Goal: Task Accomplishment & Management: Manage account settings

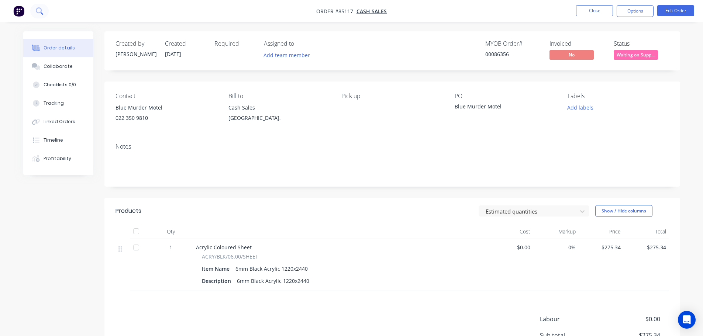
drag, startPoint x: 0, startPoint y: 0, endPoint x: 32, endPoint y: 10, distance: 33.9
click at [32, 10] on button at bounding box center [39, 11] width 18 height 15
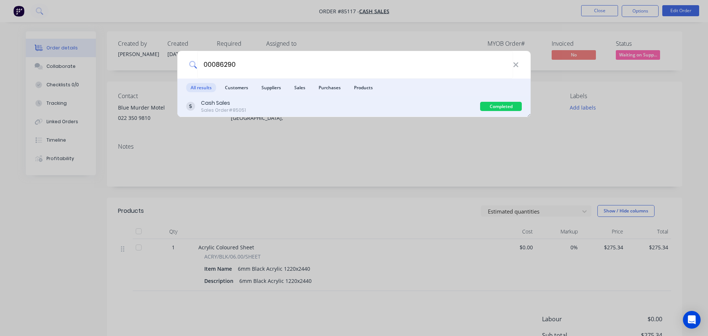
type input "00086290"
click at [413, 107] on div "Cash Sales Sales Order #85051" at bounding box center [333, 106] width 294 height 14
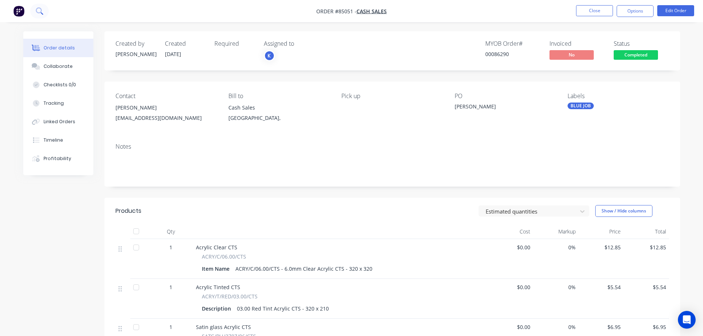
click at [43, 14] on button at bounding box center [39, 11] width 18 height 15
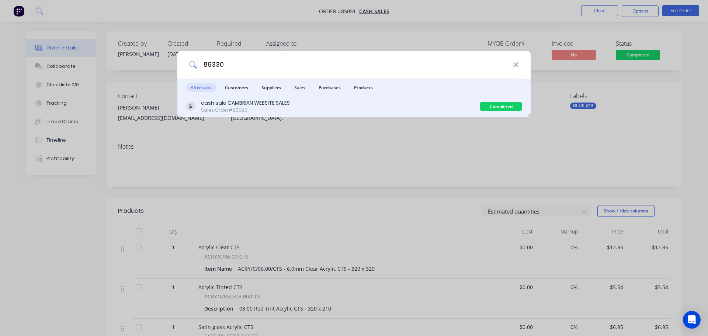
type input "86330"
click at [247, 106] on div "cash sale CAMBRIAN WEBSITE SALES" at bounding box center [245, 103] width 89 height 8
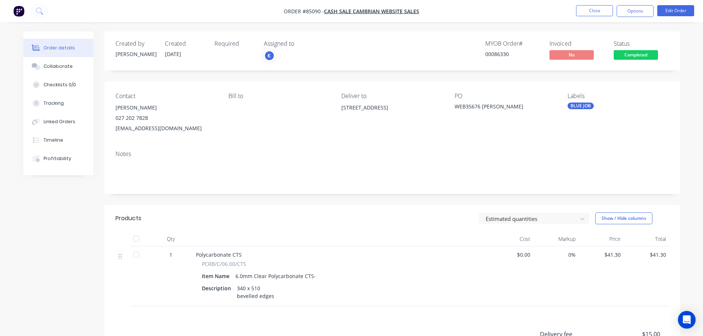
click at [630, 53] on span "Completed" at bounding box center [636, 54] width 44 height 9
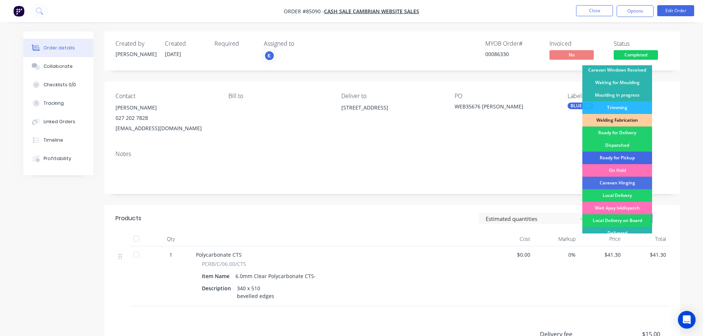
scroll to position [145, 0]
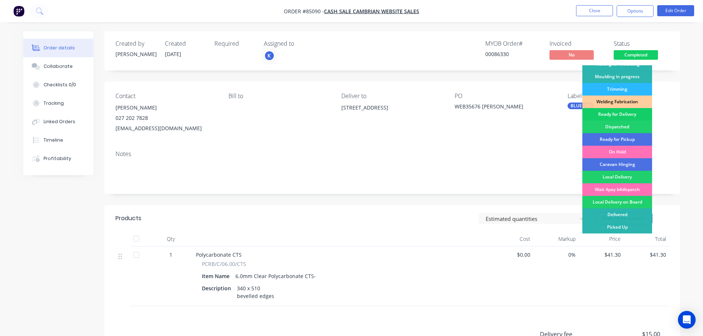
click at [632, 113] on div "Ready for Delivery" at bounding box center [617, 114] width 70 height 13
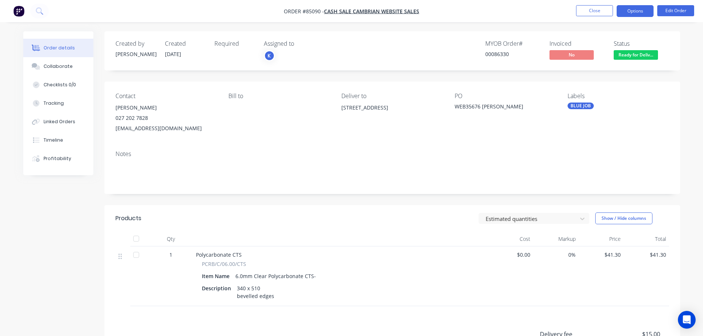
click at [634, 16] on button "Options" at bounding box center [635, 11] width 37 height 12
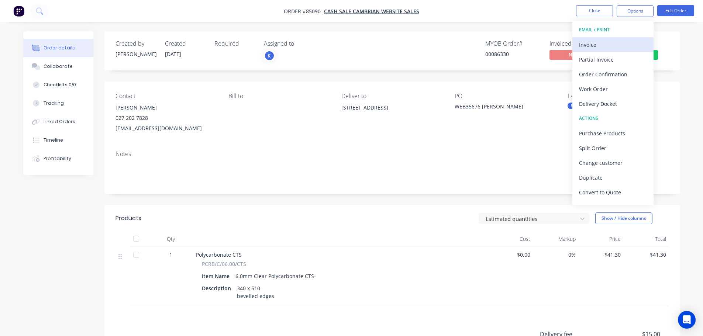
click at [621, 43] on div "Invoice" at bounding box center [613, 44] width 68 height 11
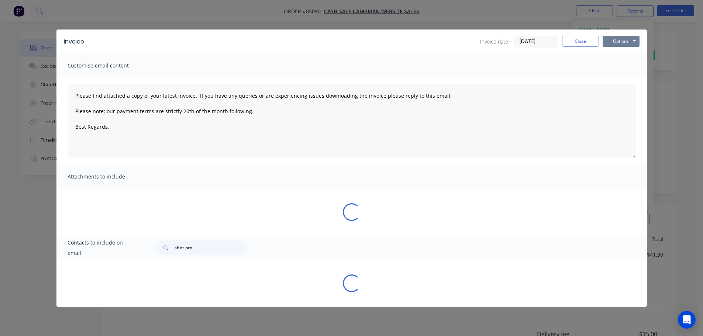
click at [624, 42] on button "Options" at bounding box center [621, 41] width 37 height 11
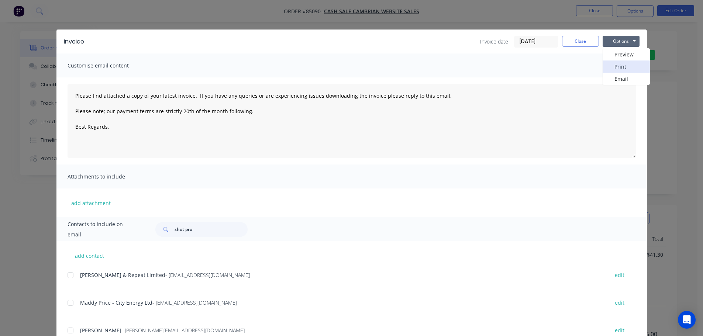
click at [624, 62] on button "Print" at bounding box center [626, 67] width 47 height 12
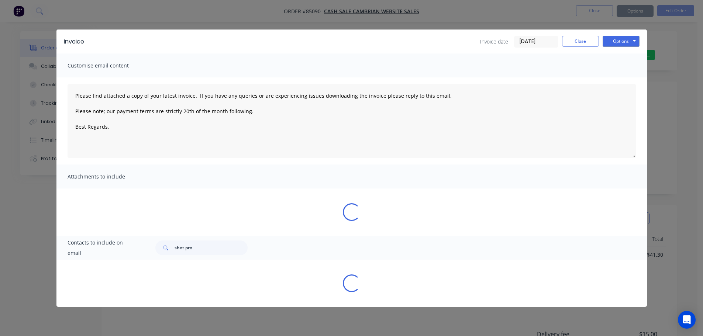
type textarea "Please find attached a copy of your latest invoice. If you have any queries or …"
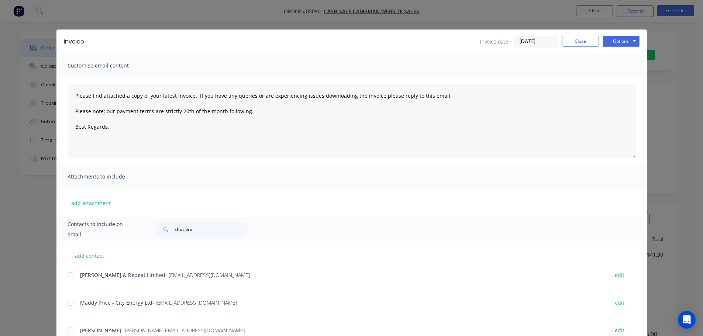
click at [40, 15] on div "Invoice Invoice date 07/10/25 Close Options Preview Print Email Customise email…" at bounding box center [351, 168] width 703 height 336
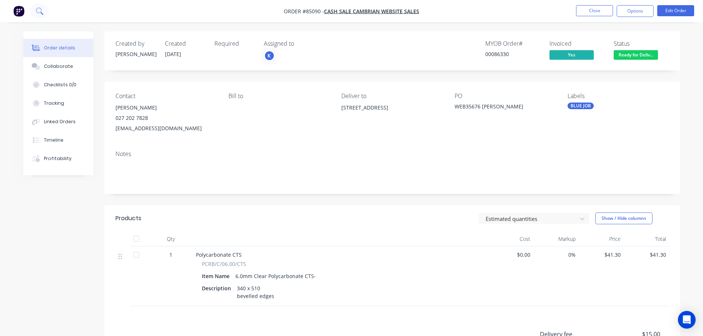
click at [38, 12] on icon at bounding box center [39, 10] width 7 height 7
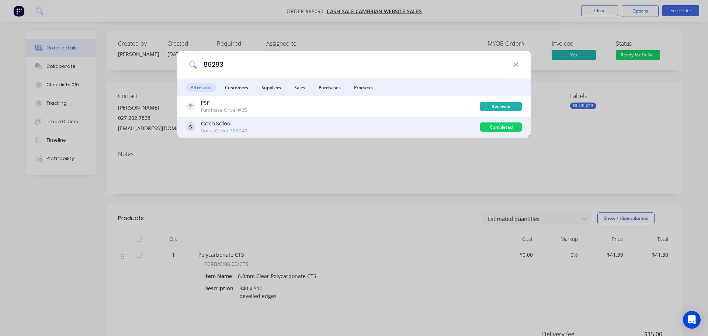
type input "86283"
click at [418, 128] on div "Cash Sales Sales Order #85043" at bounding box center [333, 127] width 294 height 14
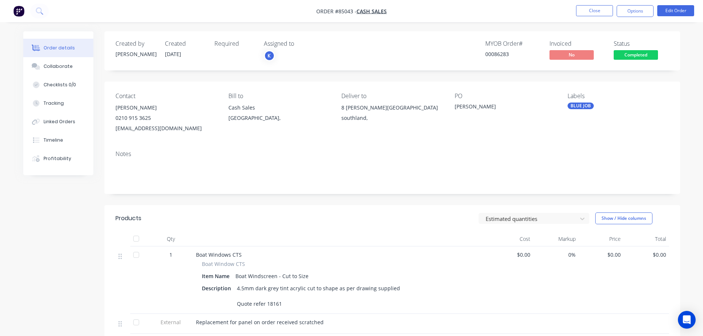
click at [624, 55] on span "Completed" at bounding box center [636, 54] width 44 height 9
click at [455, 132] on div "PO Tamati Peni" at bounding box center [505, 113] width 101 height 41
click at [632, 60] on button "Completed" at bounding box center [636, 55] width 44 height 11
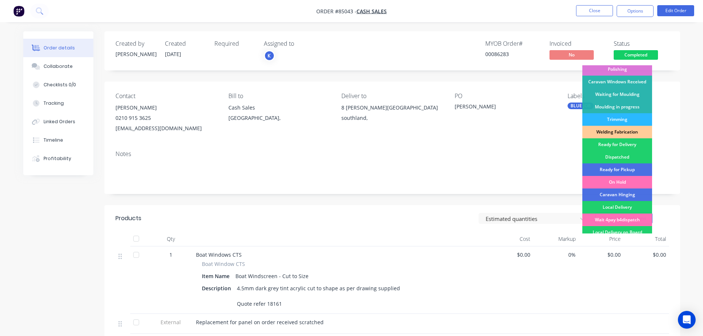
scroll to position [145, 0]
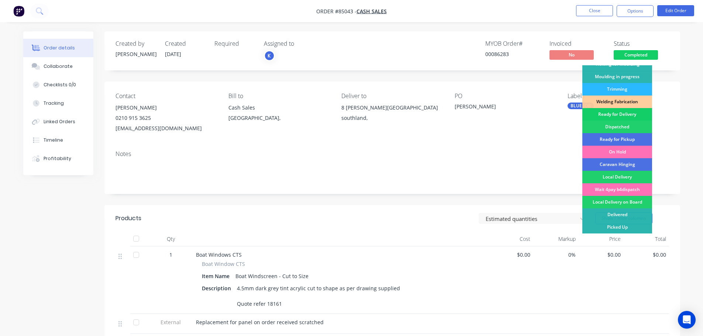
click at [625, 116] on div "Ready for Delivery" at bounding box center [617, 114] width 70 height 13
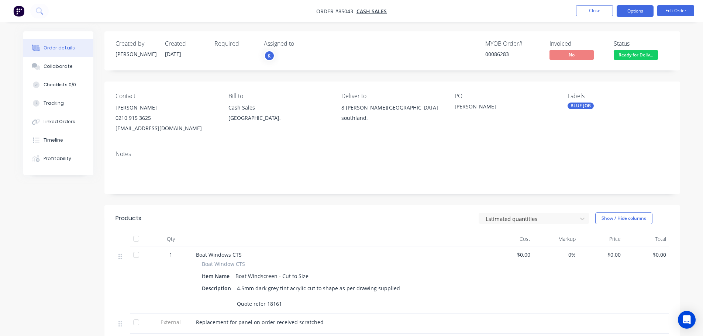
click at [632, 14] on button "Options" at bounding box center [635, 11] width 37 height 12
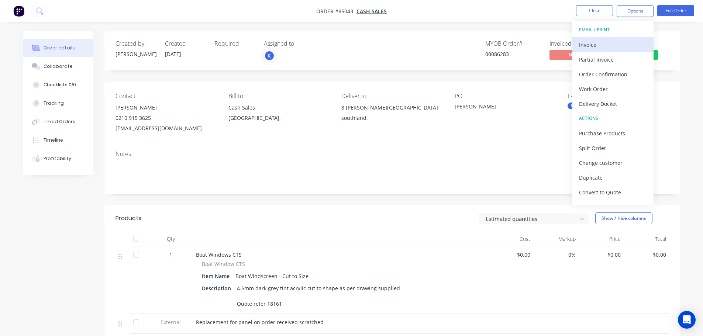
click at [611, 46] on div "Invoice" at bounding box center [613, 44] width 68 height 11
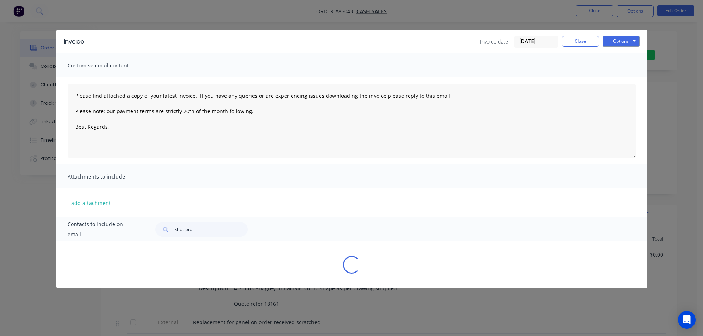
click at [618, 44] on button "Options" at bounding box center [621, 41] width 37 height 11
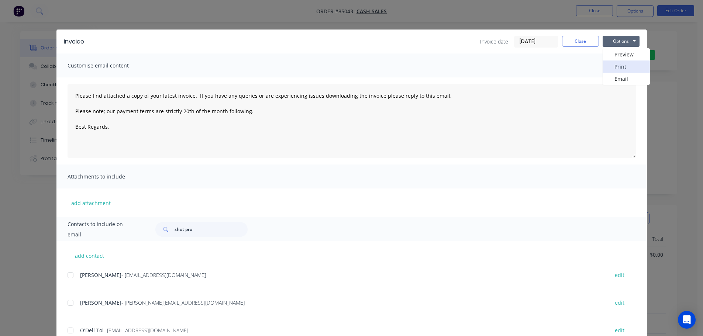
click at [618, 67] on button "Print" at bounding box center [626, 67] width 47 height 12
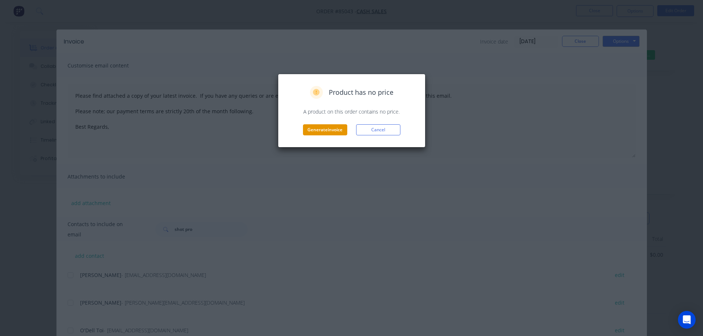
click at [334, 128] on button "Generate invoice" at bounding box center [325, 129] width 44 height 11
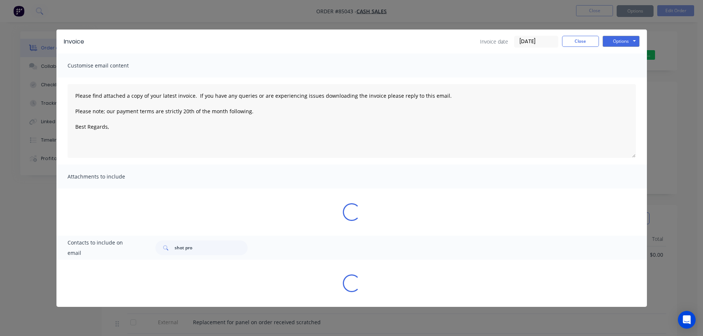
type textarea "Please find attached a copy of your latest invoice. If you have any queries or …"
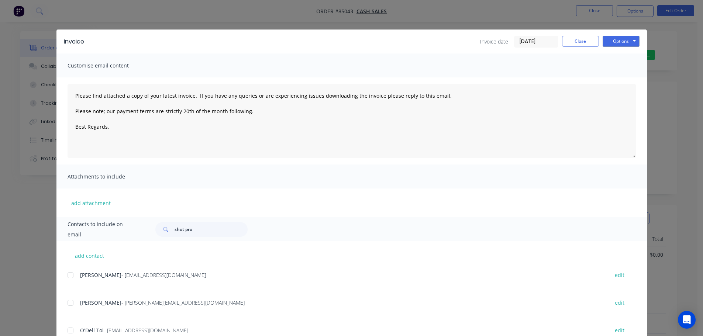
drag, startPoint x: 99, startPoint y: 9, endPoint x: 58, endPoint y: 6, distance: 40.3
click at [98, 9] on div "Invoice Invoice date 07/10/25 Close Options Preview Print Email Customise email…" at bounding box center [351, 168] width 703 height 336
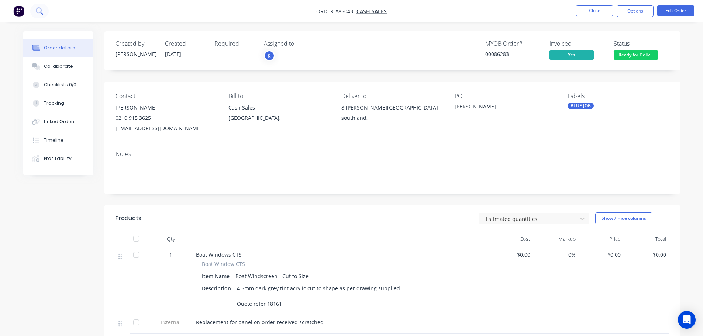
click at [46, 6] on button at bounding box center [39, 11] width 18 height 15
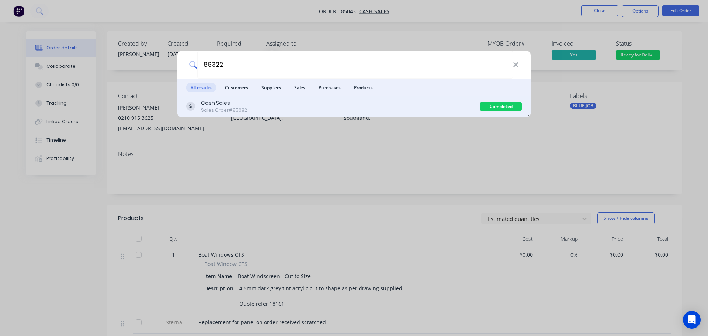
type input "86322"
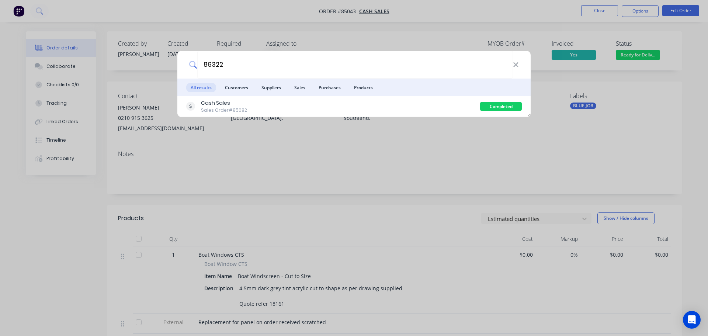
click at [373, 107] on div "Cash Sales Sales Order #85082" at bounding box center [333, 106] width 294 height 14
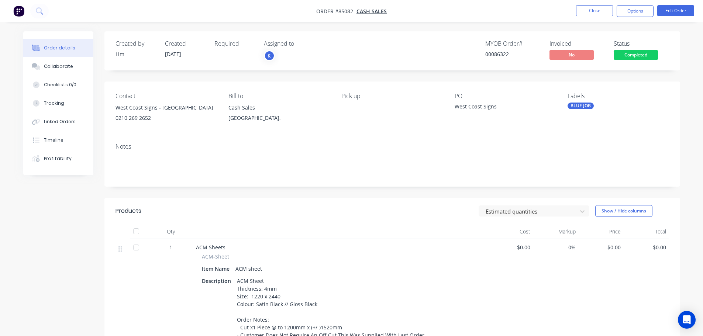
click at [631, 56] on span "Completed" at bounding box center [636, 54] width 44 height 9
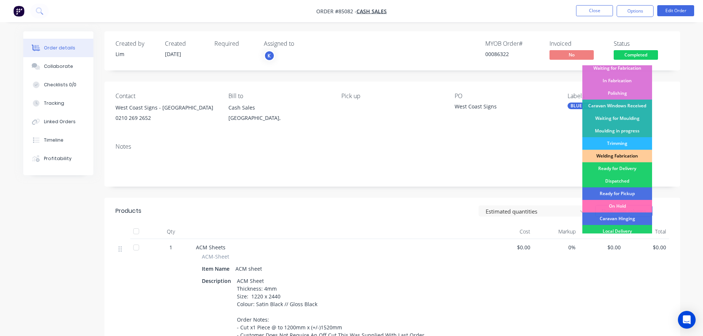
scroll to position [145, 0]
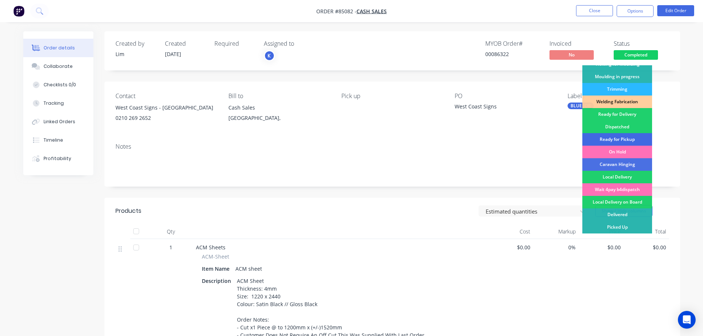
click at [630, 140] on div "Ready for Pickup" at bounding box center [617, 139] width 70 height 13
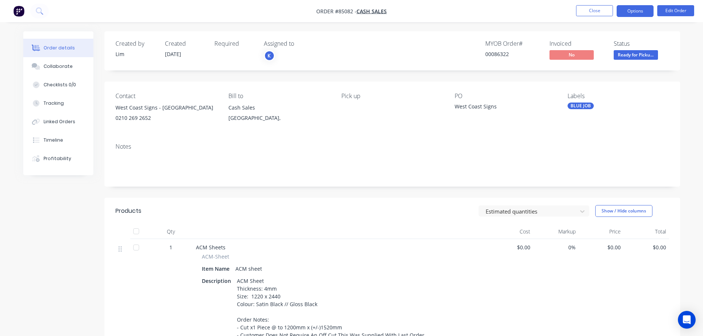
click at [632, 11] on button "Options" at bounding box center [635, 11] width 37 height 12
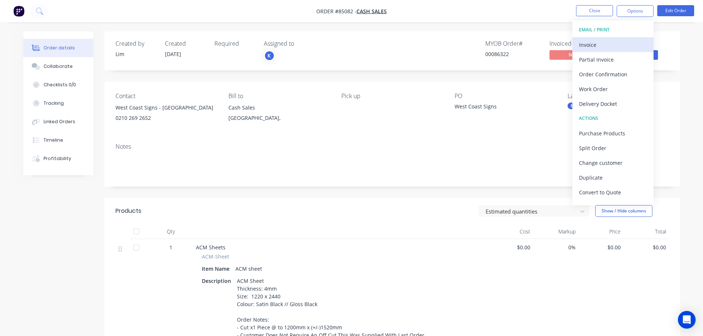
click at [605, 48] on div "Invoice" at bounding box center [613, 44] width 68 height 11
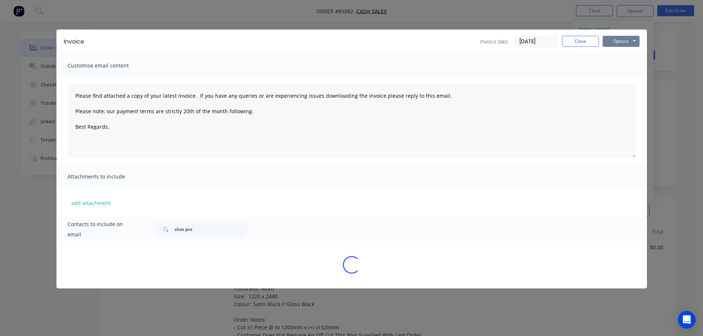
click at [611, 41] on button "Options" at bounding box center [621, 41] width 37 height 11
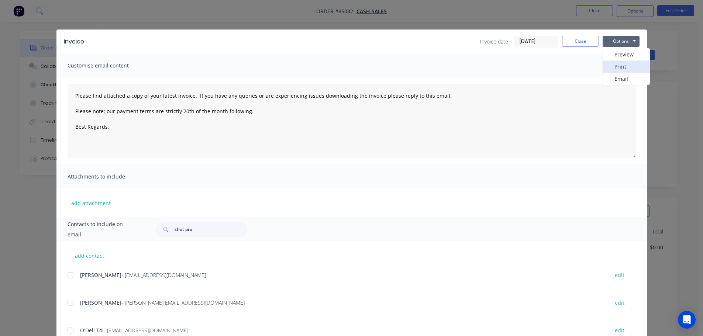
click at [612, 64] on button "Print" at bounding box center [626, 67] width 47 height 12
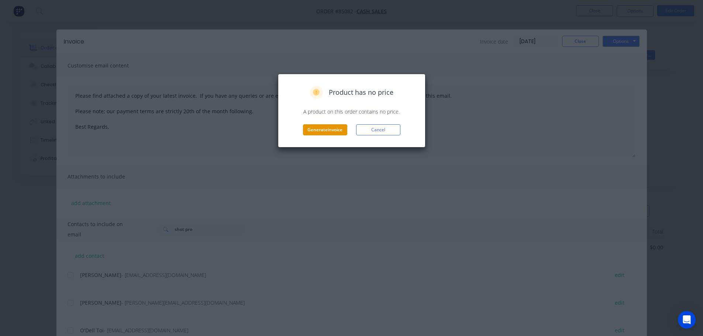
click at [338, 127] on button "Generate invoice" at bounding box center [325, 129] width 44 height 11
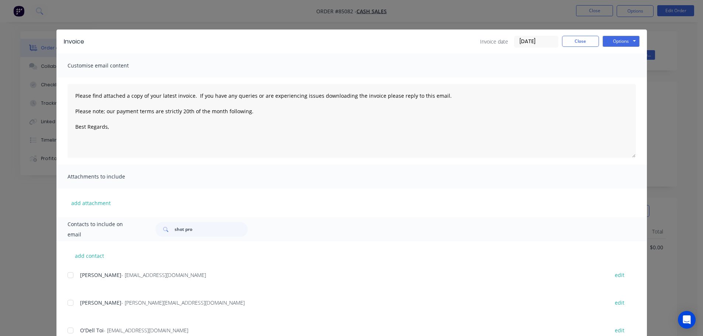
type textarea "Please find attached a copy of your latest invoice. If you have any queries or …"
click at [53, 14] on div "Invoice Invoice date 07/10/25 Close Options Preview Print Email Customise email…" at bounding box center [351, 168] width 703 height 336
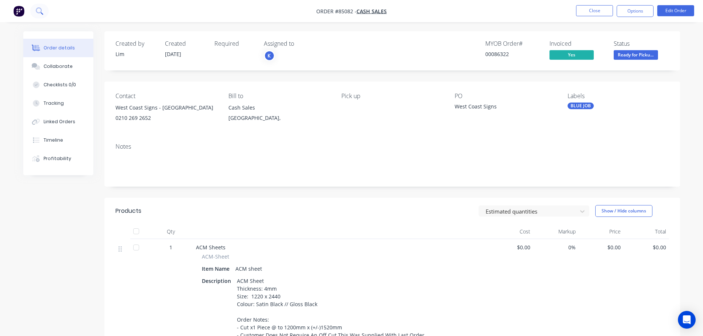
click at [42, 15] on button at bounding box center [39, 11] width 18 height 15
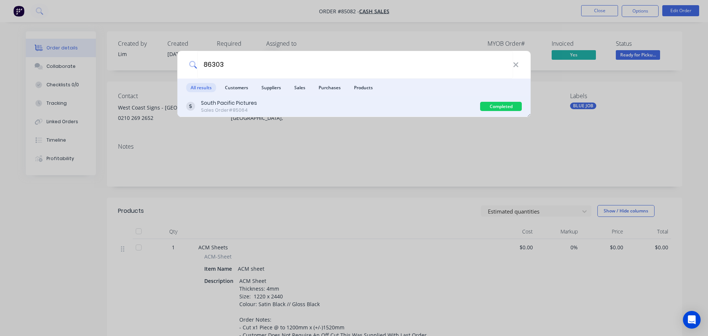
type input "86303"
click at [276, 110] on div "South Pacific Pictures Sales Order #85064" at bounding box center [333, 106] width 294 height 14
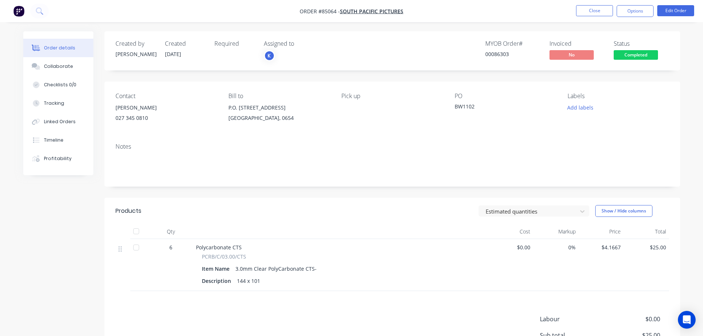
click at [633, 54] on span "Completed" at bounding box center [636, 54] width 44 height 9
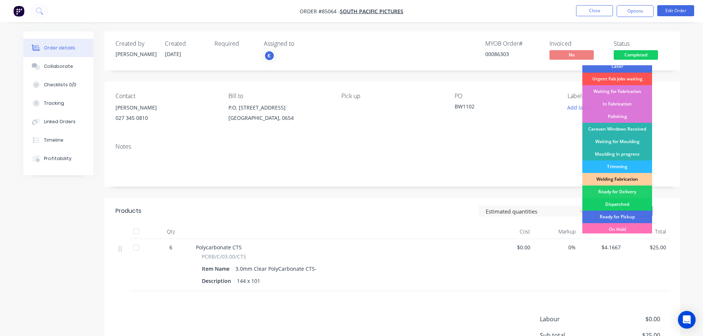
scroll to position [145, 0]
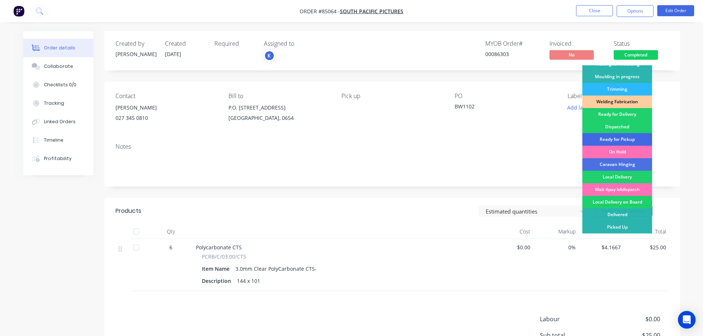
click at [629, 140] on div "Ready for Pickup" at bounding box center [617, 139] width 70 height 13
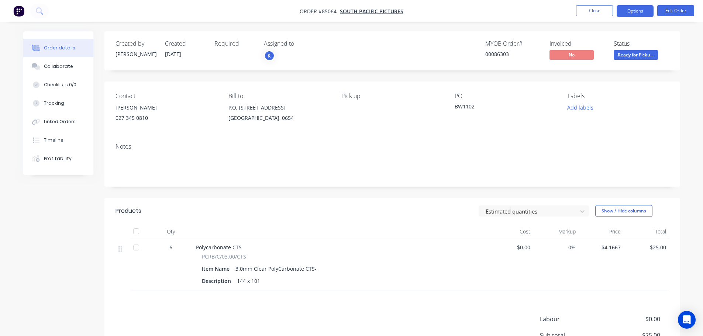
click at [637, 8] on button "Options" at bounding box center [635, 11] width 37 height 12
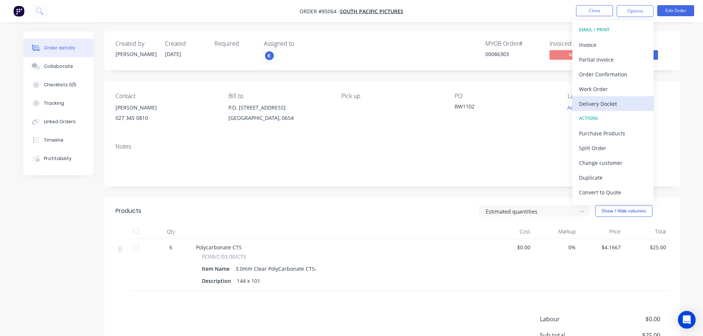
drag, startPoint x: 604, startPoint y: 105, endPoint x: 605, endPoint y: 97, distance: 8.6
click at [604, 105] on div "Delivery Docket" at bounding box center [613, 104] width 68 height 11
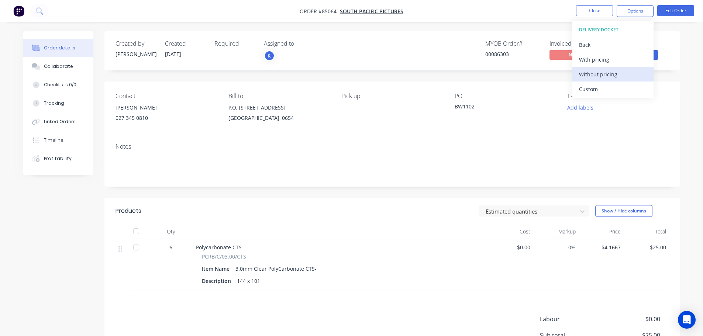
click at [612, 72] on div "Without pricing" at bounding box center [613, 74] width 68 height 11
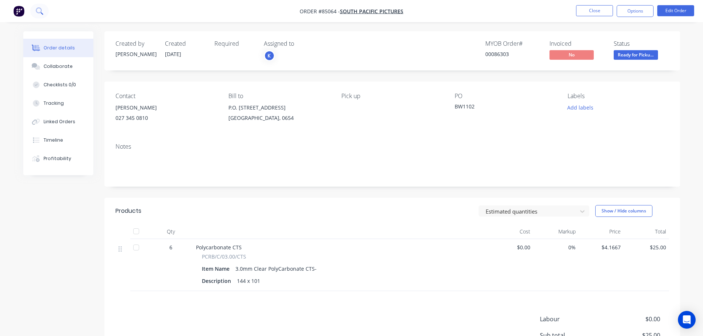
click at [32, 13] on button at bounding box center [39, 11] width 18 height 15
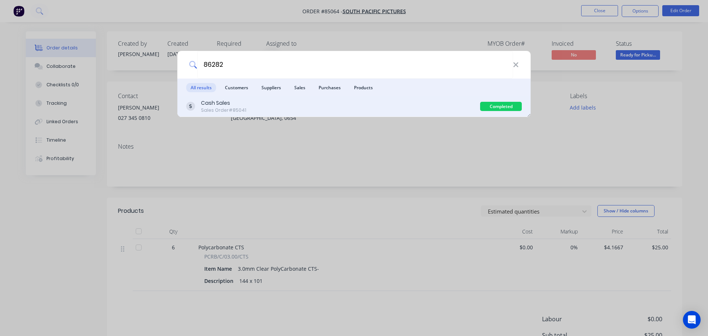
type input "86282"
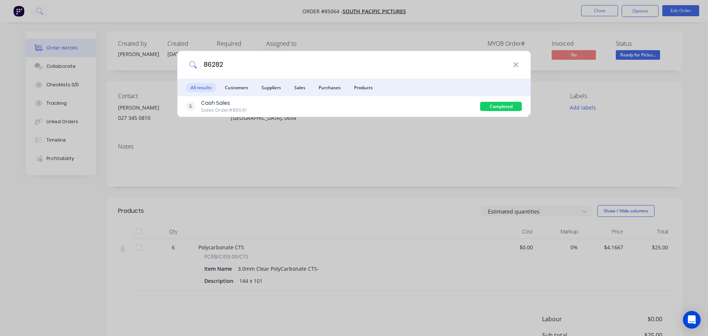
click at [365, 109] on div "Cash Sales Sales Order #85041" at bounding box center [333, 106] width 294 height 14
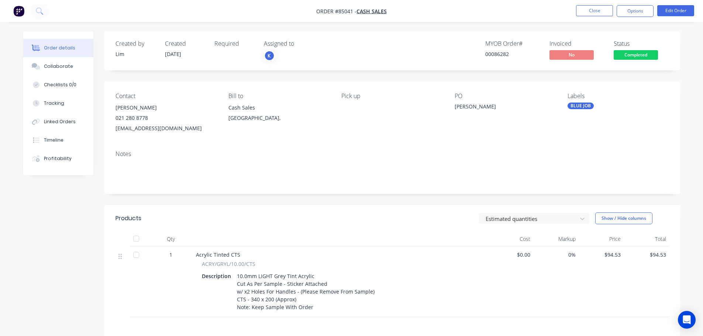
click at [622, 62] on div "Created by Lim Created 02/10/25 Required Assigned to K MYOB Order # 00086282 In…" at bounding box center [392, 50] width 576 height 39
click at [629, 57] on span "Completed" at bounding box center [636, 54] width 44 height 9
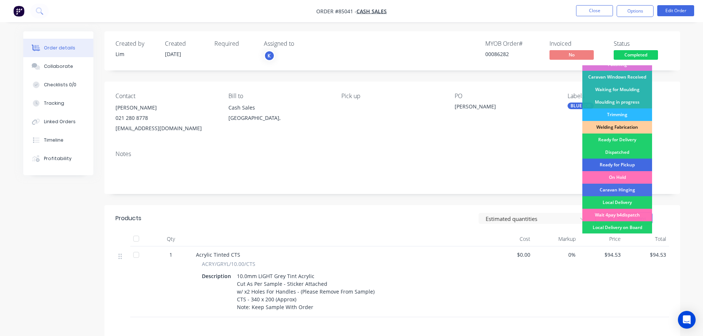
scroll to position [145, 0]
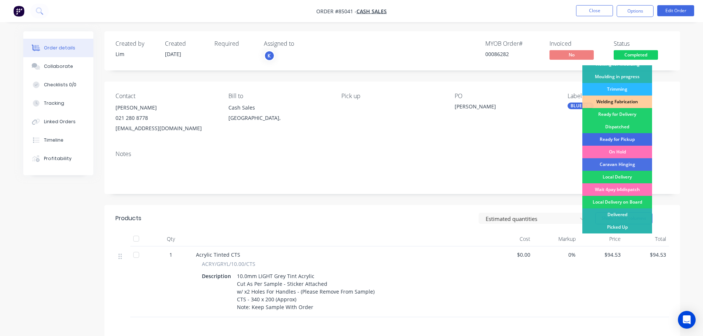
click at [634, 134] on div "Ready for Pickup" at bounding box center [617, 139] width 70 height 13
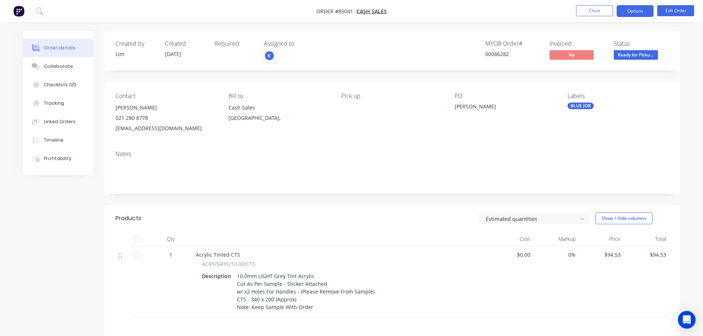
click at [643, 10] on button "Options" at bounding box center [635, 11] width 37 height 12
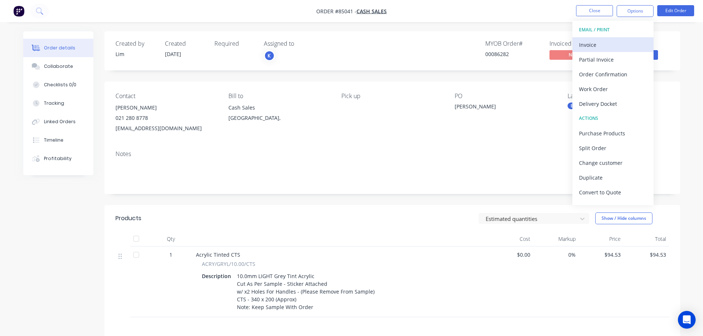
click at [625, 45] on div "Invoice" at bounding box center [613, 44] width 68 height 11
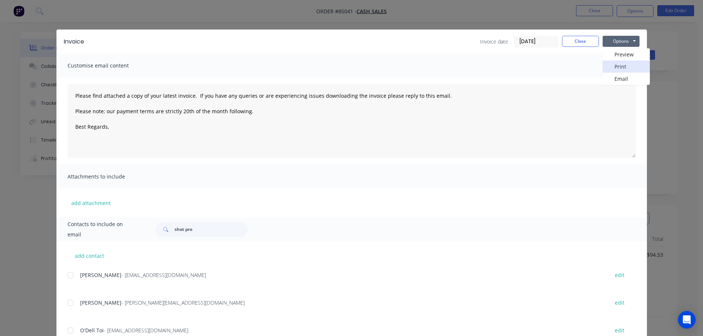
click at [632, 66] on button "Print" at bounding box center [626, 67] width 47 height 12
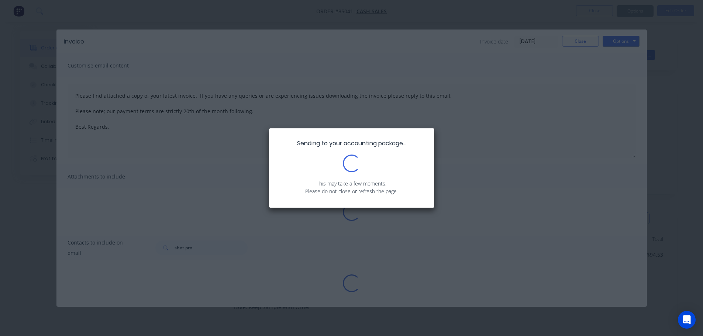
type textarea "Please find attached a copy of your latest invoice. If you have any queries or …"
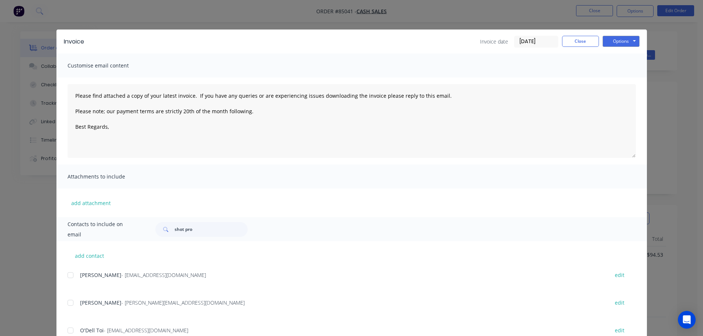
click at [54, 13] on div "Invoice Invoice date 07/10/25 Close Options Preview Print Email Customise email…" at bounding box center [351, 168] width 703 height 336
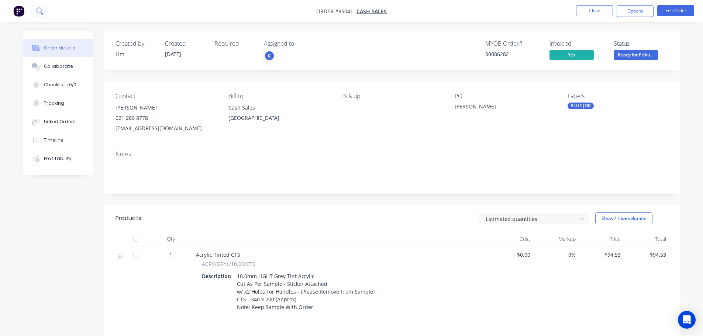
click at [37, 13] on icon at bounding box center [39, 10] width 6 height 6
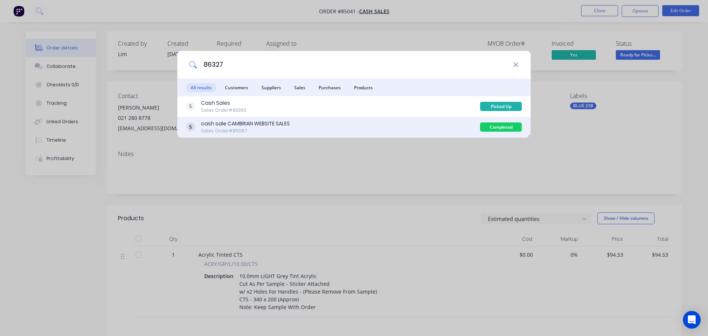
type input "86327"
click at [441, 127] on div "cash sale CAMBRIAN WEBSITE SALES Sales Order #85087" at bounding box center [333, 127] width 294 height 14
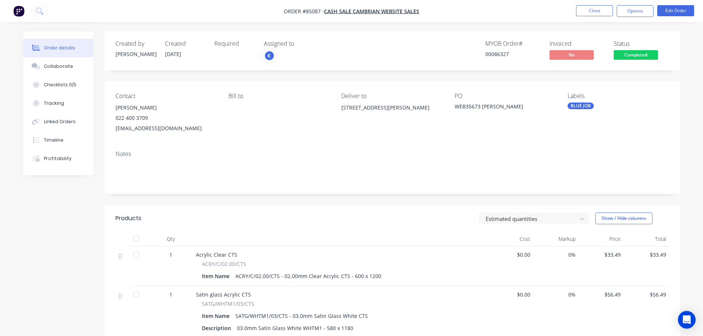
click at [635, 55] on span "Completed" at bounding box center [636, 54] width 44 height 9
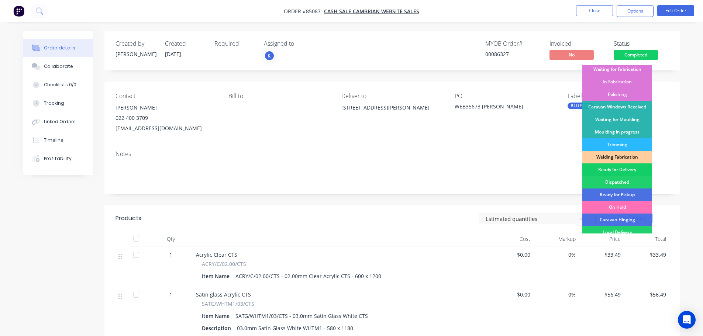
scroll to position [145, 0]
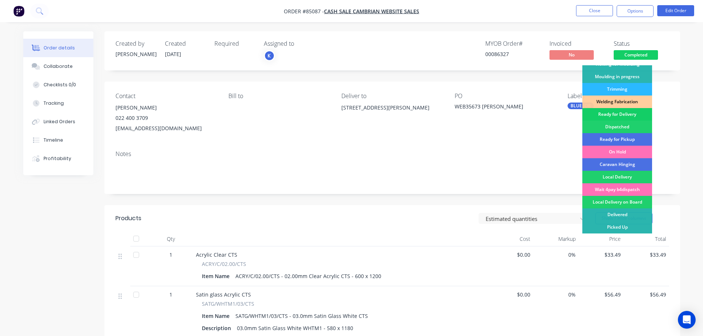
click at [611, 113] on div "Ready for Delivery" at bounding box center [617, 114] width 70 height 13
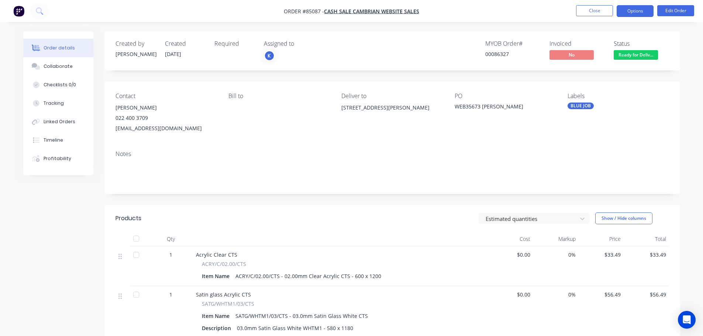
click at [638, 9] on button "Options" at bounding box center [635, 11] width 37 height 12
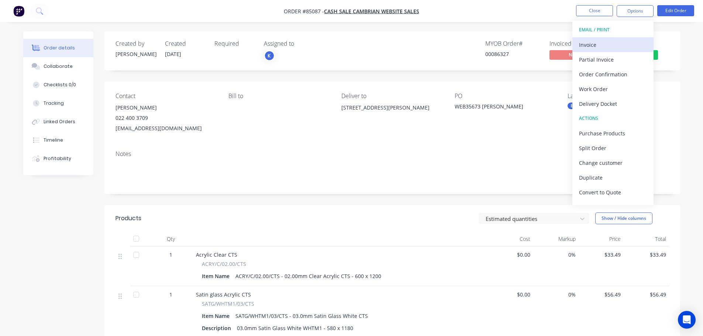
click at [601, 49] on div "Invoice" at bounding box center [613, 44] width 68 height 11
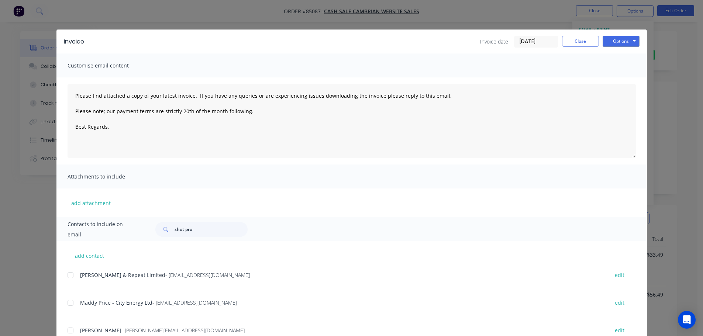
click at [637, 40] on div "Invoice Invoice date 07/10/25 Close Options Preview Print Email" at bounding box center [351, 42] width 590 height 24
click at [630, 45] on button "Options" at bounding box center [621, 41] width 37 height 11
click at [617, 68] on button "Print" at bounding box center [626, 67] width 47 height 12
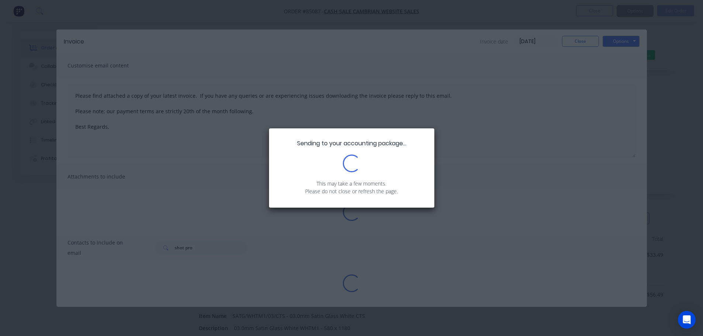
type textarea "Please find attached a copy of your latest invoice. If you have any queries or …"
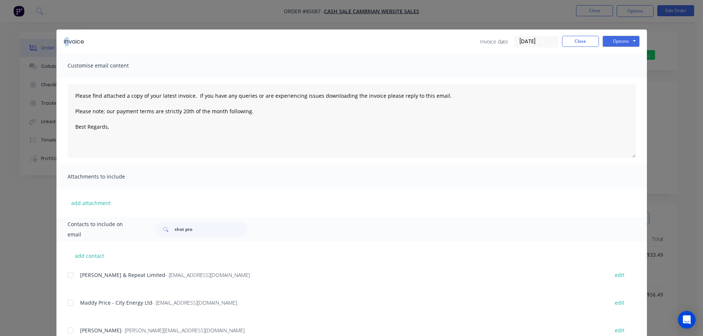
drag, startPoint x: 64, startPoint y: 21, endPoint x: 59, endPoint y: 20, distance: 5.5
click at [63, 21] on div "Invoice Invoice date 07/10/25 Close Options Preview Print Email Customise email…" at bounding box center [351, 168] width 703 height 336
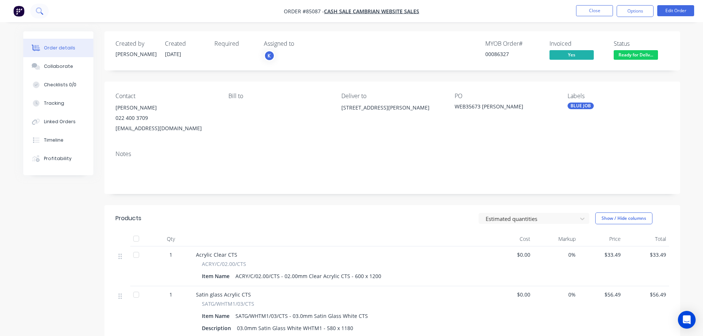
click at [40, 13] on icon at bounding box center [39, 10] width 7 height 7
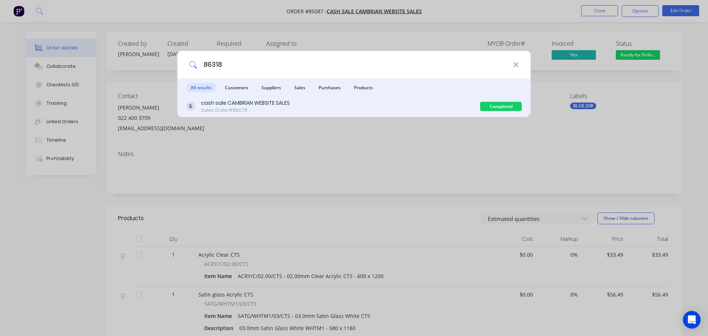
type input "86318"
click at [449, 100] on div "cash sale CAMBRIAN WEBSITE SALES Sales Order #85078" at bounding box center [333, 106] width 294 height 14
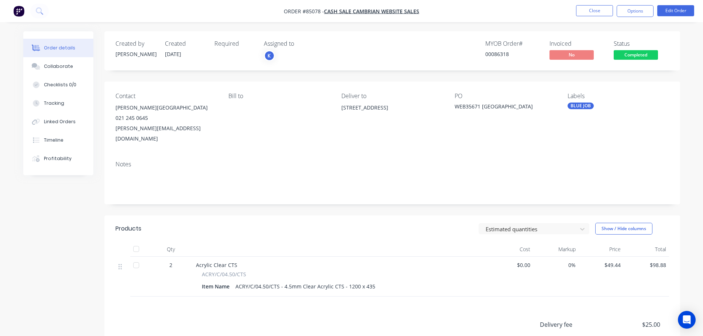
click at [645, 54] on span "Completed" at bounding box center [636, 54] width 44 height 9
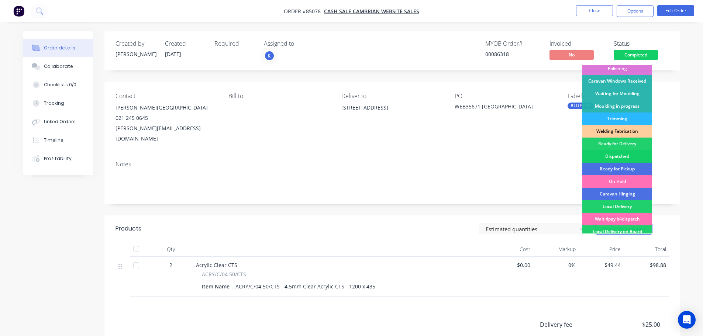
scroll to position [145, 0]
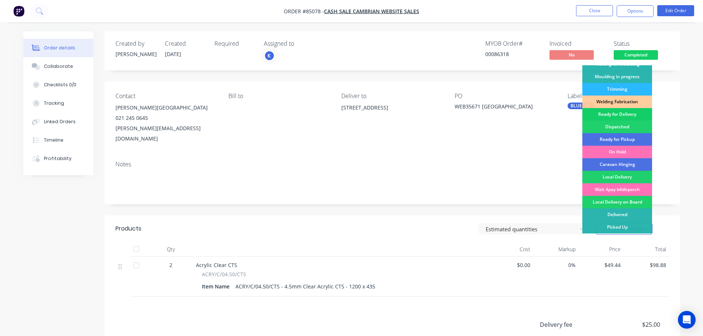
click at [626, 116] on div "Ready for Delivery" at bounding box center [617, 114] width 70 height 13
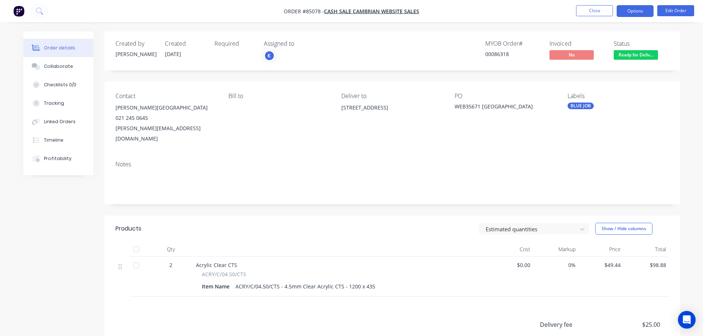
click at [637, 10] on button "Options" at bounding box center [635, 11] width 37 height 12
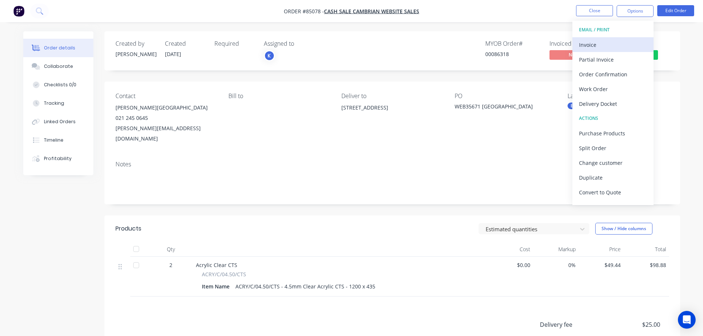
click at [611, 45] on div "Invoice" at bounding box center [613, 44] width 68 height 11
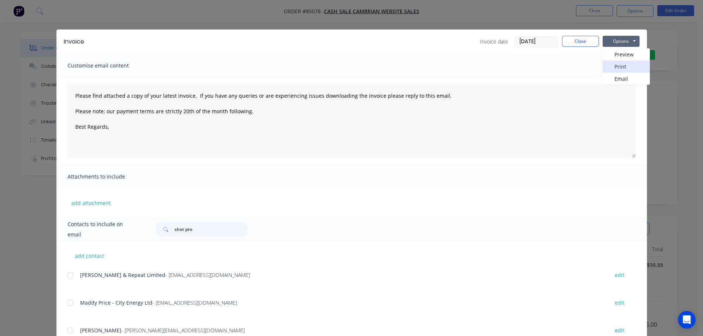
click at [624, 65] on button "Print" at bounding box center [626, 67] width 47 height 12
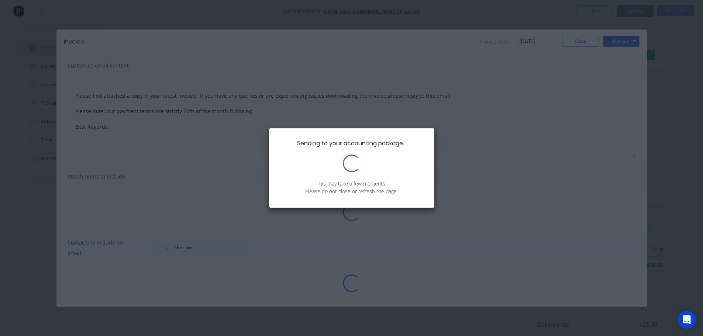
type textarea "Please find attached a copy of your latest invoice. If you have any queries or …"
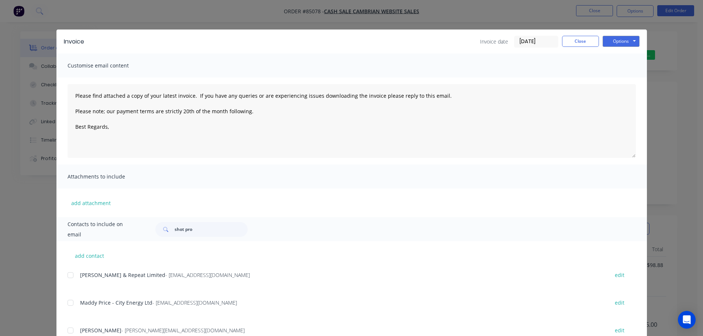
click at [72, 24] on div "Invoice Invoice date 07/10/25 Close Options Preview Print Email Customise email…" at bounding box center [351, 168] width 703 height 336
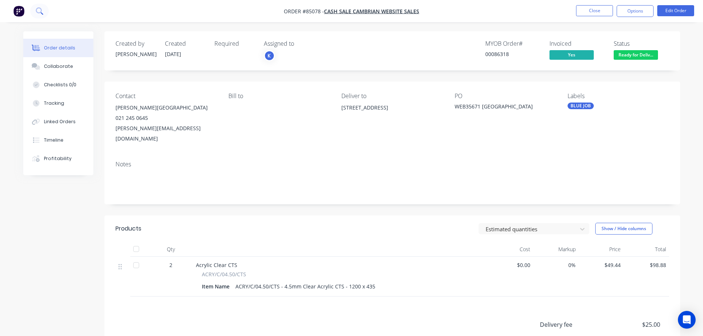
click at [38, 12] on icon at bounding box center [39, 10] width 6 height 6
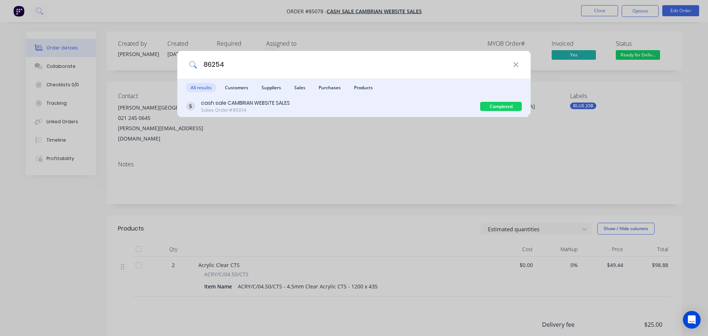
type input "86254"
click at [265, 104] on div "cash sale CAMBRIAN WEBSITE SALES" at bounding box center [245, 103] width 89 height 8
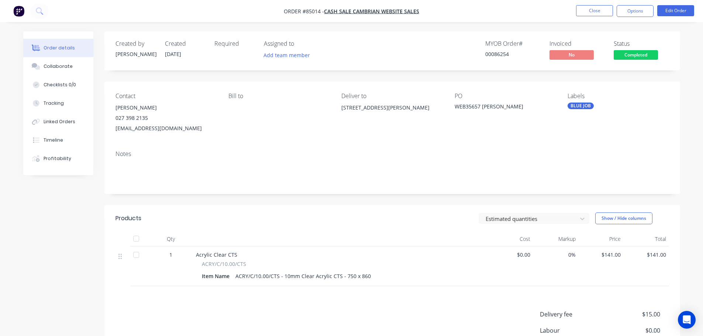
click at [624, 56] on span "Completed" at bounding box center [636, 54] width 44 height 9
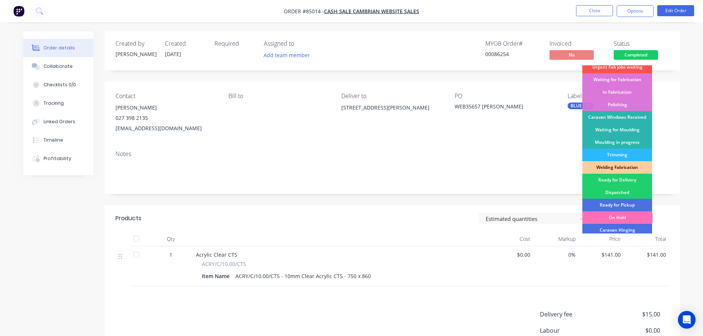
scroll to position [145, 0]
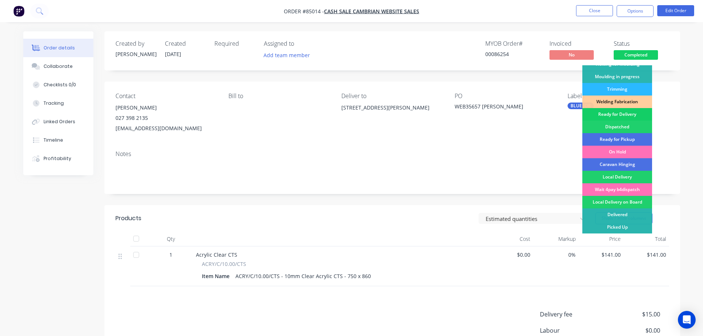
click at [628, 114] on div "Ready for Delivery" at bounding box center [617, 114] width 70 height 13
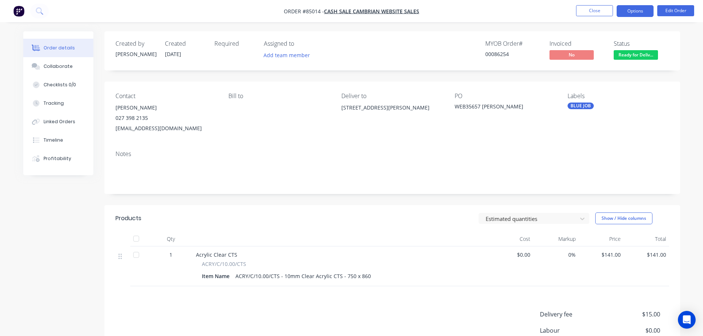
click at [637, 10] on button "Options" at bounding box center [635, 11] width 37 height 12
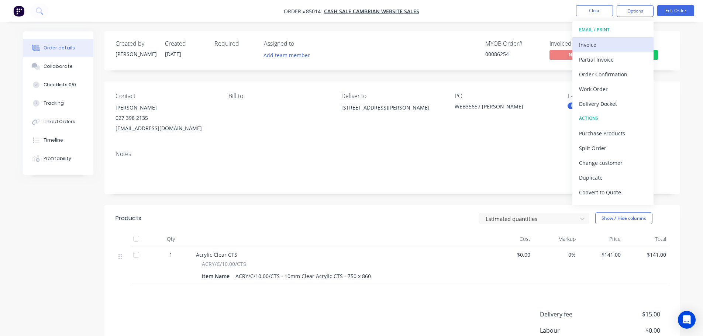
click at [617, 39] on div "Invoice" at bounding box center [613, 44] width 68 height 11
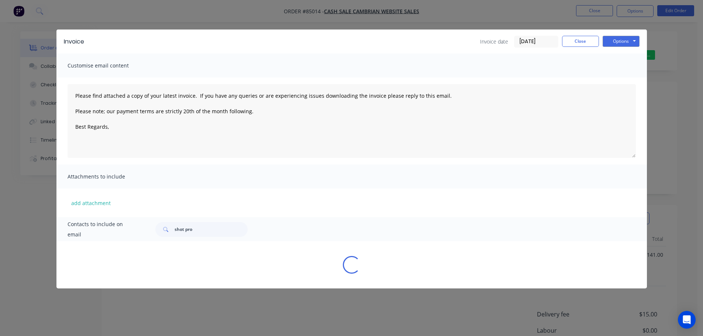
click at [621, 38] on button "Options" at bounding box center [621, 41] width 37 height 11
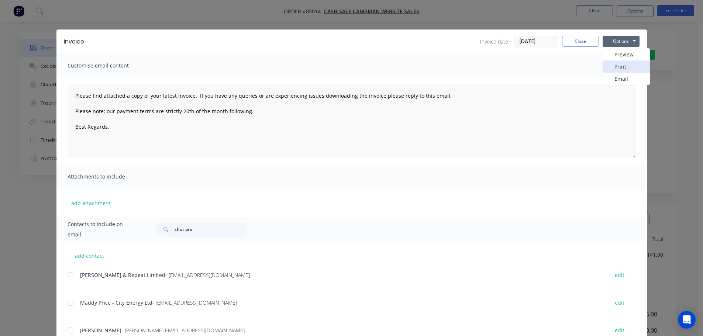
click at [621, 67] on button "Print" at bounding box center [626, 67] width 47 height 12
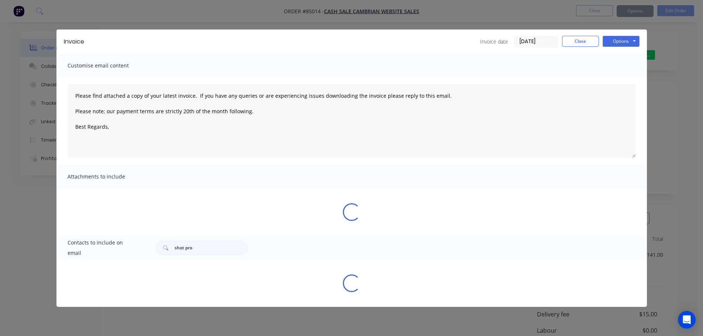
type textarea "Please find attached a copy of your latest invoice. If you have any queries or …"
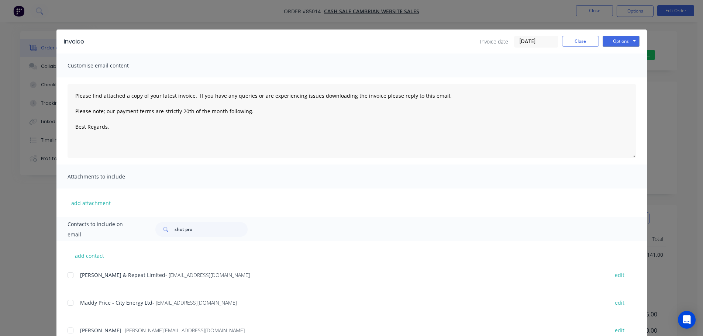
click at [56, 32] on div "Invoice Invoice date 07/10/25 Close Options Preview Print Email" at bounding box center [351, 42] width 590 height 24
click at [37, 15] on div "Invoice Invoice date 07/10/25 Close Options Preview Print Email Customise email…" at bounding box center [351, 168] width 703 height 336
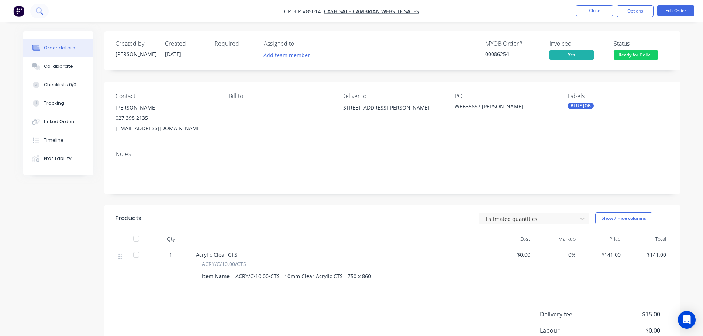
click at [39, 12] on icon at bounding box center [39, 10] width 7 height 7
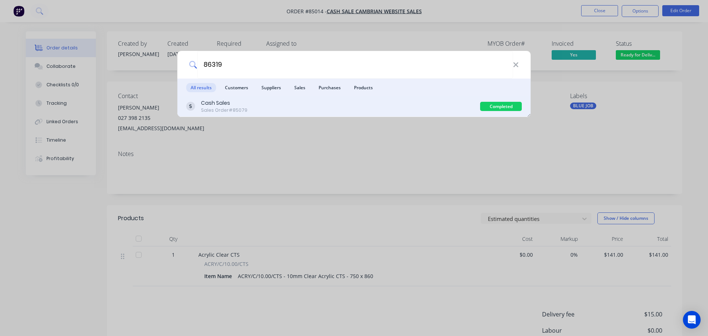
type input "86319"
click at [357, 107] on div "Cash Sales Sales Order #85079" at bounding box center [333, 106] width 294 height 14
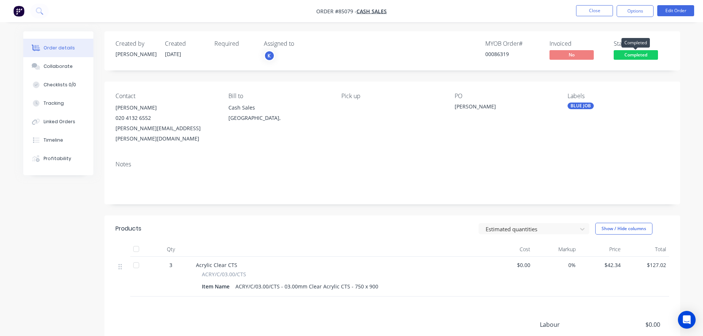
click at [644, 55] on span "Completed" at bounding box center [636, 54] width 44 height 9
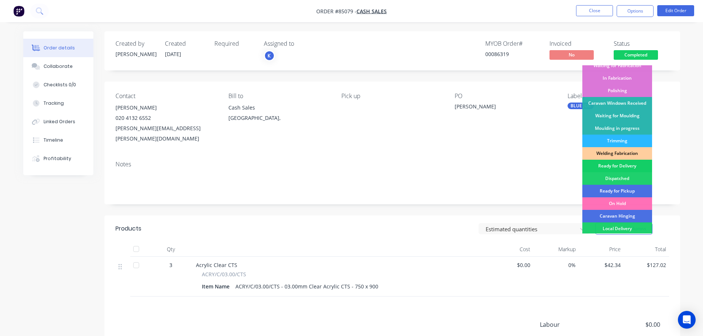
scroll to position [145, 0]
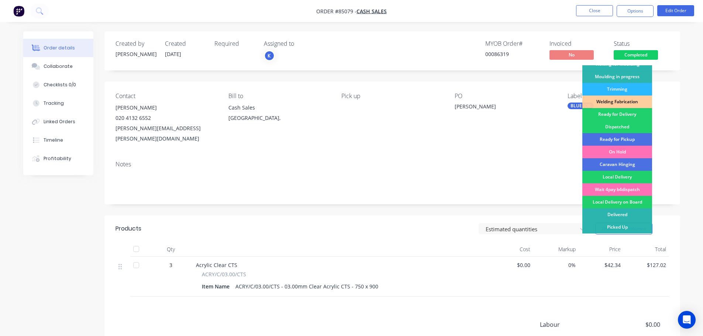
click at [629, 135] on div "Ready for Pickup" at bounding box center [617, 139] width 70 height 13
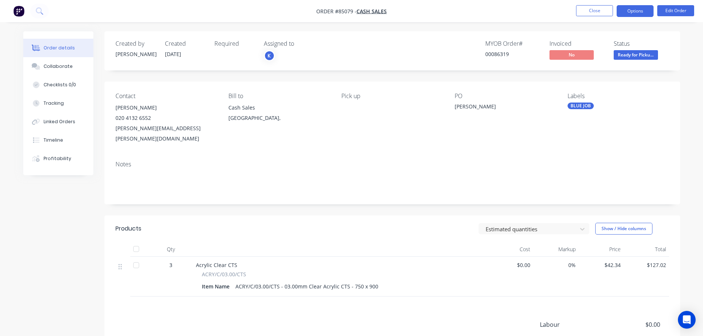
click at [635, 10] on button "Options" at bounding box center [635, 11] width 37 height 12
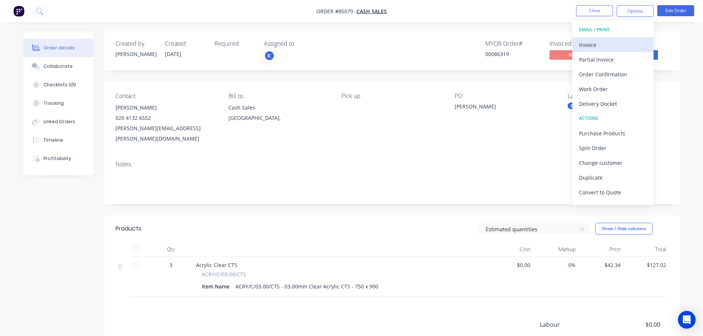
click at [619, 42] on div "Invoice" at bounding box center [613, 44] width 68 height 11
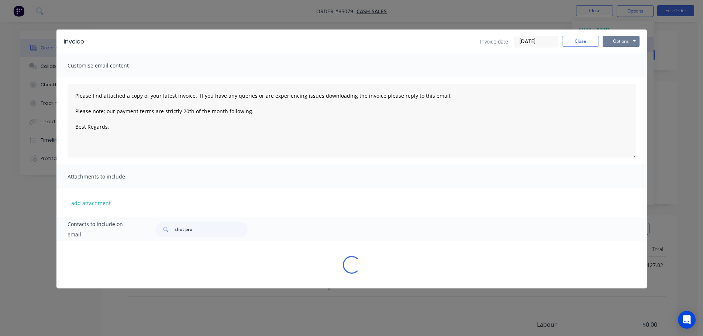
click at [625, 38] on button "Options" at bounding box center [621, 41] width 37 height 11
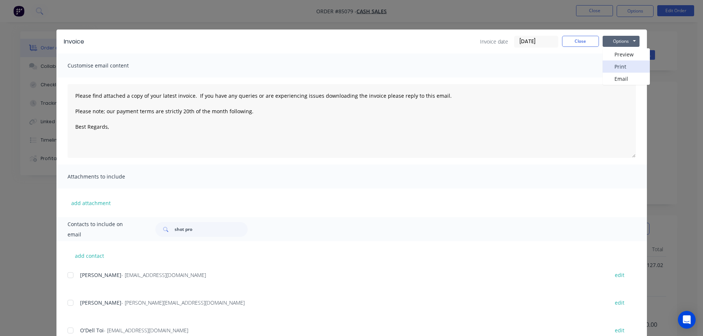
click at [627, 65] on button "Print" at bounding box center [626, 67] width 47 height 12
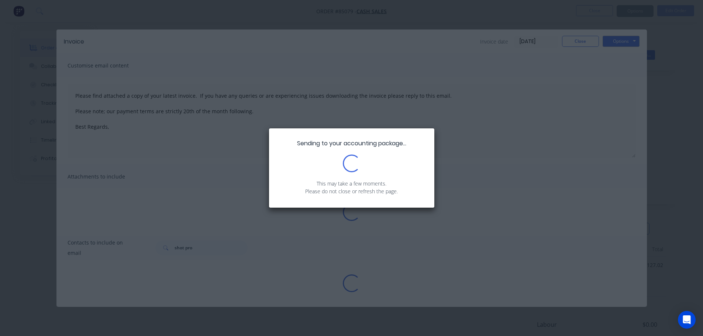
type textarea "Please find attached a copy of your latest invoice. If you have any queries or …"
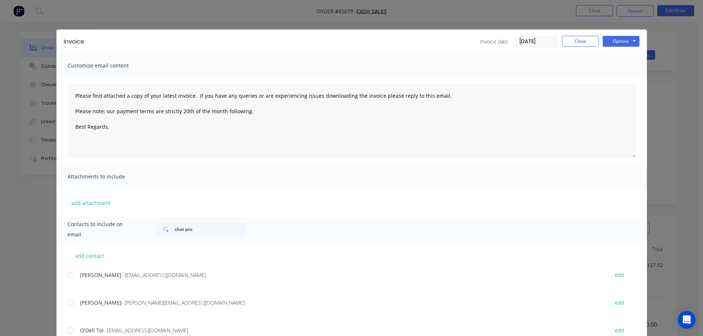
click at [61, 4] on div "Invoice Invoice date 07/10/25 Close Options Preview Print Email Customise email…" at bounding box center [351, 168] width 703 height 336
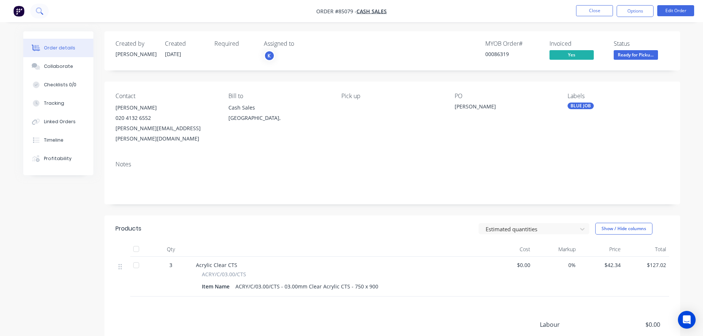
click at [35, 8] on button at bounding box center [39, 11] width 18 height 15
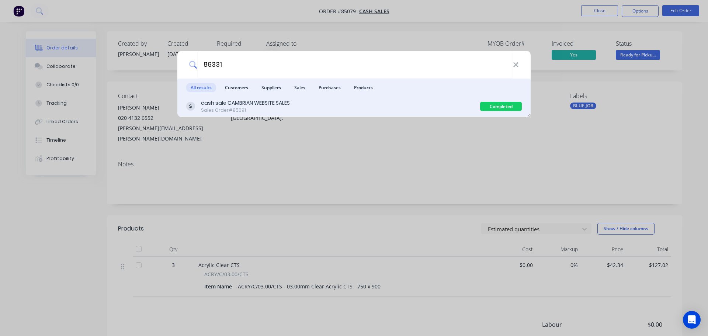
type input "86331"
click at [356, 112] on div "cash sale CAMBRIAN WEBSITE SALES Sales Order #85091" at bounding box center [333, 106] width 294 height 14
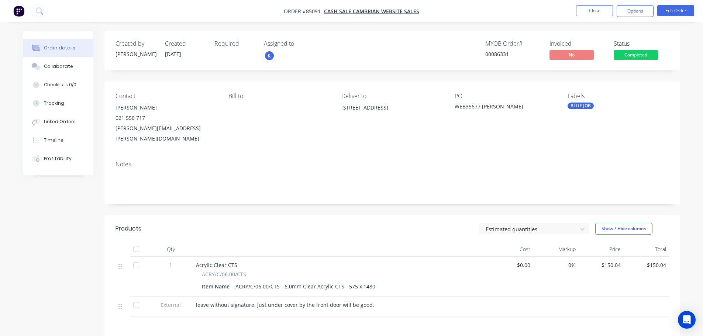
click at [633, 54] on span "Completed" at bounding box center [636, 54] width 44 height 9
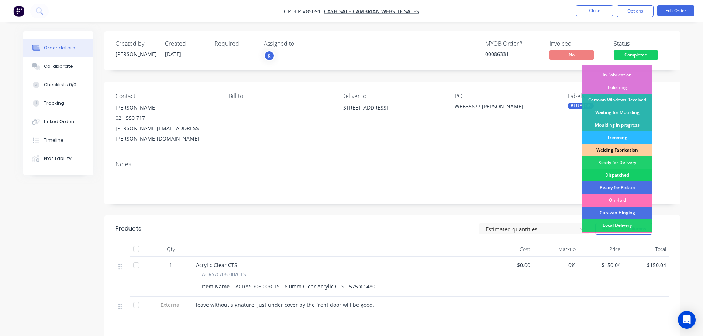
scroll to position [145, 0]
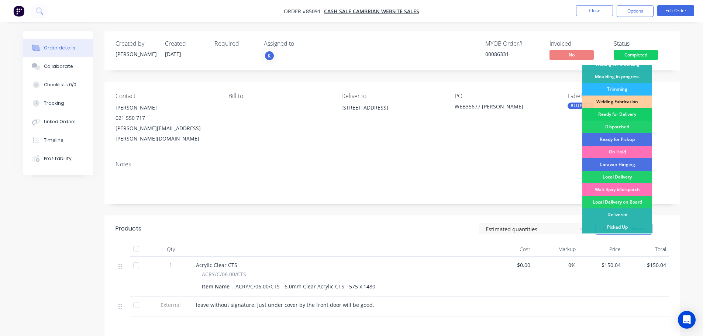
click at [627, 117] on div "Ready for Delivery" at bounding box center [617, 114] width 70 height 13
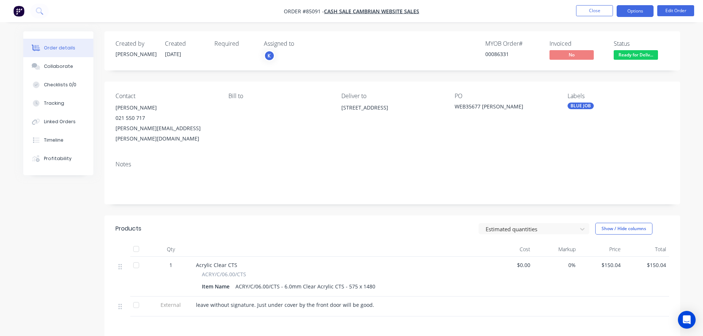
click at [635, 10] on button "Options" at bounding box center [635, 11] width 37 height 12
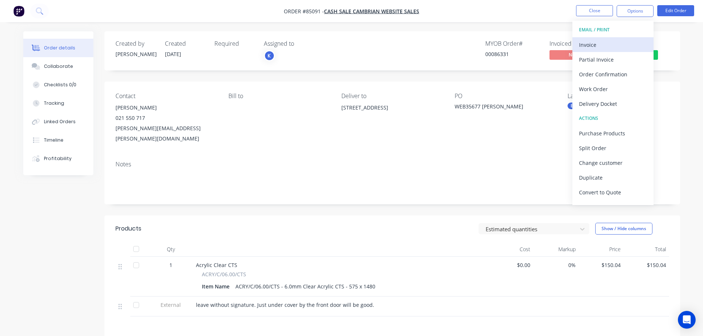
click at [614, 45] on div "Invoice" at bounding box center [613, 44] width 68 height 11
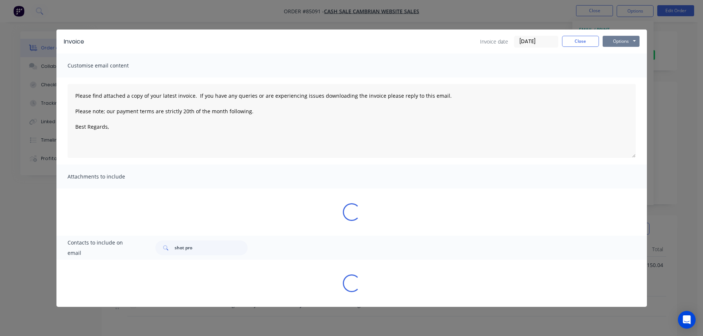
click at [625, 41] on button "Options" at bounding box center [621, 41] width 37 height 11
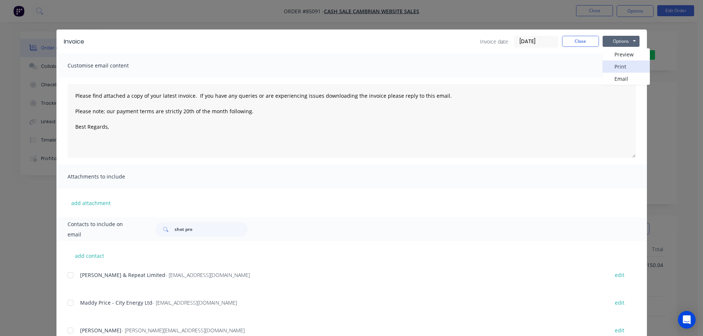
click at [623, 62] on button "Print" at bounding box center [626, 67] width 47 height 12
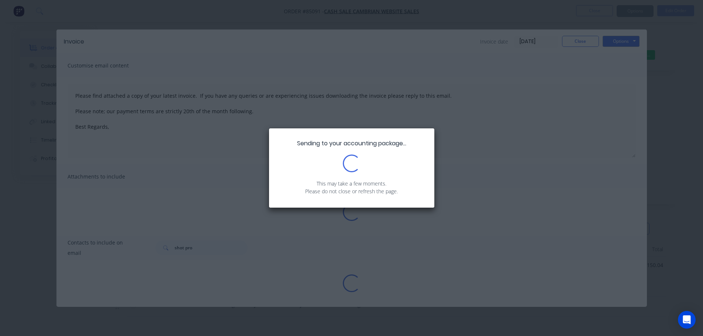
type textarea "Please find attached a copy of your latest invoice. If you have any queries or …"
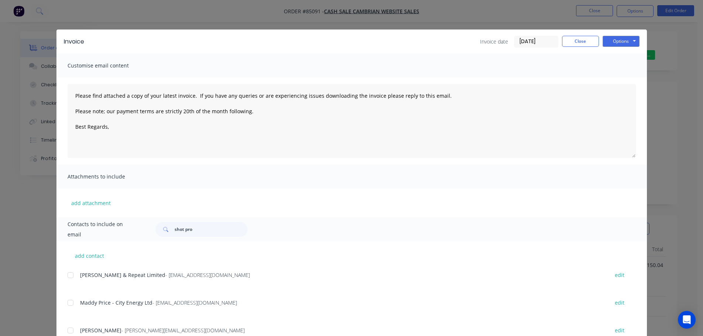
drag, startPoint x: 85, startPoint y: 9, endPoint x: 58, endPoint y: 8, distance: 26.9
click at [83, 9] on div "Invoice Invoice date 07/10/25 Close Options Preview Print Email Customise email…" at bounding box center [351, 168] width 703 height 336
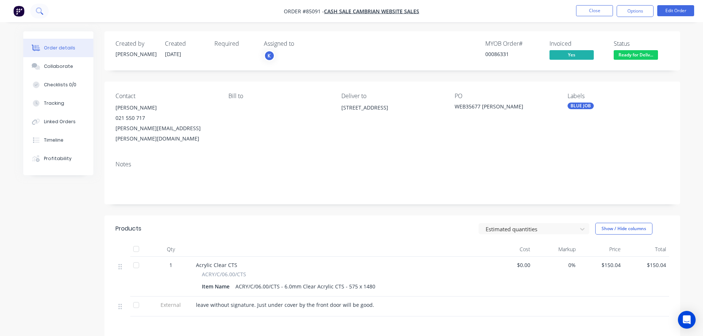
click at [32, 7] on button at bounding box center [39, 11] width 18 height 15
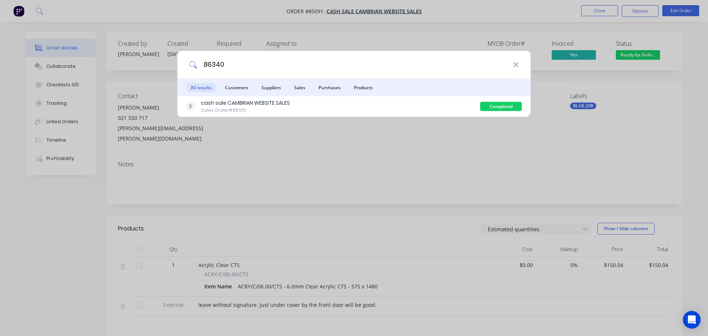
type input "86340"
click at [385, 110] on div "cash sale CAMBRIAN WEBSITE SALES Sales Order #85100" at bounding box center [333, 106] width 294 height 14
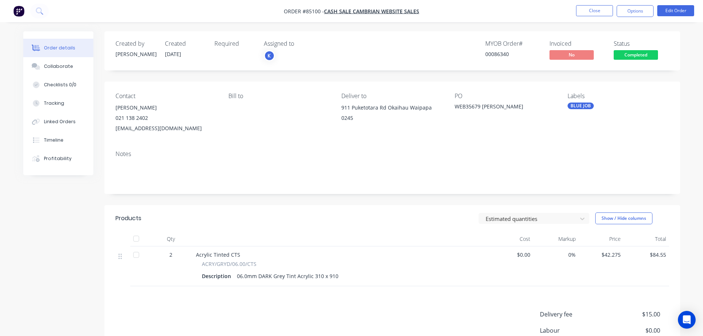
drag, startPoint x: 641, startPoint y: 55, endPoint x: 639, endPoint y: 61, distance: 5.7
click at [641, 55] on span "Completed" at bounding box center [636, 54] width 44 height 9
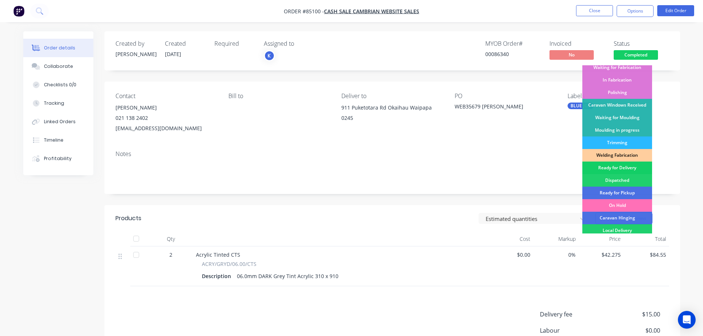
scroll to position [145, 0]
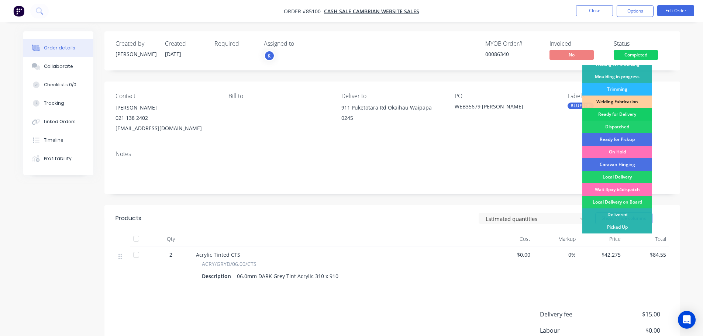
click at [627, 117] on div "Ready for Delivery" at bounding box center [617, 114] width 70 height 13
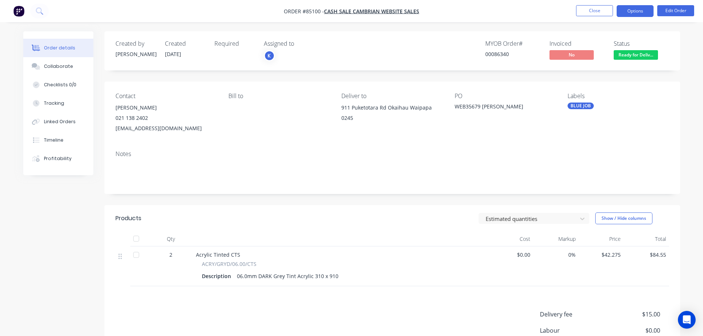
click at [641, 15] on button "Options" at bounding box center [635, 11] width 37 height 12
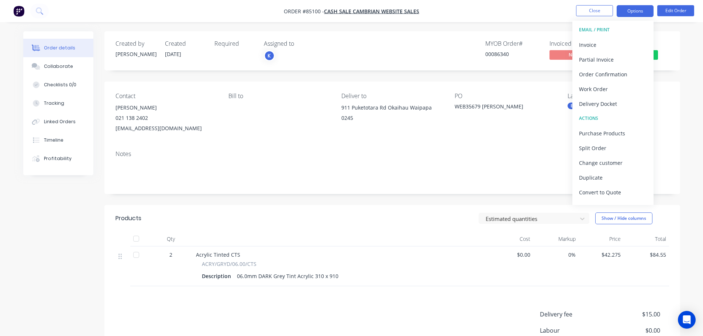
click at [638, 10] on button "Options" at bounding box center [635, 11] width 37 height 12
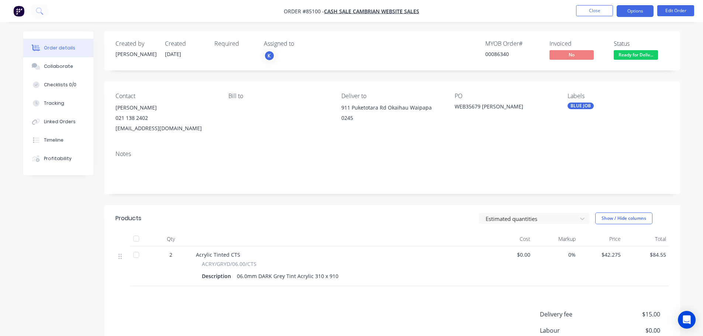
click at [629, 14] on button "Options" at bounding box center [635, 11] width 37 height 12
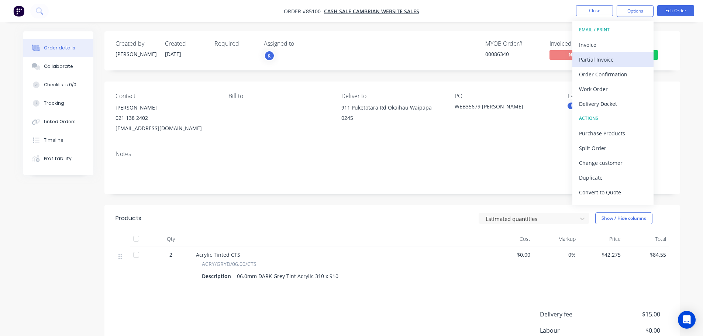
click at [603, 52] on button "Partial Invoice" at bounding box center [612, 59] width 81 height 15
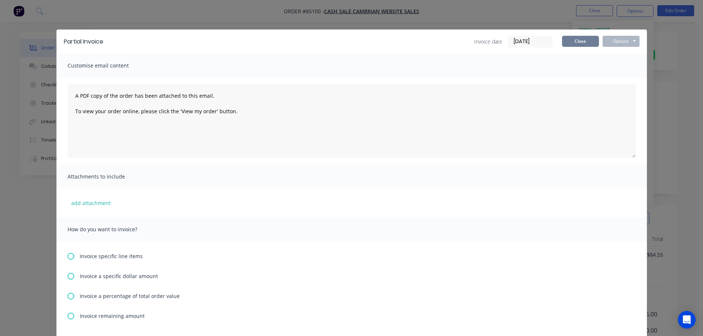
click at [595, 37] on button "Close" at bounding box center [580, 41] width 37 height 11
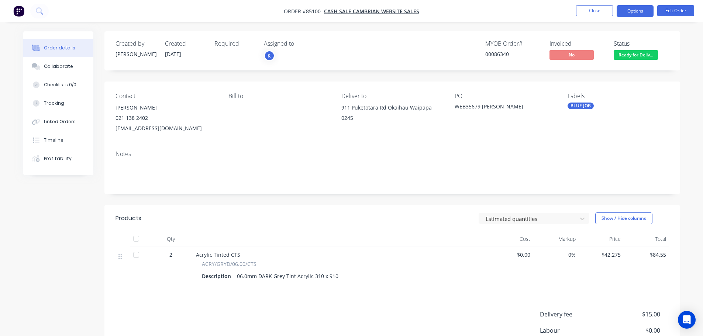
click at [627, 11] on button "Options" at bounding box center [635, 11] width 37 height 12
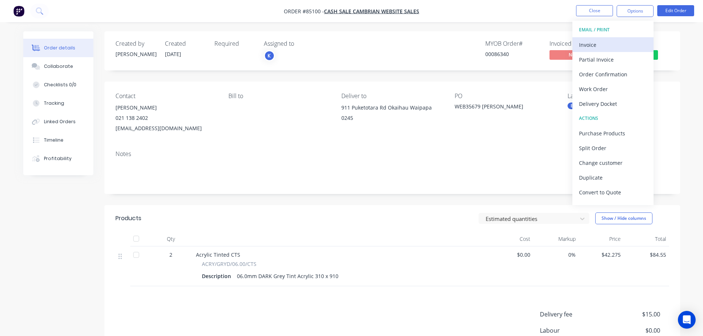
click at [613, 39] on button "Invoice" at bounding box center [612, 44] width 81 height 15
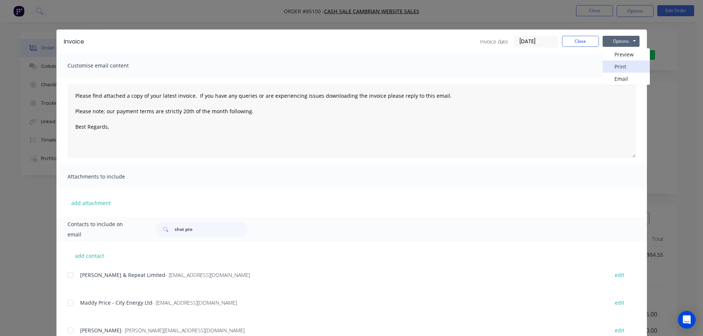
click at [617, 65] on button "Print" at bounding box center [626, 67] width 47 height 12
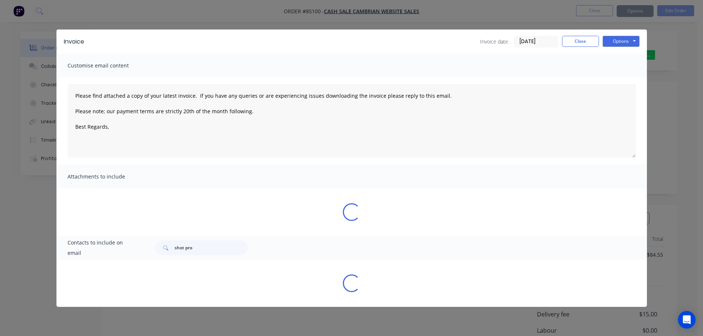
type textarea "Please find attached a copy of your latest invoice. If you have any queries or …"
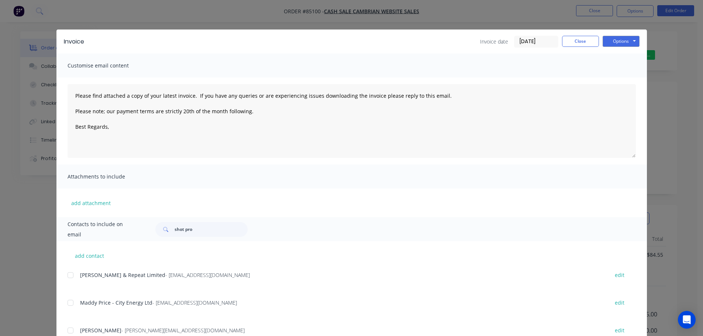
click at [24, 28] on div "Invoice Invoice date 07/10/25 Close Options Preview Print Email Customise email…" at bounding box center [351, 168] width 703 height 336
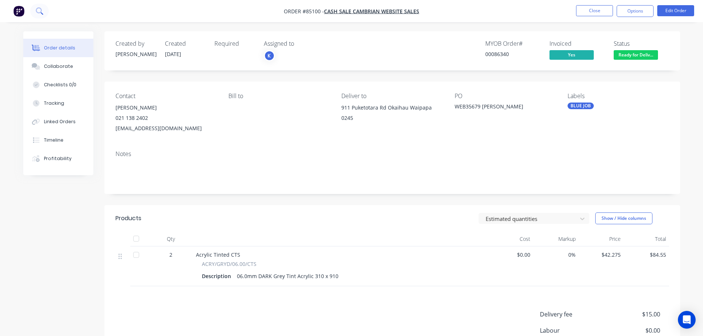
click at [34, 12] on button at bounding box center [39, 11] width 18 height 15
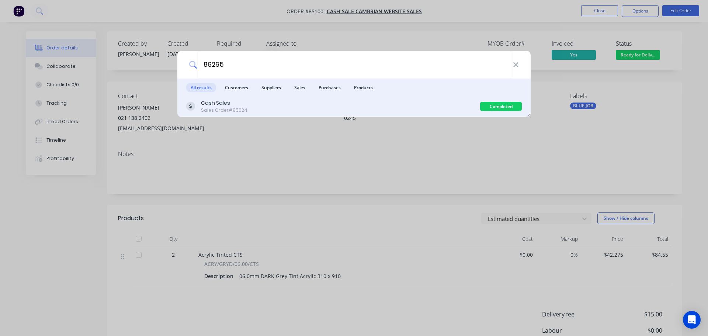
type input "86265"
click at [425, 113] on div "Cash Sales Sales Order #85024" at bounding box center [333, 106] width 294 height 14
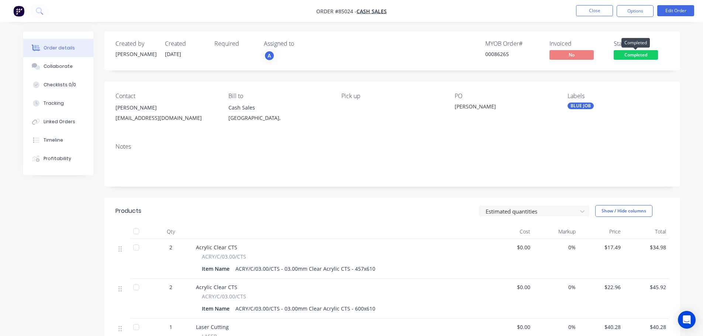
click at [638, 55] on span "Completed" at bounding box center [636, 54] width 44 height 9
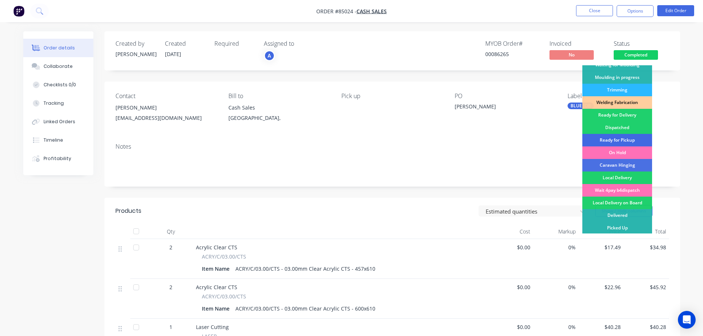
scroll to position [145, 0]
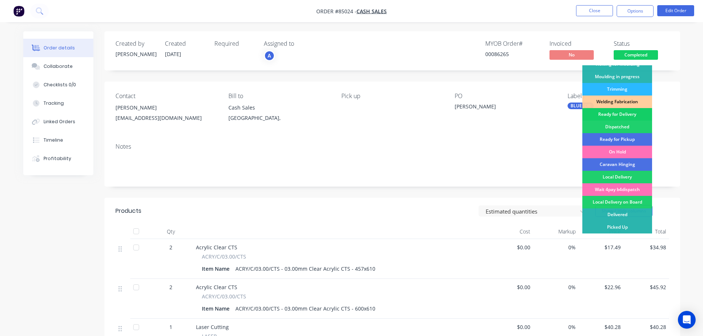
click at [617, 114] on div "Ready for Delivery" at bounding box center [617, 114] width 70 height 13
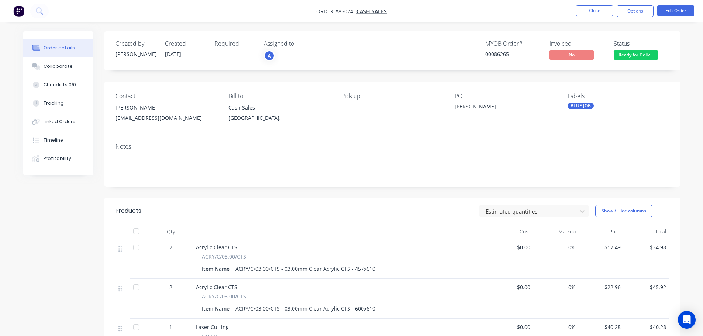
click at [641, 66] on div "Created by Chantal Created 02/10/25 Required Assigned to A MYOB Order # 0008626…" at bounding box center [392, 50] width 576 height 39
click at [640, 55] on span "Ready for Deliv..." at bounding box center [636, 54] width 44 height 9
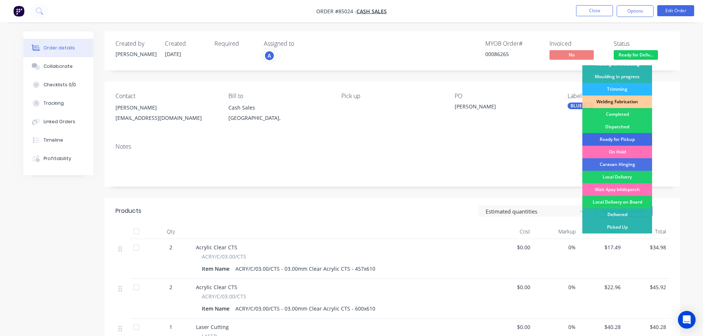
click at [630, 137] on div "Ready for Pickup" at bounding box center [617, 139] width 70 height 13
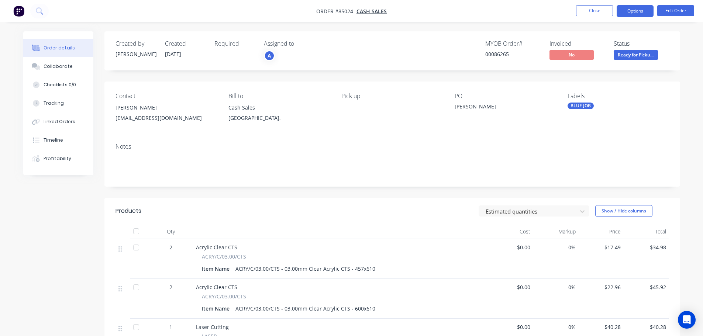
click at [625, 14] on button "Options" at bounding box center [635, 11] width 37 height 12
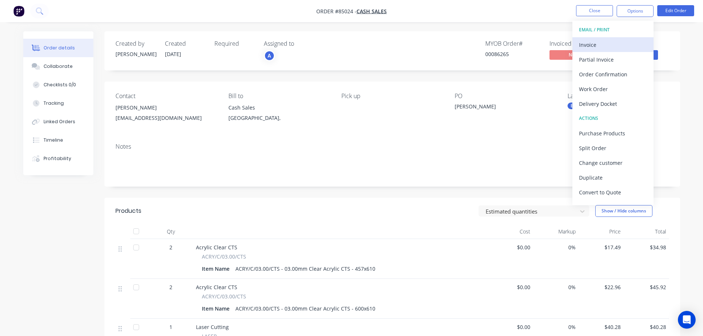
click at [611, 44] on div "Invoice" at bounding box center [613, 44] width 68 height 11
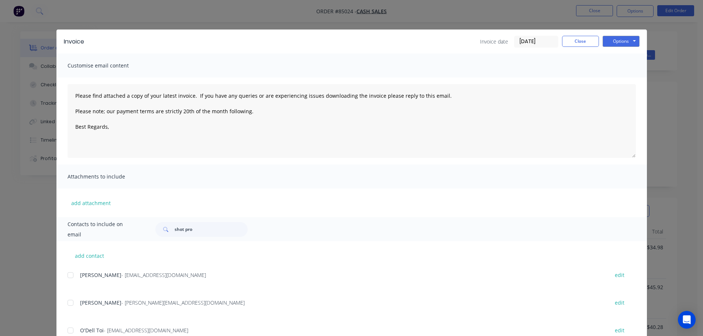
click at [626, 41] on button "Options" at bounding box center [621, 41] width 37 height 11
click at [629, 62] on button "Print" at bounding box center [626, 67] width 47 height 12
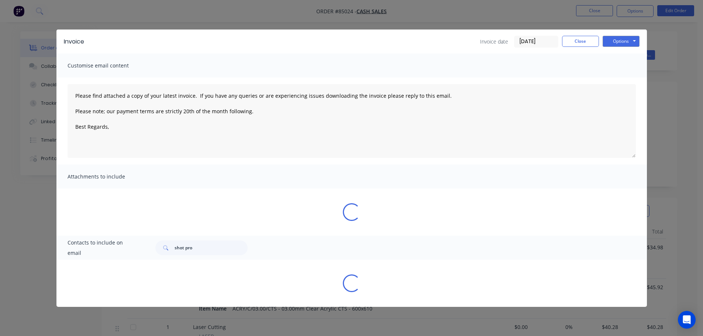
type textarea "Please find attached a copy of your latest invoice. If you have any queries or …"
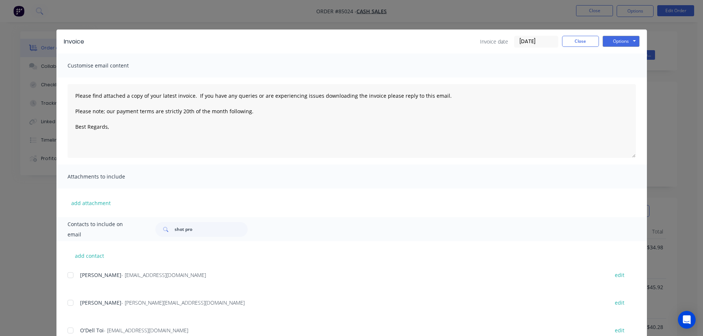
click at [94, 18] on div "Invoice Invoice date 07/10/25 Close Options Preview Print Email Customise email…" at bounding box center [351, 168] width 703 height 336
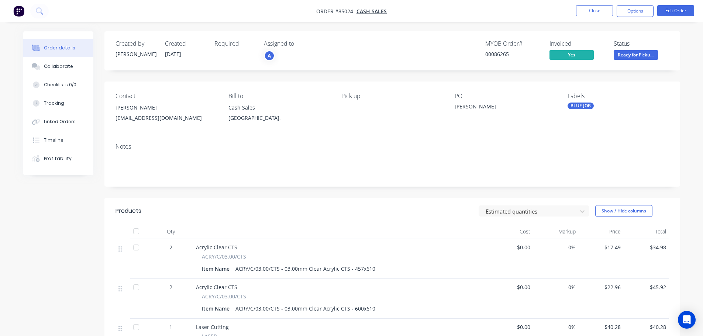
click at [55, 17] on nav "Order #85024 - Cash Sales Close Options Edit Order" at bounding box center [351, 11] width 703 height 22
click at [40, 8] on icon at bounding box center [39, 10] width 6 height 6
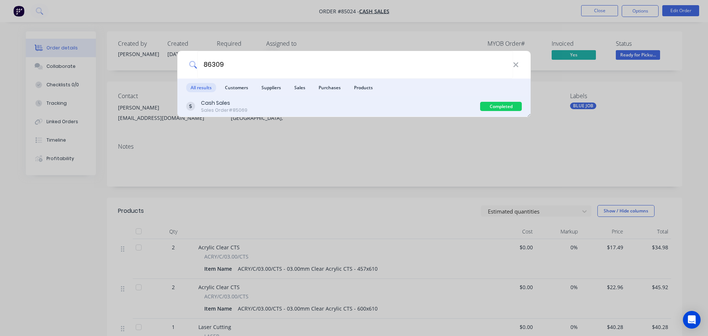
type input "86309"
click at [394, 108] on div "Cash Sales Sales Order #85069" at bounding box center [333, 106] width 294 height 14
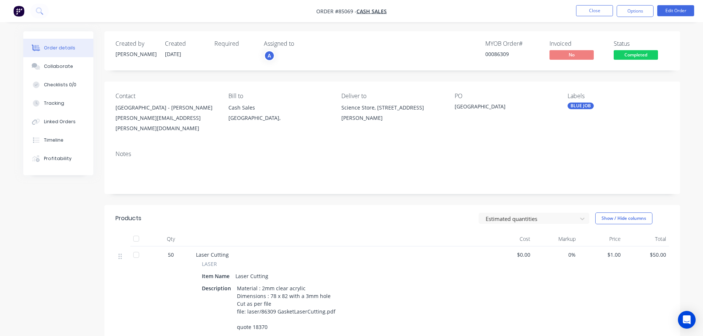
click at [630, 54] on span "Completed" at bounding box center [636, 54] width 44 height 9
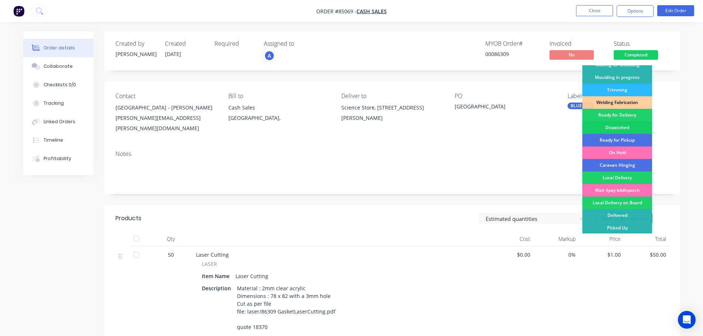
scroll to position [145, 0]
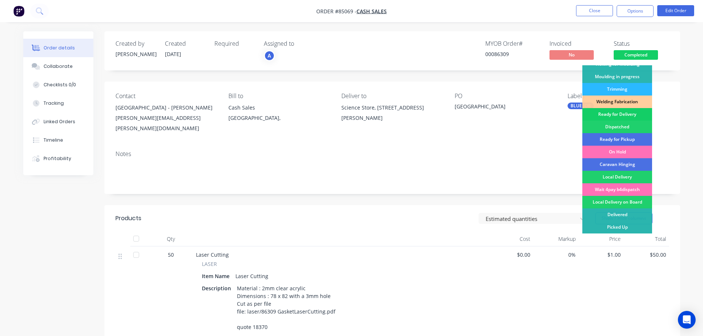
click at [632, 115] on div "Ready for Delivery" at bounding box center [617, 114] width 70 height 13
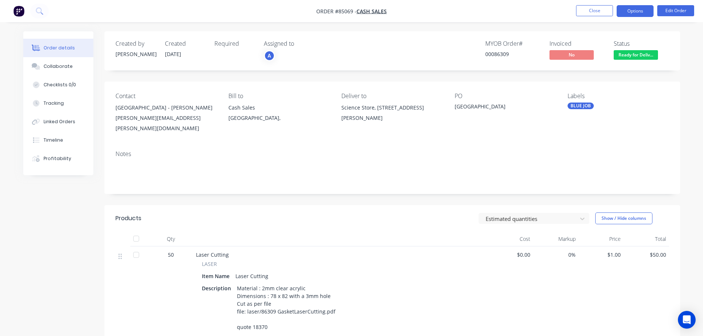
click at [633, 15] on button "Options" at bounding box center [635, 11] width 37 height 12
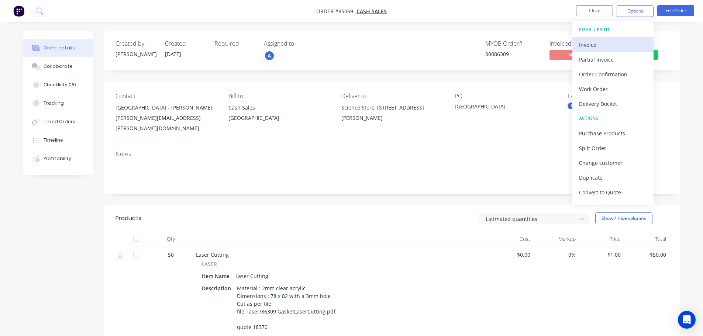
click at [620, 42] on div "Invoice" at bounding box center [613, 44] width 68 height 11
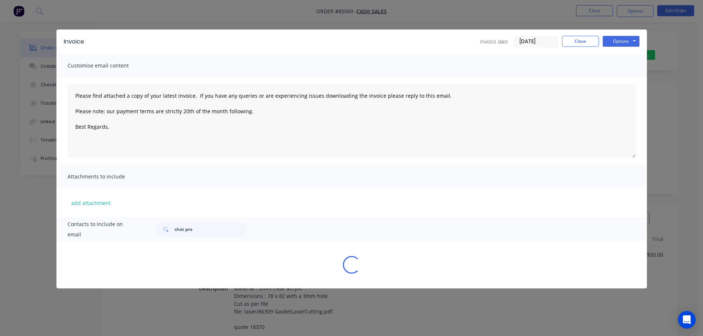
click at [628, 40] on button "Options" at bounding box center [621, 41] width 37 height 11
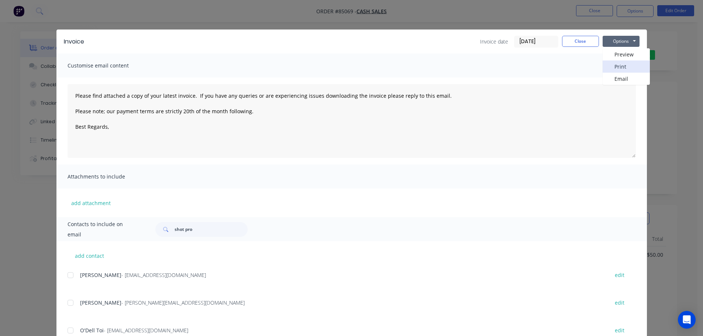
click at [627, 65] on button "Print" at bounding box center [626, 67] width 47 height 12
type textarea "Please find attached a copy of your latest invoice. If you have any queries or …"
click at [56, 14] on div "Invoice Invoice date 07/10/25 Close Options Preview Print Email Customise email…" at bounding box center [351, 168] width 703 height 336
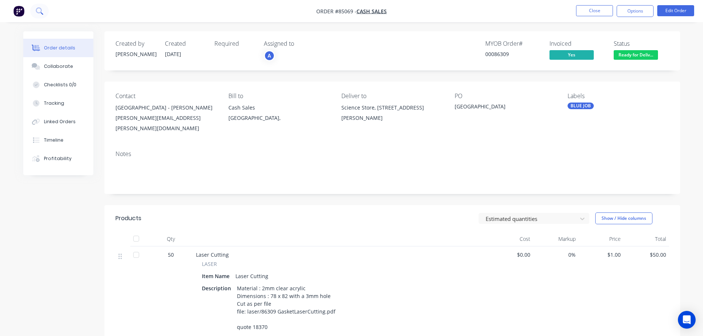
click at [43, 13] on icon at bounding box center [39, 10] width 7 height 7
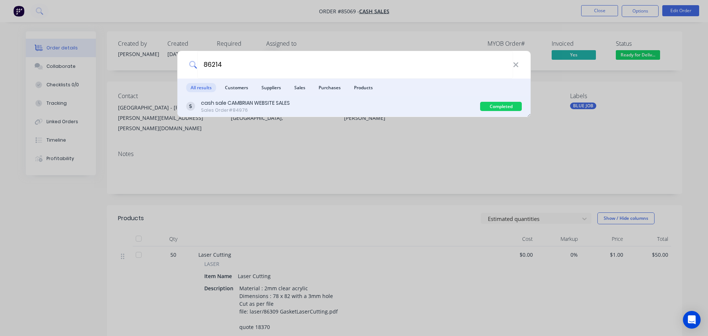
type input "86214"
click at [391, 113] on div "cash sale CAMBRIAN WEBSITE SALES Sales Order #84976" at bounding box center [333, 106] width 294 height 14
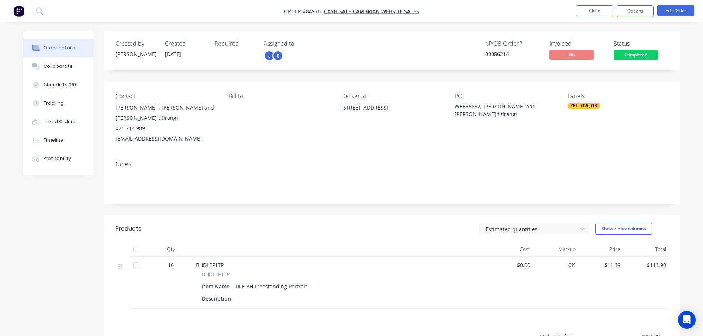
click at [643, 49] on div "Status Completed" at bounding box center [641, 50] width 55 height 21
click at [643, 58] on span "Completed" at bounding box center [636, 54] width 44 height 9
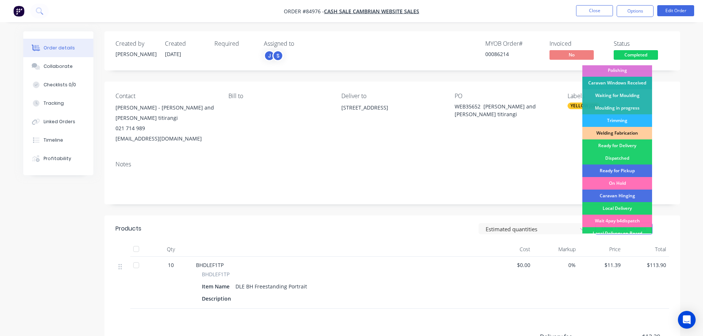
scroll to position [145, 0]
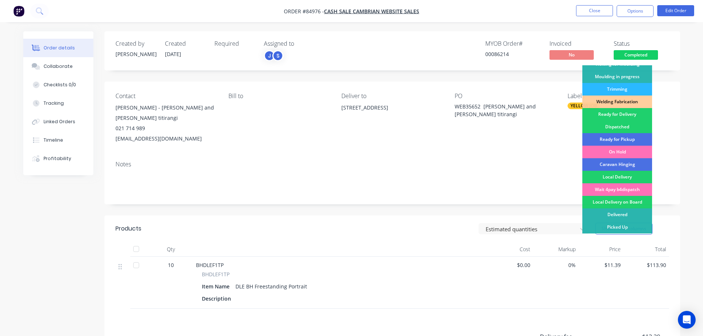
click at [636, 112] on div "Ready for Delivery" at bounding box center [617, 114] width 70 height 13
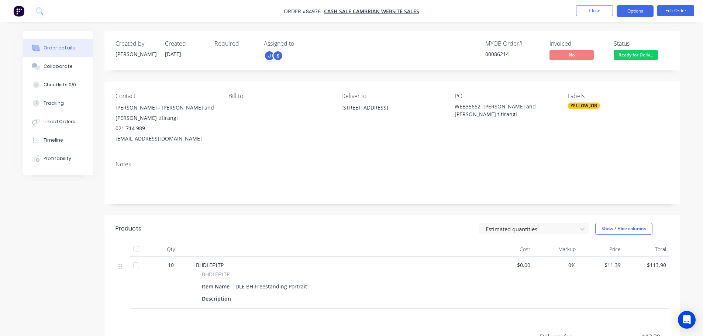
click at [637, 10] on button "Options" at bounding box center [635, 11] width 37 height 12
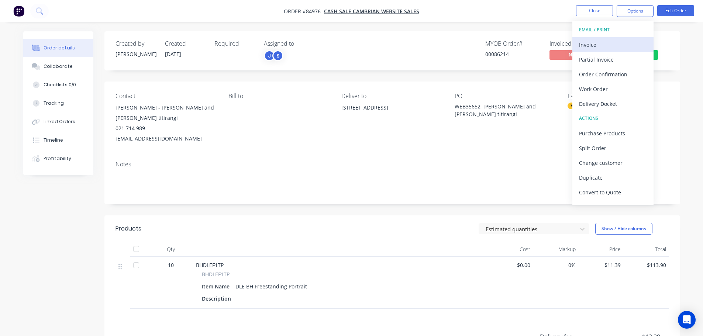
click at [606, 43] on div "Invoice" at bounding box center [613, 44] width 68 height 11
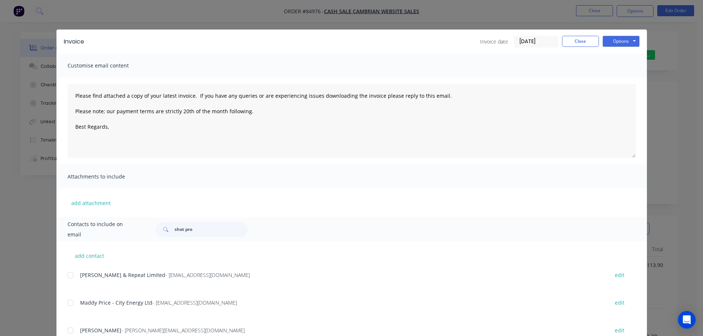
click at [621, 41] on button "Options" at bounding box center [621, 41] width 37 height 11
click at [619, 69] on button "Print" at bounding box center [626, 67] width 47 height 12
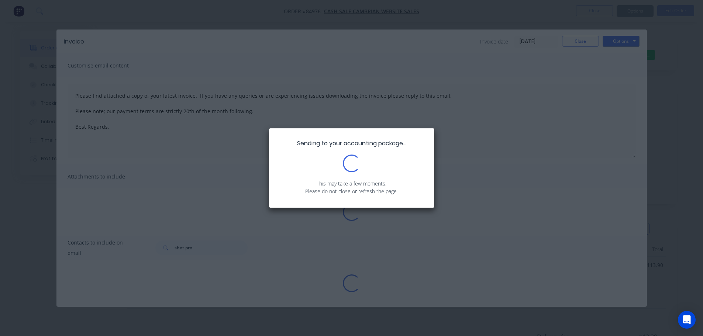
type textarea "Please find attached a copy of your latest invoice. If you have any queries or …"
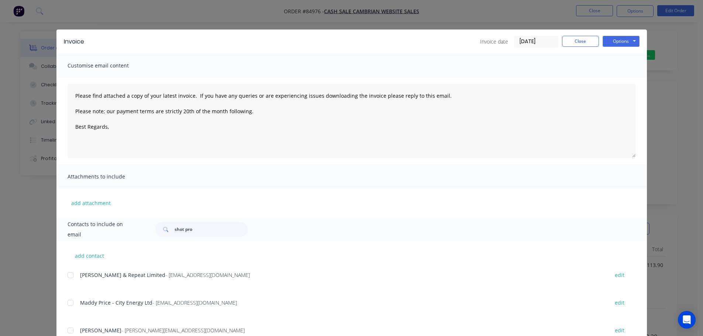
drag, startPoint x: 65, startPoint y: 21, endPoint x: 51, endPoint y: 17, distance: 14.2
click at [64, 21] on div "Invoice Invoice date 07/10/25 Close Options Preview Print Email Customise email…" at bounding box center [351, 168] width 703 height 336
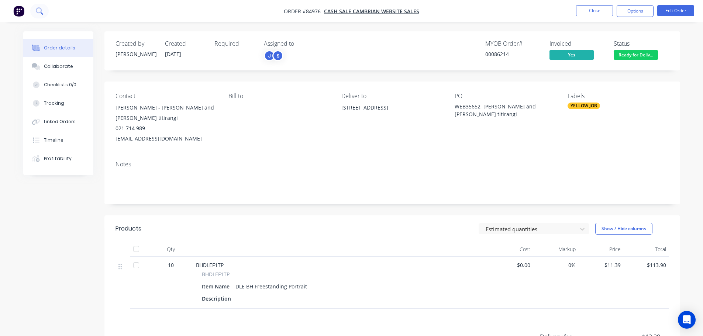
click at [45, 12] on button at bounding box center [39, 11] width 18 height 15
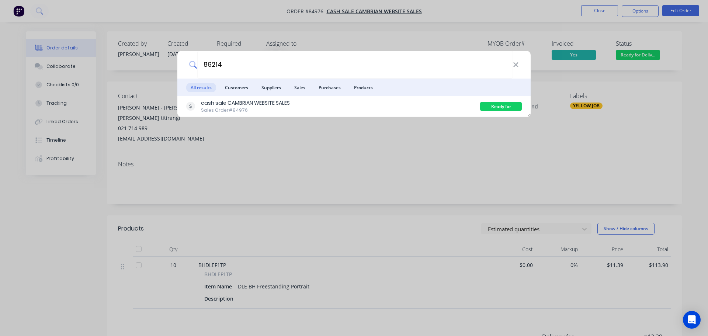
type input "86214"
drag, startPoint x: 151, startPoint y: 61, endPoint x: 112, endPoint y: 39, distance: 44.3
click at [150, 60] on div "86214 All results Customers Suppliers Sales Purchases Products cash sale CAMBRI…" at bounding box center [354, 168] width 708 height 336
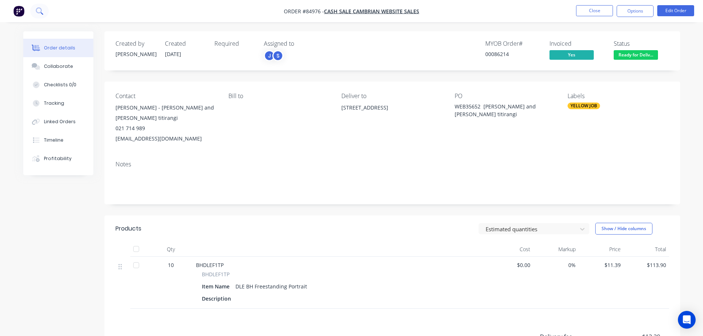
click at [37, 14] on icon at bounding box center [39, 10] width 7 height 7
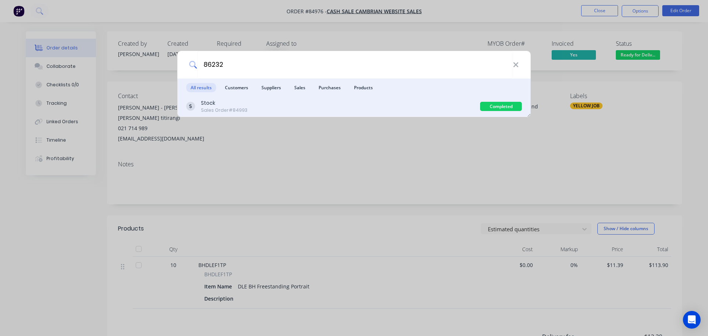
type input "86232"
click at [368, 110] on div "Stock Sales Order #84993" at bounding box center [333, 106] width 294 height 14
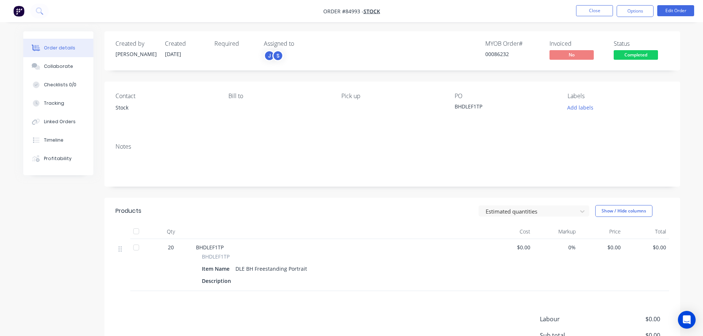
click at [629, 55] on span "Completed" at bounding box center [636, 54] width 44 height 9
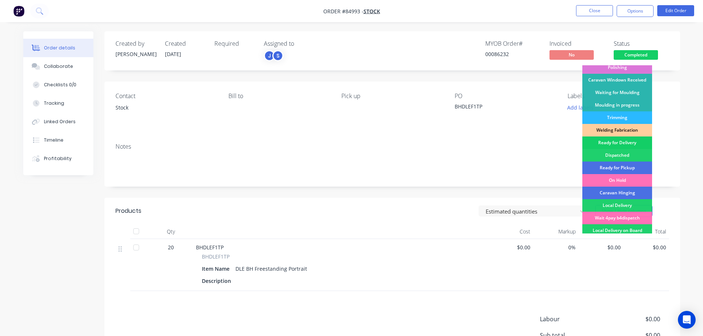
scroll to position [145, 0]
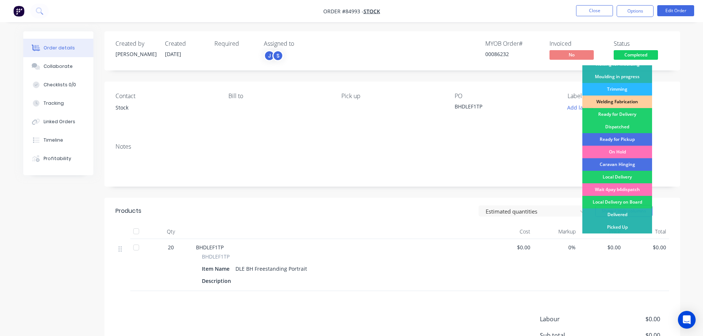
drag, startPoint x: 625, startPoint y: 231, endPoint x: 665, endPoint y: 63, distance: 173.1
click at [624, 230] on div "Picked Up" at bounding box center [617, 227] width 70 height 13
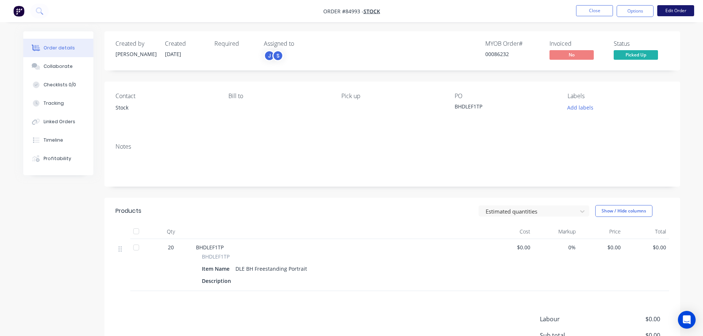
click at [669, 10] on button "Edit Order" at bounding box center [675, 10] width 37 height 11
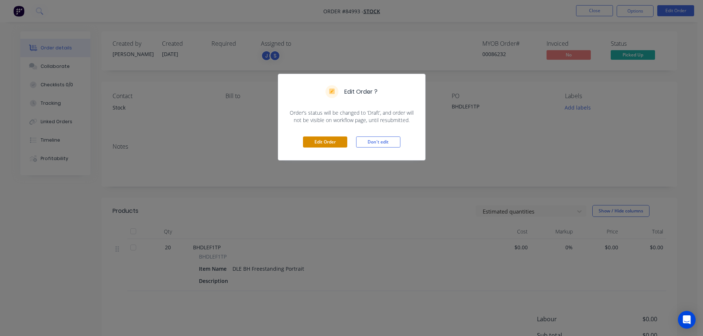
click at [310, 141] on button "Edit Order" at bounding box center [325, 142] width 44 height 11
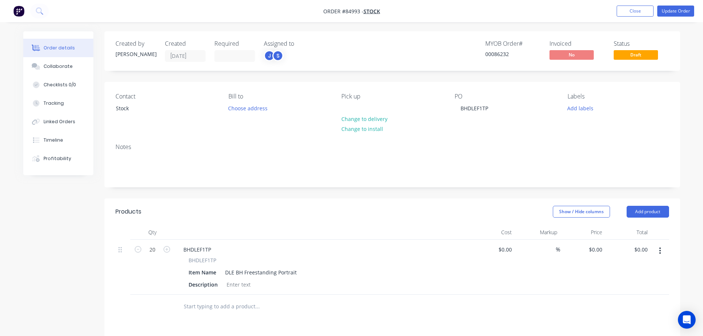
click at [214, 307] on input "text" at bounding box center [257, 306] width 148 height 15
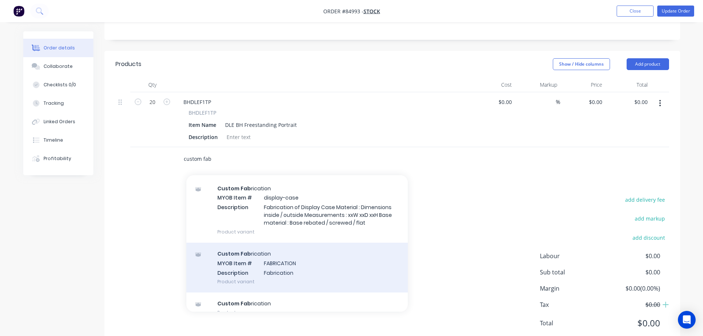
scroll to position [33, 0]
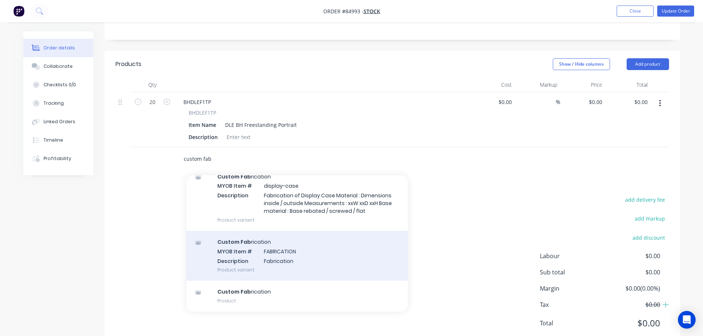
type input "custom fab"
click at [297, 280] on div "Custom Fab rication MYOB Item # FABRICATION Description Fabrication Product var…" at bounding box center [296, 256] width 221 height 50
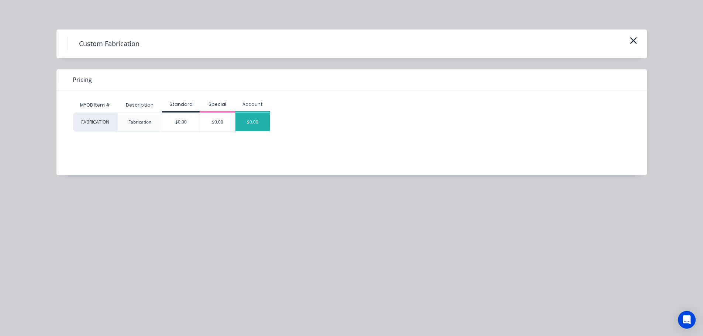
click at [268, 121] on div "$0.00" at bounding box center [252, 122] width 35 height 18
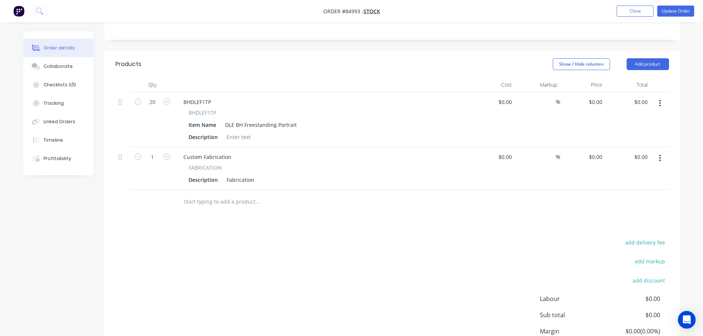
click at [195, 113] on span "BHDLEF1TP" at bounding box center [203, 113] width 28 height 8
copy span "BHDLEF1TP"
drag, startPoint x: 245, startPoint y: 187, endPoint x: 245, endPoint y: 181, distance: 5.9
click at [245, 186] on div "Custom Fabrication FABRICATION Description Fabrication" at bounding box center [322, 168] width 295 height 43
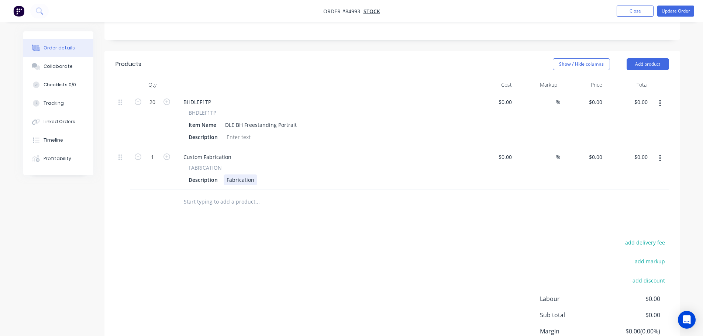
click at [245, 181] on div "Fabrication" at bounding box center [241, 180] width 34 height 11
paste div
click at [153, 158] on input "1" at bounding box center [152, 157] width 19 height 11
type input "20"
click at [662, 102] on button "button" at bounding box center [659, 103] width 17 height 13
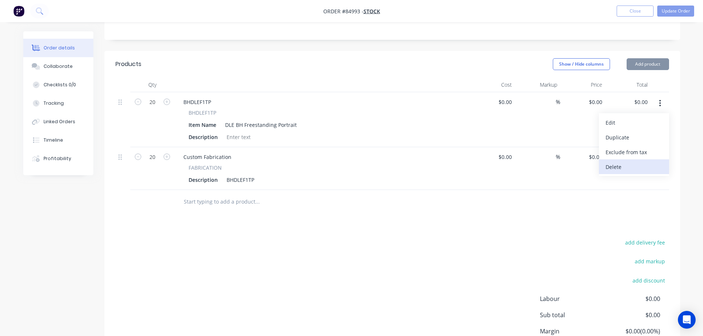
click at [633, 168] on div "Delete" at bounding box center [633, 167] width 57 height 11
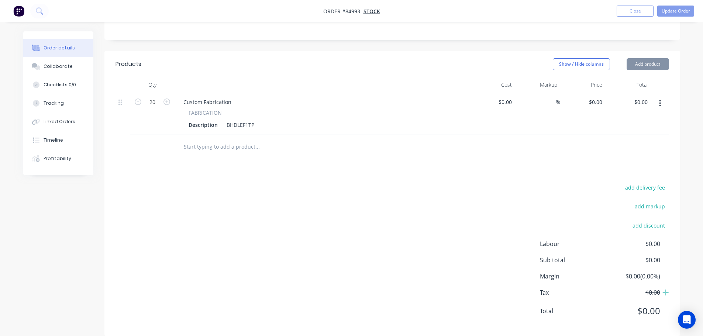
click at [664, 5] on nav "Order #84993 - Stock Add product Close Update Order" at bounding box center [351, 11] width 703 height 22
click at [668, 11] on button "Update Order" at bounding box center [675, 11] width 37 height 11
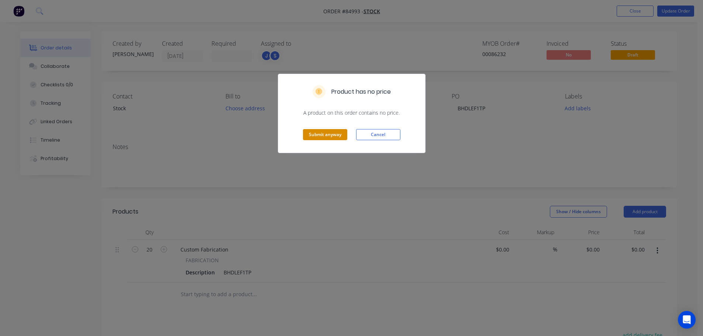
click at [310, 135] on button "Submit anyway" at bounding box center [325, 134] width 44 height 11
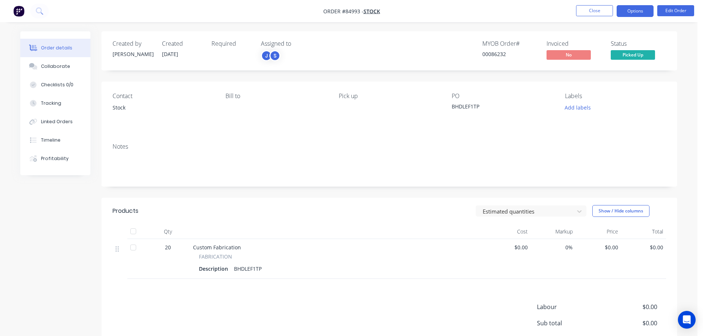
click at [642, 15] on button "Options" at bounding box center [635, 11] width 37 height 12
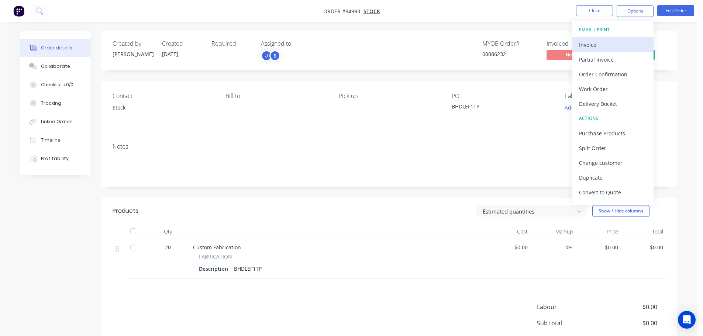
click at [618, 46] on div "Invoice" at bounding box center [613, 44] width 68 height 11
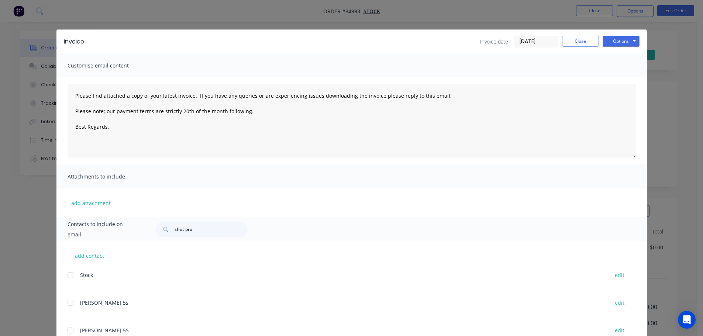
click at [620, 44] on button "Options" at bounding box center [621, 41] width 37 height 11
click at [618, 68] on button "Print" at bounding box center [626, 67] width 47 height 12
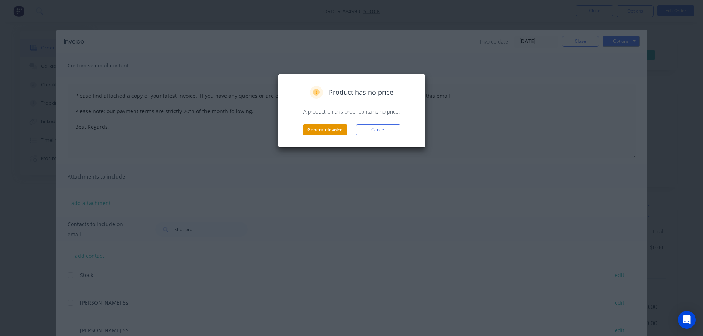
click at [332, 128] on button "Generate invoice" at bounding box center [325, 129] width 44 height 11
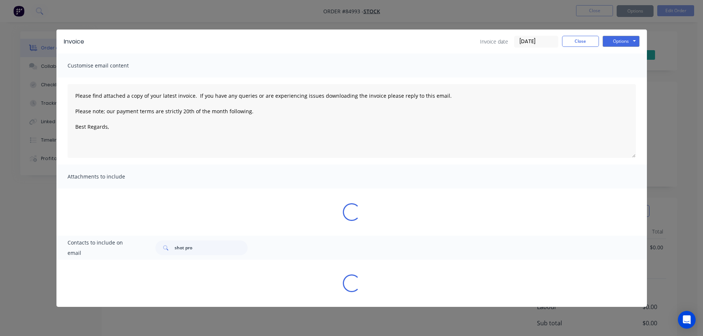
type textarea "Please find attached a copy of your latest invoice. If you have any queries or …"
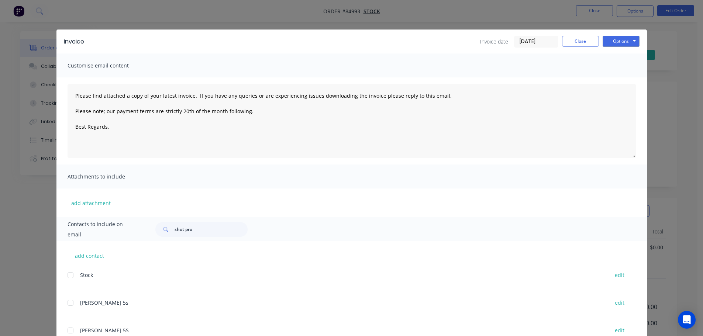
click at [35, 28] on div "Invoice Invoice date 07/10/25 Close Options Preview Print Email Customise email…" at bounding box center [351, 168] width 703 height 336
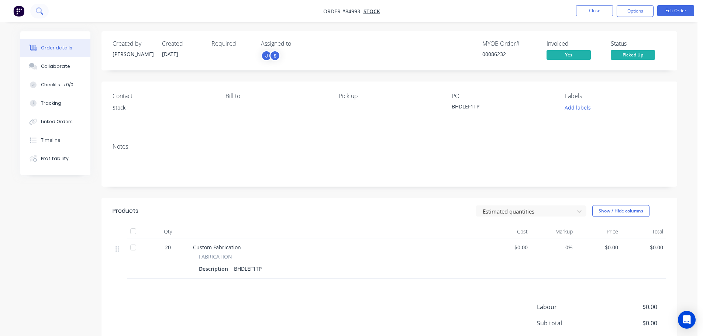
click at [37, 15] on button at bounding box center [39, 11] width 18 height 15
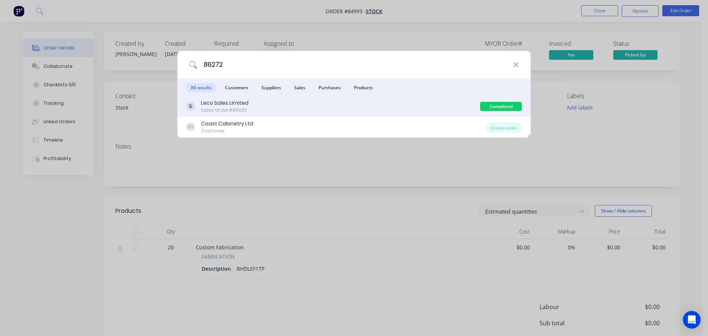
type input "86272"
click at [273, 104] on div "Leco Sales Limited Sales Order #85032" at bounding box center [333, 106] width 294 height 14
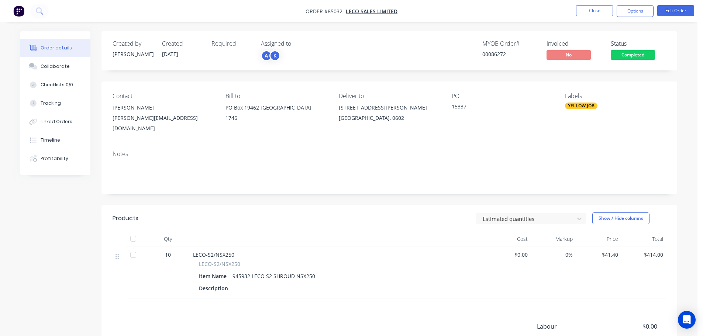
click at [629, 55] on span "Completed" at bounding box center [633, 54] width 44 height 9
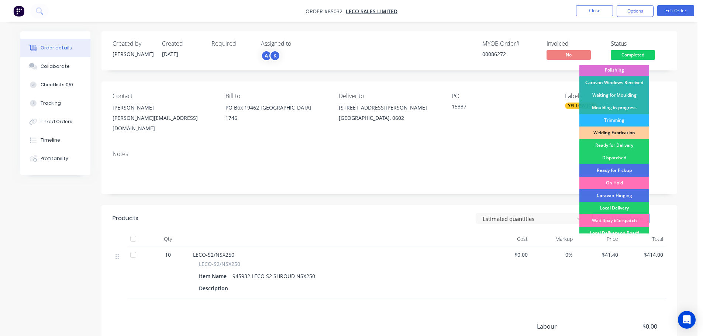
scroll to position [145, 0]
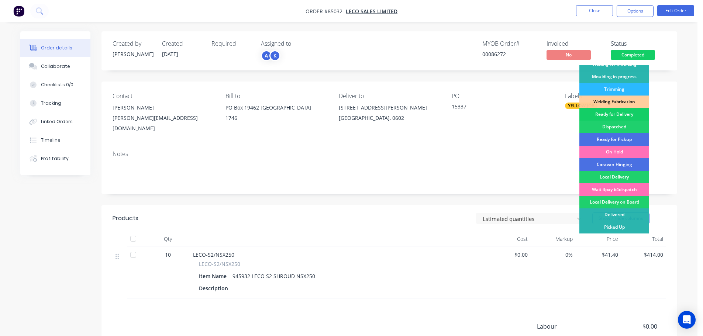
click at [620, 115] on div "Ready for Delivery" at bounding box center [614, 114] width 70 height 13
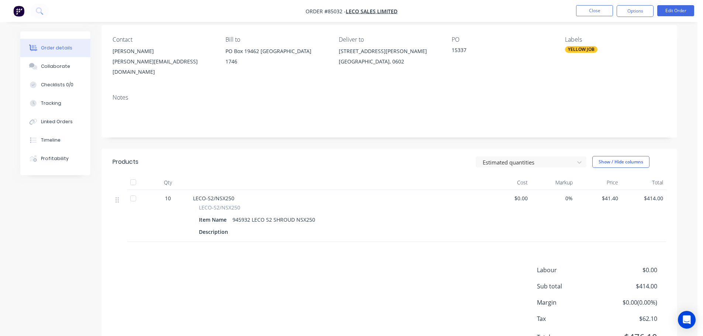
scroll to position [74, 0]
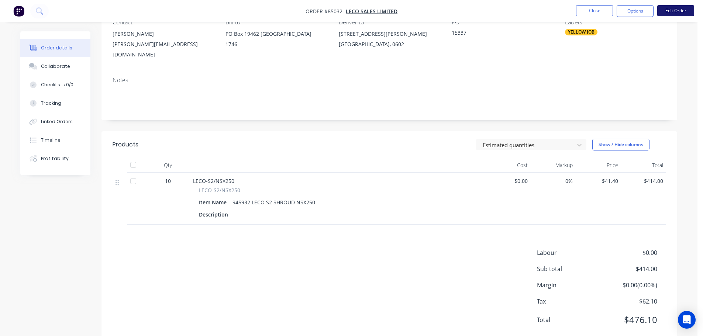
click at [674, 10] on button "Edit Order" at bounding box center [675, 10] width 37 height 11
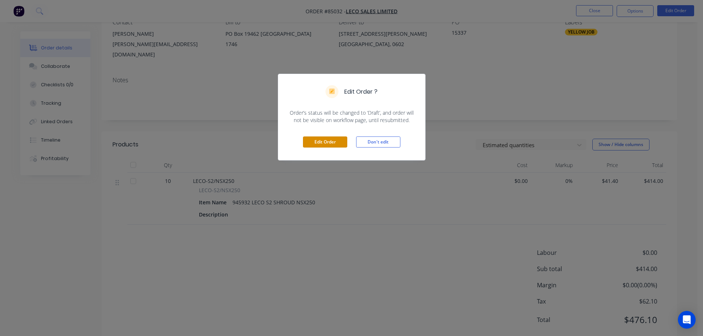
drag, startPoint x: 339, startPoint y: 140, endPoint x: 596, endPoint y: 251, distance: 279.9
click at [340, 140] on button "Edit Order" at bounding box center [325, 142] width 44 height 11
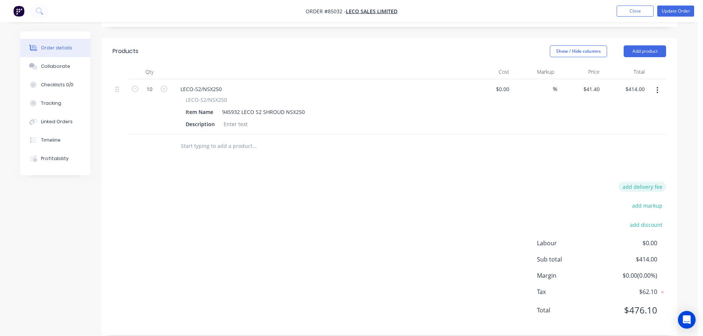
click at [634, 182] on button "add delivery fee" at bounding box center [642, 187] width 48 height 10
type input "20"
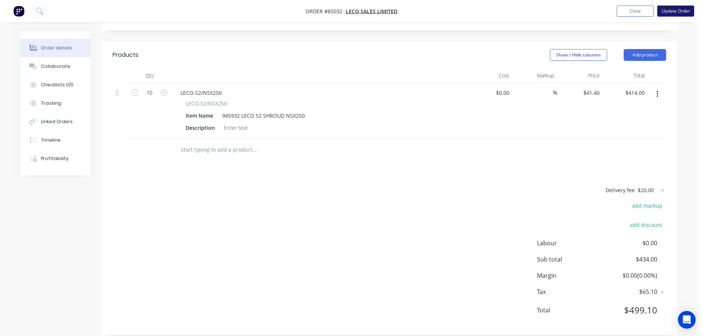
click at [677, 6] on button "Update Order" at bounding box center [675, 11] width 37 height 11
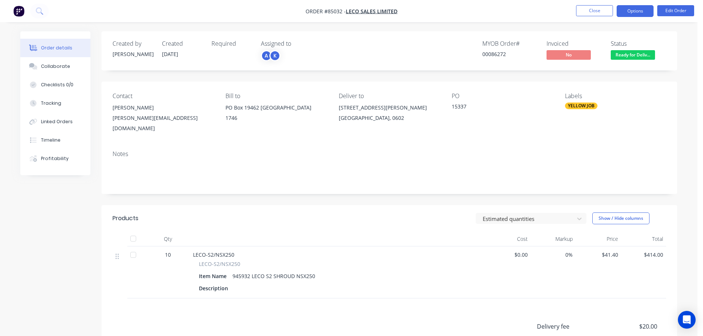
click at [636, 13] on button "Options" at bounding box center [635, 11] width 37 height 12
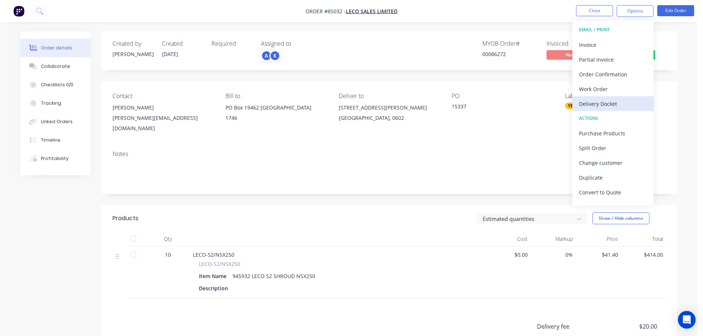
drag, startPoint x: 601, startPoint y: 103, endPoint x: 603, endPoint y: 97, distance: 6.5
click at [601, 101] on div "Delivery Docket" at bounding box center [613, 104] width 68 height 11
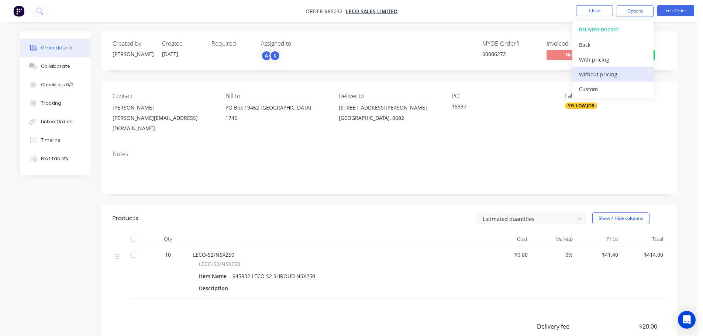
drag, startPoint x: 603, startPoint y: 97, endPoint x: 608, endPoint y: 73, distance: 23.9
click at [608, 73] on div "Without pricing" at bounding box center [613, 74] width 68 height 11
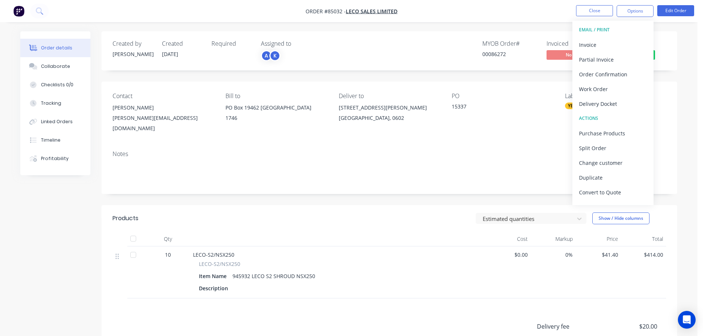
click at [54, 24] on div "Order details Collaborate Checklists 0/0 Tracking Linked Orders Timeline Profit…" at bounding box center [348, 223] width 697 height 446
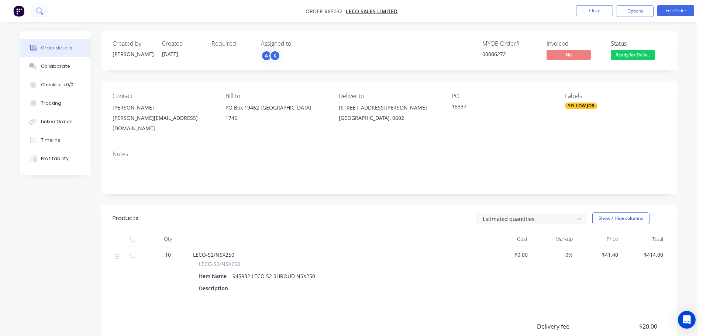
click at [39, 8] on icon at bounding box center [39, 10] width 7 height 7
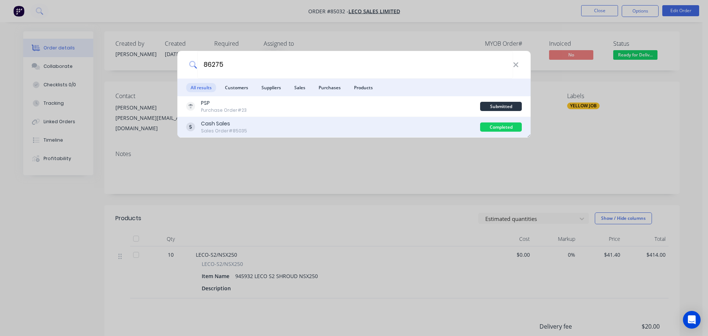
type input "86275"
click at [396, 124] on div "Cash Sales Sales Order #85035" at bounding box center [333, 127] width 294 height 14
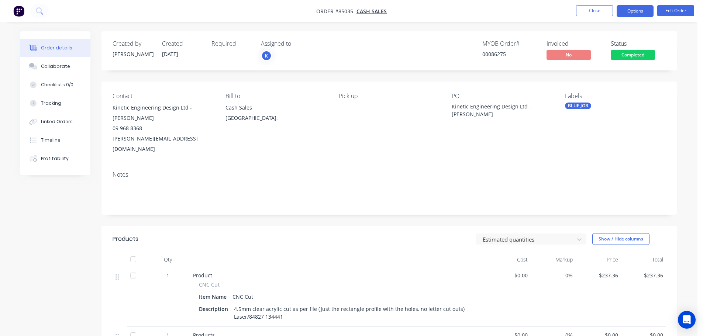
click at [639, 9] on button "Options" at bounding box center [635, 11] width 37 height 12
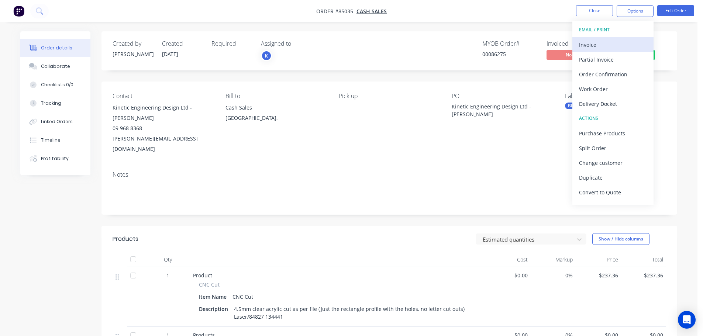
click at [623, 47] on div "Invoice" at bounding box center [613, 44] width 68 height 11
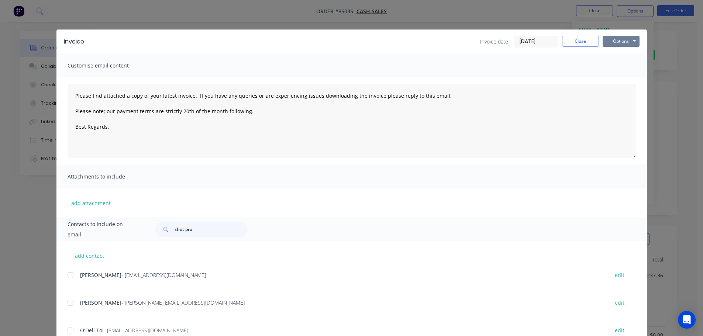
click at [618, 42] on button "Options" at bounding box center [621, 41] width 37 height 11
click at [619, 62] on button "Print" at bounding box center [626, 67] width 47 height 12
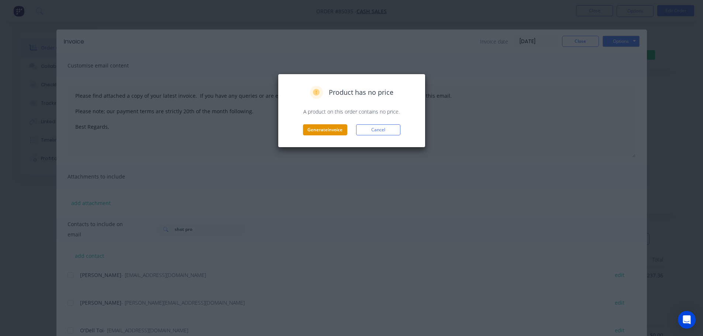
click at [321, 132] on button "Generate invoice" at bounding box center [325, 129] width 44 height 11
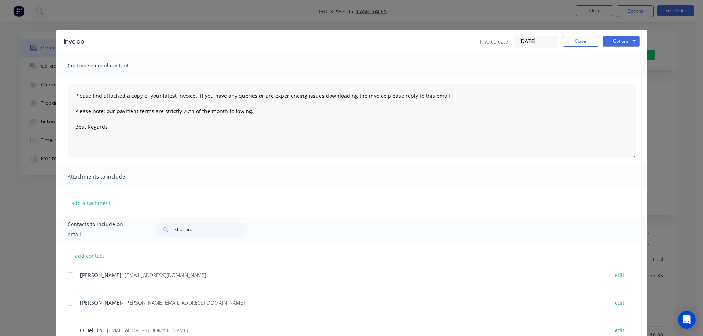
type textarea "Please find attached a copy of your latest invoice. If you have any queries or …"
click at [588, 42] on button "Close" at bounding box center [580, 41] width 37 height 11
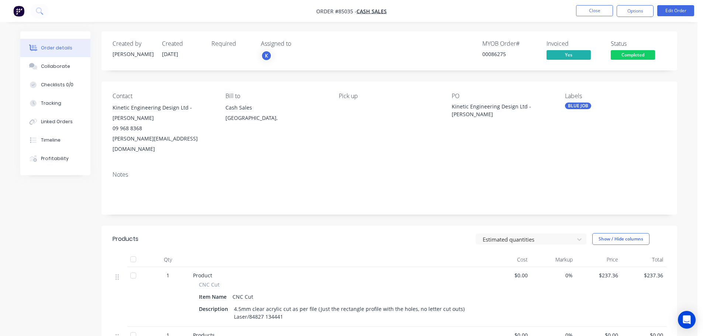
click at [653, 57] on span "Completed" at bounding box center [633, 54] width 44 height 9
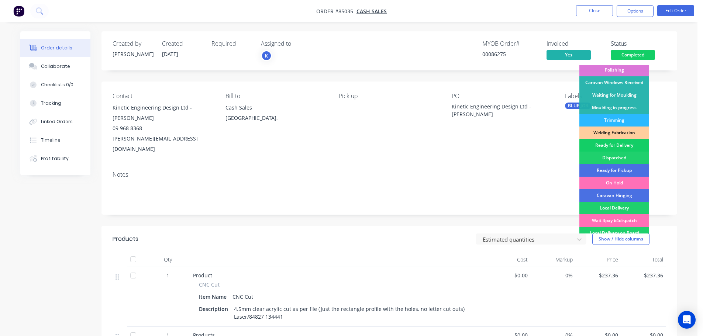
scroll to position [145, 0]
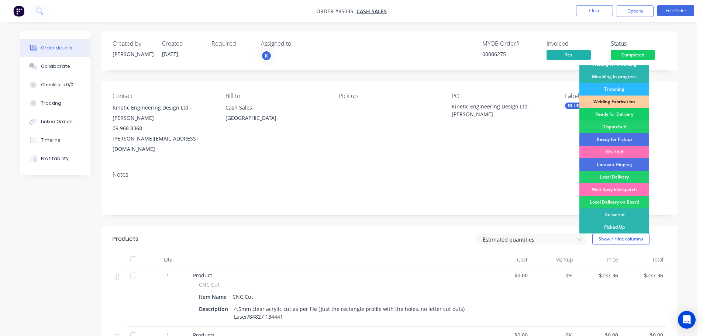
click at [620, 114] on div "Ready for Delivery" at bounding box center [614, 114] width 70 height 13
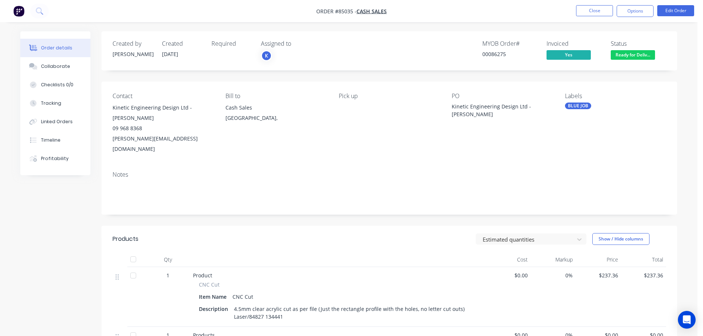
click at [636, 57] on span "Ready for Deliv..." at bounding box center [633, 54] width 44 height 9
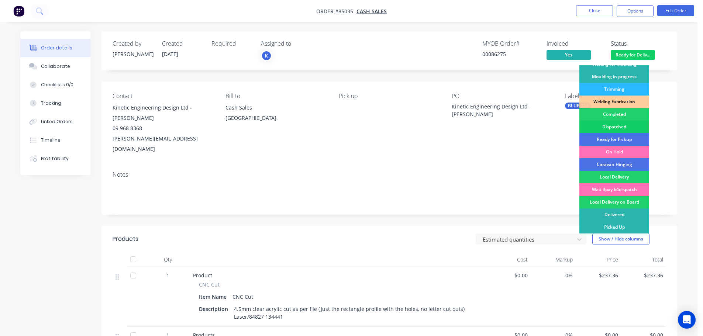
click at [623, 132] on div "Dispatched" at bounding box center [614, 127] width 70 height 13
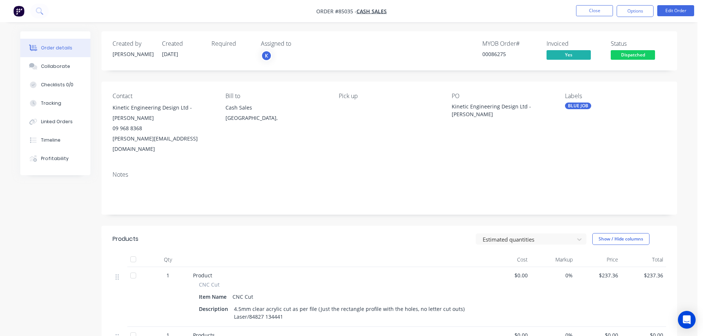
click at [628, 54] on span "Dispatched" at bounding box center [633, 54] width 44 height 9
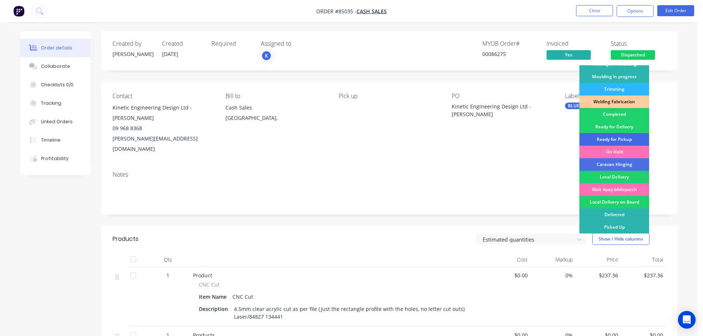
click at [627, 136] on div "Ready for Pickup" at bounding box center [614, 139] width 70 height 13
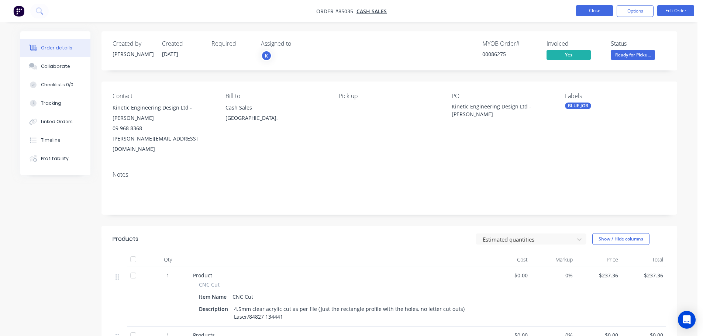
click at [602, 13] on button "Close" at bounding box center [594, 10] width 37 height 11
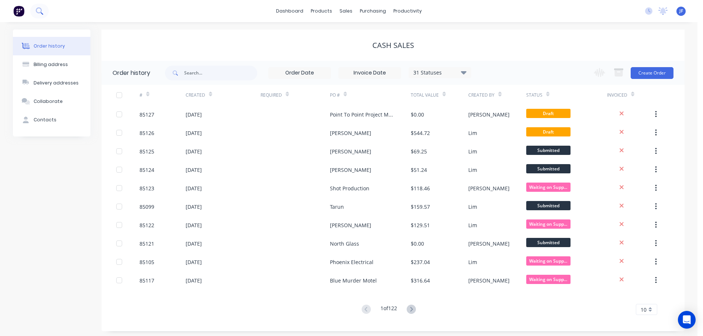
click at [44, 7] on button at bounding box center [39, 11] width 18 height 15
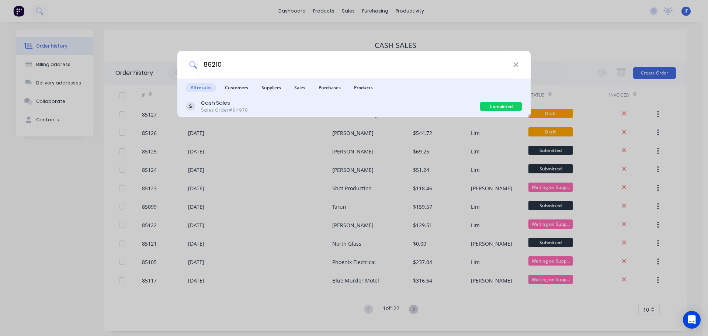
type input "86210"
click at [431, 111] on div "Cash Sales Sales Order #84970" at bounding box center [333, 106] width 294 height 14
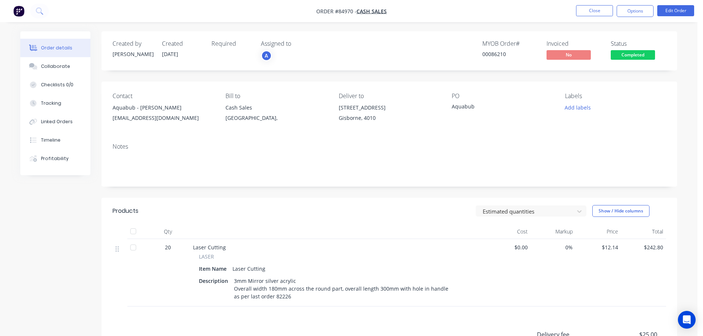
click at [629, 53] on span "Completed" at bounding box center [633, 54] width 44 height 9
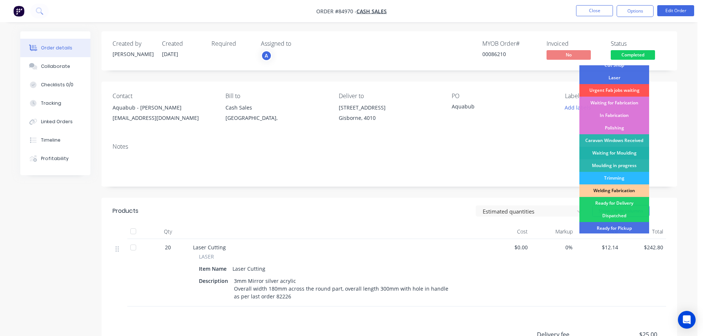
scroll to position [74, 0]
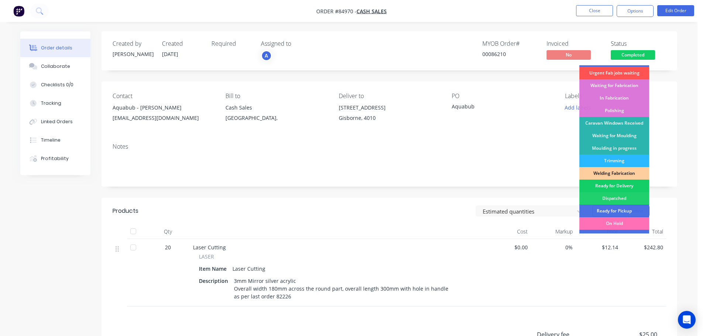
click at [620, 186] on div "Ready for Delivery" at bounding box center [614, 186] width 70 height 13
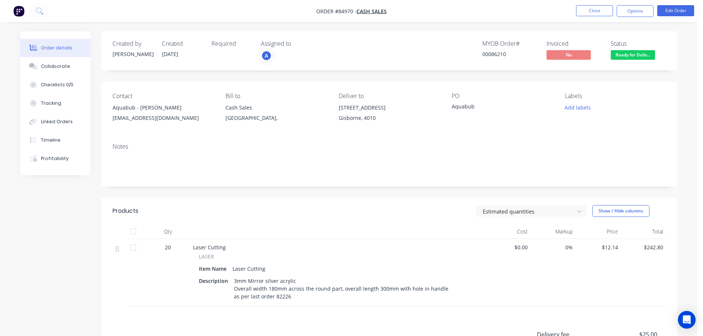
drag, startPoint x: 638, startPoint y: 12, endPoint x: 632, endPoint y: 20, distance: 9.8
click at [638, 12] on button "Options" at bounding box center [635, 11] width 37 height 12
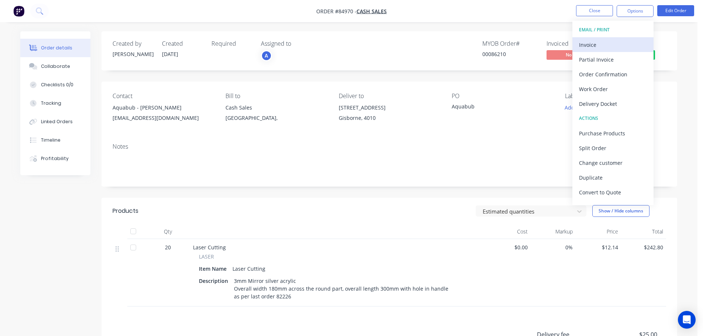
click at [610, 47] on div "Invoice" at bounding box center [613, 44] width 68 height 11
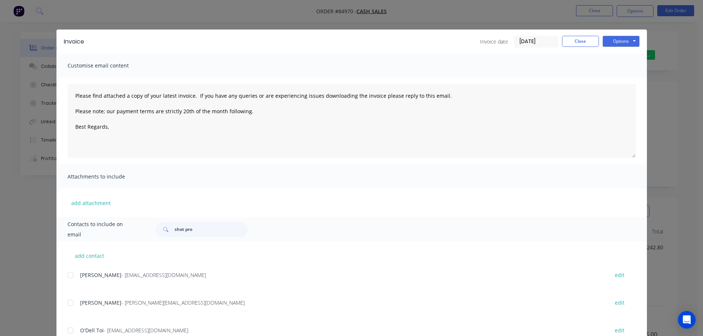
click at [620, 43] on button "Options" at bounding box center [621, 41] width 37 height 11
click at [621, 65] on button "Print" at bounding box center [626, 67] width 47 height 12
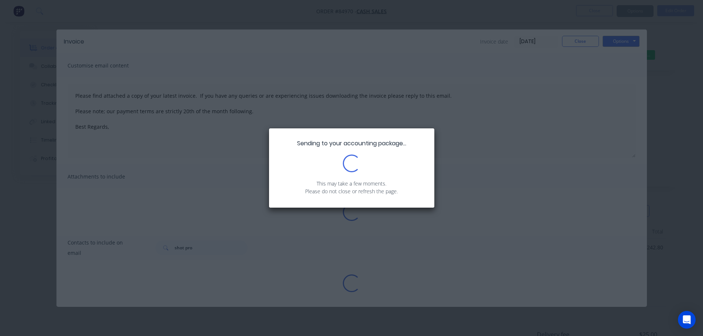
type textarea "Please find attached a copy of your latest invoice. If you have any queries or …"
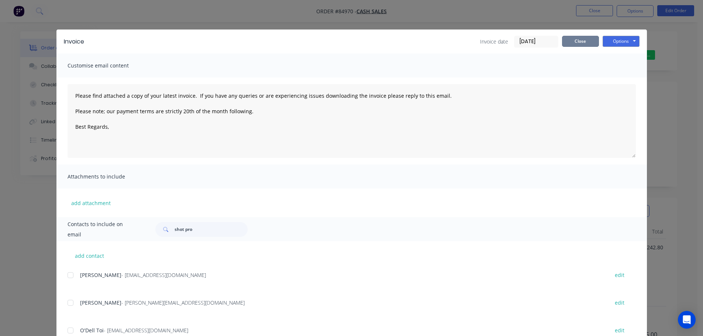
click at [588, 42] on button "Close" at bounding box center [580, 41] width 37 height 11
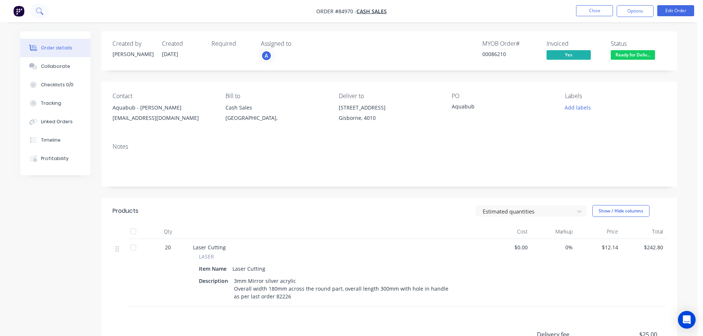
click at [39, 8] on icon at bounding box center [39, 10] width 7 height 7
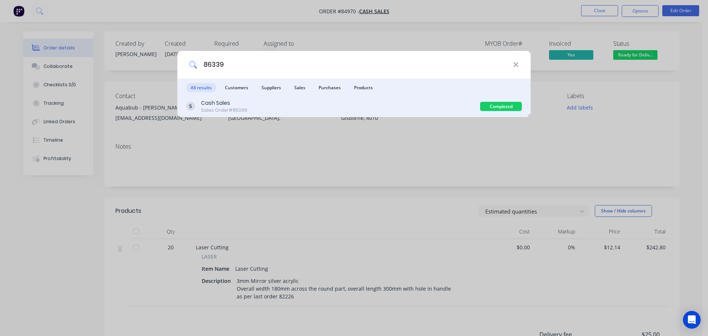
type input "86339"
click at [372, 104] on div "Cash Sales Sales Order #85096" at bounding box center [333, 106] width 294 height 14
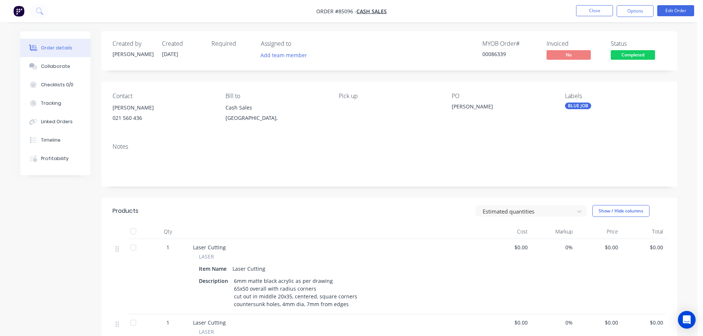
click at [634, 54] on span "Completed" at bounding box center [633, 54] width 44 height 9
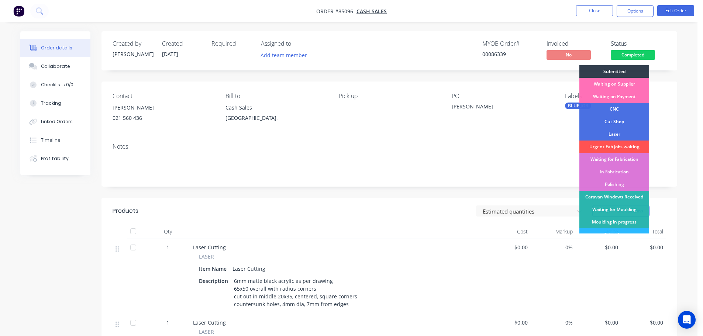
scroll to position [145, 0]
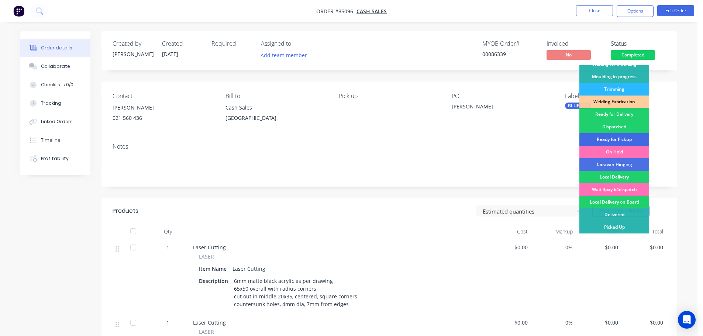
click at [621, 138] on div "Ready for Pickup" at bounding box center [614, 139] width 70 height 13
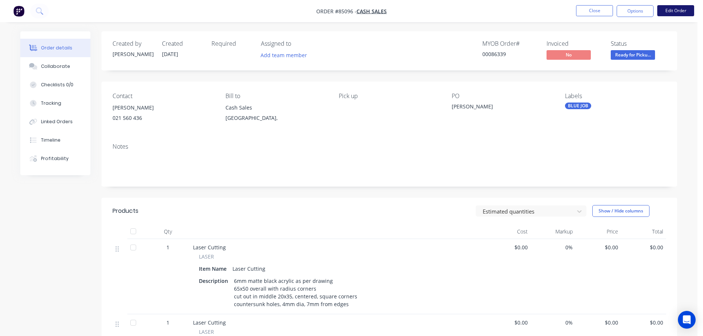
click at [662, 13] on button "Edit Order" at bounding box center [675, 10] width 37 height 11
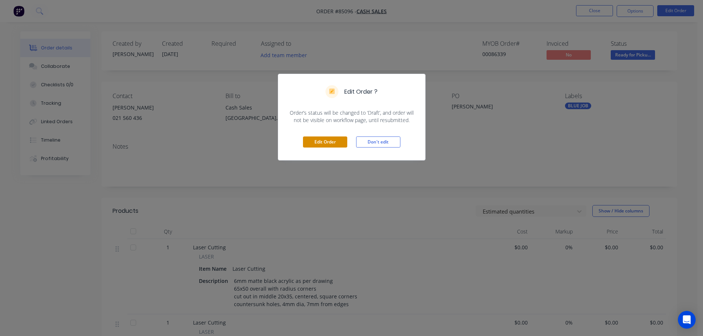
click at [316, 144] on button "Edit Order" at bounding box center [325, 142] width 44 height 11
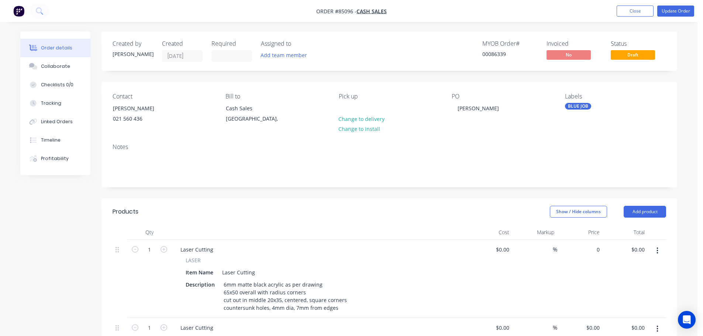
drag, startPoint x: 586, startPoint y: 248, endPoint x: 587, endPoint y: 253, distance: 5.2
click at [586, 248] on div "0 $0.00" at bounding box center [579, 279] width 45 height 78
paste input ".54"
type input "$0.54"
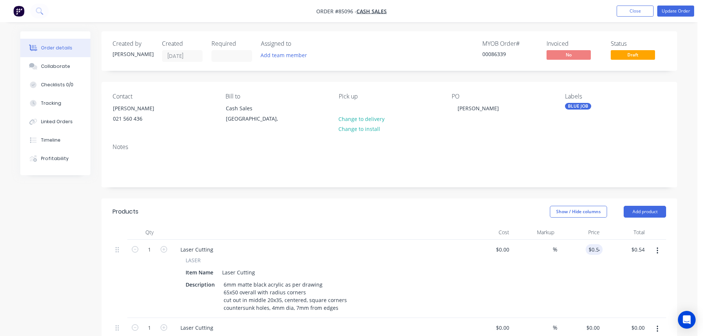
click at [590, 272] on div "$0.54 0.54" at bounding box center [579, 279] width 45 height 78
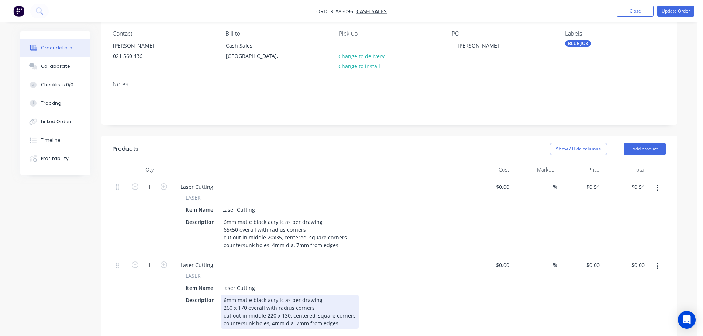
scroll to position [148, 0]
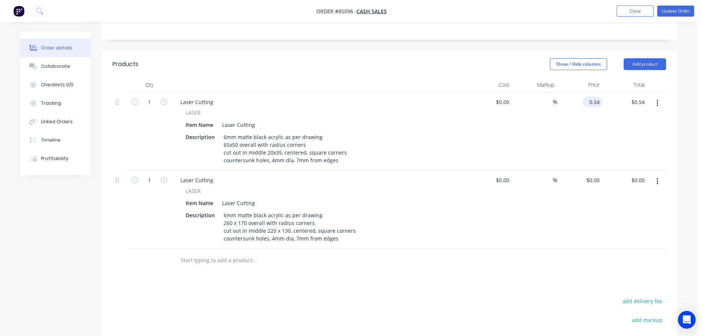
click at [593, 106] on input "0.54" at bounding box center [594, 102] width 17 height 11
type input "$0.00"
drag, startPoint x: 589, startPoint y: 211, endPoint x: 447, endPoint y: 244, distance: 145.1
click at [588, 211] on div "$0.00 $0.00" at bounding box center [579, 209] width 45 height 78
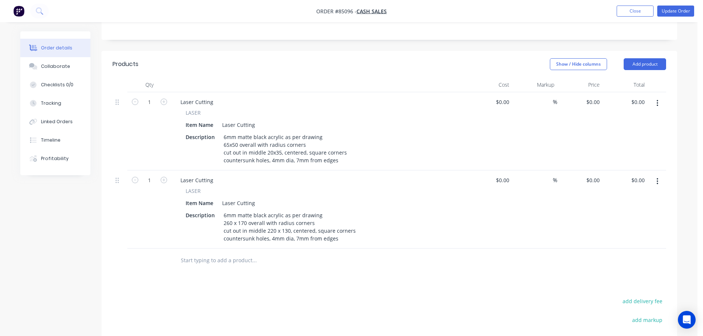
click at [238, 261] on input "text" at bounding box center [254, 260] width 148 height 15
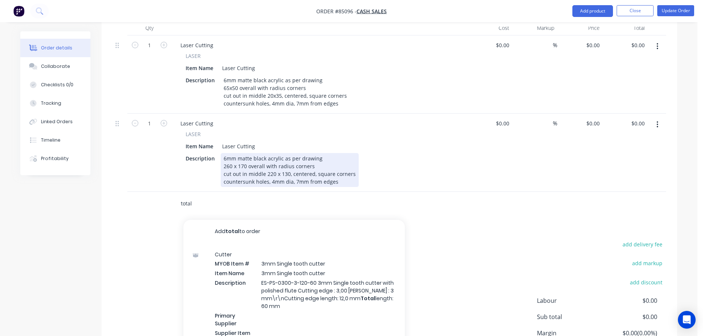
scroll to position [221, 0]
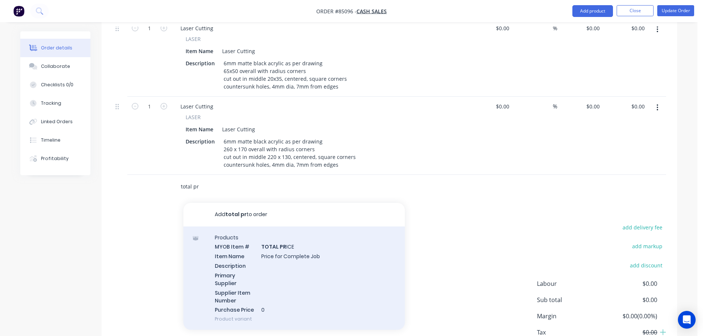
type input "total pr"
click at [239, 265] on div "Products MYOB Item # TOTAL PR ICE Item Name Price for Complete Job Description …" at bounding box center [293, 279] width 221 height 104
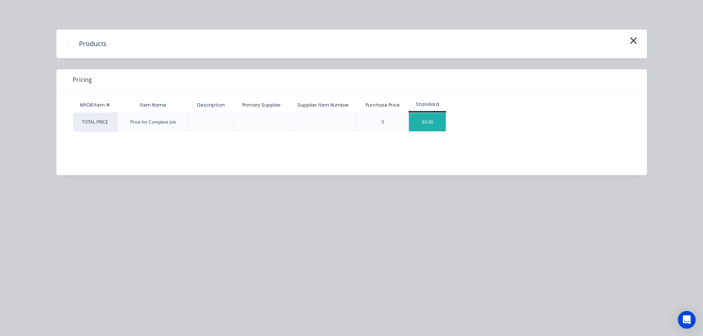
click at [427, 117] on div "$0.00" at bounding box center [427, 122] width 37 height 18
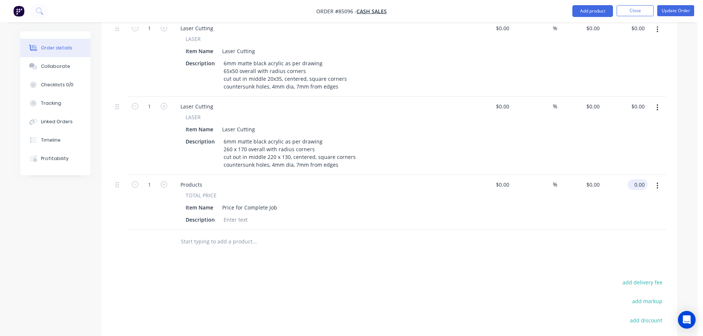
click at [640, 183] on input "0.00" at bounding box center [639, 184] width 17 height 11
type input "31.50"
type input "$31.50"
click at [596, 252] on div at bounding box center [389, 242] width 553 height 24
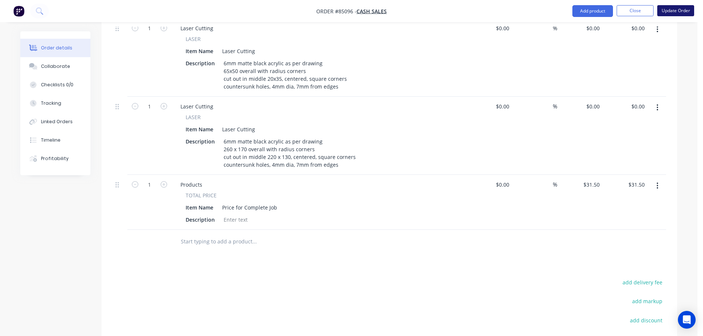
click at [682, 13] on button "Update Order" at bounding box center [675, 10] width 37 height 11
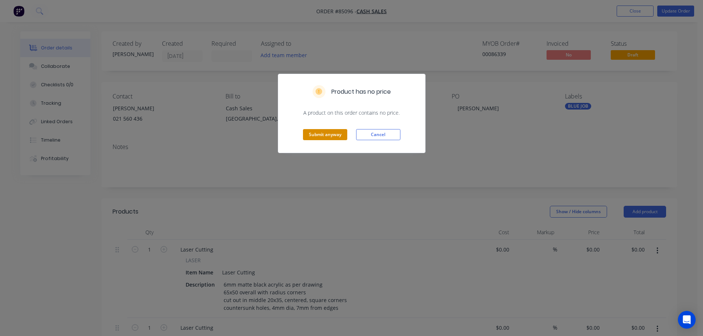
click at [324, 135] on button "Submit anyway" at bounding box center [325, 134] width 44 height 11
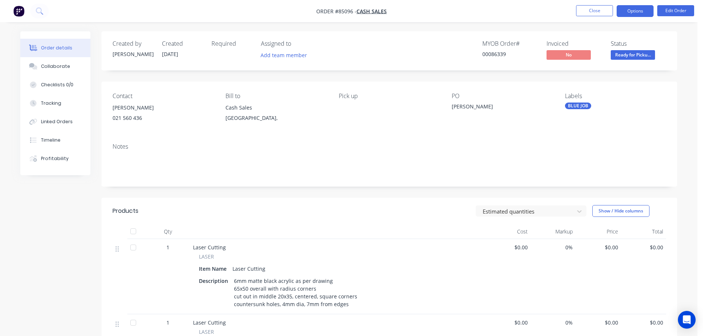
click at [634, 5] on button "Options" at bounding box center [635, 11] width 37 height 12
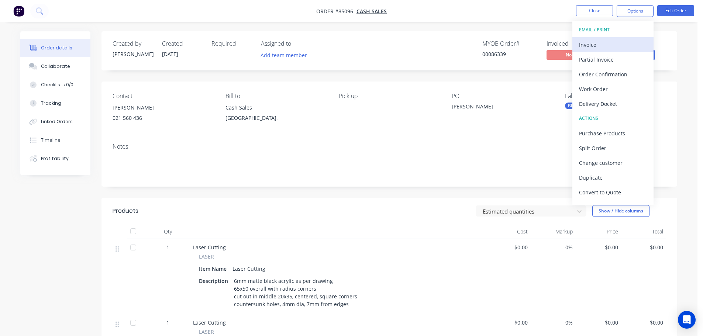
click at [615, 42] on div "Invoice" at bounding box center [613, 44] width 68 height 11
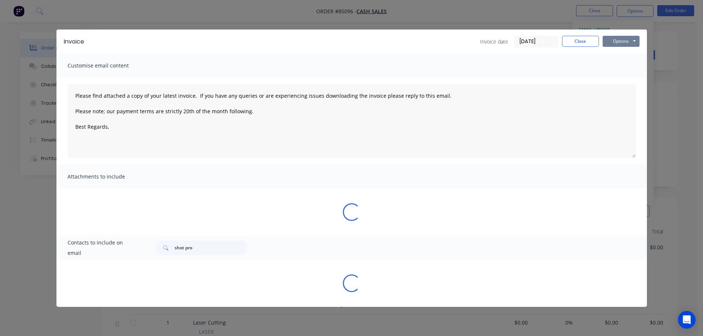
click at [621, 38] on button "Options" at bounding box center [621, 41] width 37 height 11
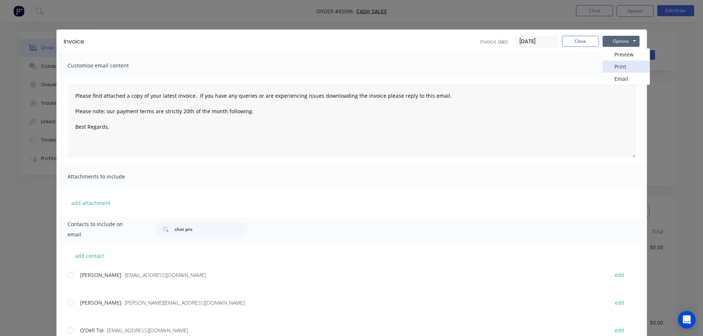
click at [620, 62] on button "Print" at bounding box center [626, 67] width 47 height 12
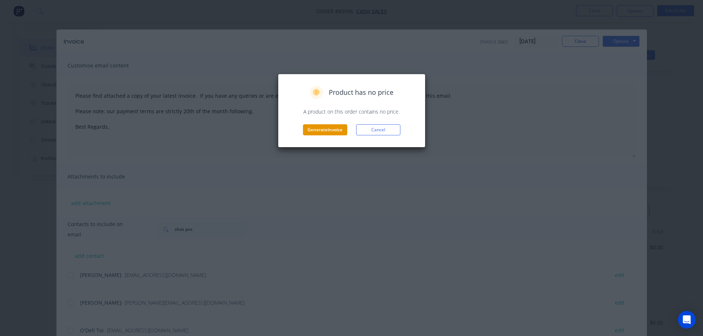
click at [325, 130] on button "Generate invoice" at bounding box center [325, 129] width 44 height 11
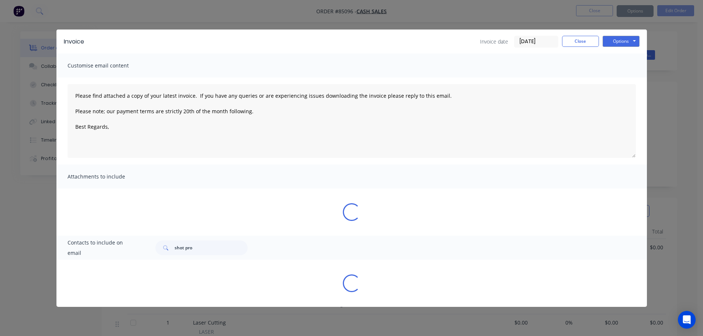
type textarea "Please find attached a copy of your latest invoice. If you have any queries or …"
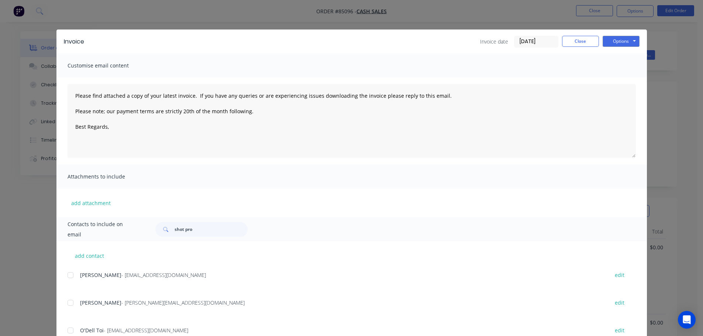
click at [27, 30] on div "Invoice Invoice date 07/10/25 Close Options Preview Print Email Customise email…" at bounding box center [351, 168] width 703 height 336
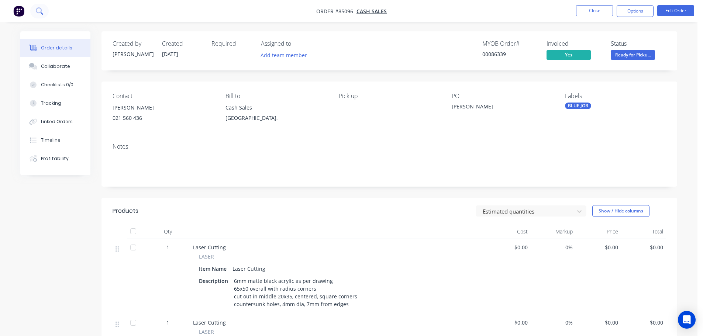
click at [40, 8] on icon at bounding box center [39, 10] width 6 height 6
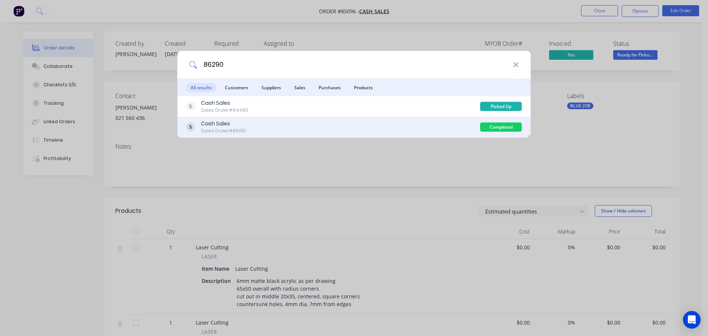
type input "86290"
click at [356, 127] on div "Cash Sales Sales Order #85051" at bounding box center [333, 127] width 294 height 14
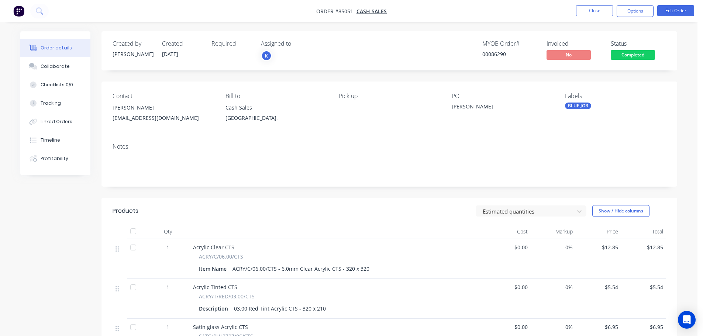
click at [631, 57] on span "Completed" at bounding box center [633, 54] width 44 height 9
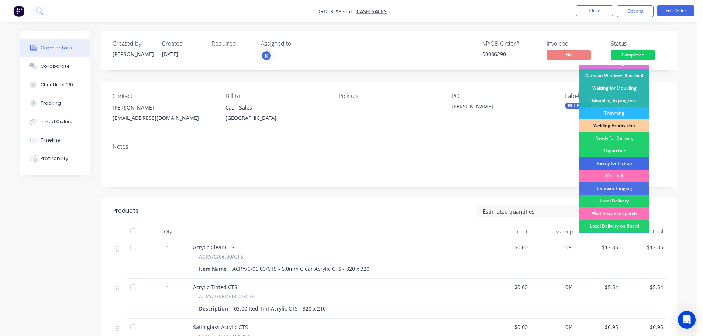
scroll to position [145, 0]
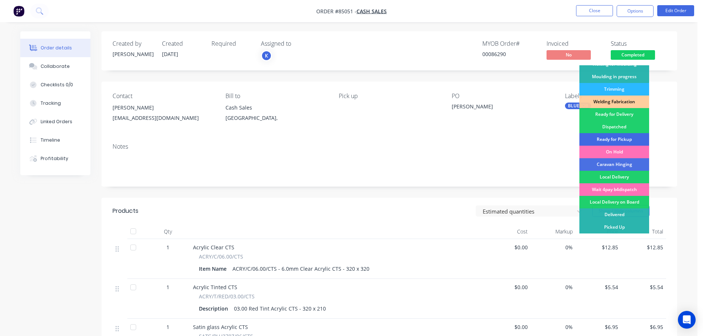
click at [625, 138] on div "Ready for Pickup" at bounding box center [614, 139] width 70 height 13
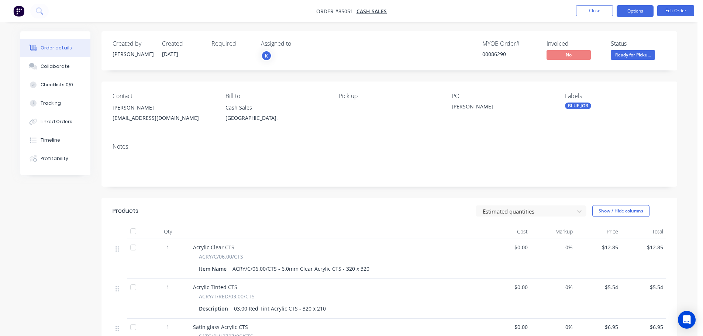
click at [642, 9] on button "Options" at bounding box center [635, 11] width 37 height 12
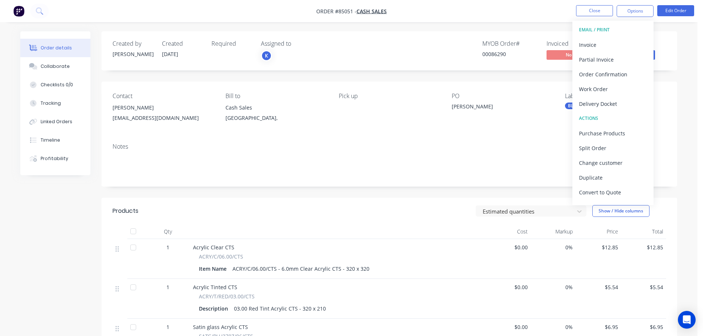
click at [619, 44] on div "Invoice" at bounding box center [613, 44] width 68 height 11
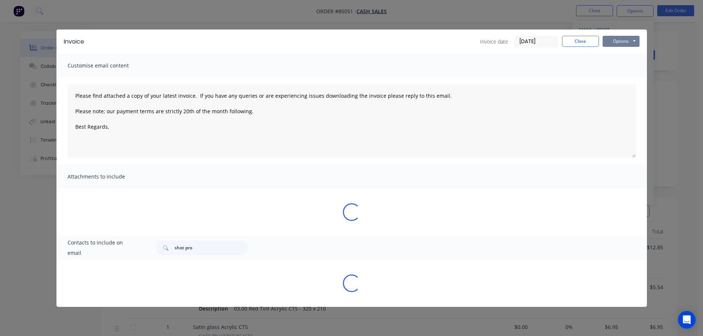
click at [627, 39] on button "Options" at bounding box center [621, 41] width 37 height 11
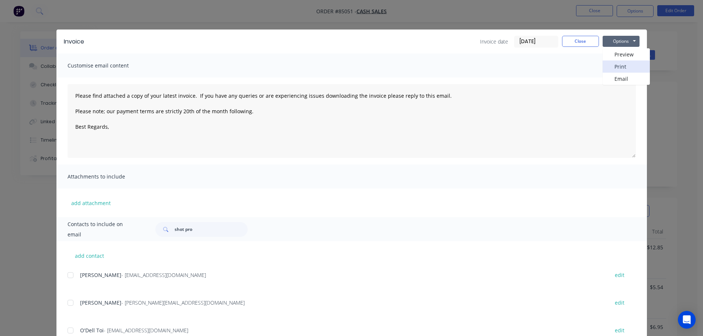
click at [620, 70] on button "Print" at bounding box center [626, 67] width 47 height 12
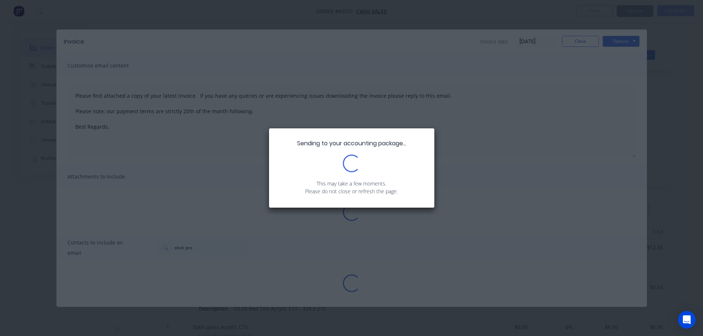
type textarea "Please find attached a copy of your latest invoice. If you have any queries or …"
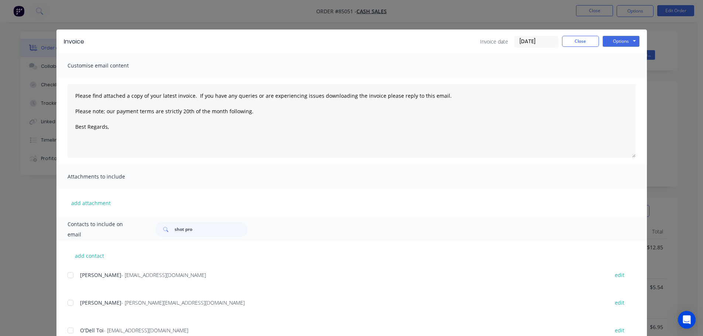
click at [53, 20] on div "Invoice Invoice date 07/10/25 Close Options Preview Print Email Customise email…" at bounding box center [351, 168] width 703 height 336
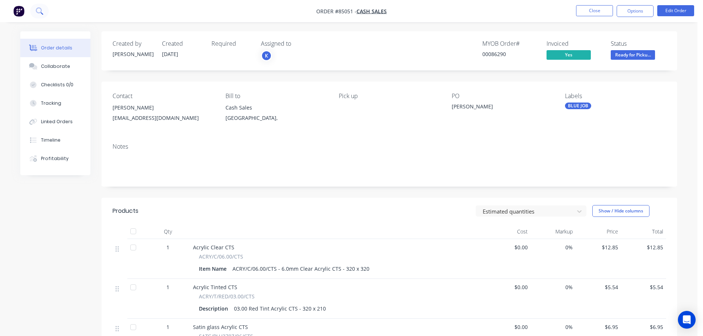
click at [38, 11] on icon at bounding box center [39, 10] width 7 height 7
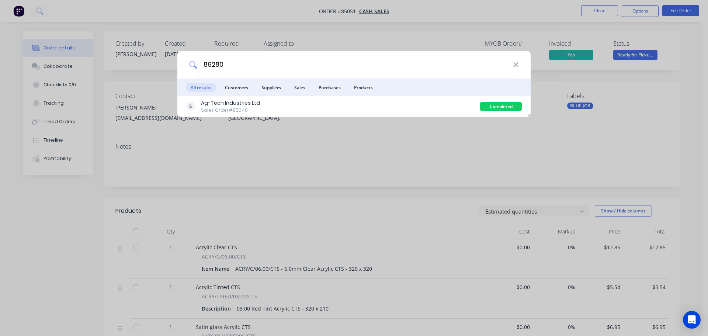
type input "86280"
click at [426, 109] on div "Ag-Tech Industries Ltd Sales Order #85040" at bounding box center [333, 106] width 294 height 14
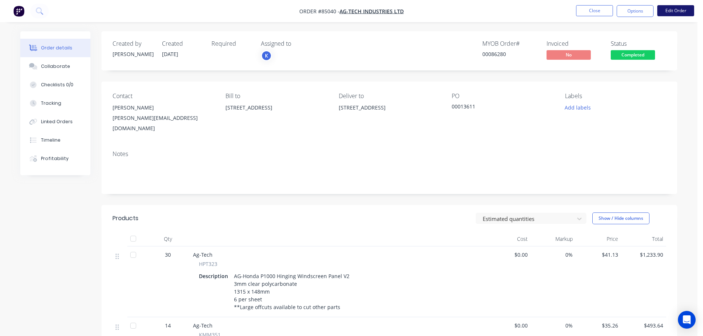
click at [678, 9] on button "Edit Order" at bounding box center [675, 10] width 37 height 11
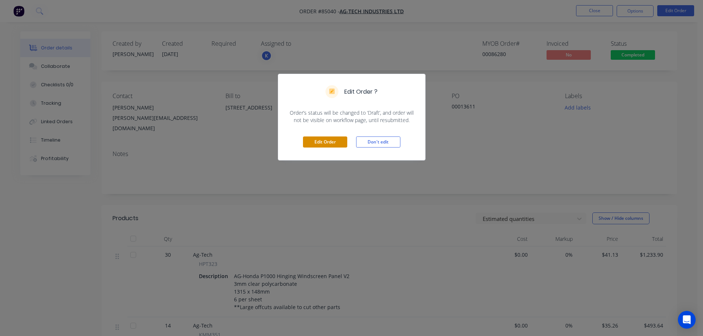
click at [326, 142] on button "Edit Order" at bounding box center [325, 142] width 44 height 11
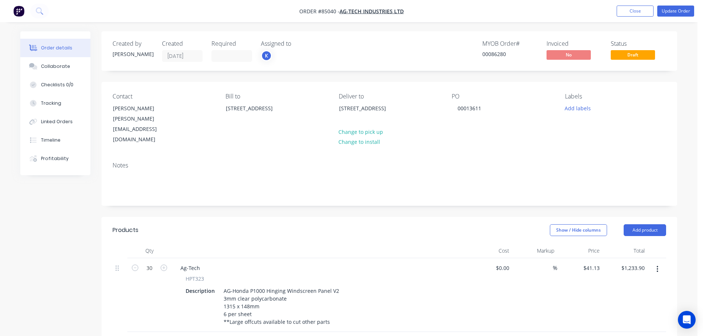
click at [201, 275] on span "HPT323" at bounding box center [195, 279] width 18 height 8
drag, startPoint x: 201, startPoint y: 262, endPoint x: 193, endPoint y: 253, distance: 12.5
click at [201, 275] on span "HPT323" at bounding box center [195, 279] width 18 height 8
copy span "HPT323"
click at [188, 263] on div "Ag-Tech" at bounding box center [190, 268] width 31 height 11
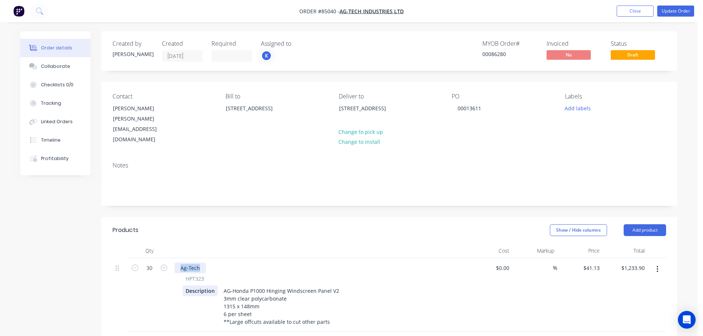
paste div
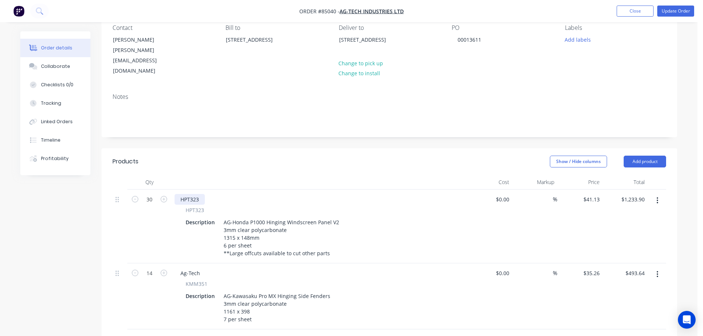
scroll to position [148, 0]
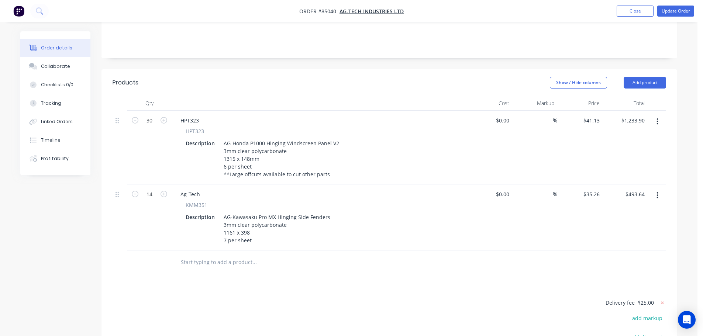
click at [196, 201] on span "KMM351" at bounding box center [197, 205] width 22 height 8
copy span "KMM351"
click at [190, 189] on div "Ag-Tech" at bounding box center [190, 194] width 31 height 11
paste div
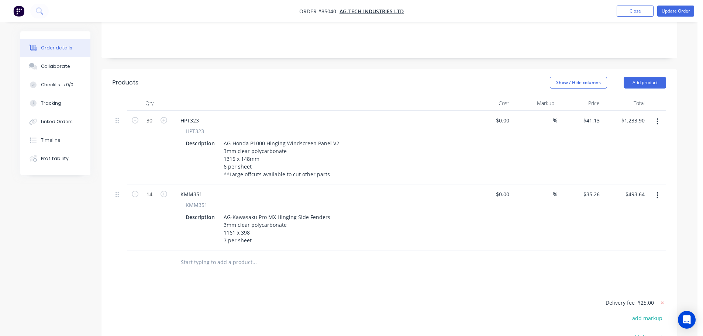
drag, startPoint x: 268, startPoint y: 294, endPoint x: 479, endPoint y: 127, distance: 268.9
click at [676, 13] on button "Update Order" at bounding box center [675, 11] width 37 height 11
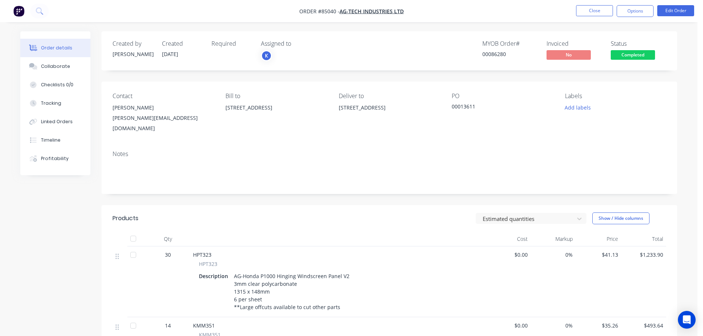
click at [635, 55] on span "Completed" at bounding box center [633, 54] width 44 height 9
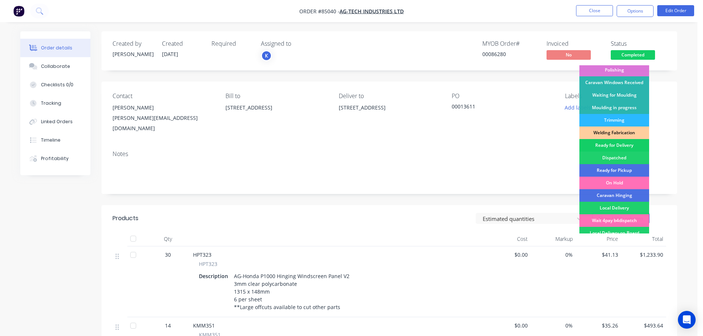
scroll to position [145, 0]
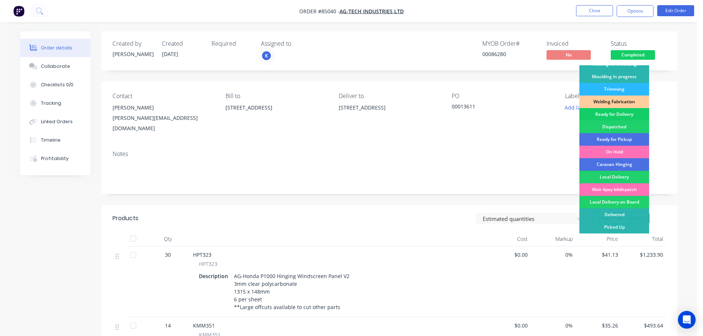
click at [618, 113] on div "Ready for Delivery" at bounding box center [614, 114] width 70 height 13
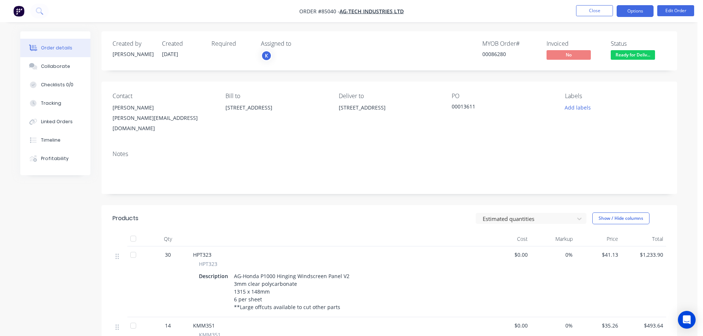
click at [647, 5] on button "Options" at bounding box center [635, 11] width 37 height 12
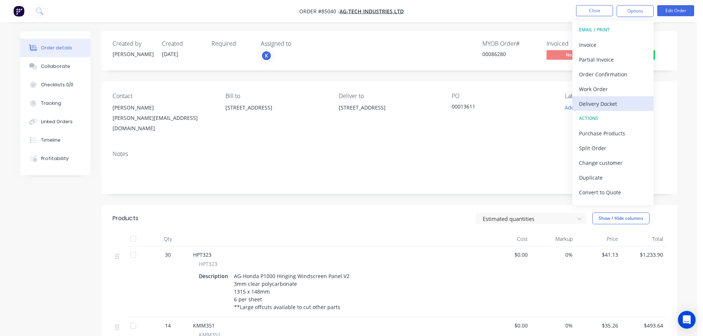
click at [607, 105] on div "Delivery Docket" at bounding box center [613, 104] width 68 height 11
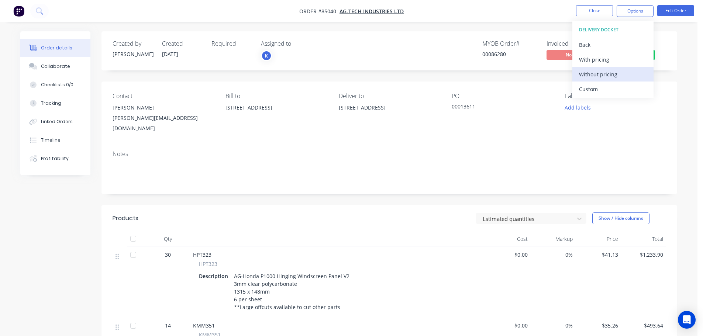
click at [609, 77] on div "Without pricing" at bounding box center [613, 74] width 68 height 11
click at [39, 11] on icon at bounding box center [39, 10] width 7 height 7
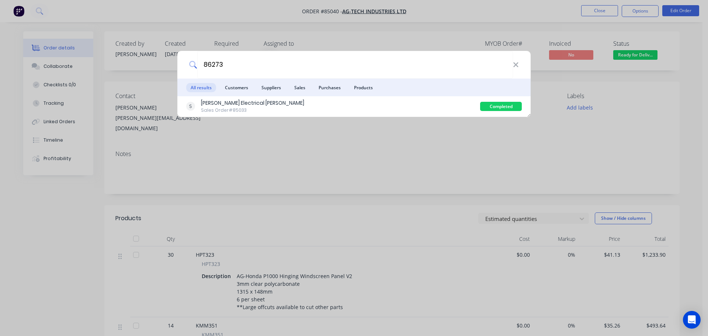
type input "86273"
click at [463, 102] on div "Scott Electrical Henderson Sales Order #85033" at bounding box center [333, 106] width 294 height 14
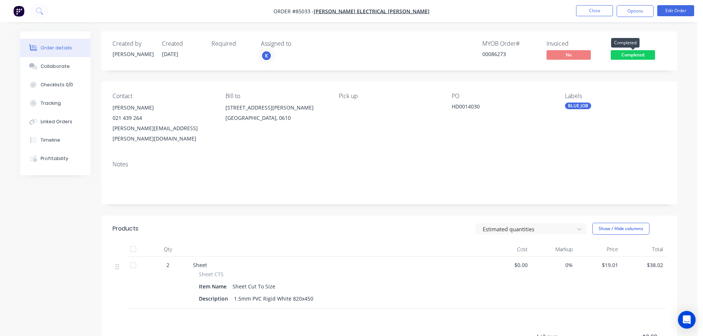
click at [630, 56] on span "Completed" at bounding box center [633, 54] width 44 height 9
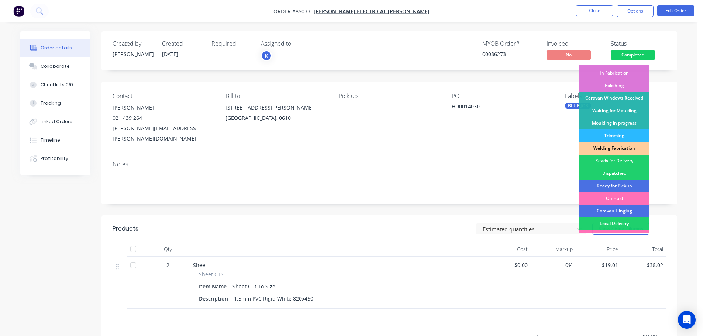
scroll to position [145, 0]
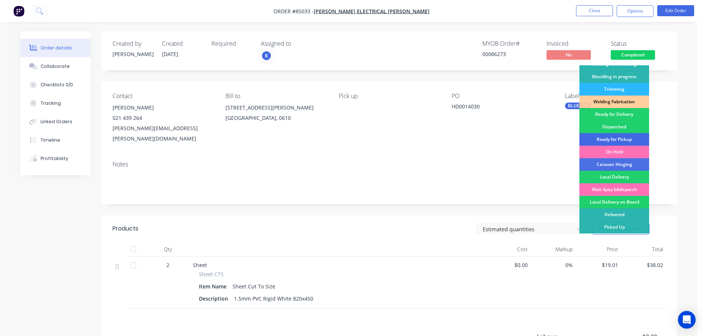
click at [614, 136] on div "Ready for Pickup" at bounding box center [614, 139] width 70 height 13
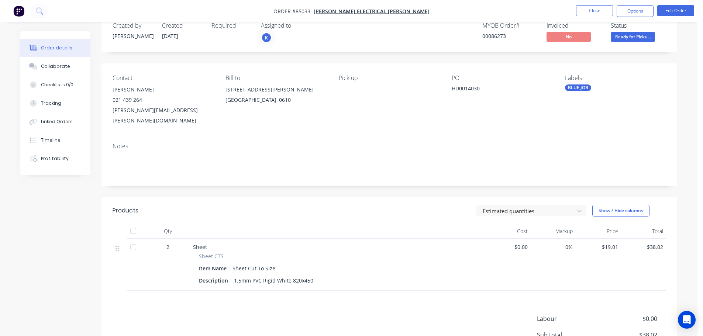
scroll to position [0, 0]
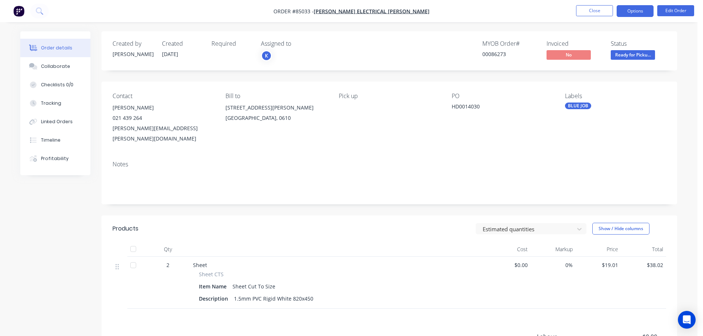
click at [629, 14] on button "Options" at bounding box center [635, 11] width 37 height 12
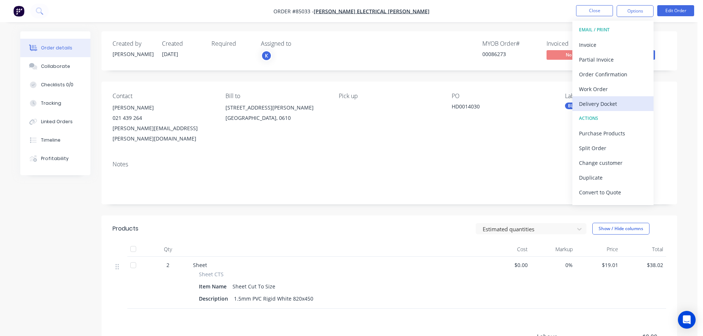
click at [613, 105] on div "Delivery Docket" at bounding box center [613, 104] width 68 height 11
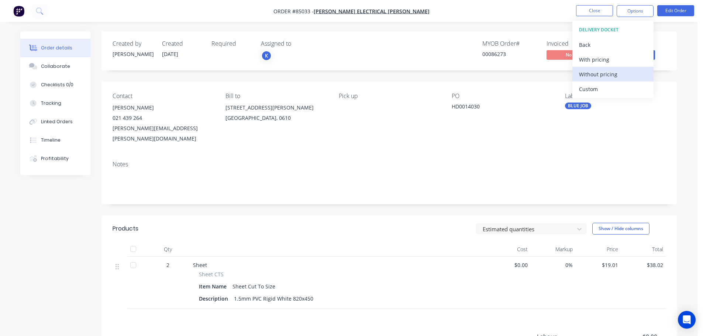
click at [613, 77] on div "Without pricing" at bounding box center [613, 74] width 68 height 11
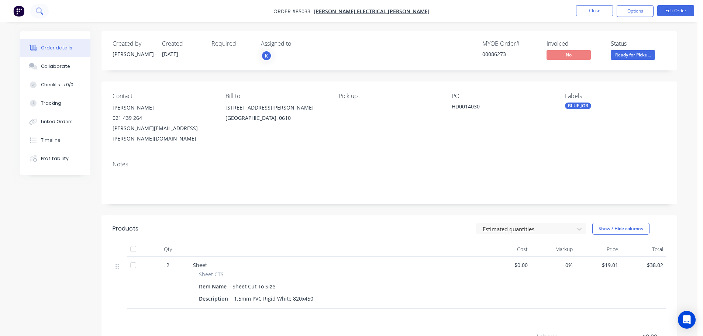
click at [37, 17] on button at bounding box center [39, 11] width 18 height 15
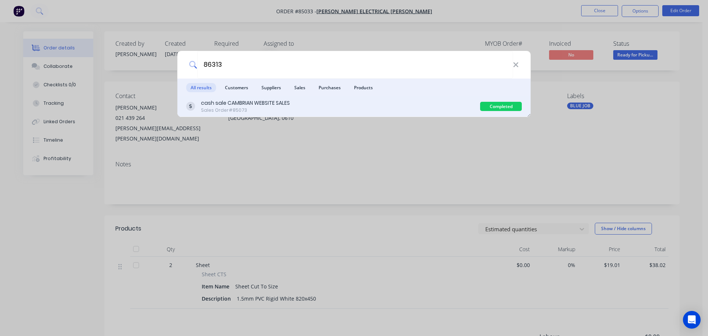
type input "86313"
click at [326, 109] on div "cash sale CAMBRIAN WEBSITE SALES Sales Order #85073" at bounding box center [333, 106] width 294 height 14
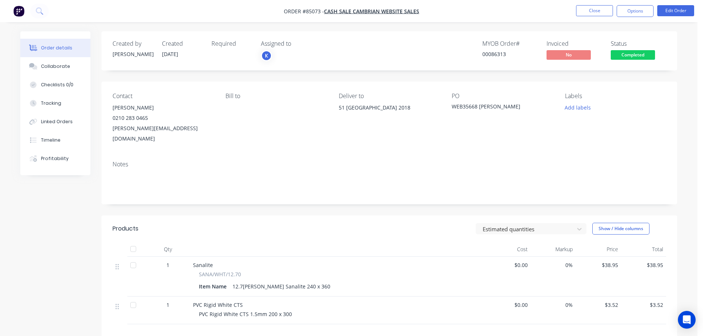
click at [638, 55] on span "Completed" at bounding box center [633, 54] width 44 height 9
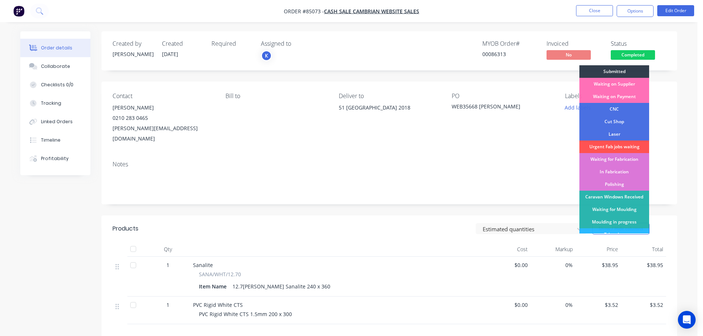
scroll to position [145, 0]
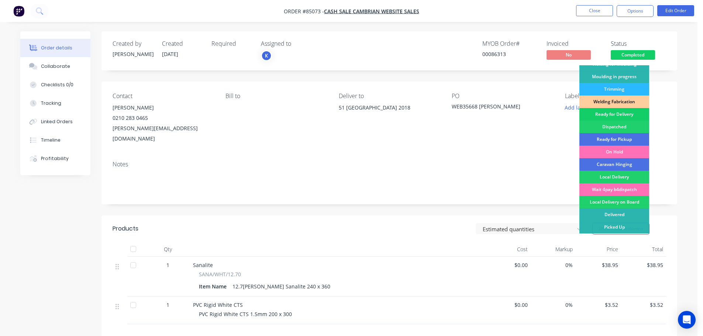
click at [622, 114] on div "Ready for Delivery" at bounding box center [614, 114] width 70 height 13
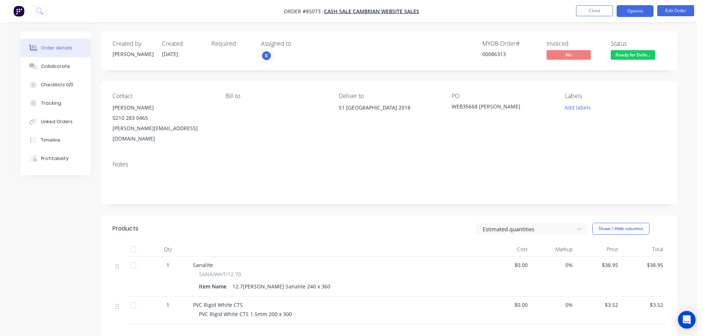
click at [638, 12] on button "Options" at bounding box center [635, 11] width 37 height 12
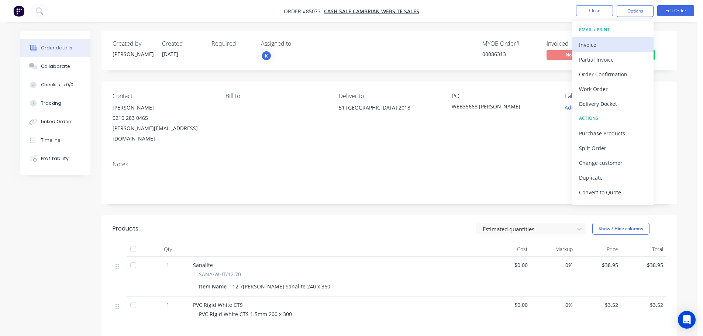
click at [620, 48] on div "Invoice" at bounding box center [613, 44] width 68 height 11
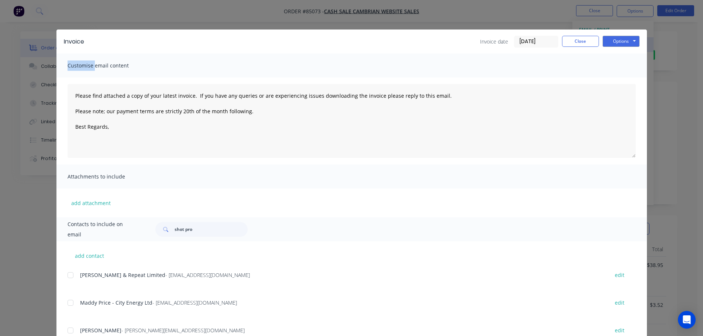
click at [620, 48] on div "Invoice Invoice date 07/10/25 Close Options Preview Print Email" at bounding box center [351, 42] width 590 height 24
click at [620, 44] on button "Options" at bounding box center [621, 41] width 37 height 11
click at [623, 65] on button "Print" at bounding box center [626, 67] width 47 height 12
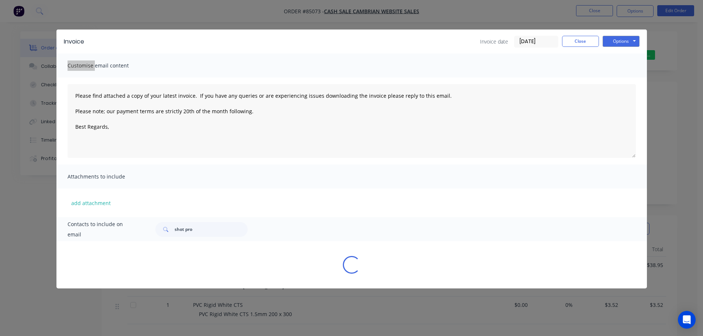
type textarea "Please find attached a copy of your latest invoice. If you have any queries or …"
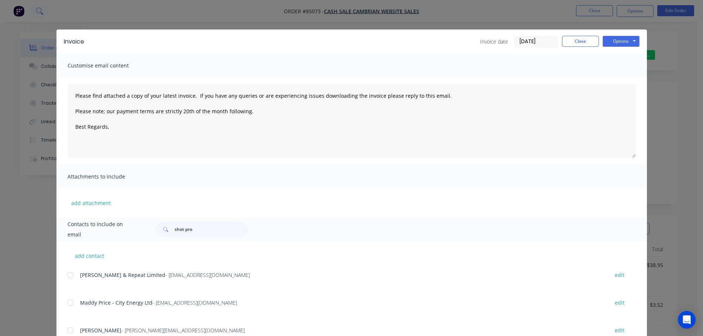
drag, startPoint x: 65, startPoint y: 20, endPoint x: 44, endPoint y: 13, distance: 21.2
click at [62, 20] on div "Invoice Invoice date 07/10/25 Close Options Preview Print Email Customise email…" at bounding box center [351, 168] width 703 height 336
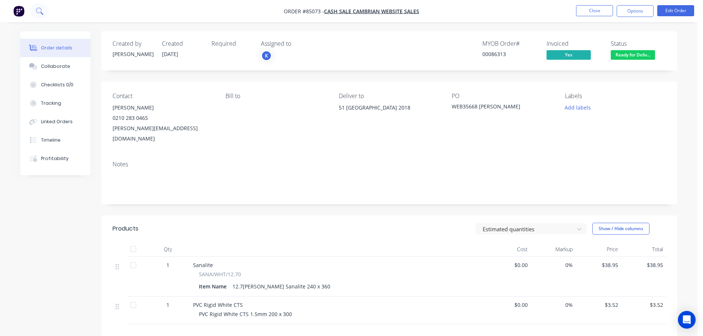
click at [41, 11] on icon at bounding box center [39, 10] width 6 height 6
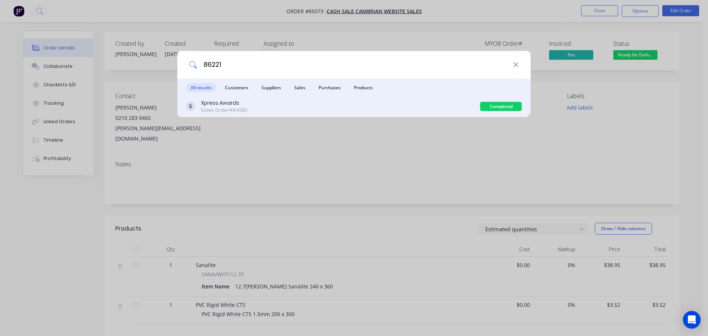
type input "86221"
click at [318, 97] on div "Xpress Awards Sales Order #84982 Completed" at bounding box center [353, 106] width 353 height 21
click at [456, 107] on div "Xpress Awards Sales Order #84982" at bounding box center [333, 106] width 294 height 14
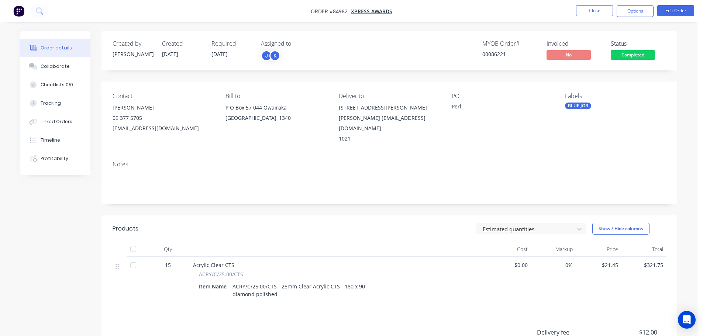
click at [642, 60] on button "Completed" at bounding box center [633, 55] width 44 height 11
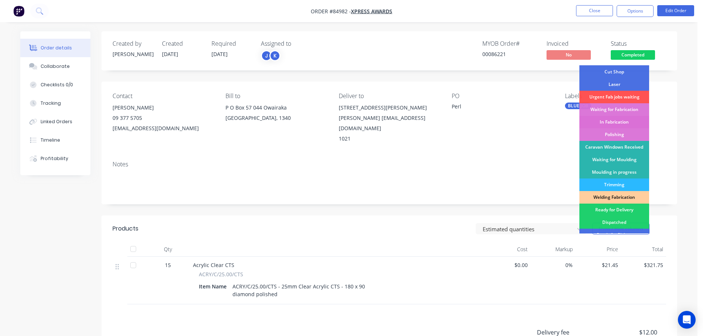
scroll to position [74, 0]
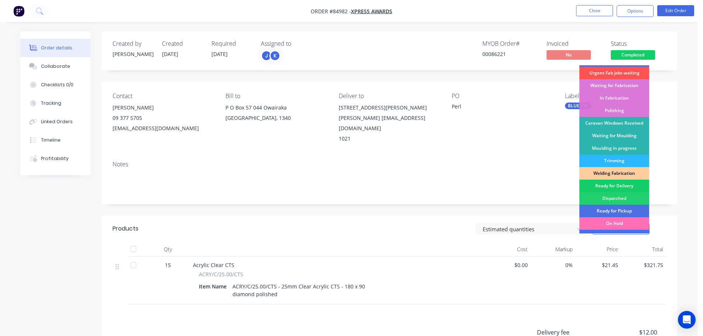
click at [616, 184] on div "Ready for Delivery" at bounding box center [614, 186] width 70 height 13
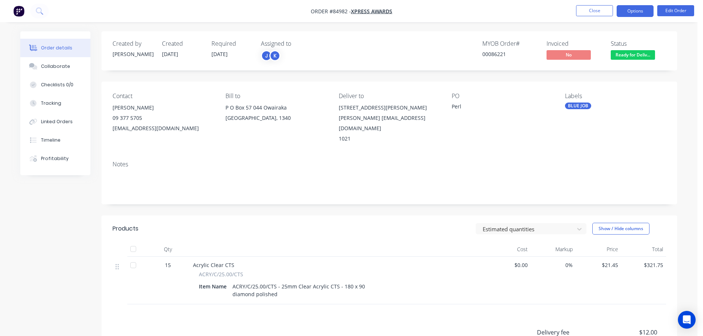
click at [639, 13] on button "Options" at bounding box center [635, 11] width 37 height 12
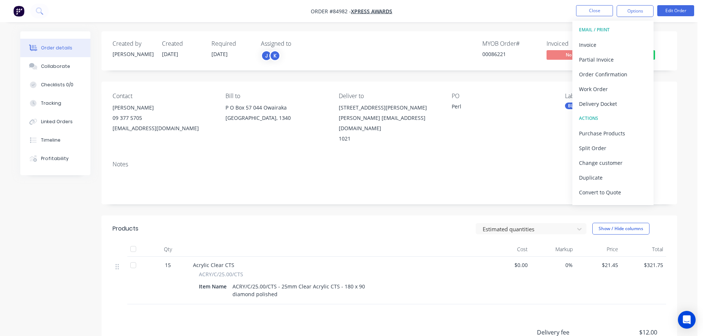
drag, startPoint x: 606, startPoint y: 105, endPoint x: 607, endPoint y: 97, distance: 8.2
click at [606, 104] on div "Delivery Docket" at bounding box center [613, 104] width 68 height 11
click at [610, 74] on div "Without pricing" at bounding box center [613, 74] width 68 height 11
click at [42, 12] on icon at bounding box center [39, 10] width 7 height 7
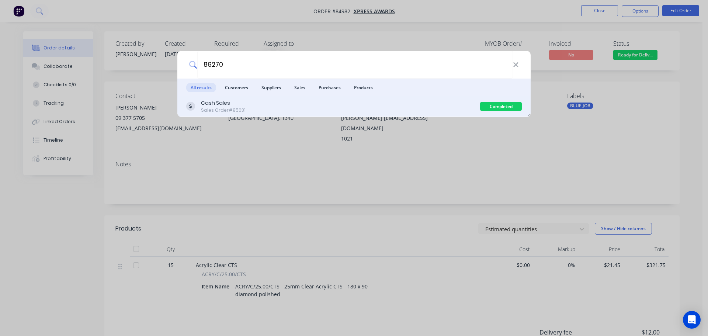
type input "86270"
click at [464, 110] on div "Cash Sales Sales Order #85031" at bounding box center [333, 106] width 294 height 14
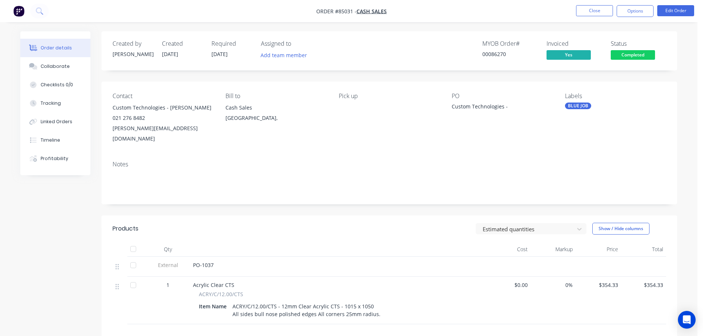
click at [640, 55] on span "Completed" at bounding box center [633, 54] width 44 height 9
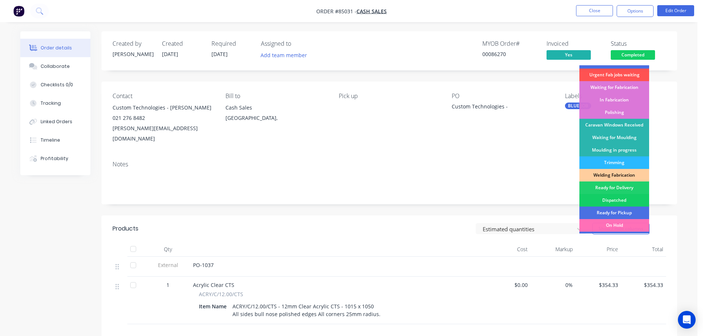
scroll to position [145, 0]
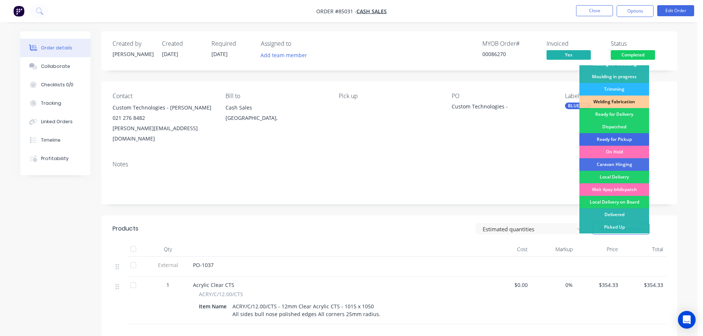
click at [628, 139] on div "Ready for Pickup" at bounding box center [614, 139] width 70 height 13
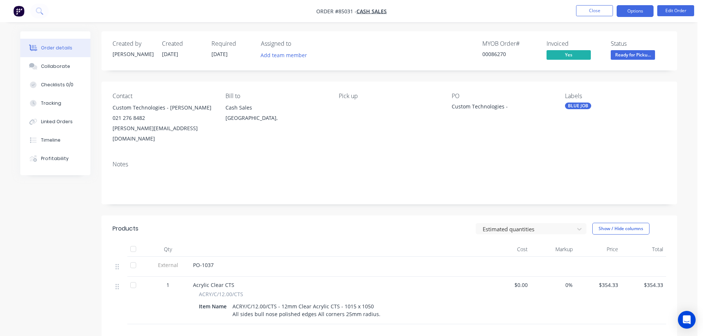
click at [635, 7] on button "Options" at bounding box center [635, 11] width 37 height 12
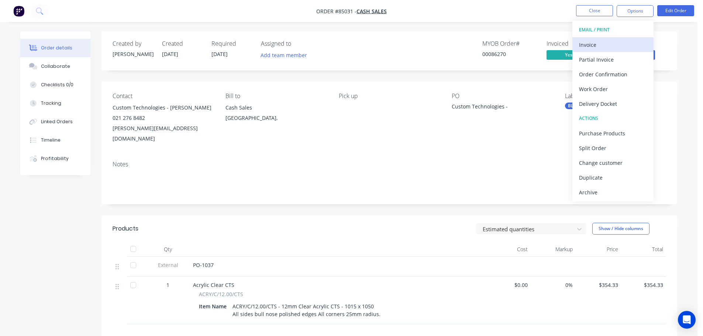
click at [611, 41] on div "Invoice" at bounding box center [613, 44] width 68 height 11
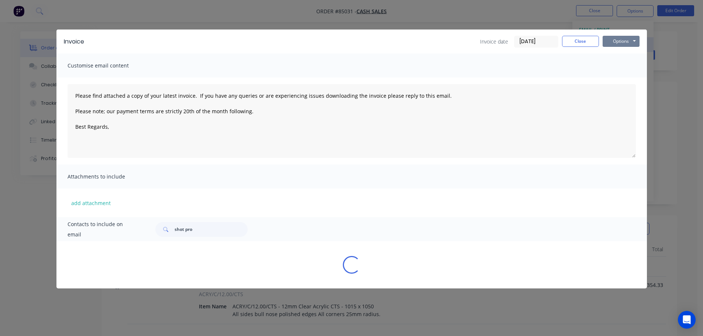
click at [623, 37] on button "Options" at bounding box center [621, 41] width 37 height 11
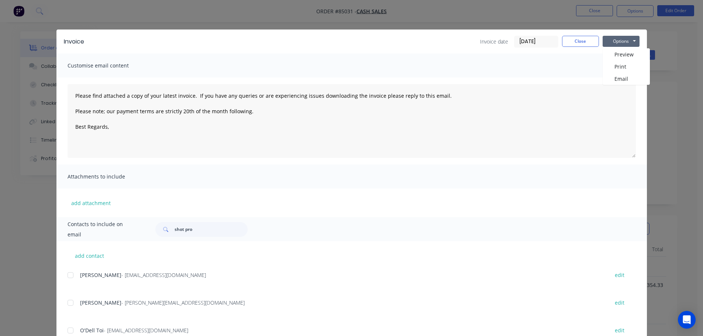
click at [523, 43] on input "03/10/25" at bounding box center [536, 41] width 44 height 11
type textarea "Please find attached a copy of your latest invoice. If you have any queries or …"
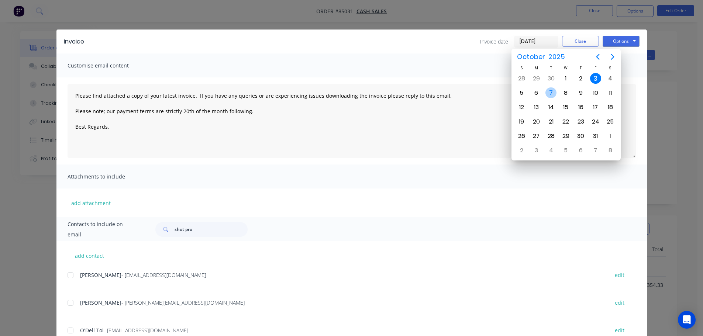
click at [546, 91] on div "7" at bounding box center [550, 92] width 11 height 11
type input "[DATE]"
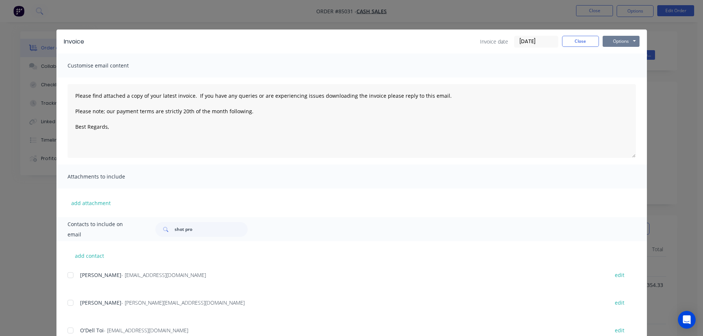
click at [627, 39] on button "Options" at bounding box center [621, 41] width 37 height 11
click at [622, 63] on button "Print" at bounding box center [626, 67] width 47 height 12
type textarea "Please find attached a copy of your latest invoice. If you have any queries or …"
drag, startPoint x: 75, startPoint y: 18, endPoint x: 37, endPoint y: 6, distance: 39.6
click at [74, 18] on div "Invoice Invoice date 07/10/25 Close Options Preview Print Email Customise email…" at bounding box center [351, 168] width 703 height 336
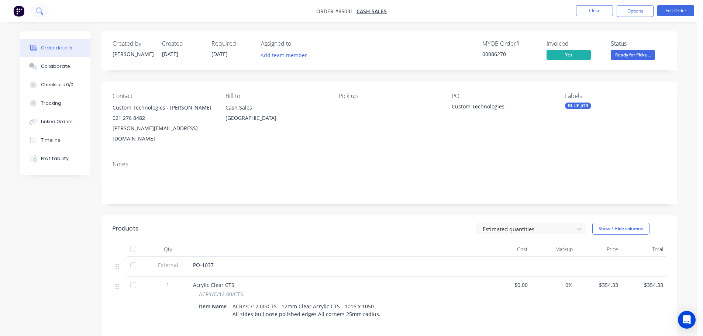
click at [34, 4] on button at bounding box center [39, 11] width 18 height 15
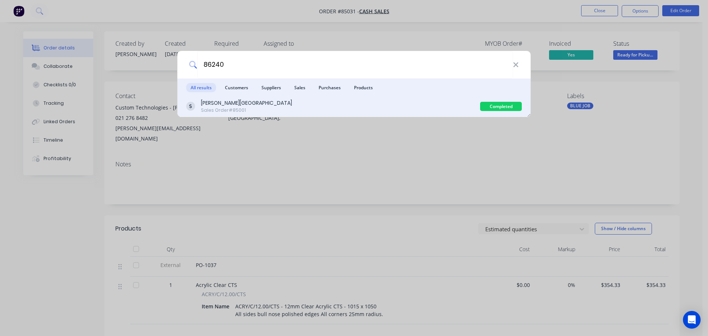
type input "86240"
click at [452, 111] on div "Rutherford College Sales Order #85001" at bounding box center [333, 106] width 294 height 14
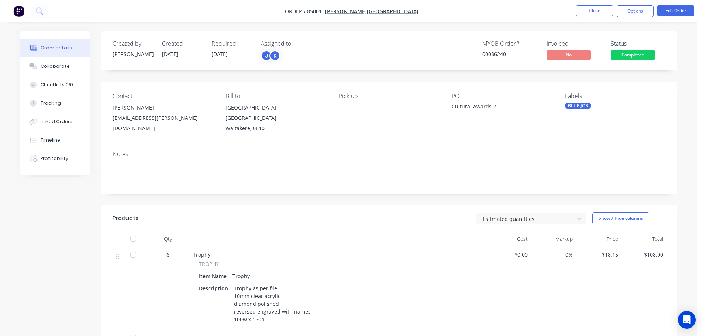
click at [621, 55] on span "Completed" at bounding box center [633, 54] width 44 height 9
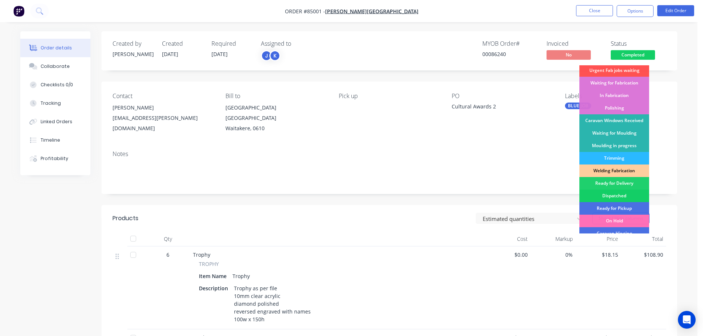
scroll to position [145, 0]
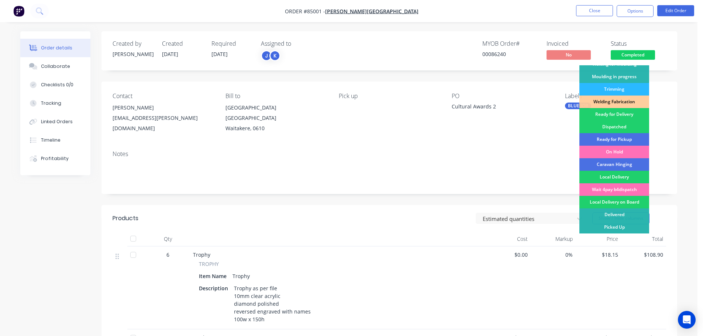
drag, startPoint x: 629, startPoint y: 138, endPoint x: 638, endPoint y: 85, distance: 54.3
click at [629, 138] on div "Ready for Pickup" at bounding box center [614, 139] width 70 height 13
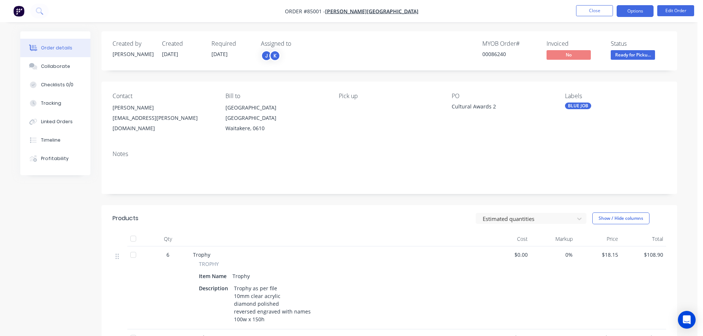
click at [642, 11] on button "Options" at bounding box center [635, 11] width 37 height 12
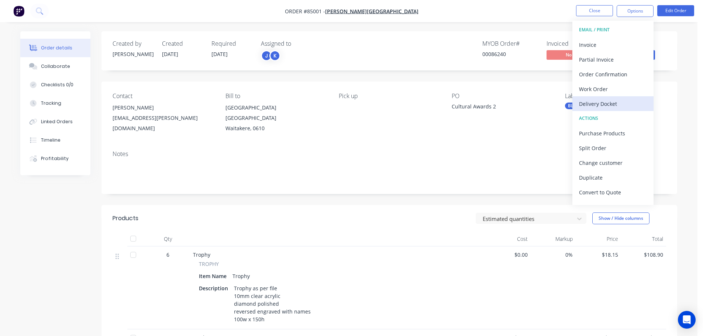
click at [618, 104] on div "Delivery Docket" at bounding box center [613, 104] width 68 height 11
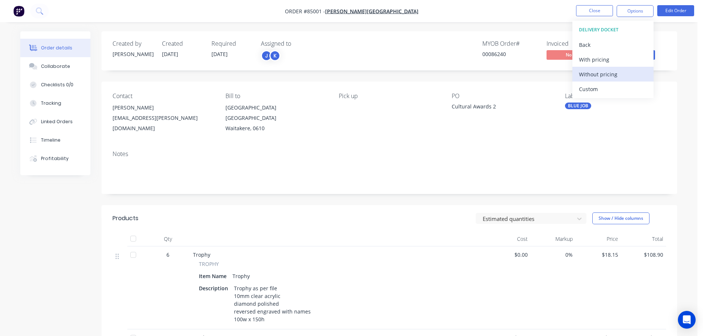
click at [614, 70] on div "Without pricing" at bounding box center [613, 74] width 68 height 11
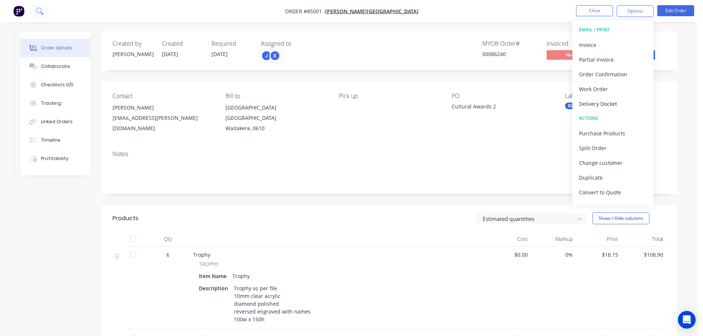
click at [42, 10] on icon at bounding box center [39, 10] width 7 height 7
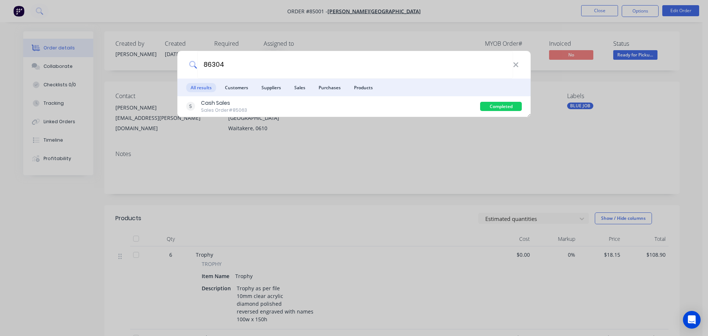
type input "86304"
click at [301, 105] on div "Cash Sales Sales Order #85063" at bounding box center [333, 106] width 294 height 14
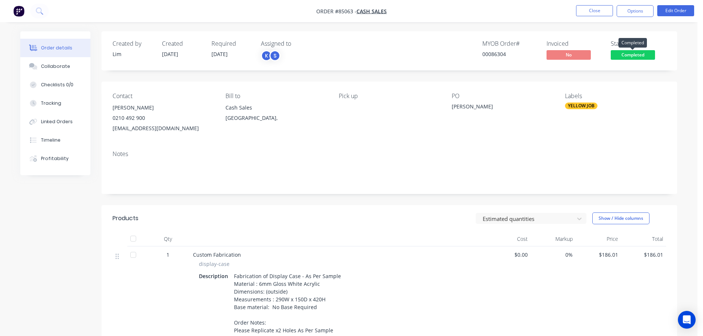
click at [629, 53] on span "Completed" at bounding box center [633, 54] width 44 height 9
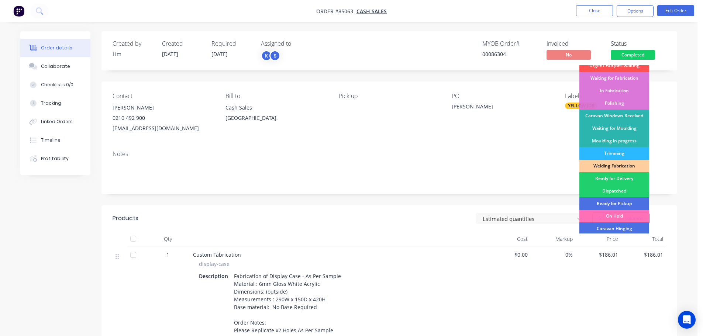
scroll to position [145, 0]
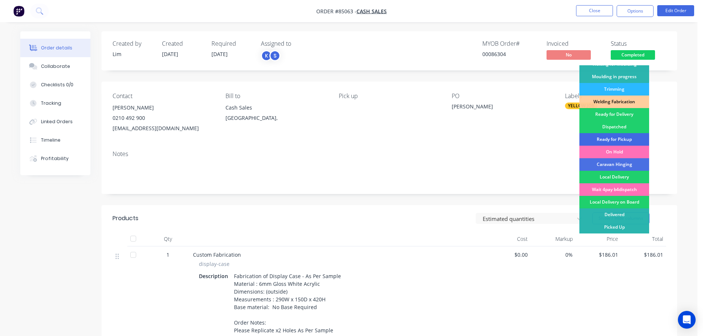
click at [627, 141] on div "Ready for Pickup" at bounding box center [614, 139] width 70 height 13
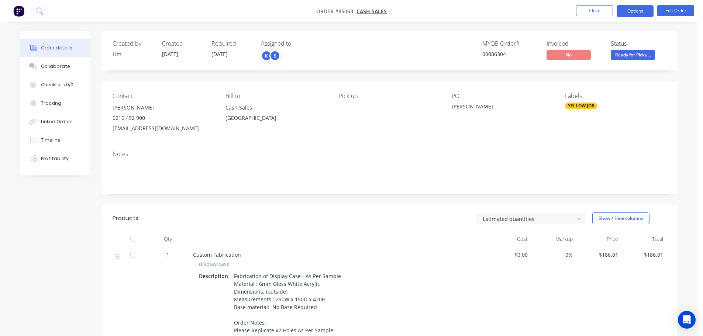
click at [632, 13] on button "Options" at bounding box center [635, 11] width 37 height 12
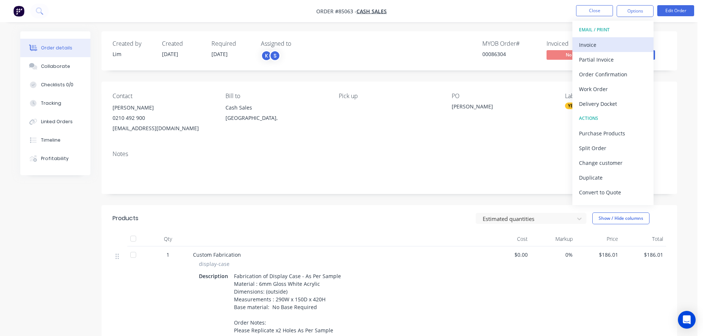
click at [617, 44] on div "Invoice" at bounding box center [613, 44] width 68 height 11
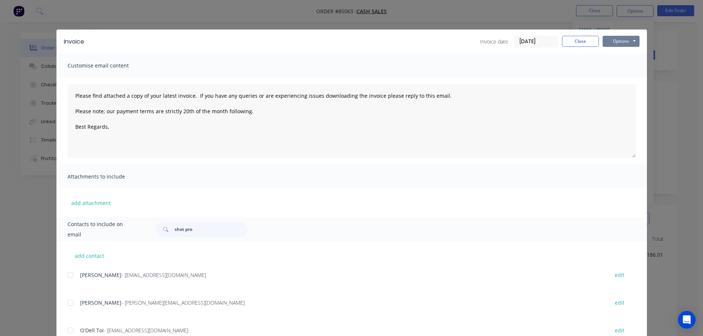
click at [621, 41] on button "Options" at bounding box center [621, 41] width 37 height 11
click at [620, 64] on button "Print" at bounding box center [626, 67] width 47 height 12
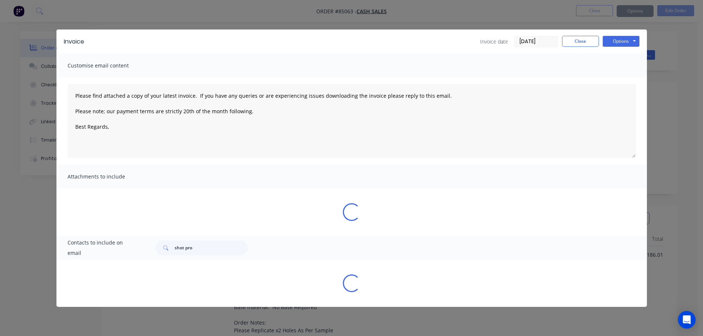
type textarea "Please find attached a copy of your latest invoice. If you have any queries or …"
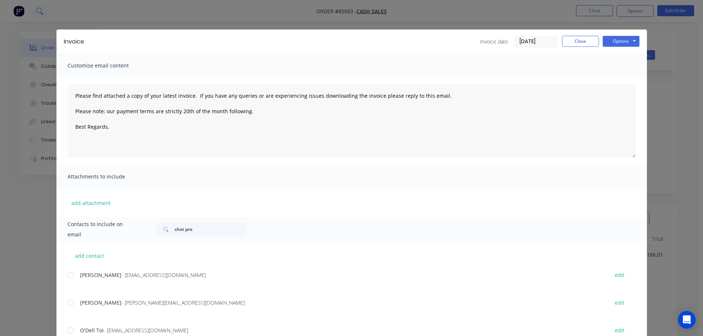
drag, startPoint x: 42, startPoint y: 28, endPoint x: 43, endPoint y: 16, distance: 12.6
click at [42, 27] on div "Invoice Invoice date 07/10/25 Close Options Preview Print Email Customise email…" at bounding box center [351, 168] width 703 height 336
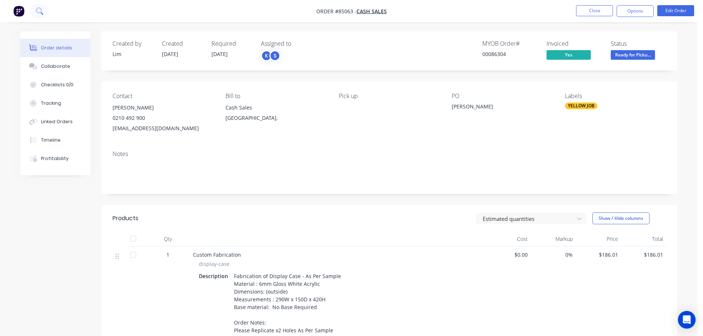
click at [40, 13] on icon at bounding box center [39, 10] width 6 height 6
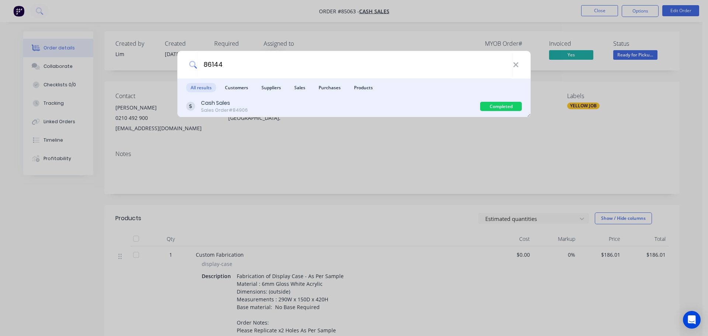
type input "86144"
click at [469, 101] on div "Cash Sales Sales Order #84906" at bounding box center [333, 106] width 294 height 14
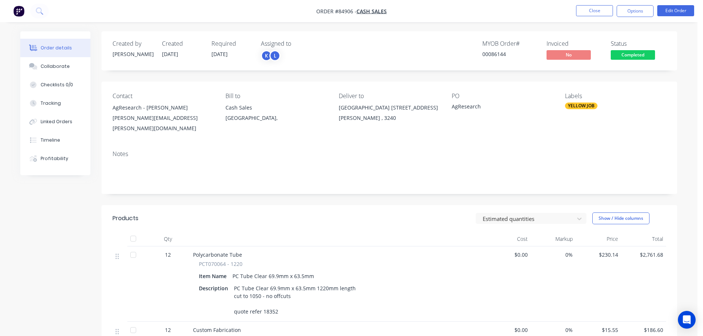
click at [624, 59] on span "Completed" at bounding box center [633, 54] width 44 height 9
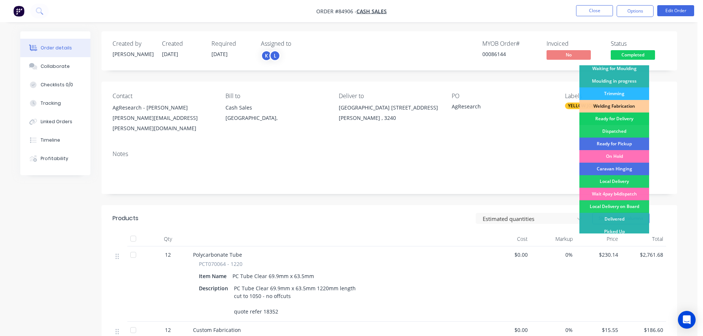
scroll to position [145, 0]
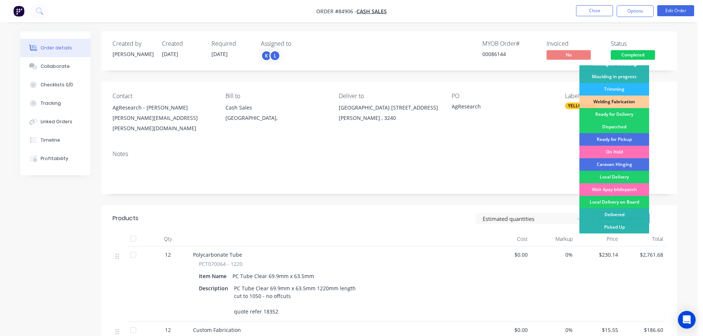
drag, startPoint x: 623, startPoint y: 117, endPoint x: 635, endPoint y: 56, distance: 61.4
click at [623, 116] on div "Ready for Delivery" at bounding box center [614, 114] width 70 height 13
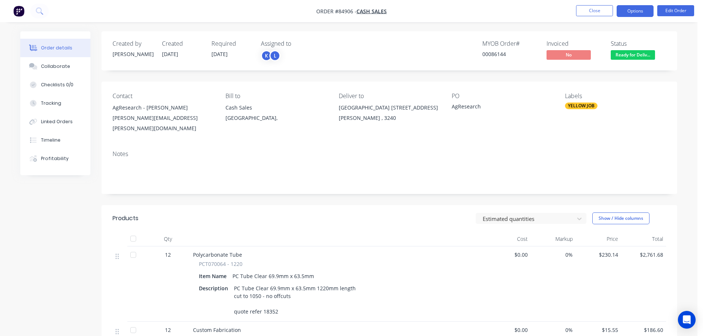
click at [639, 16] on button "Options" at bounding box center [635, 11] width 37 height 12
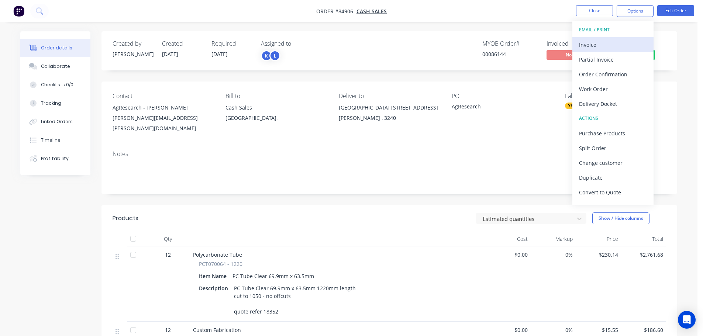
click at [634, 45] on div "Invoice" at bounding box center [613, 44] width 68 height 11
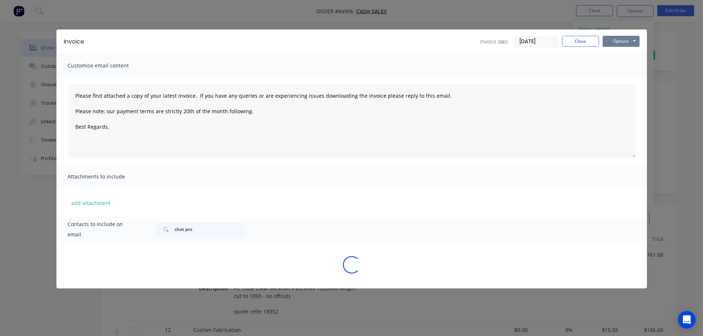
click at [631, 41] on button "Options" at bounding box center [621, 41] width 37 height 11
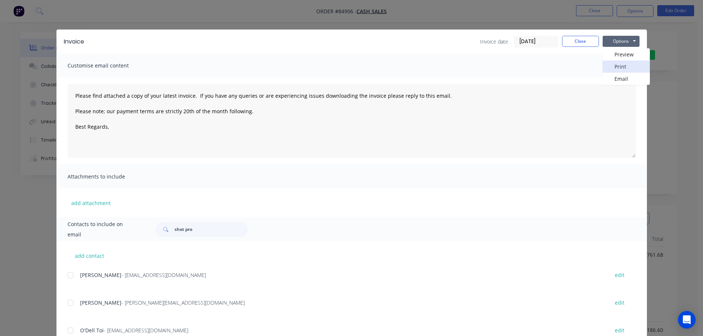
click at [610, 70] on button "Print" at bounding box center [626, 67] width 47 height 12
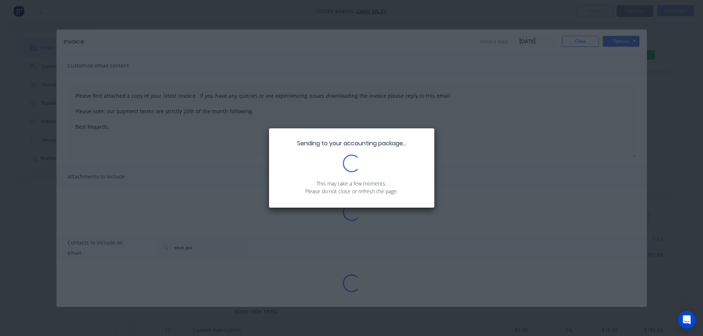
type textarea "Please find attached a copy of your latest invoice. If you have any queries or …"
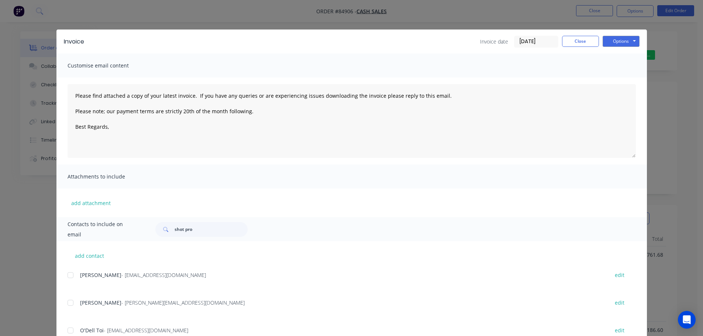
drag, startPoint x: 71, startPoint y: 19, endPoint x: 55, endPoint y: 13, distance: 17.5
click at [69, 18] on div "Invoice Invoice date 07/10/25 Close Options Preview Print Email Customise email…" at bounding box center [351, 168] width 703 height 336
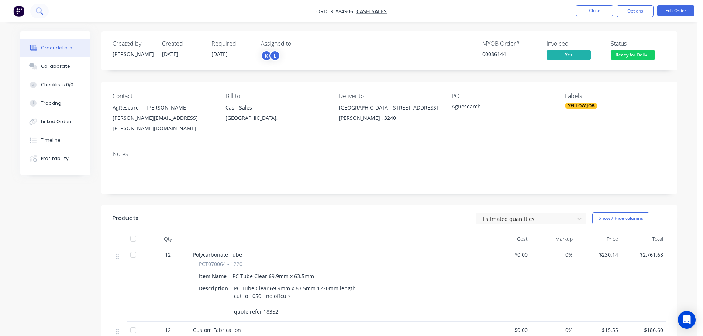
click at [44, 10] on button at bounding box center [39, 11] width 18 height 15
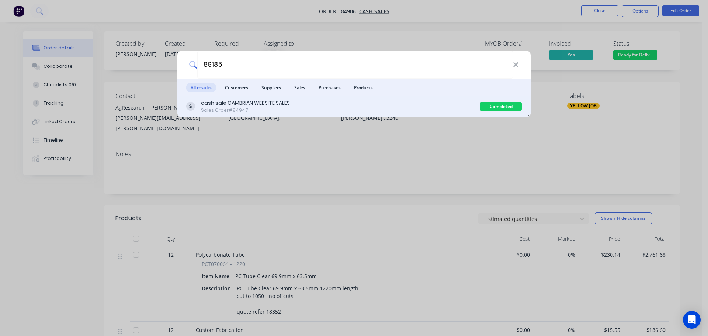
type input "86185"
click at [412, 102] on div "cash sale CAMBRIAN WEBSITE SALES Sales Order #84947" at bounding box center [333, 106] width 294 height 14
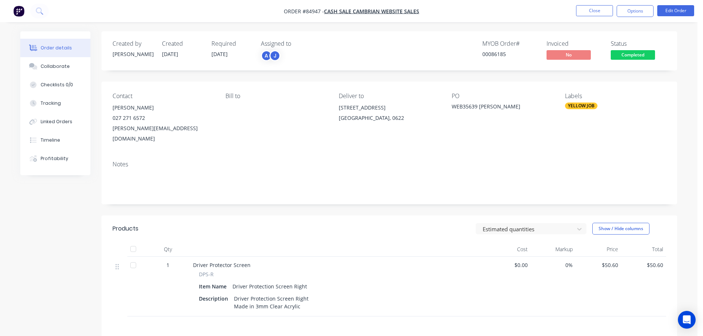
click at [627, 54] on span "Completed" at bounding box center [633, 54] width 44 height 9
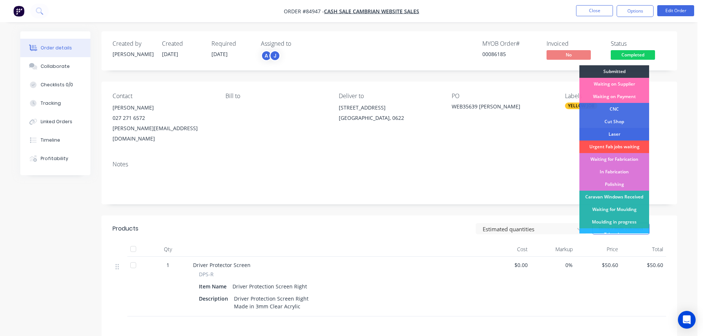
scroll to position [74, 0]
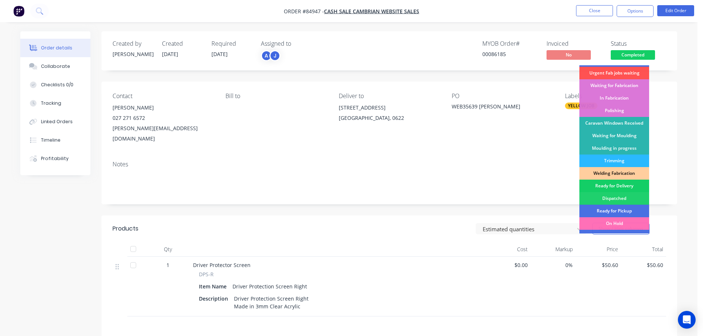
click at [618, 189] on div "Ready for Delivery" at bounding box center [614, 186] width 70 height 13
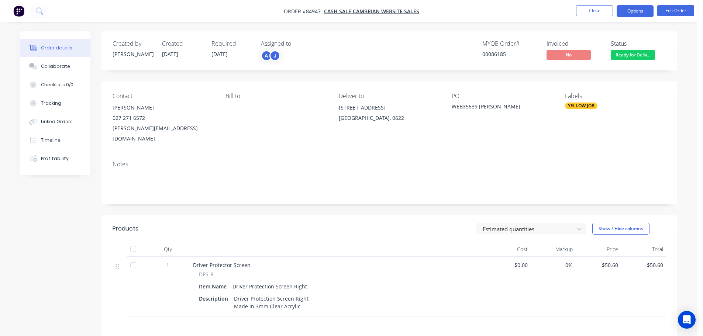
click at [635, 13] on button "Options" at bounding box center [635, 11] width 37 height 12
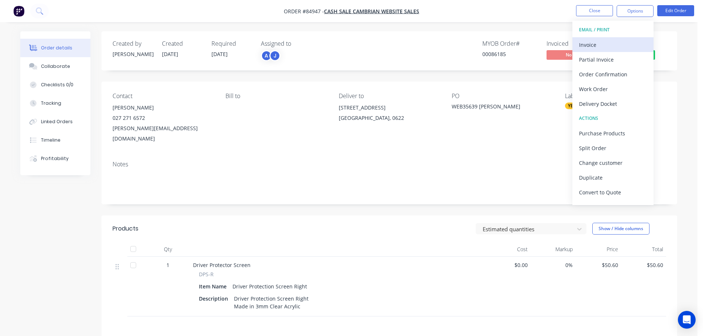
click at [620, 49] on div "Invoice" at bounding box center [613, 44] width 68 height 11
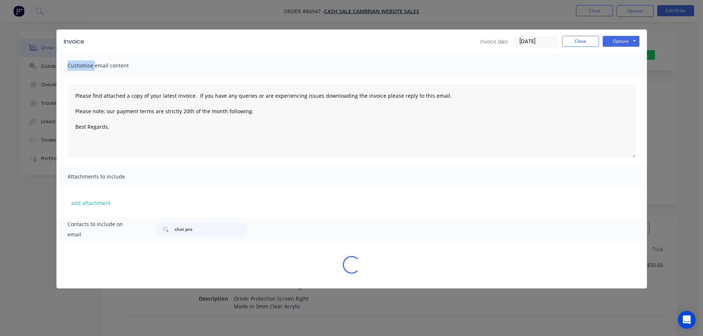
click at [621, 49] on div "Invoice Invoice date 07/10/25 Close Options Preview Print Email" at bounding box center [351, 42] width 590 height 24
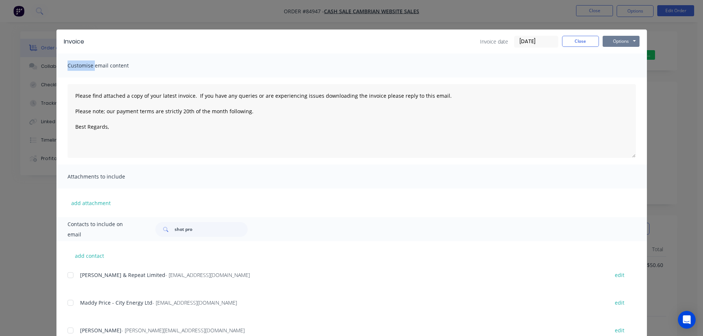
click at [621, 43] on button "Options" at bounding box center [621, 41] width 37 height 11
click at [620, 66] on button "Print" at bounding box center [626, 67] width 47 height 12
click at [608, 40] on button "Options" at bounding box center [621, 41] width 37 height 11
click at [613, 63] on button "Print" at bounding box center [626, 67] width 47 height 12
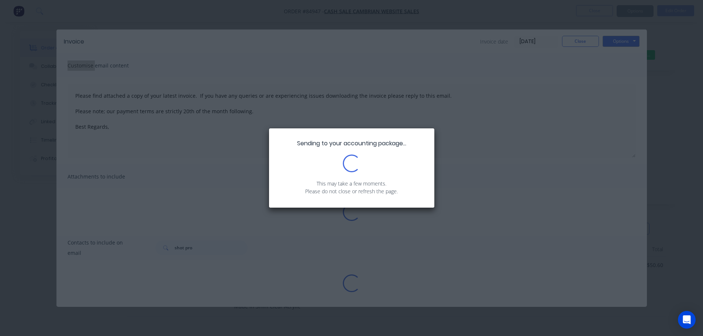
type textarea "Please find attached a copy of your latest invoice. If you have any queries or …"
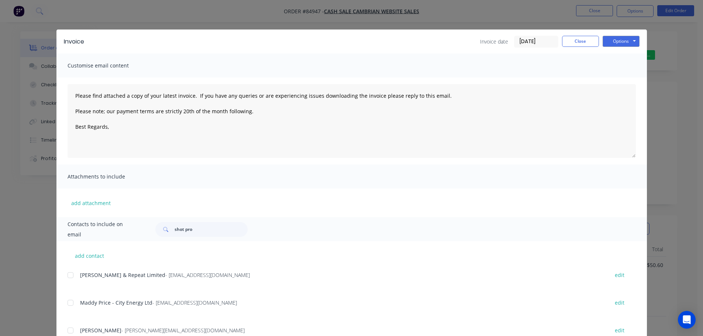
drag, startPoint x: 102, startPoint y: 3, endPoint x: 66, endPoint y: 7, distance: 36.0
click at [100, 4] on div "Invoice Invoice date 07/10/25 Close Options Preview Print Email Customise email…" at bounding box center [351, 168] width 703 height 336
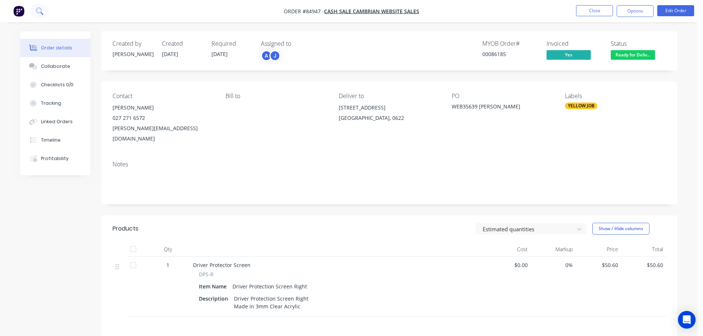
click at [40, 10] on icon at bounding box center [39, 10] width 7 height 7
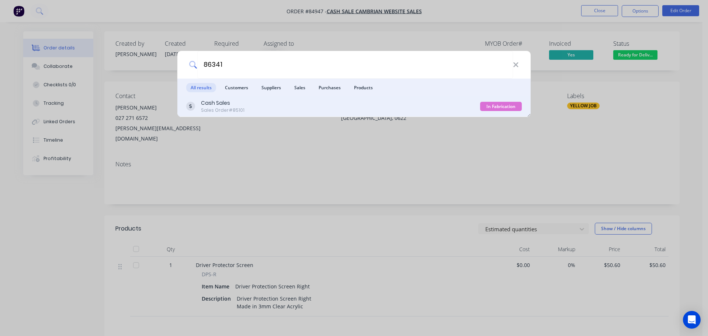
type input "86341"
click at [436, 99] on div "Cash Sales Sales Order #85101" at bounding box center [333, 106] width 294 height 14
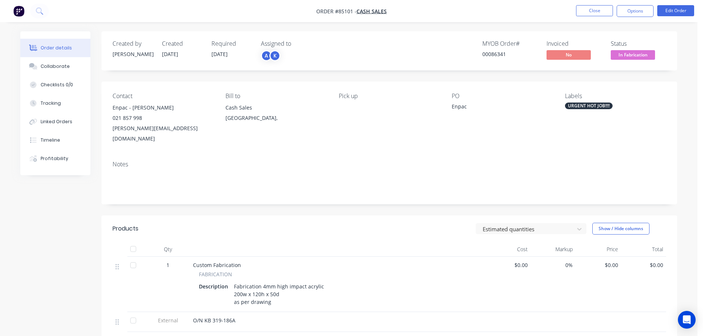
click at [636, 51] on div "Status In Fabrication" at bounding box center [638, 50] width 55 height 21
click at [635, 56] on span "In Fabrication" at bounding box center [633, 54] width 44 height 9
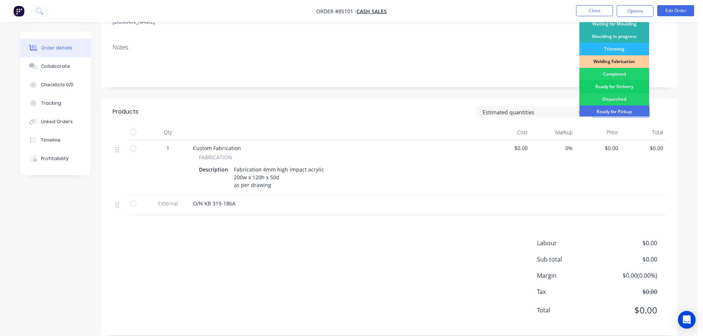
scroll to position [74, 0]
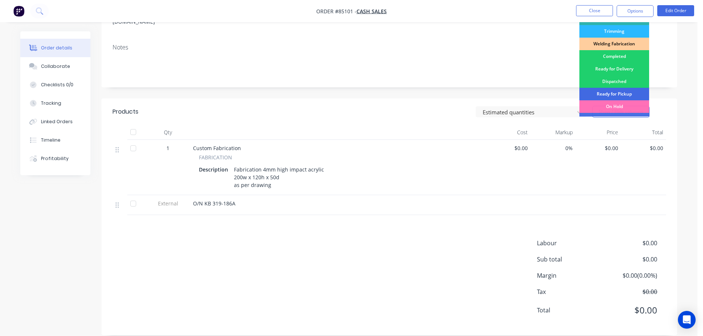
click at [629, 90] on div "Ready for Pickup" at bounding box center [614, 94] width 70 height 13
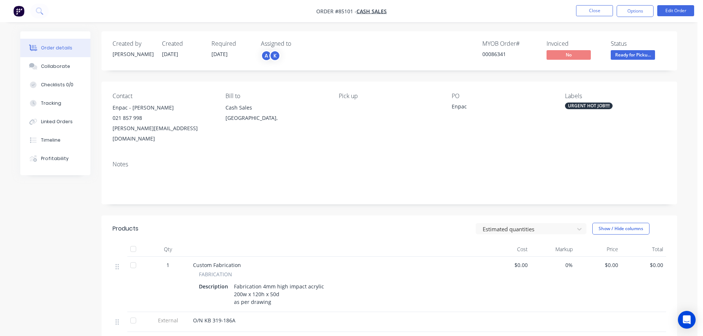
click at [672, 53] on div "Created by Jess Created 07/10/25 Required 09/10/25 Assigned to A K MYOB Order #…" at bounding box center [389, 50] width 576 height 39
click at [635, 15] on button "Options" at bounding box center [635, 11] width 37 height 12
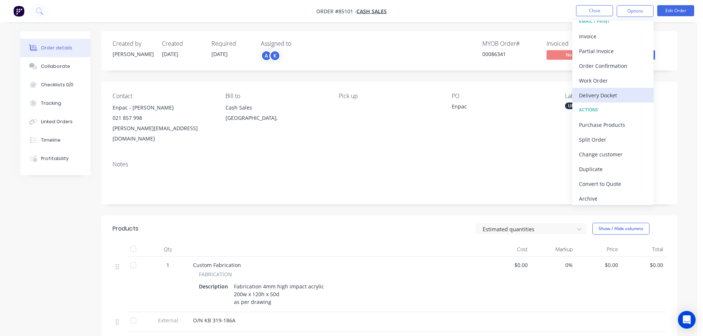
scroll to position [11, 0]
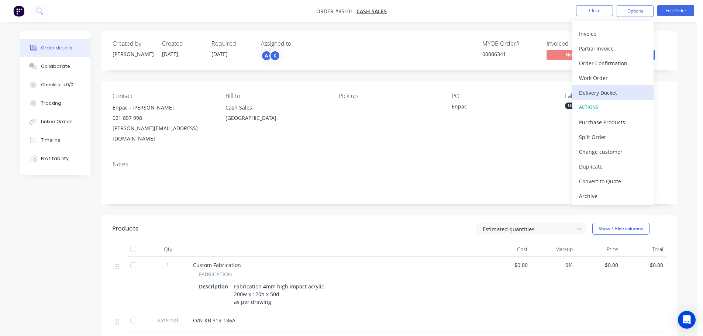
click at [618, 92] on div "Delivery Docket" at bounding box center [613, 92] width 68 height 11
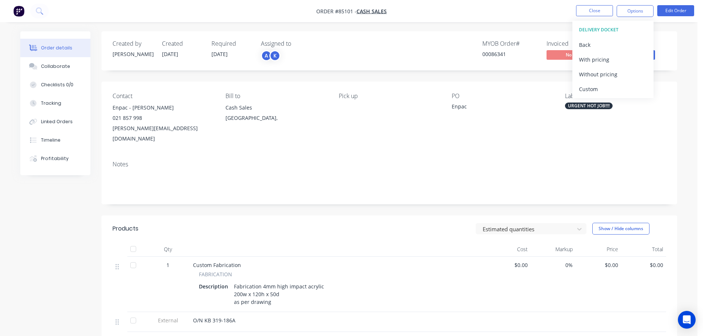
scroll to position [0, 0]
click at [616, 77] on div "Without pricing" at bounding box center [613, 74] width 68 height 11
click at [42, 14] on icon at bounding box center [42, 13] width 3 height 3
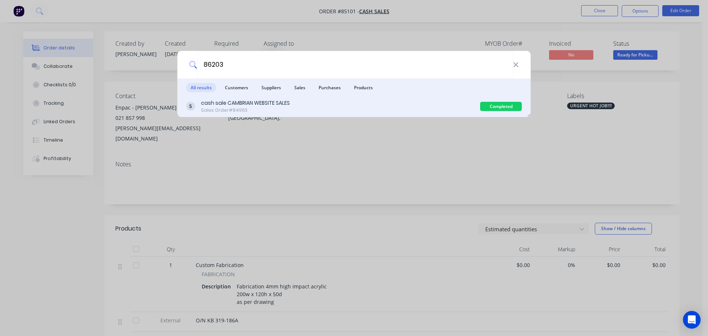
type input "86203"
click at [444, 108] on div "cash sale CAMBRIAN WEBSITE SALES Sales Order #84963" at bounding box center [333, 106] width 294 height 14
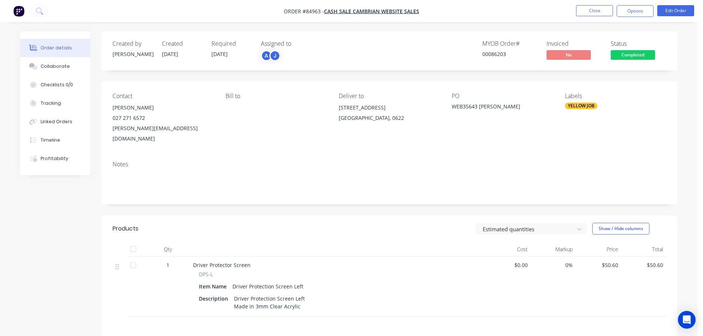
click at [646, 54] on span "Completed" at bounding box center [633, 54] width 44 height 9
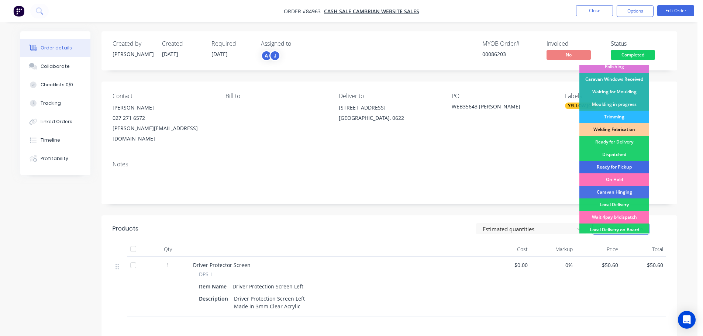
scroll to position [145, 0]
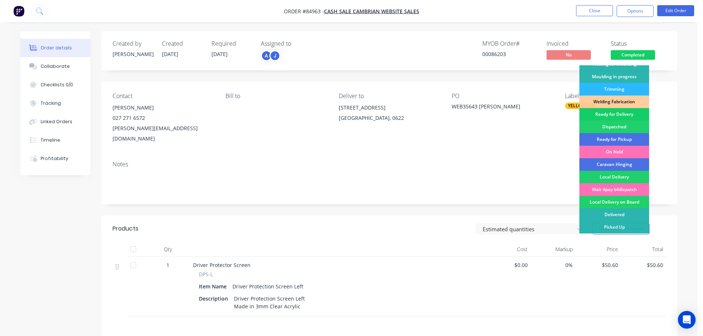
click at [620, 115] on div "Ready for Delivery" at bounding box center [614, 114] width 70 height 13
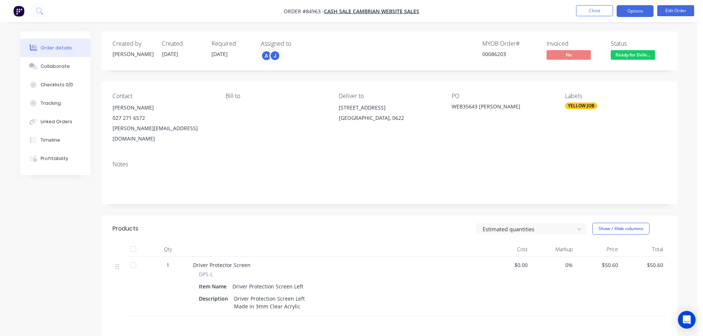
click at [629, 12] on button "Options" at bounding box center [635, 11] width 37 height 12
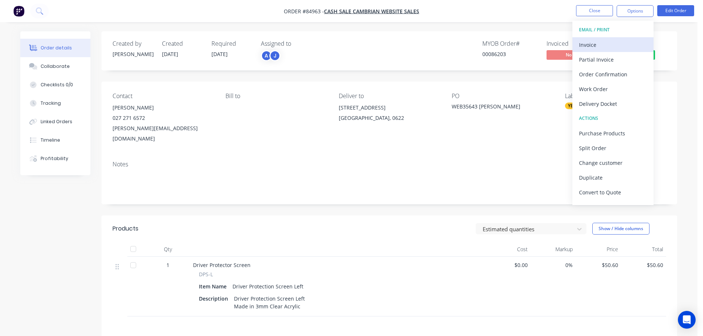
click at [622, 39] on div "Invoice" at bounding box center [613, 44] width 68 height 11
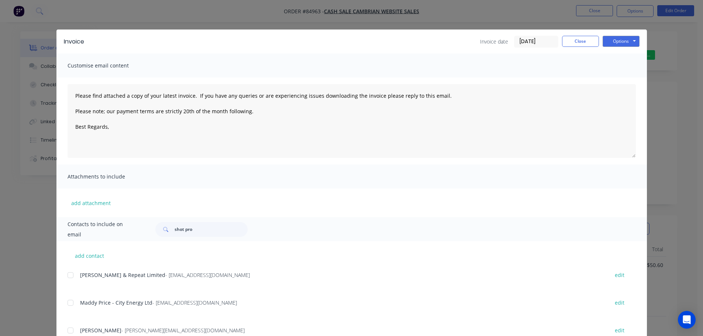
click at [625, 39] on button "Options" at bounding box center [621, 41] width 37 height 11
click at [625, 67] on button "Print" at bounding box center [626, 67] width 47 height 12
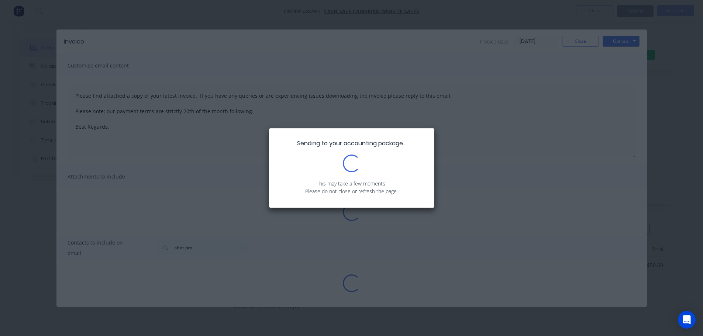
type textarea "Please find attached a copy of your latest invoice. If you have any queries or …"
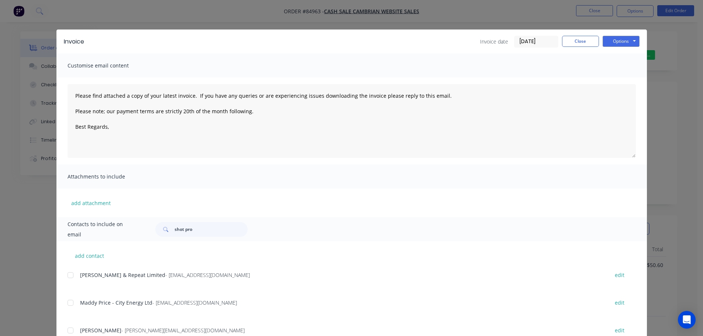
click at [64, 24] on div "Invoice Invoice date 07/10/25 Close Options Preview Print Email Customise email…" at bounding box center [351, 168] width 703 height 336
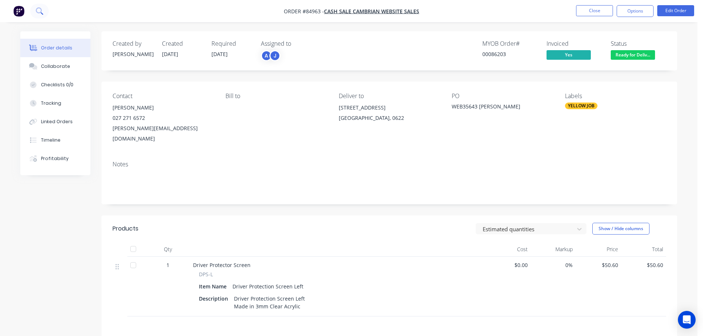
click at [36, 8] on icon at bounding box center [39, 10] width 7 height 7
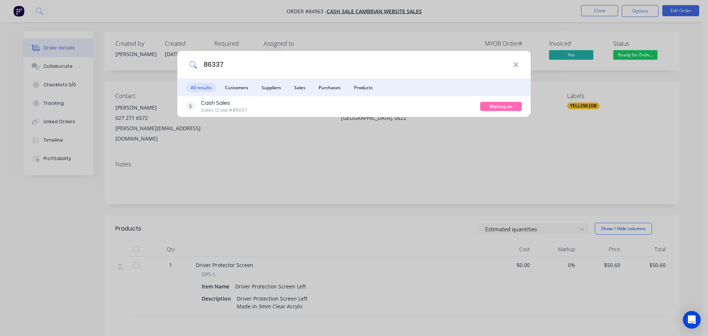
type input "86337"
click at [451, 102] on div "Cash Sales Sales Order #85097" at bounding box center [333, 106] width 294 height 14
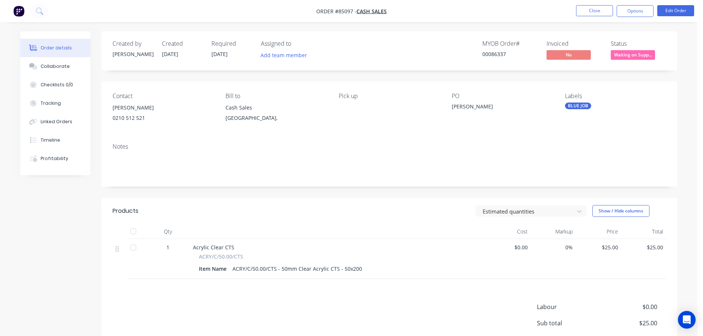
click at [628, 52] on span "Waiting on Supp..." at bounding box center [633, 54] width 44 height 9
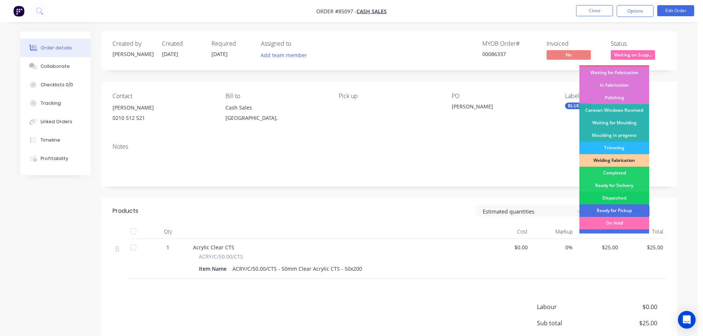
scroll to position [145, 0]
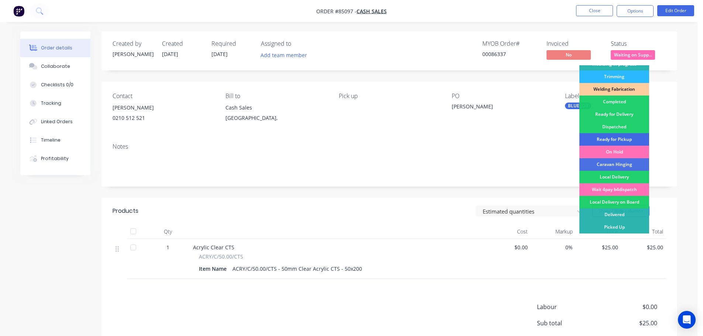
click at [629, 136] on div "Ready for Pickup" at bounding box center [614, 139] width 70 height 13
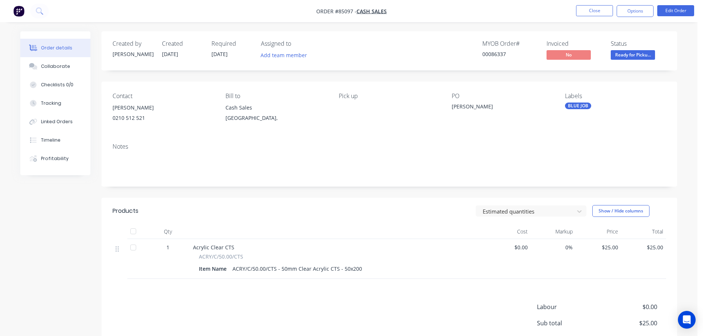
click at [626, 4] on nav "Order #85097 - Cash Sales Close Options Edit Order" at bounding box center [351, 11] width 703 height 22
click at [628, 12] on button "Options" at bounding box center [635, 11] width 37 height 12
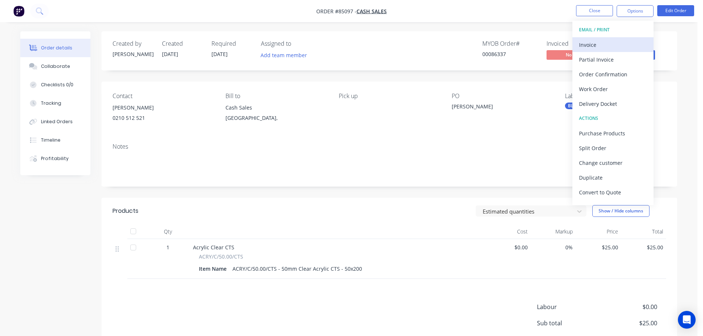
click at [608, 42] on div "Invoice" at bounding box center [613, 44] width 68 height 11
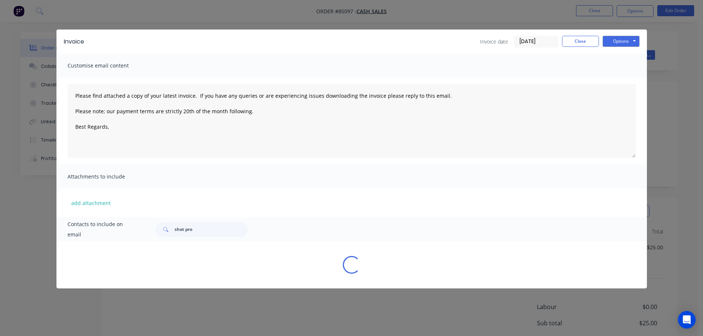
click at [619, 41] on button "Options" at bounding box center [621, 41] width 37 height 11
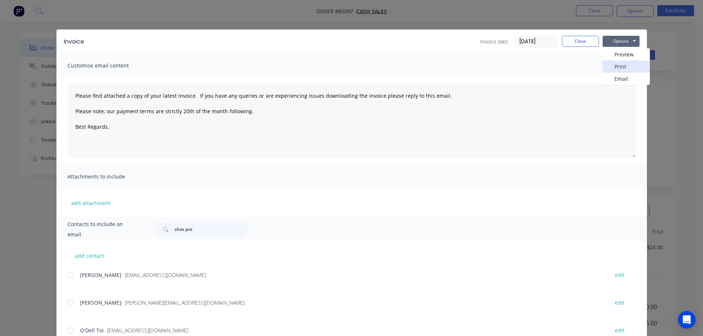
click at [622, 65] on button "Print" at bounding box center [626, 67] width 47 height 12
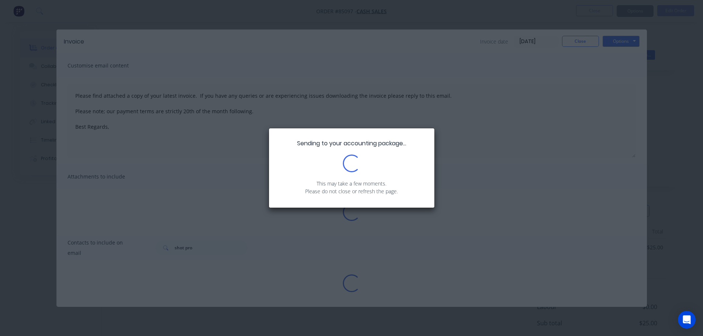
type textarea "Please find attached a copy of your latest invoice. If you have any queries or …"
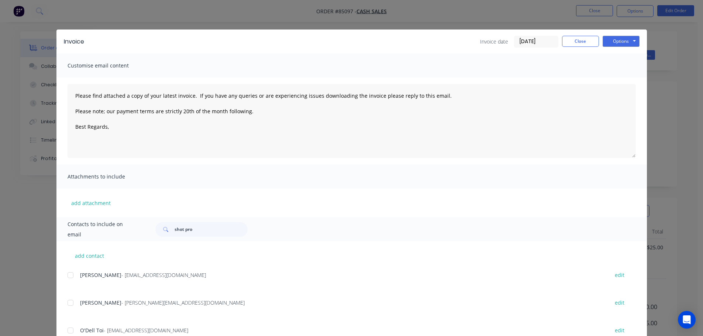
click at [32, 7] on div "Invoice Invoice date 07/10/25 Close Options Preview Print Email Customise email…" at bounding box center [351, 168] width 703 height 336
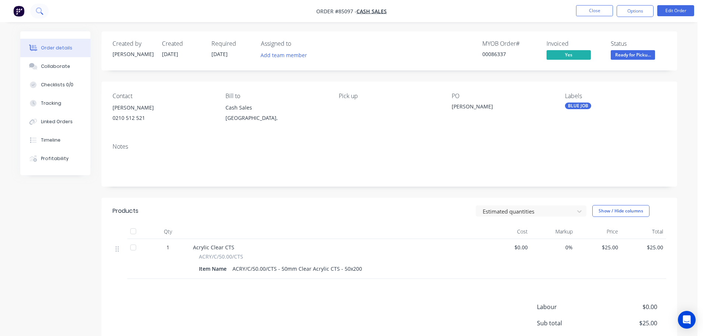
click at [36, 12] on button at bounding box center [39, 11] width 18 height 15
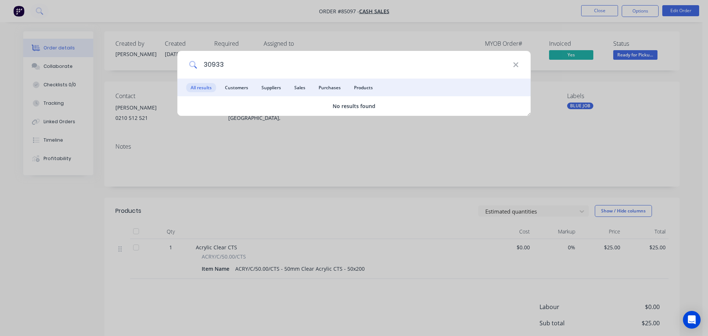
click at [222, 66] on input "30933" at bounding box center [355, 65] width 316 height 28
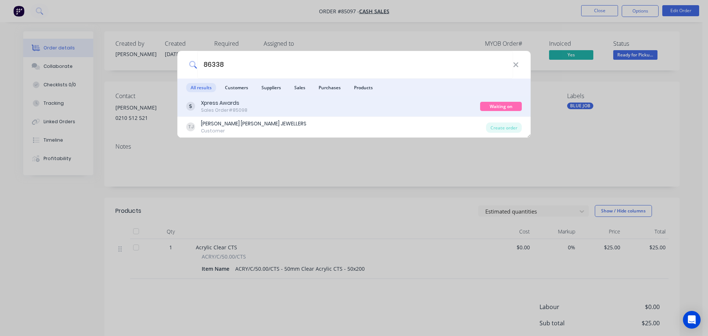
type input "86338"
click at [286, 114] on div "Xpress Awards Sales Order #85098 Waiting on Supplier" at bounding box center [353, 106] width 353 height 21
click at [313, 112] on div "Xpress Awards Sales Order #85098" at bounding box center [333, 106] width 294 height 14
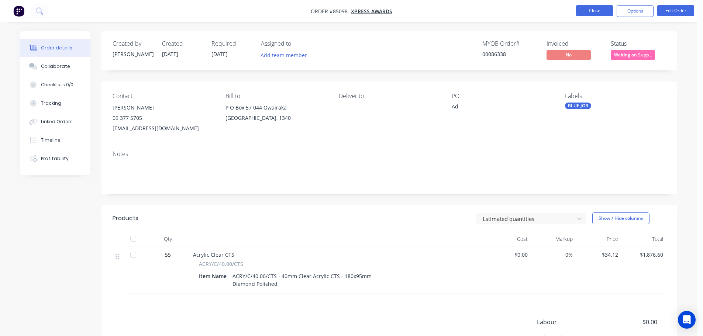
click at [595, 14] on button "Close" at bounding box center [594, 10] width 37 height 11
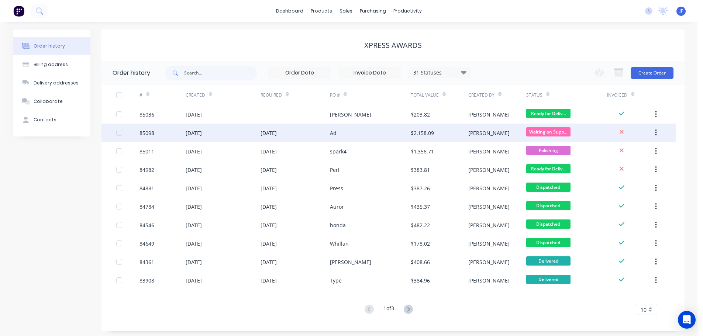
click at [426, 129] on div "$2,158.09" at bounding box center [422, 133] width 23 height 8
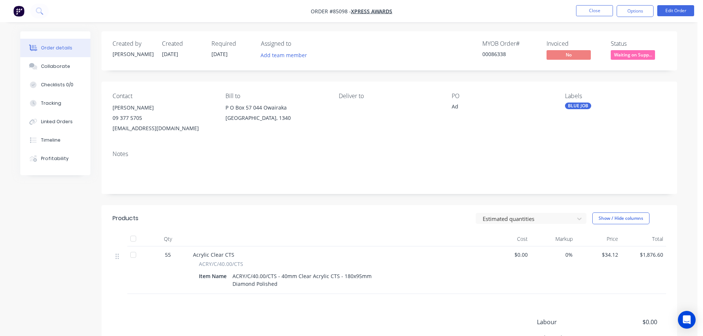
click at [46, 10] on div "Waiting on Supplier" at bounding box center [23, 5] width 46 height 10
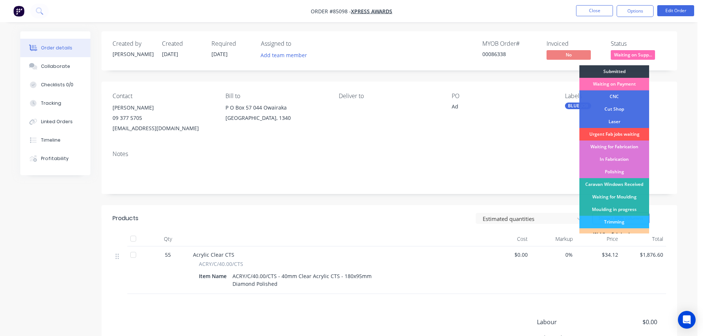
drag, startPoint x: 631, startPoint y: 54, endPoint x: 631, endPoint y: 58, distance: 4.1
click at [631, 54] on span "Waiting on Supp..." at bounding box center [633, 54] width 44 height 9
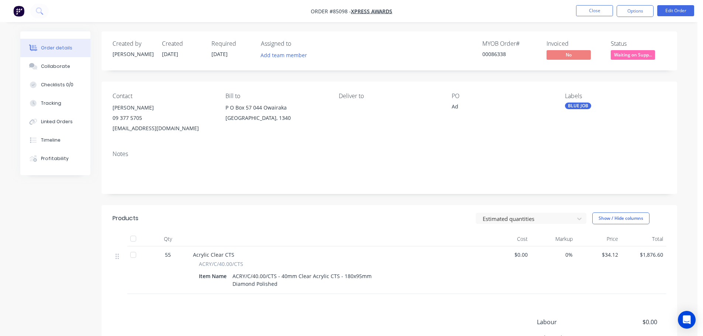
click at [631, 60] on button "Waiting on Supp..." at bounding box center [633, 55] width 44 height 11
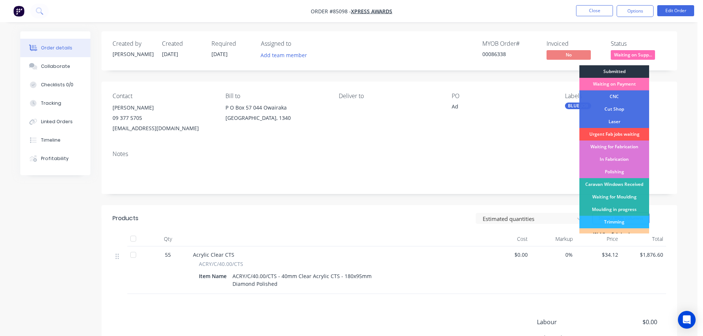
click at [629, 72] on div "Submitted" at bounding box center [614, 71] width 70 height 13
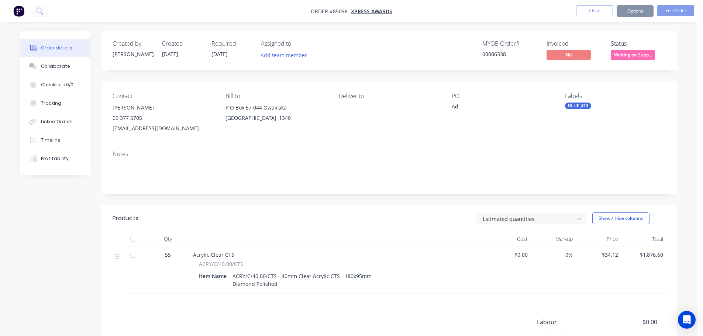
click at [603, 34] on div "Created by Chantal Created 06/10/25 Required 16/10/25 Assigned to Add team memb…" at bounding box center [389, 50] width 576 height 39
click at [41, 11] on icon at bounding box center [39, 10] width 6 height 6
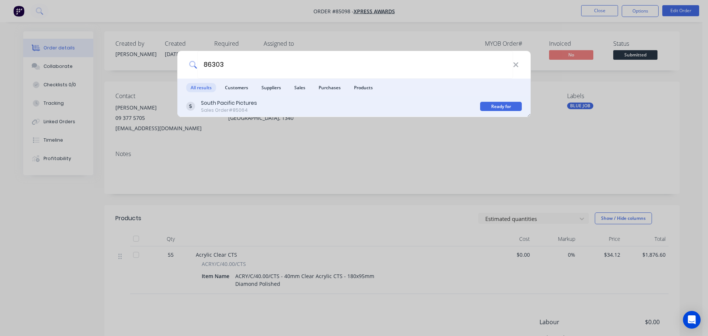
type input "86303"
click at [316, 99] on div "South Pacific Pictures Sales Order #85064 Ready for Pickup" at bounding box center [353, 106] width 353 height 21
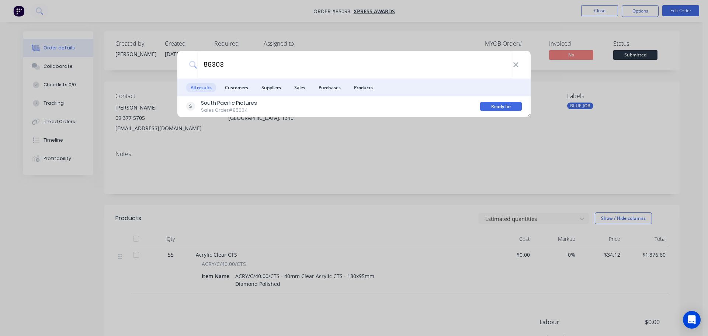
click at [339, 105] on div "South Pacific Pictures Sales Order #85064" at bounding box center [333, 106] width 294 height 14
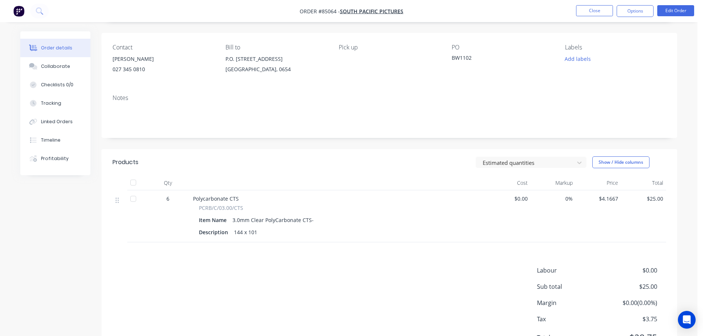
scroll to position [74, 0]
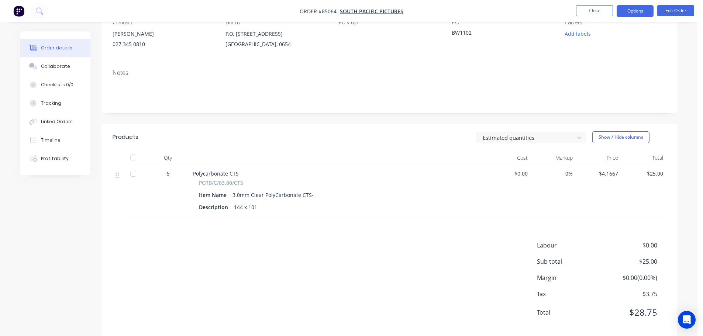
click at [630, 15] on button "Options" at bounding box center [635, 11] width 37 height 12
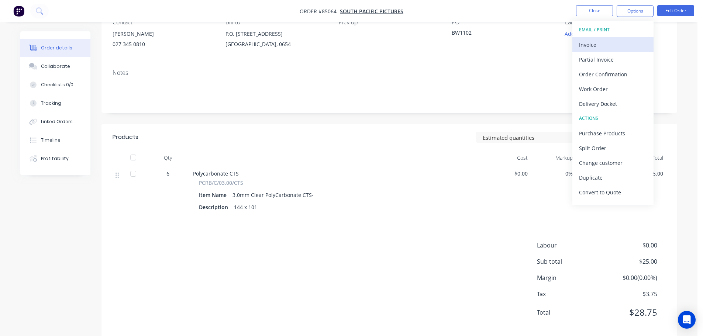
click at [621, 42] on div "Invoice" at bounding box center [613, 44] width 68 height 11
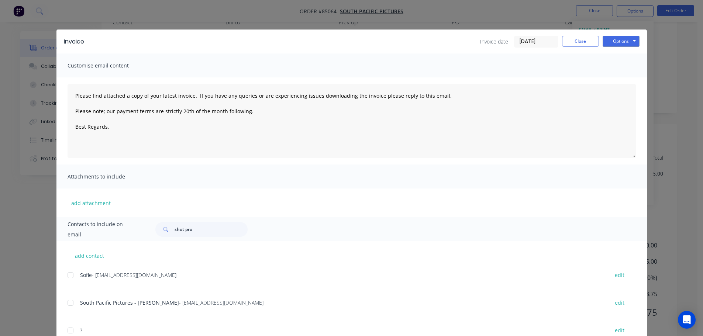
click at [68, 273] on div at bounding box center [70, 275] width 15 height 15
click at [622, 44] on button "Options" at bounding box center [621, 41] width 37 height 11
click at [623, 77] on button "Email" at bounding box center [626, 79] width 47 height 12
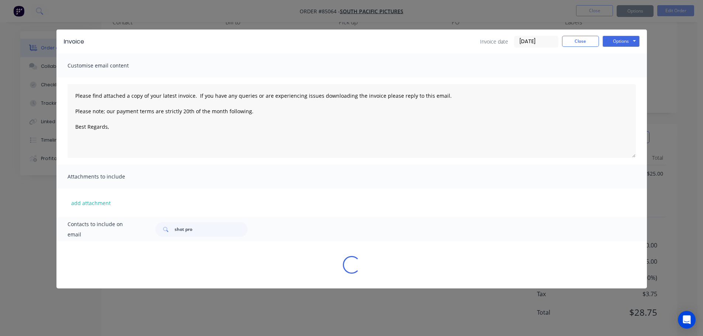
type textarea "Please find attached a copy of your latest invoice. If you have any queries or …"
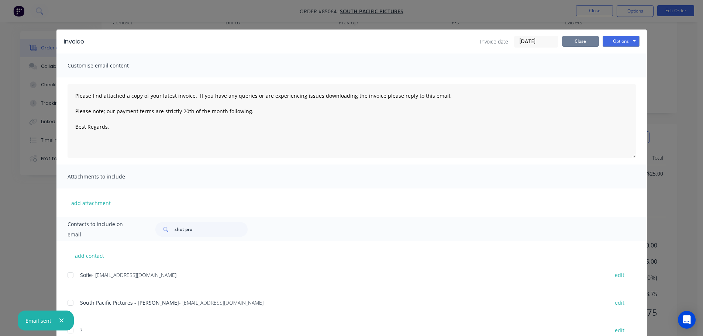
click at [580, 41] on button "Close" at bounding box center [580, 41] width 37 height 11
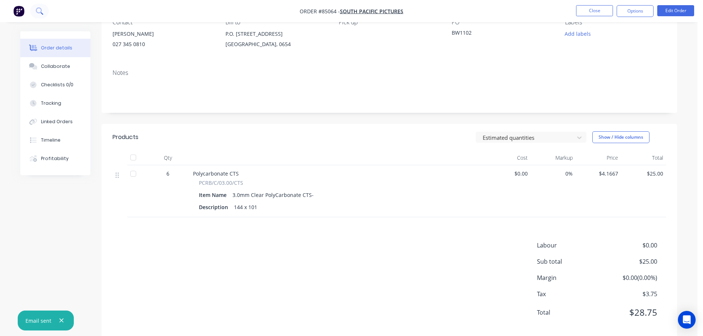
click at [44, 13] on button at bounding box center [39, 11] width 18 height 15
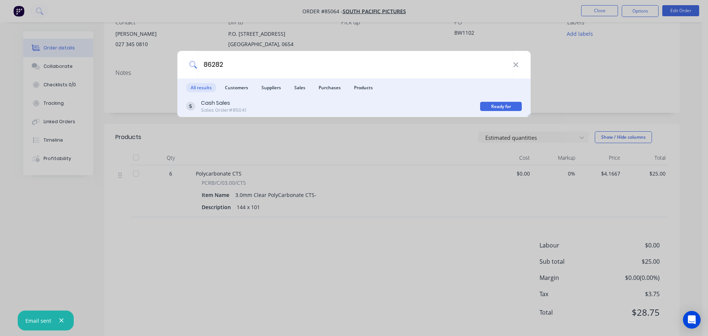
type input "86282"
click at [374, 104] on div "Cash Sales Sales Order #85041" at bounding box center [333, 106] width 294 height 14
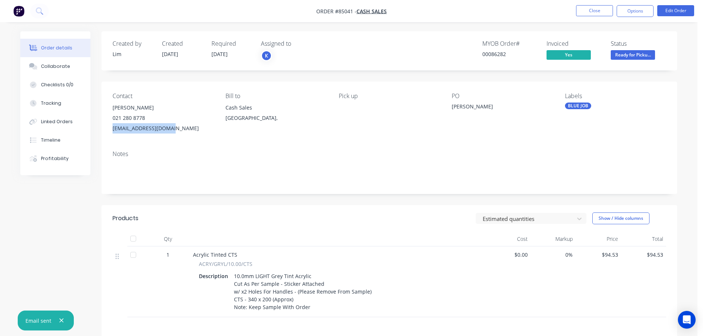
drag, startPoint x: 109, startPoint y: 128, endPoint x: 184, endPoint y: 136, distance: 75.3
click at [184, 136] on div "Contact Antony Freeman 021 280 8778 stuckateur8@gmail.com Bill to Cash Sales Au…" at bounding box center [389, 113] width 576 height 63
copy div "stuckateur8@gmail.com"
click at [631, 10] on button "Options" at bounding box center [635, 11] width 37 height 12
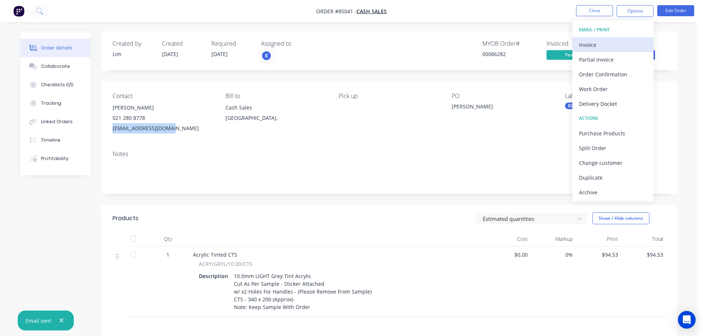
click at [611, 43] on div "Invoice" at bounding box center [613, 44] width 68 height 11
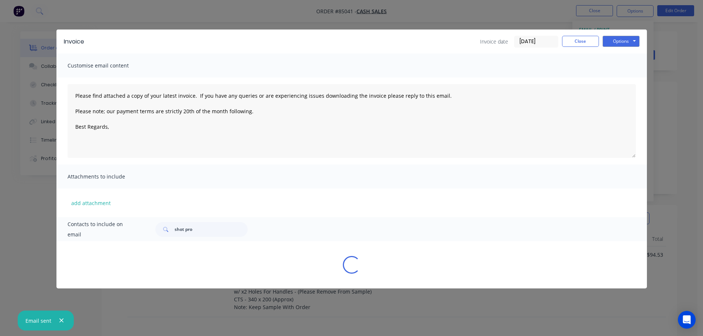
type textarea "Please find attached a copy of your latest invoice. If you have any queries or …"
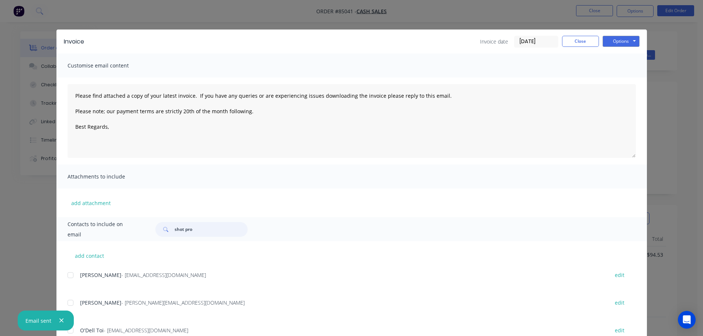
click at [237, 230] on input "shot pro" at bounding box center [211, 229] width 73 height 15
paste input "tuckateur8@gmail.com"
type input "stuckateur8@gmail.com"
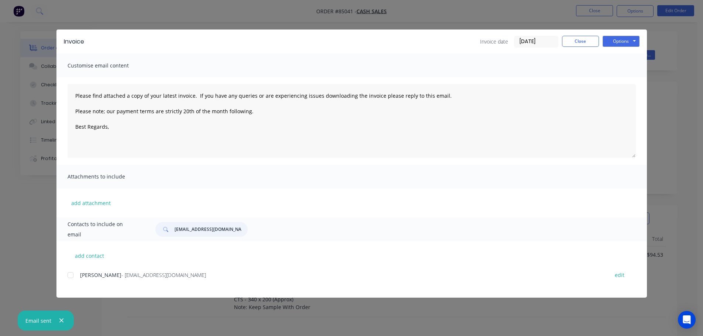
click at [72, 275] on div at bounding box center [70, 275] width 15 height 15
type textarea "Please find attached a copy of your latest invoice. If you have any queries or …"
type input "stuckateur8@gmail.com"
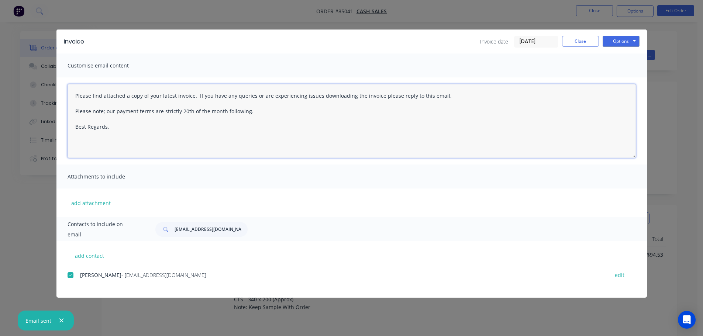
click at [155, 140] on textarea "Please find attached a copy of your latest invoice. If you have any queries or …" at bounding box center [352, 121] width 568 height 74
paste textarea "Hi, your order is now ready for collection."
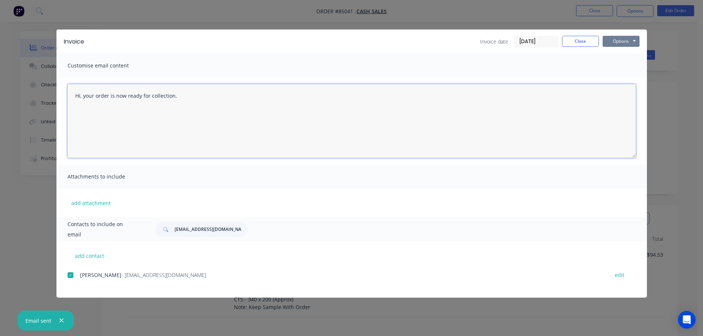
type textarea "Hi, your order is now ready for collection."
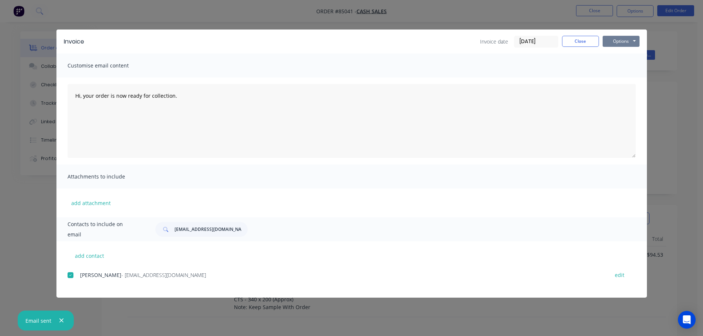
click at [624, 41] on button "Options" at bounding box center [621, 41] width 37 height 11
click at [622, 76] on button "Email" at bounding box center [626, 79] width 47 height 12
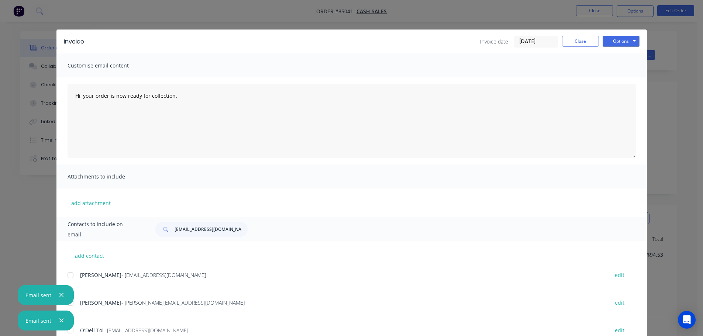
click at [31, 23] on div "Invoice Invoice date 07/10/25 Close Options Preview Print Email Customise email…" at bounding box center [351, 168] width 703 height 336
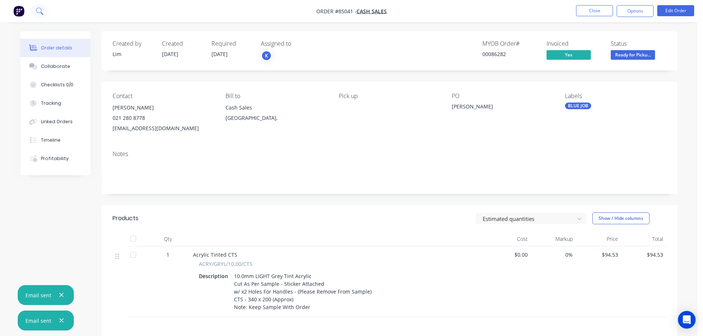
click at [35, 11] on button at bounding box center [39, 11] width 18 height 15
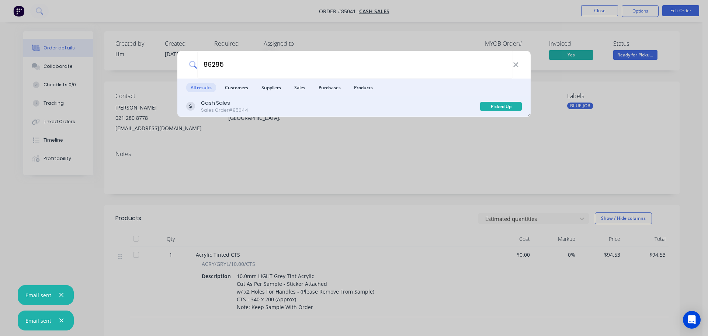
type input "86285"
click at [426, 99] on div "Cash Sales Sales Order #85044" at bounding box center [333, 106] width 294 height 14
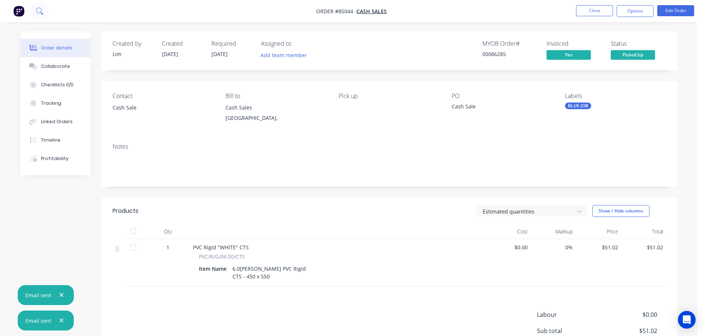
click at [33, 11] on button at bounding box center [39, 11] width 18 height 15
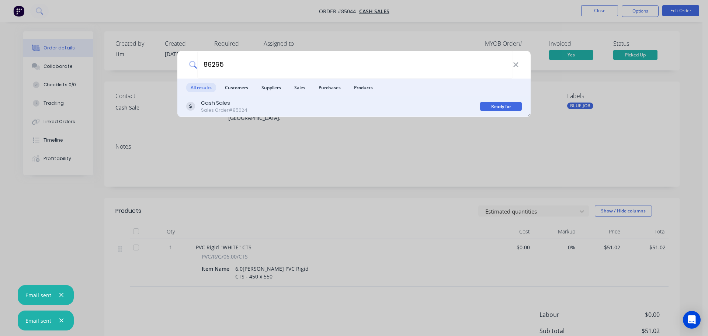
type input "86265"
click at [455, 101] on div "Cash Sales Sales Order #85024" at bounding box center [333, 106] width 294 height 14
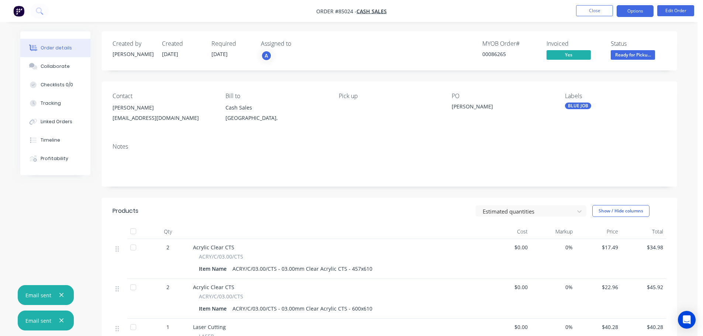
click at [635, 11] on button "Options" at bounding box center [635, 11] width 37 height 12
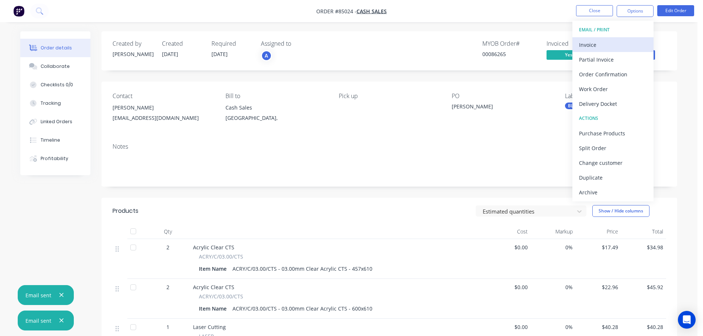
click at [606, 42] on div "Invoice" at bounding box center [613, 44] width 68 height 11
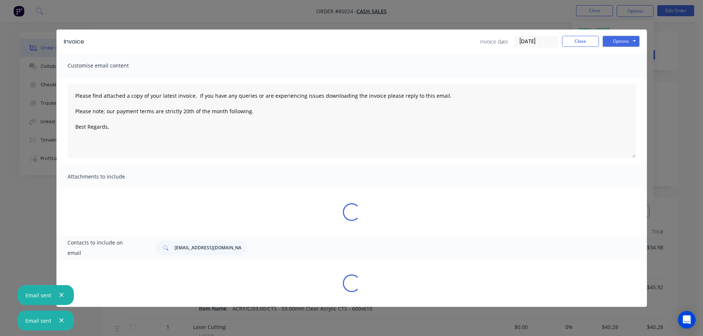
type textarea "Please find attached a copy of your latest invoice. If you have any queries or …"
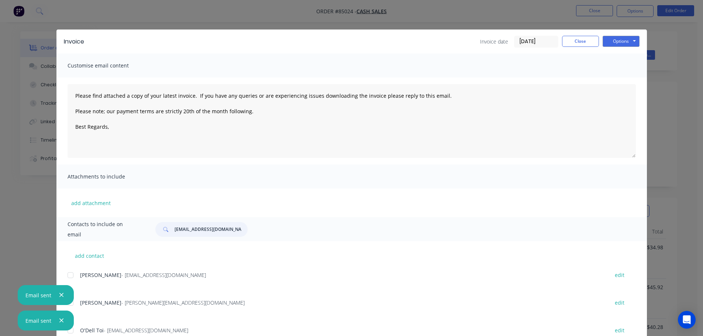
click at [196, 232] on input "stuckateur8@gmail.com" at bounding box center [211, 229] width 73 height 15
type input "kristin"
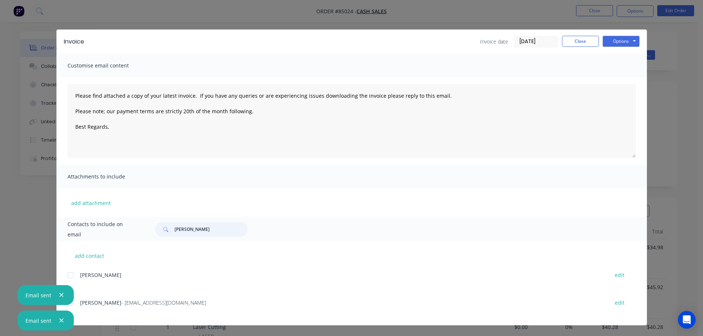
click at [70, 277] on div at bounding box center [70, 275] width 15 height 15
click at [69, 275] on div at bounding box center [70, 275] width 15 height 15
click at [73, 303] on div at bounding box center [70, 303] width 15 height 15
type textarea "Please find attached a copy of your latest invoice. If you have any queries or …"
type input "kristin"
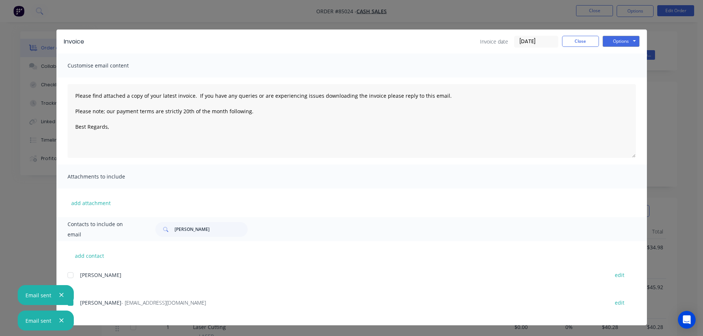
click at [62, 319] on icon "button" at bounding box center [61, 321] width 4 height 4
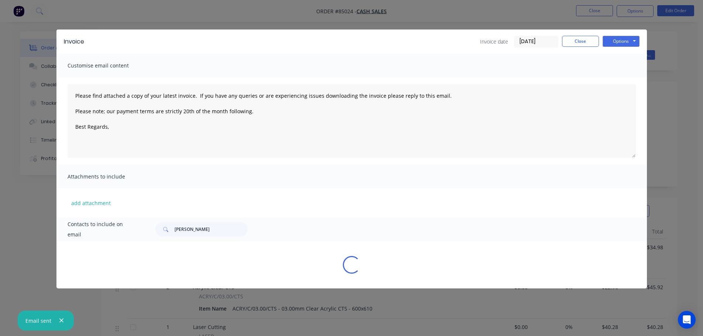
click at [62, 319] on icon "button" at bounding box center [61, 321] width 4 height 4
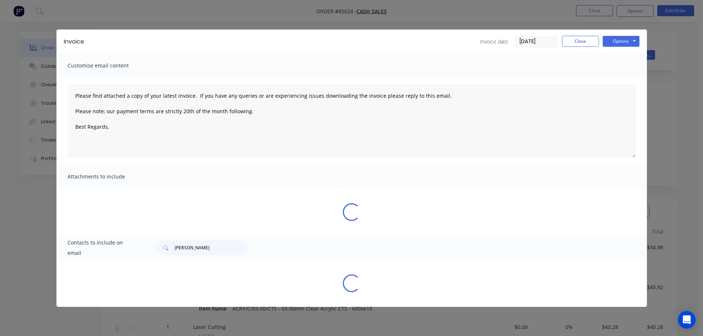
type textarea "Please find attached a copy of your latest invoice. If you have any queries or …"
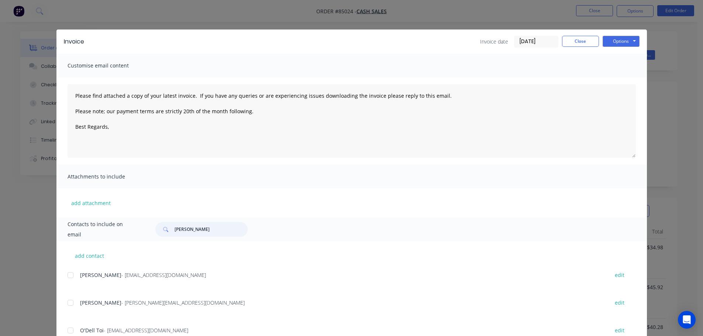
click at [190, 232] on input "kristin" at bounding box center [211, 229] width 73 height 15
type input "kristin"
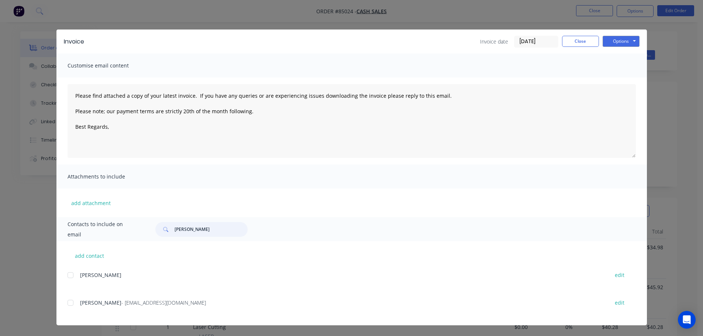
click at [72, 298] on div at bounding box center [70, 303] width 15 height 15
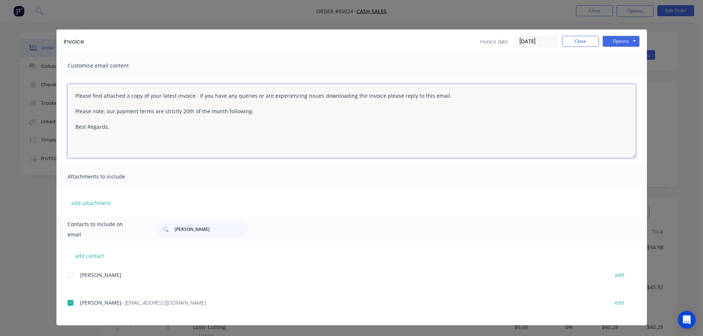
drag, startPoint x: 265, startPoint y: 143, endPoint x: 291, endPoint y: 135, distance: 26.7
click at [265, 142] on textarea "Please find attached a copy of your latest invoice. If you have any queries or …" at bounding box center [352, 121] width 568 height 74
paste textarea "Hi, your order is now ready for collection."
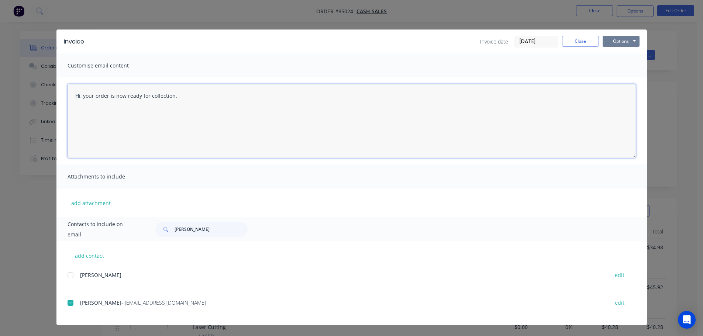
type textarea "Hi, your order is now ready for collection."
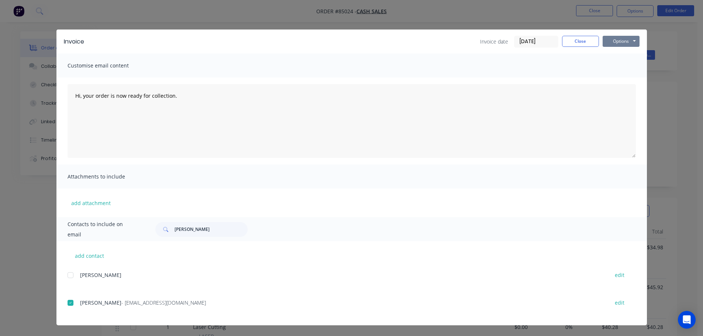
click at [627, 42] on button "Options" at bounding box center [621, 41] width 37 height 11
click at [622, 77] on button "Email" at bounding box center [626, 79] width 47 height 12
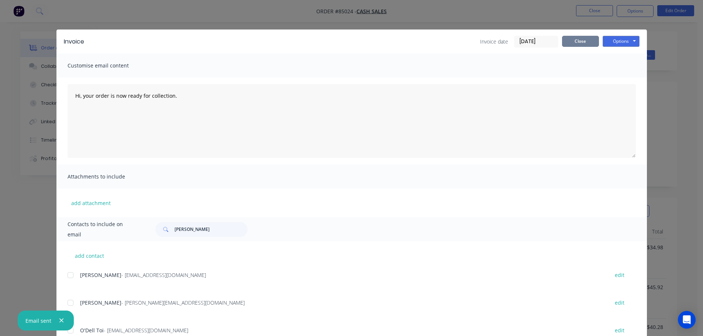
click at [587, 41] on button "Close" at bounding box center [580, 41] width 37 height 11
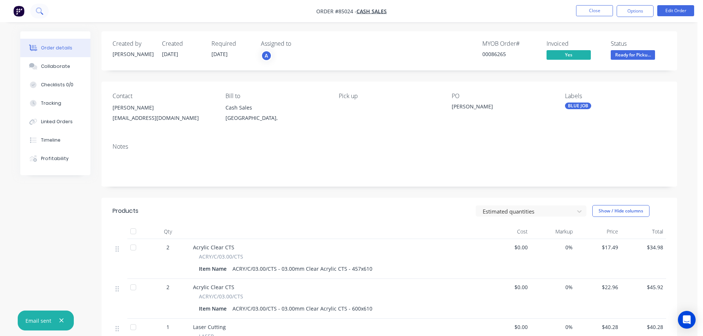
click at [38, 13] on icon at bounding box center [39, 10] width 6 height 6
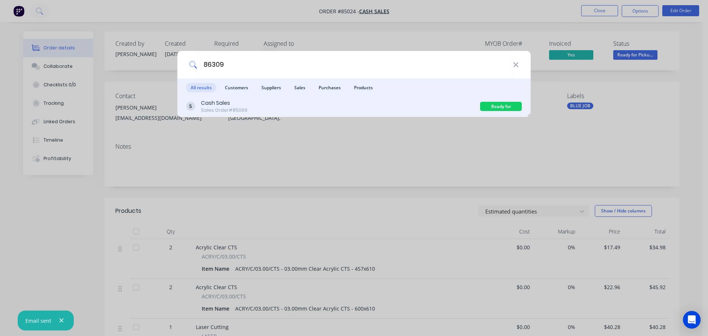
type input "86309"
click at [445, 109] on div "Cash Sales Sales Order #85069" at bounding box center [333, 106] width 294 height 14
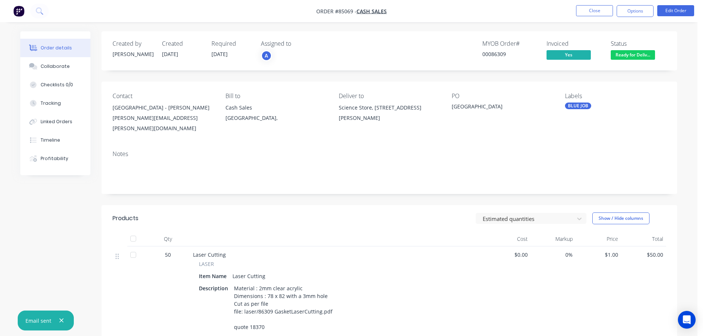
click at [645, 52] on span "Ready for Deliv..." at bounding box center [633, 54] width 44 height 9
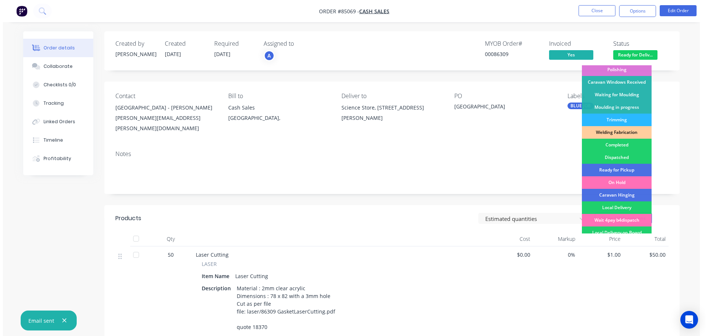
scroll to position [145, 0]
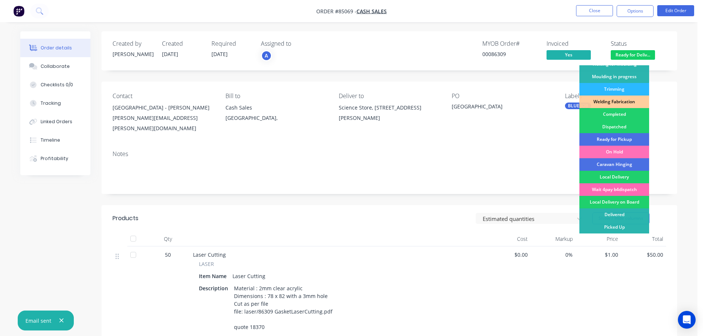
click at [634, 187] on div "Wait 4pay b4dispatch" at bounding box center [614, 189] width 70 height 13
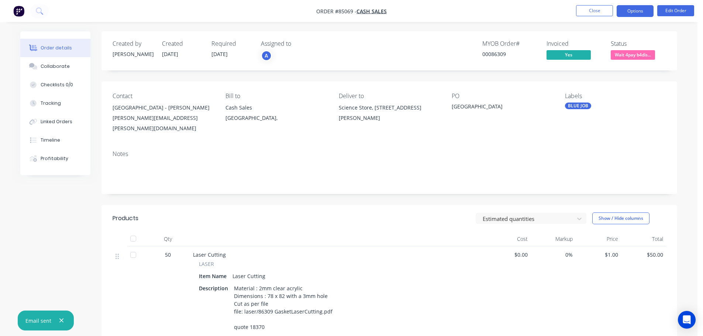
click at [639, 7] on button "Options" at bounding box center [635, 11] width 37 height 12
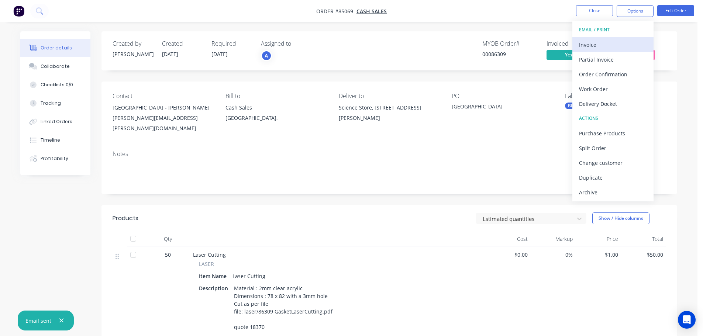
click at [618, 42] on div "Invoice" at bounding box center [613, 44] width 68 height 11
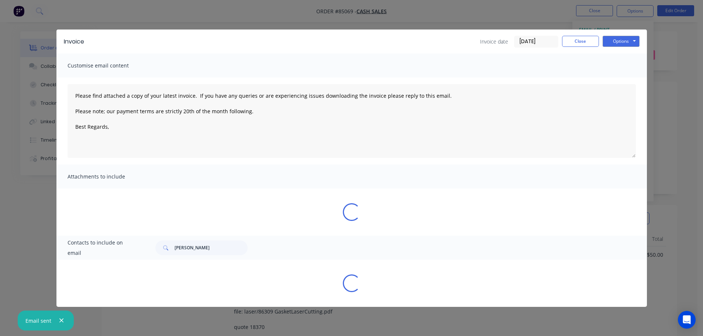
type textarea "Please find attached a copy of your latest invoice. If you have any queries or …"
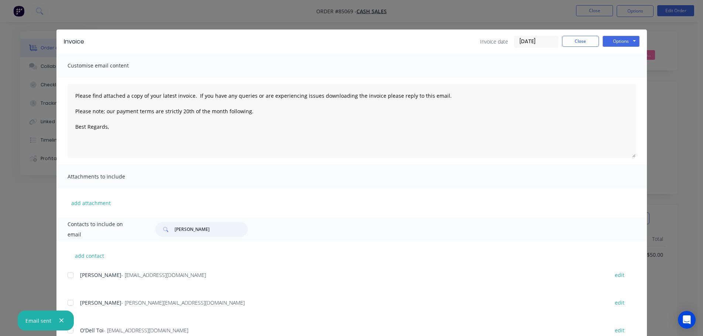
click at [199, 231] on input "kristin" at bounding box center [211, 229] width 73 height 15
type input "frank b"
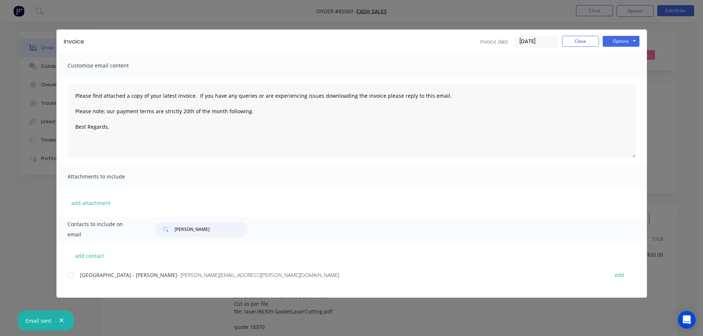
click at [72, 276] on div at bounding box center [70, 275] width 15 height 15
type textarea "Please find attached a copy of your latest invoice. If you have any queries or …"
type input "frank b"
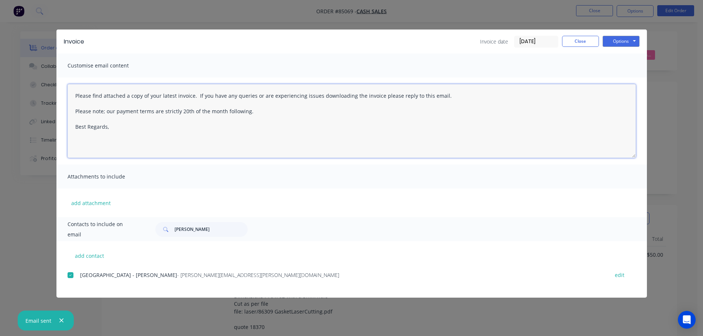
drag, startPoint x: 220, startPoint y: 134, endPoint x: 226, endPoint y: 132, distance: 6.2
click at [220, 134] on textarea "Please find attached a copy of your latest invoice. If you have any queries or …" at bounding box center [352, 121] width 568 height 74
paste textarea "Thank you for your order. Your order is ready, and will be dispatched upon rece…"
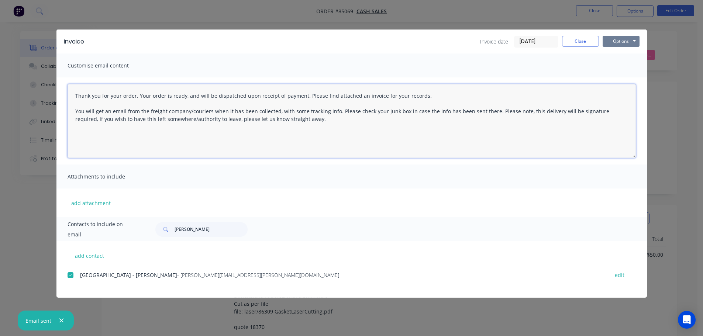
type textarea "Thank you for your order. Your order is ready, and will be dispatched upon rece…"
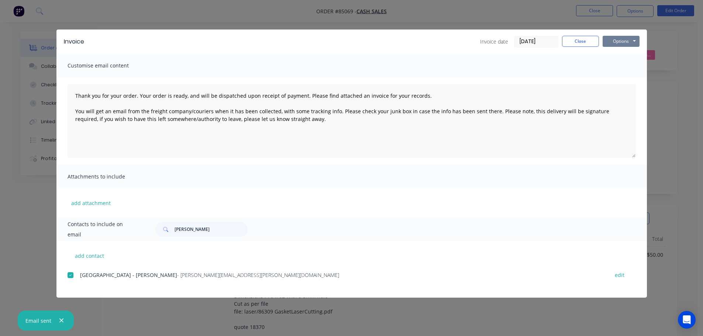
click at [630, 39] on button "Options" at bounding box center [621, 41] width 37 height 11
click at [623, 81] on button "Email" at bounding box center [626, 79] width 47 height 12
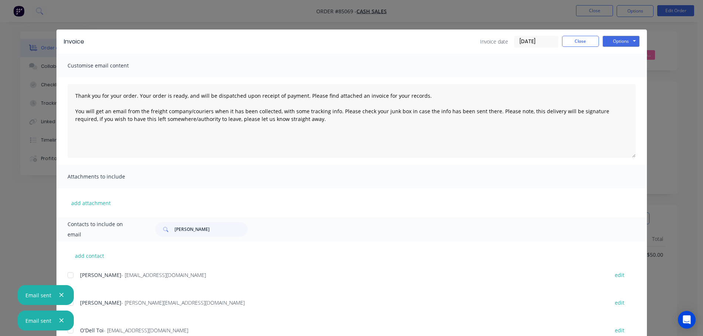
drag, startPoint x: 59, startPoint y: 39, endPoint x: 54, endPoint y: 32, distance: 9.2
click at [58, 38] on div "Invoice Invoice date 07/10/25 Close Options Preview Print Email" at bounding box center [351, 42] width 590 height 24
click at [42, 14] on div "Invoice Invoice date 07/10/25 Close Options Preview Print Email Customise email…" at bounding box center [351, 168] width 703 height 336
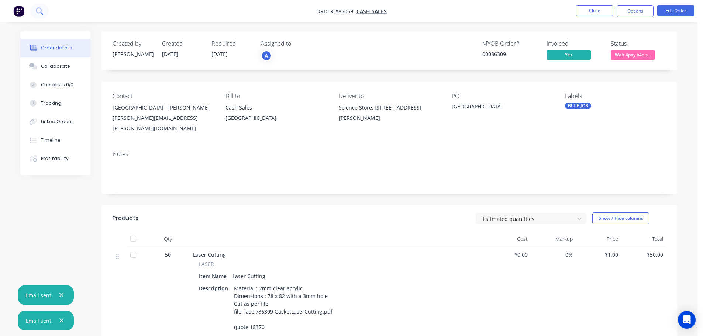
click at [38, 10] on icon at bounding box center [39, 10] width 7 height 7
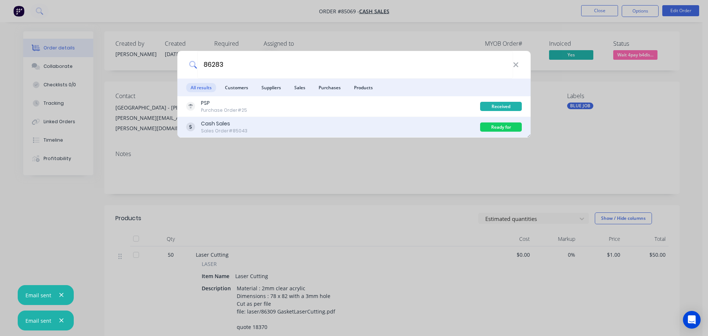
type input "86283"
click at [439, 127] on div "Cash Sales Sales Order #85043" at bounding box center [333, 127] width 294 height 14
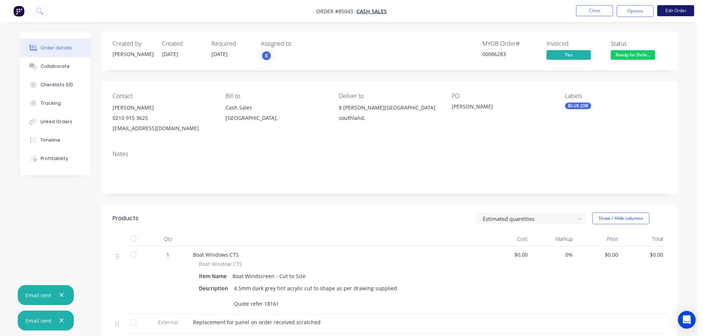
drag, startPoint x: 694, startPoint y: 8, endPoint x: 687, endPoint y: 10, distance: 7.1
click at [694, 8] on ul "Close Options Edit Order" at bounding box center [635, 11] width 136 height 12
click at [686, 10] on button "Edit Order" at bounding box center [675, 10] width 37 height 11
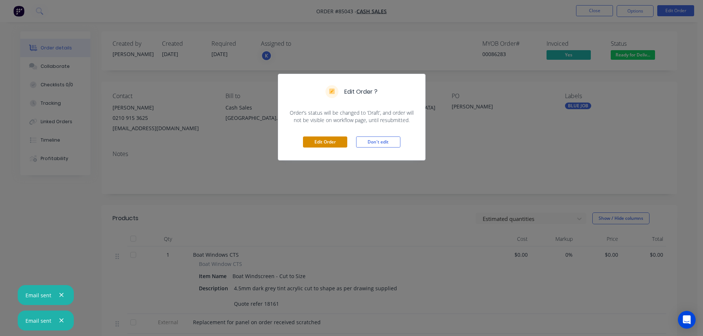
click at [327, 144] on button "Edit Order" at bounding box center [325, 142] width 44 height 11
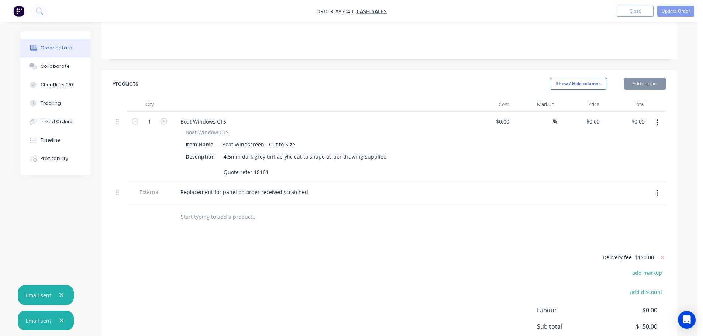
scroll to position [214, 0]
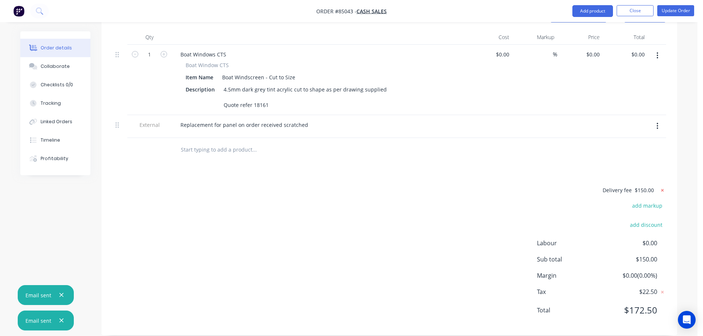
click at [663, 189] on icon at bounding box center [662, 190] width 3 height 3
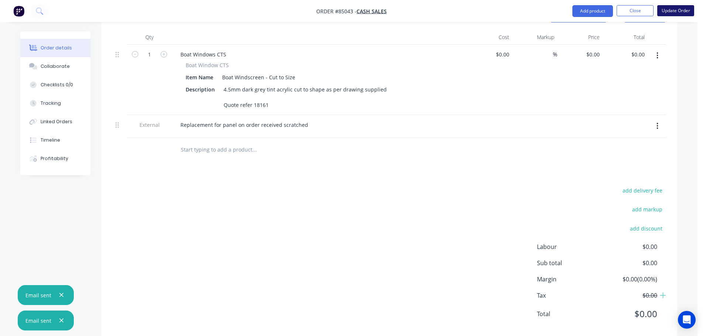
click at [668, 14] on button "Update Order" at bounding box center [675, 10] width 37 height 11
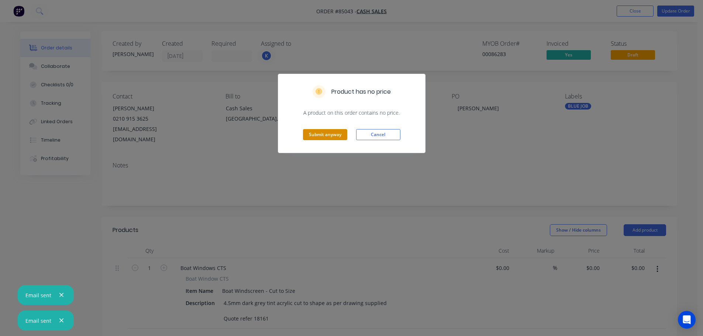
click at [309, 135] on button "Submit anyway" at bounding box center [325, 134] width 44 height 11
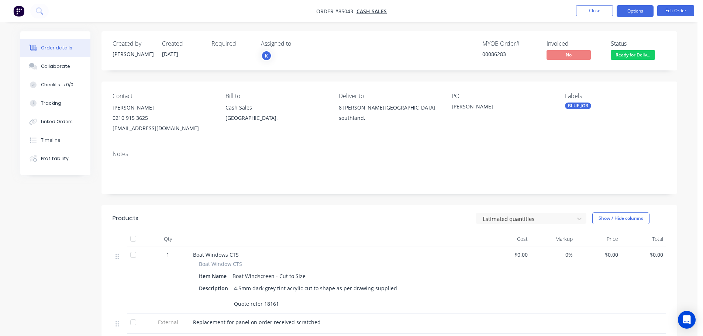
click at [630, 13] on button "Options" at bounding box center [635, 11] width 37 height 12
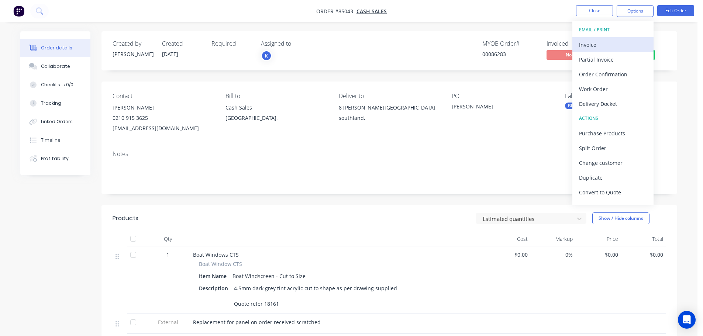
click at [620, 42] on div "Invoice" at bounding box center [613, 44] width 68 height 11
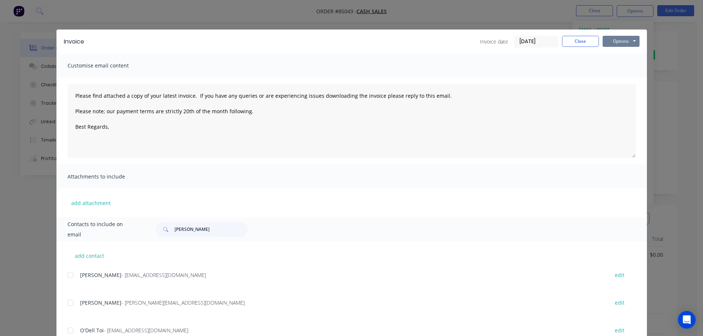
click at [619, 40] on button "Options" at bounding box center [621, 41] width 37 height 11
click at [617, 65] on button "Print" at bounding box center [626, 67] width 47 height 12
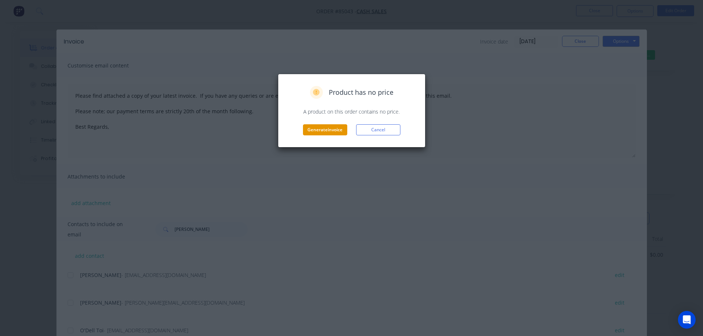
click at [331, 128] on button "Generate invoice" at bounding box center [325, 129] width 44 height 11
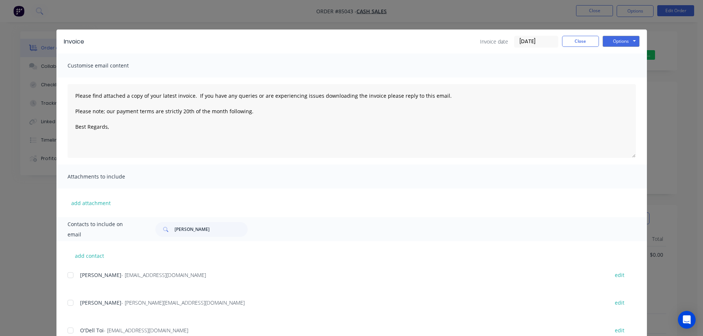
type textarea "Please find attached a copy of your latest invoice. If you have any queries or …"
drag, startPoint x: 45, startPoint y: 6, endPoint x: 38, endPoint y: 11, distance: 9.0
click at [45, 6] on div "Invoice Invoice date 07/10/25 Close Options Preview Print Email Customise email…" at bounding box center [351, 168] width 703 height 336
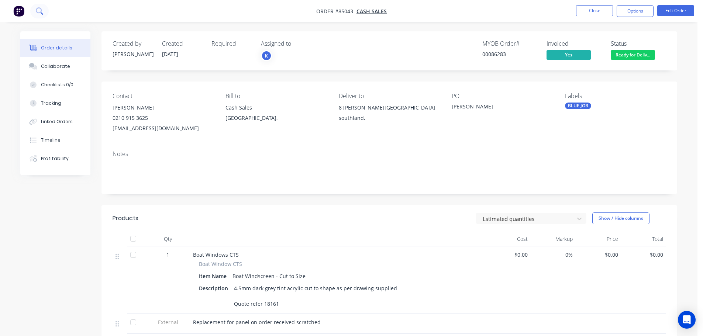
click at [38, 11] on icon at bounding box center [39, 10] width 7 height 7
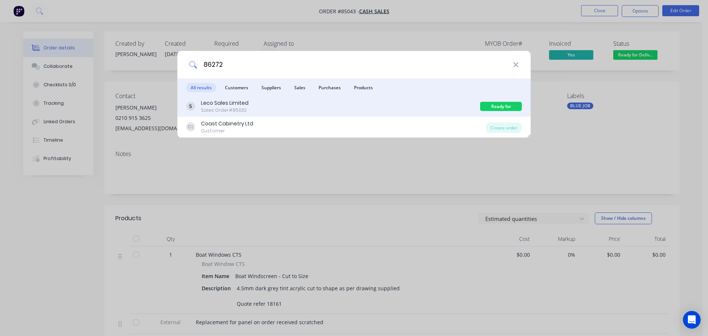
type input "86272"
click at [293, 106] on div "Leco Sales Limited Sales Order #85032" at bounding box center [333, 106] width 294 height 14
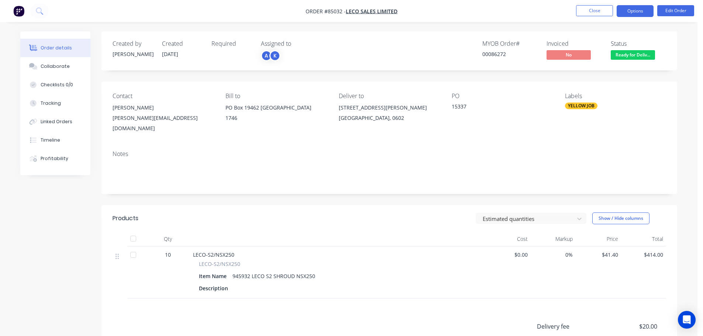
click at [640, 11] on button "Options" at bounding box center [635, 11] width 37 height 12
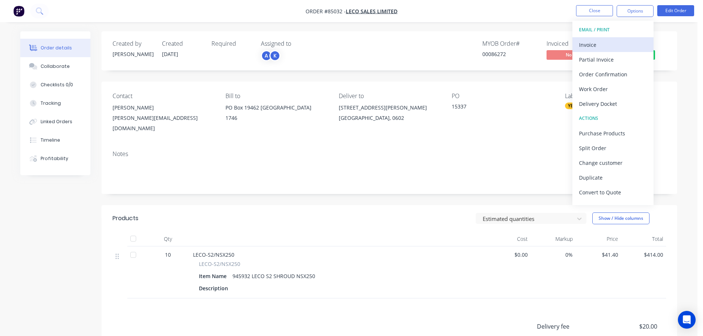
click at [610, 47] on div "Invoice" at bounding box center [613, 44] width 68 height 11
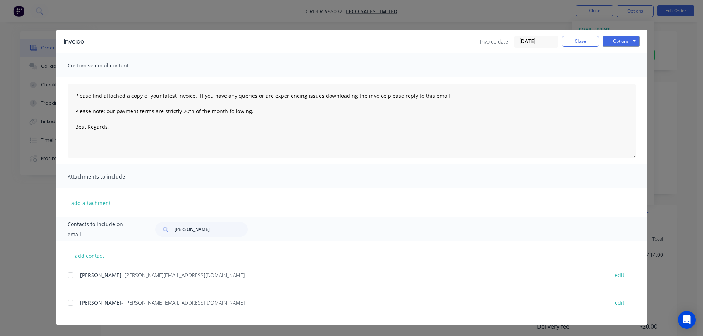
click at [71, 305] on div at bounding box center [70, 303] width 15 height 15
click at [70, 303] on div at bounding box center [70, 303] width 15 height 15
click at [75, 276] on div at bounding box center [70, 275] width 15 height 15
click at [613, 41] on button "Options" at bounding box center [621, 41] width 37 height 11
click at [619, 77] on button "Email" at bounding box center [626, 79] width 47 height 12
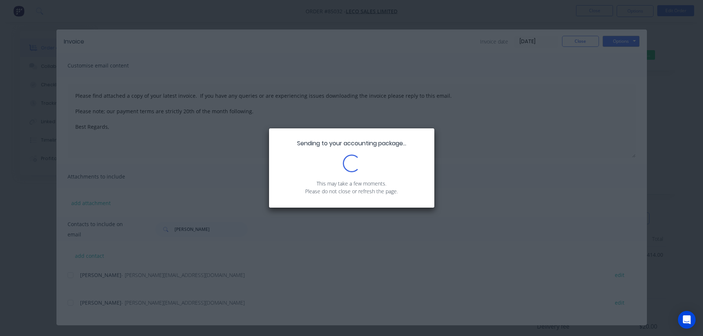
type textarea "Please find attached a copy of your latest invoice. If you have any queries or …"
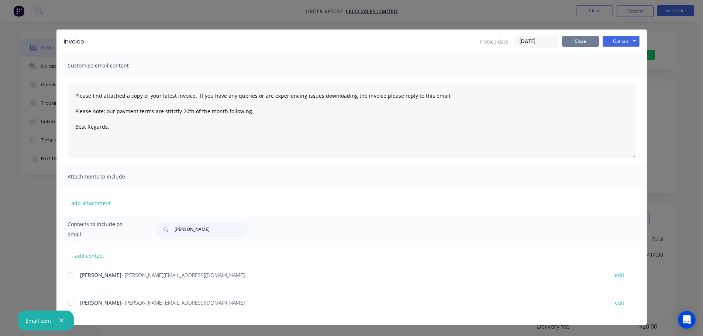
drag, startPoint x: 573, startPoint y: 43, endPoint x: 414, endPoint y: 54, distance: 158.7
click at [573, 42] on button "Close" at bounding box center [580, 41] width 37 height 11
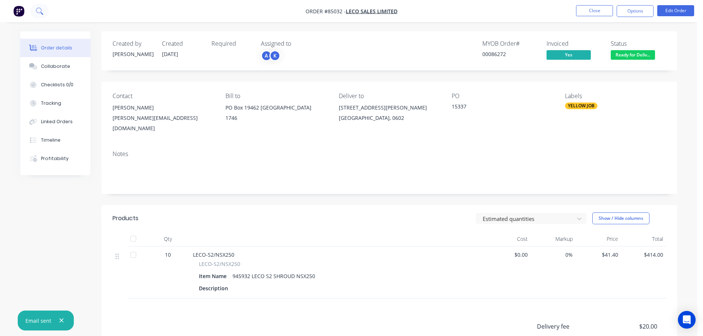
click at [38, 16] on button at bounding box center [39, 11] width 18 height 15
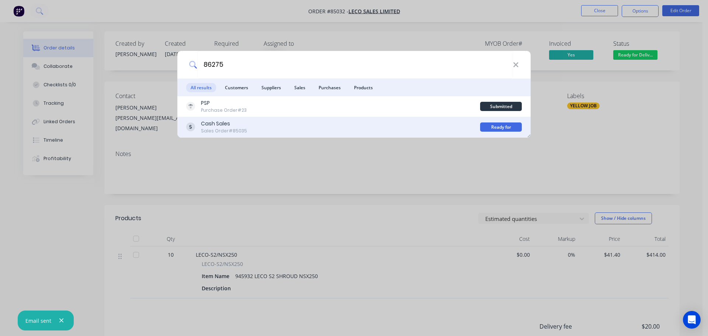
type input "86275"
click at [374, 135] on div "Cash Sales Sales Order #85035 Ready for Pickup" at bounding box center [353, 127] width 353 height 21
click at [377, 131] on div "Cash Sales Sales Order #85035" at bounding box center [333, 127] width 294 height 14
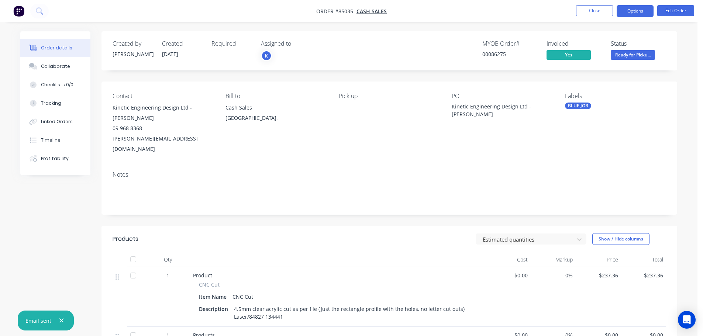
drag, startPoint x: 634, startPoint y: 8, endPoint x: 629, endPoint y: 18, distance: 11.1
click at [634, 8] on button "Options" at bounding box center [635, 11] width 37 height 12
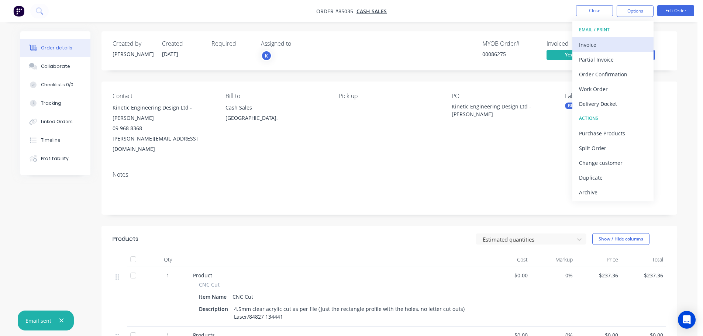
click at [617, 43] on div "Invoice" at bounding box center [613, 44] width 68 height 11
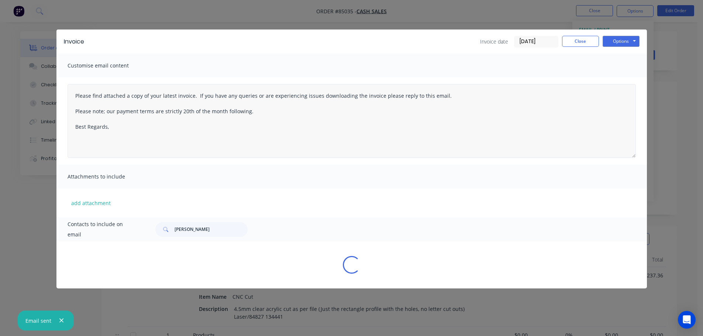
type textarea "Please find attached a copy of your latest invoice. If you have any queries or …"
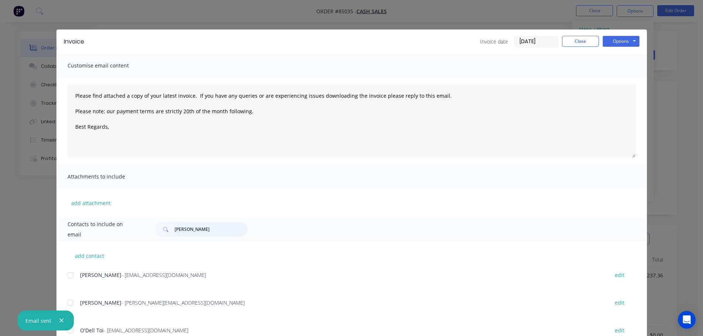
click at [190, 231] on input "frank b" at bounding box center [211, 229] width 73 height 15
type input "kinetic"
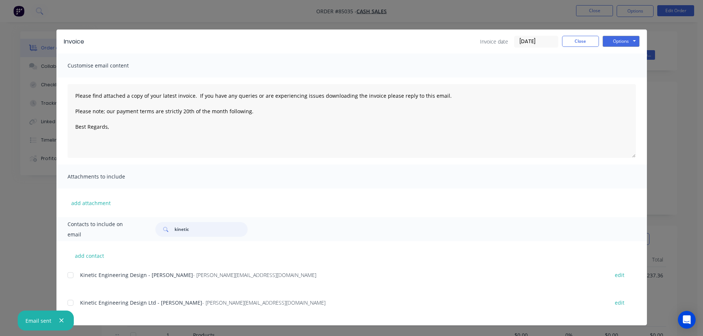
click at [72, 301] on div at bounding box center [70, 303] width 15 height 15
type textarea "Please find attached a copy of your latest invoice. If you have any queries or …"
type input "kinetic"
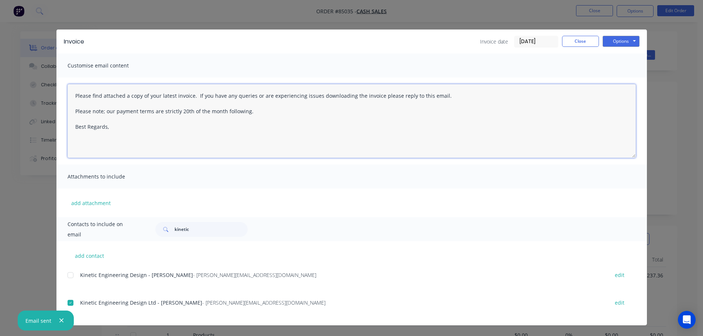
drag, startPoint x: 129, startPoint y: 126, endPoint x: 135, endPoint y: 125, distance: 5.6
click at [130, 126] on textarea "Please find attached a copy of your latest invoice. If you have any queries or …" at bounding box center [352, 121] width 568 height 74
paste textarea "Hi, your order is now ready for collection."
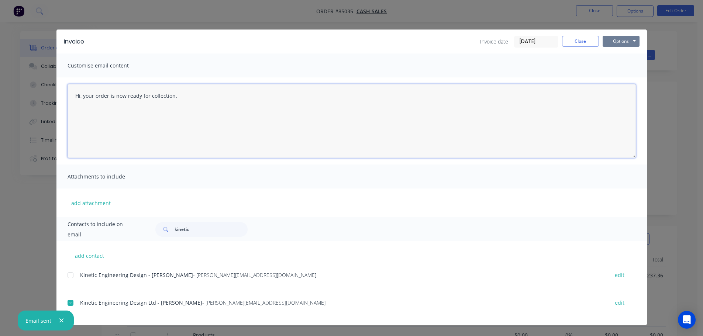
type textarea "Hi, your order is now ready for collection."
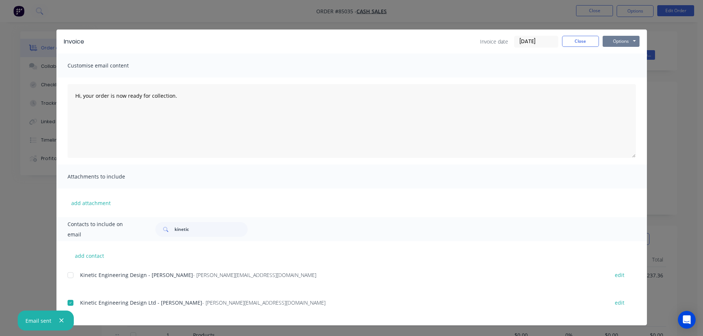
click at [622, 44] on button "Options" at bounding box center [621, 41] width 37 height 11
click at [620, 76] on button "Email" at bounding box center [626, 79] width 47 height 12
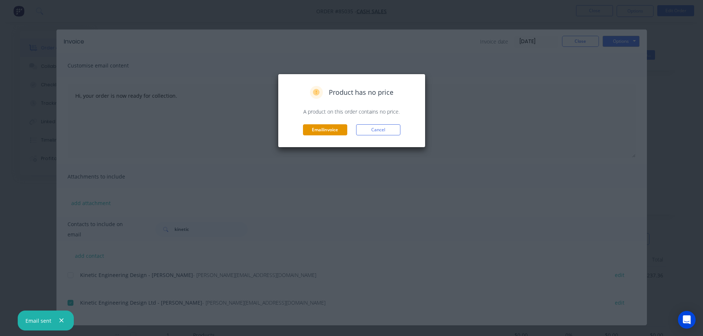
click at [328, 133] on button "Email invoice" at bounding box center [325, 129] width 44 height 11
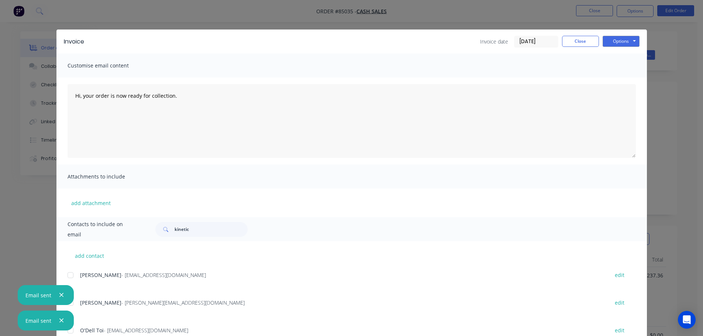
click at [51, 35] on div "Invoice Invoice date 07/10/25 Close Options Preview Print Email Customise email…" at bounding box center [351, 168] width 703 height 336
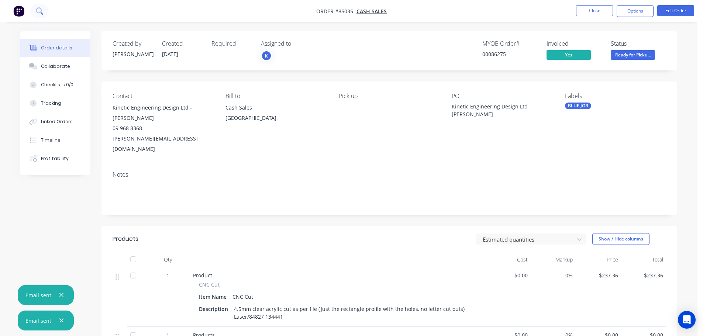
click at [41, 13] on icon at bounding box center [39, 10] width 7 height 7
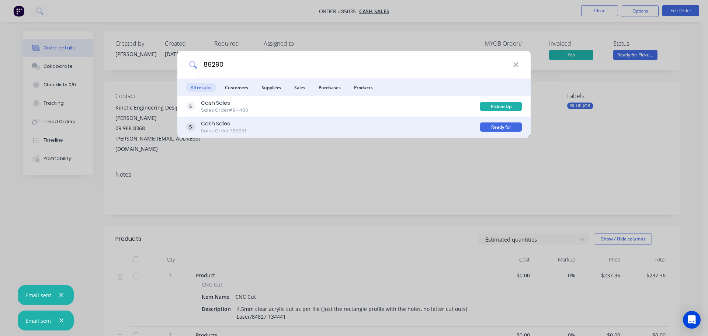
type input "86290"
click at [436, 126] on div "Cash Sales Sales Order #85051" at bounding box center [333, 127] width 294 height 14
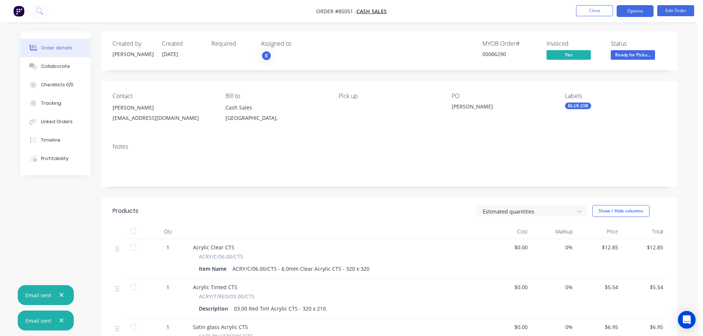
click at [631, 10] on button "Options" at bounding box center [635, 11] width 37 height 12
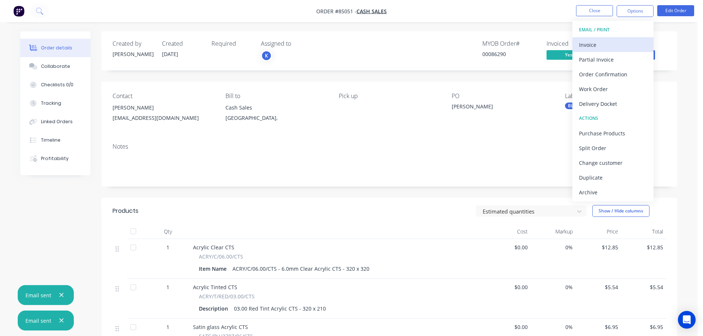
click at [628, 40] on div "Invoice" at bounding box center [613, 44] width 68 height 11
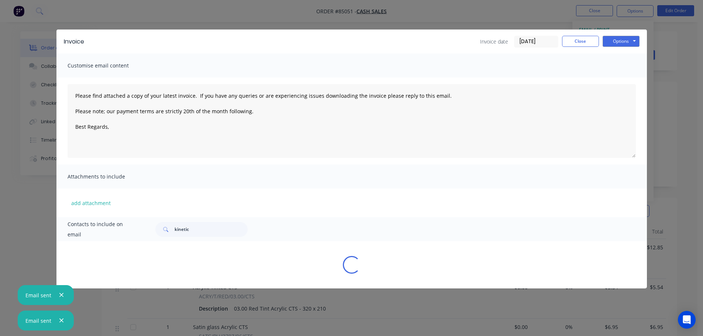
type textarea "Please find attached a copy of your latest invoice. If you have any queries or …"
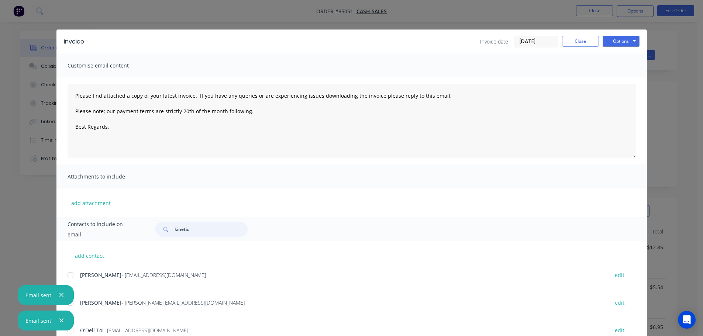
click at [215, 229] on input "kinetic" at bounding box center [211, 229] width 73 height 15
type input "damian"
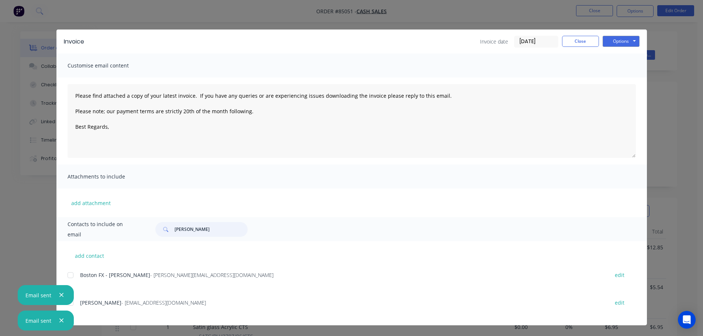
click at [73, 276] on div at bounding box center [70, 275] width 15 height 15
type textarea "Please find attached a copy of your latest invoice. If you have any queries or …"
type input "damian"
click at [73, 303] on div "Email sent Email sent" at bounding box center [46, 310] width 56 height 51
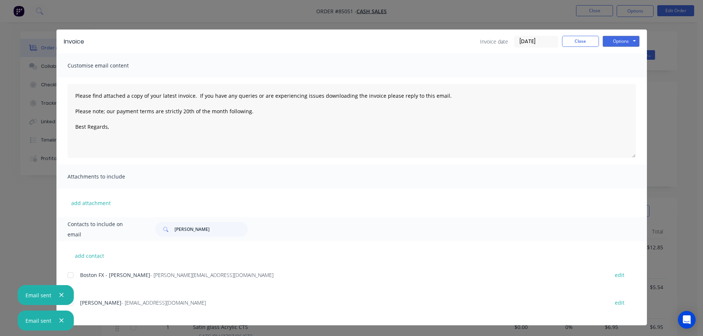
click at [72, 305] on div "Email sent Email sent" at bounding box center [46, 310] width 56 height 51
click at [75, 306] on div at bounding box center [70, 303] width 15 height 15
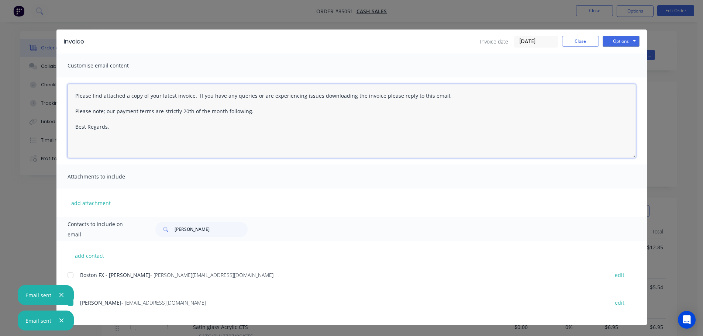
click at [323, 134] on textarea "Please find attached a copy of your latest invoice. If you have any queries or …" at bounding box center [352, 121] width 568 height 74
paste textarea "Hi, your order is now ready for collection."
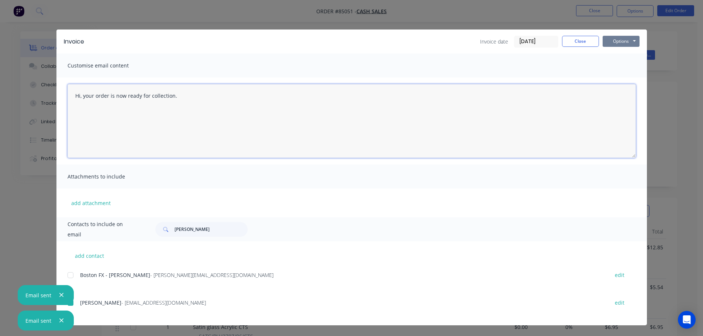
type textarea "Hi, your order is now ready for collection."
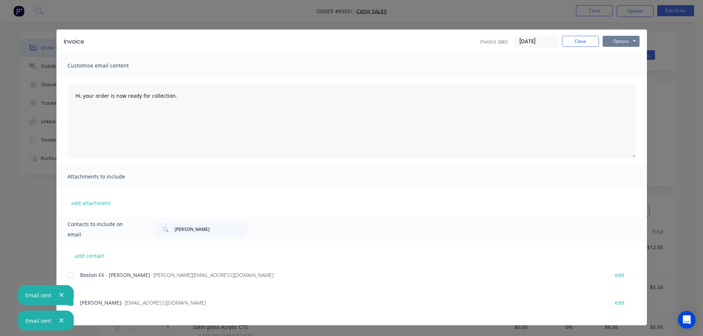
click at [620, 44] on button "Options" at bounding box center [621, 41] width 37 height 11
click at [625, 81] on button "Email" at bounding box center [626, 79] width 47 height 12
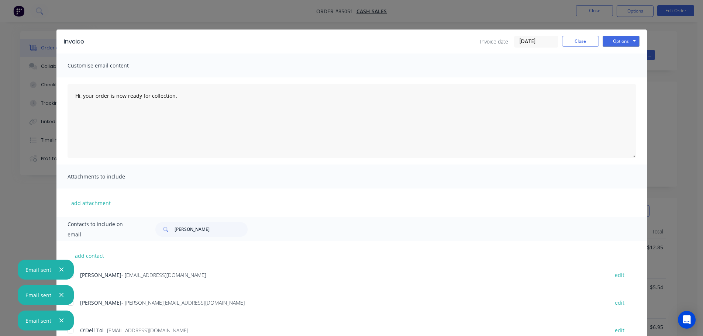
click at [63, 319] on icon "button" at bounding box center [61, 320] width 5 height 7
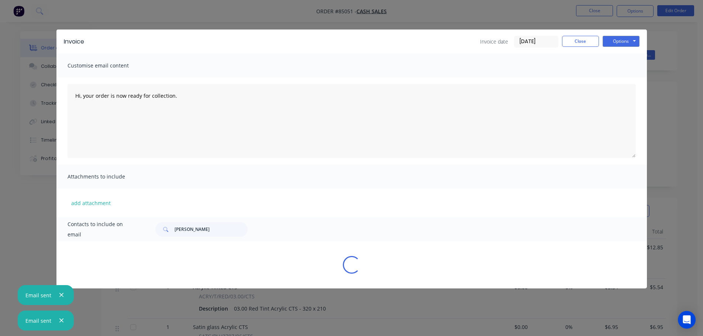
click at [63, 319] on icon "button" at bounding box center [61, 320] width 5 height 7
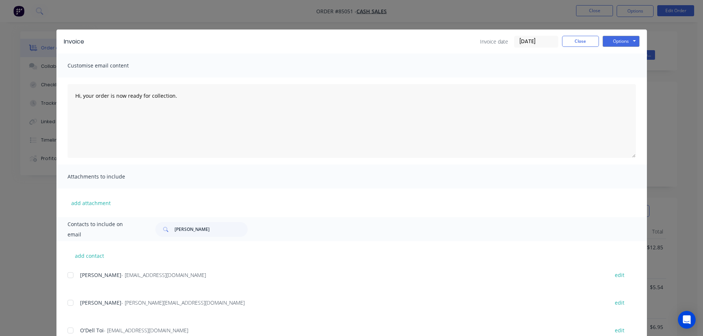
click at [26, 263] on div "Invoice Invoice date 07/10/25 Close Options Preview Print Email Customise email…" at bounding box center [351, 168] width 703 height 336
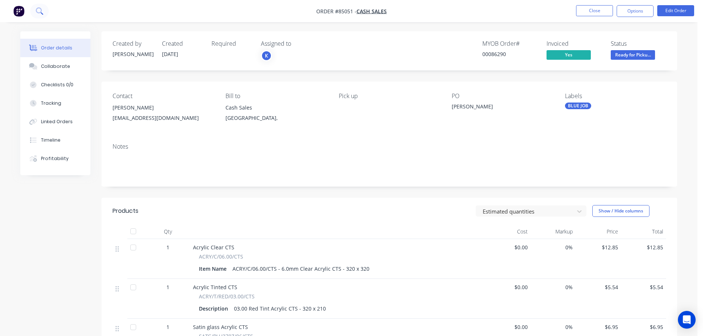
click at [41, 17] on button at bounding box center [39, 11] width 18 height 15
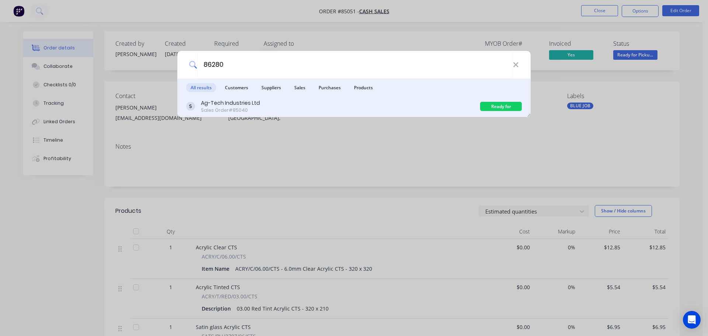
type input "86280"
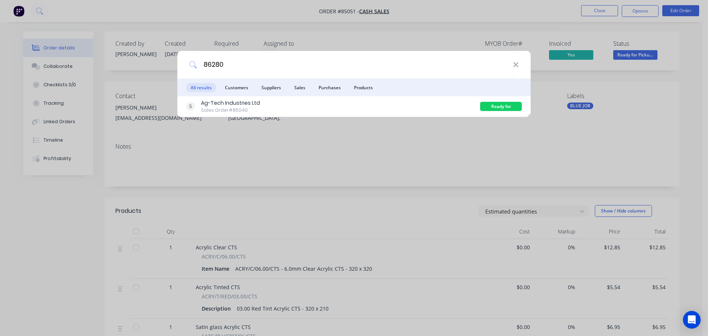
click at [432, 103] on div "Ag-Tech Industries Ltd Sales Order #85040" at bounding box center [333, 106] width 294 height 14
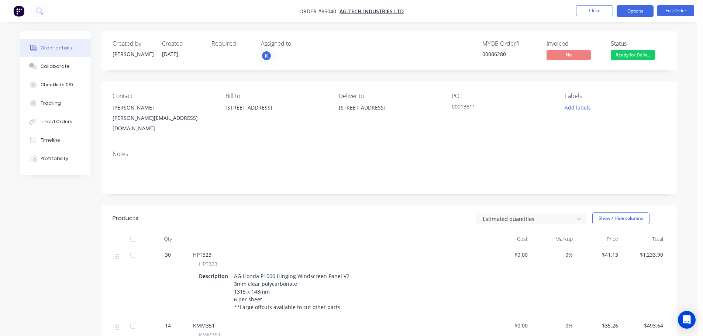
click at [632, 11] on button "Options" at bounding box center [635, 11] width 37 height 12
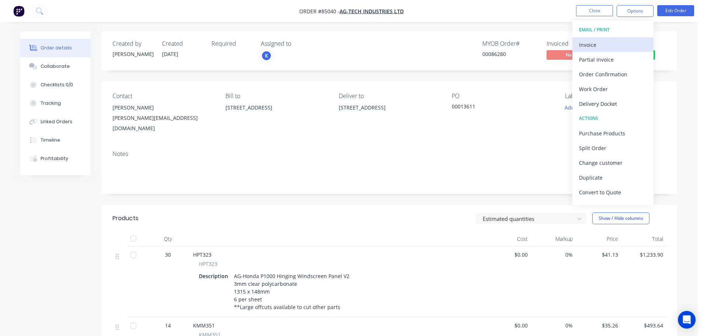
click at [618, 41] on div "Invoice" at bounding box center [613, 44] width 68 height 11
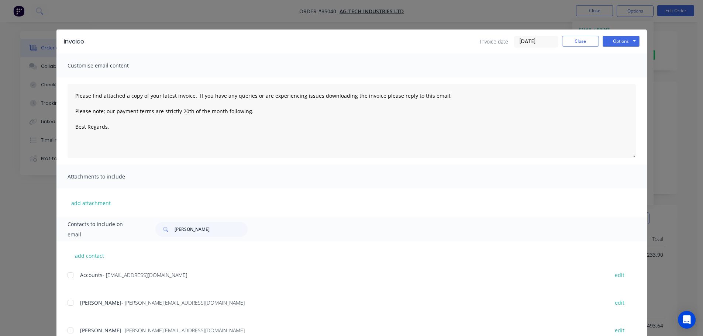
click at [66, 277] on div at bounding box center [70, 275] width 15 height 15
click at [612, 44] on button "Options" at bounding box center [621, 41] width 37 height 11
click at [614, 75] on button "Email" at bounding box center [626, 79] width 47 height 12
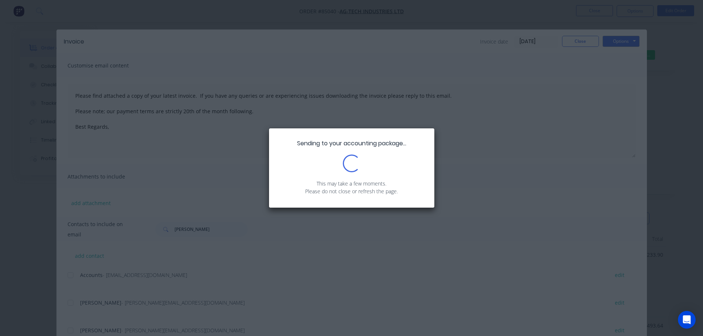
type textarea "Please find attached a copy of your latest invoice. If you have any queries or …"
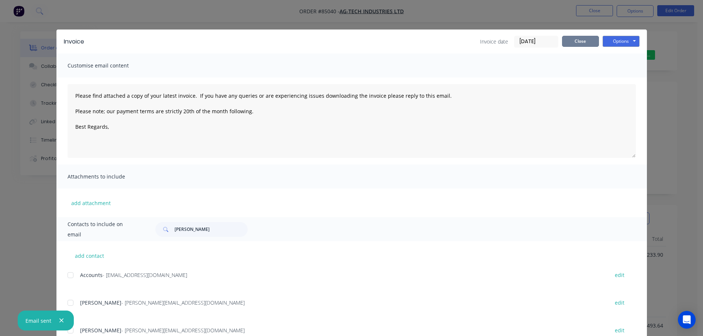
click at [574, 41] on button "Close" at bounding box center [580, 41] width 37 height 11
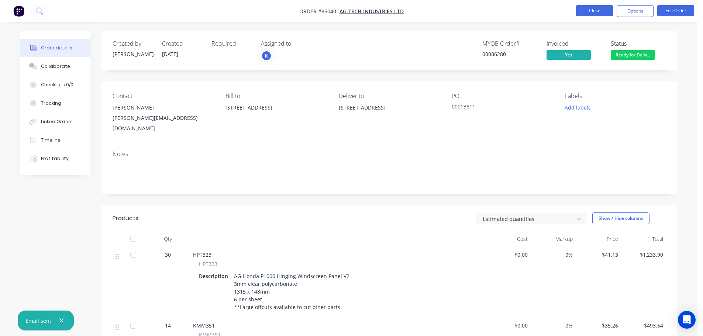
click at [587, 8] on button "Close" at bounding box center [594, 10] width 37 height 11
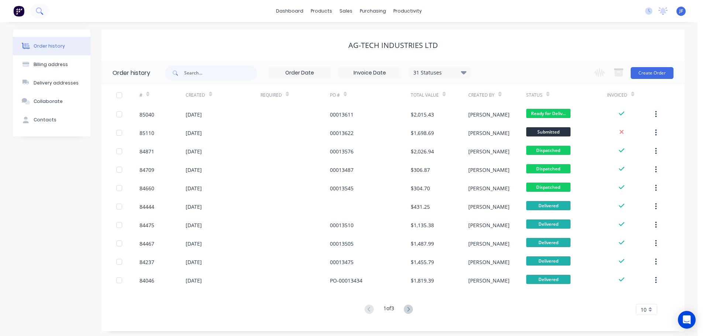
click at [42, 16] on button at bounding box center [39, 11] width 18 height 15
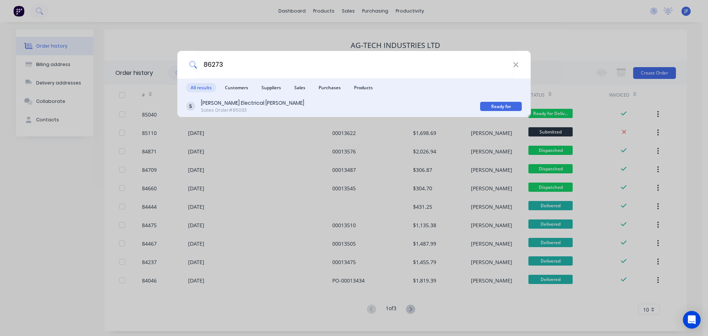
type input "86273"
click at [370, 103] on div "Scott Electrical Henderson Sales Order #85033" at bounding box center [333, 106] width 294 height 14
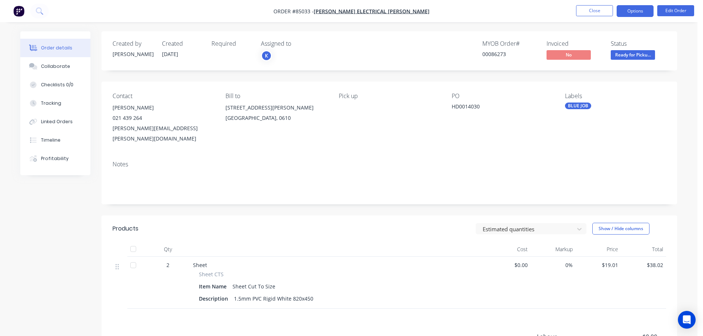
click at [648, 10] on button "Options" at bounding box center [635, 11] width 37 height 12
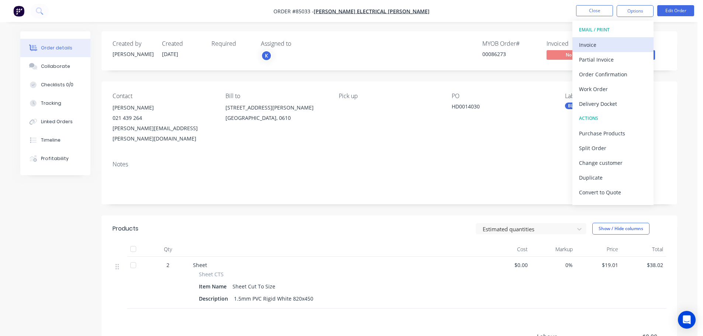
click at [619, 42] on div "Invoice" at bounding box center [613, 44] width 68 height 11
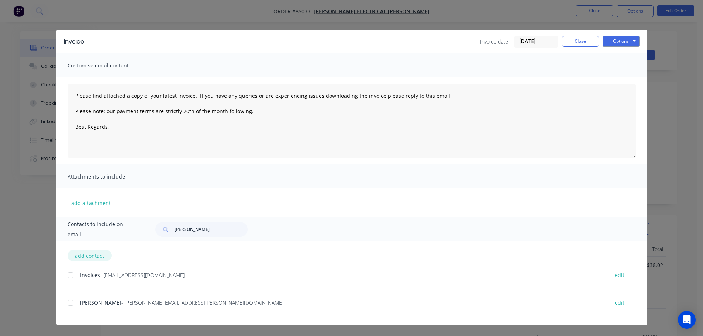
drag, startPoint x: 69, startPoint y: 279, endPoint x: 110, endPoint y: 260, distance: 44.9
click at [68, 279] on div at bounding box center [70, 275] width 15 height 15
click at [611, 47] on div "Options Preview Print Email" at bounding box center [621, 42] width 37 height 12
click at [621, 39] on button "Options" at bounding box center [621, 41] width 37 height 11
click at [621, 77] on button "Email" at bounding box center [626, 79] width 47 height 12
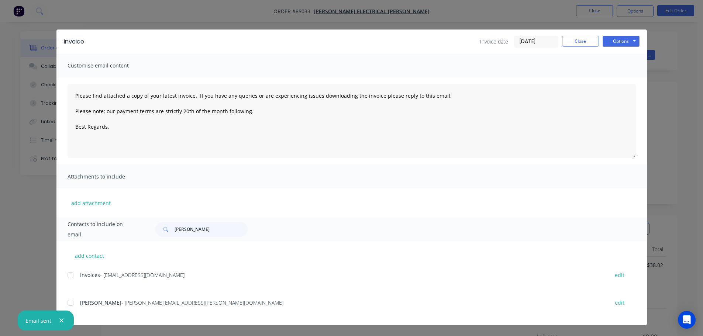
type textarea "Please find attached a copy of your latest invoice. If you have any queries or …"
click at [582, 43] on button "Close" at bounding box center [580, 41] width 37 height 11
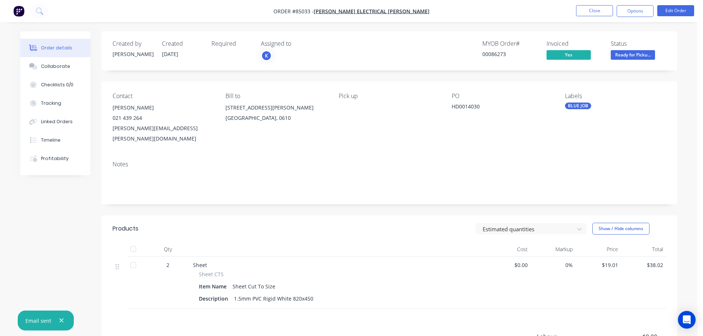
click at [28, 10] on nav "Order #85033 - Scott Electrical Henderson Close Options Edit Order" at bounding box center [351, 11] width 703 height 22
click at [36, 12] on icon at bounding box center [39, 10] width 7 height 7
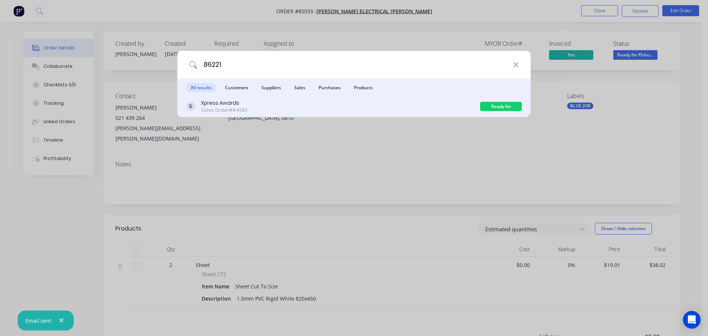
type input "86221"
click at [491, 104] on div "Ready for Delivery" at bounding box center [501, 106] width 42 height 9
click at [454, 101] on div "Xpress Awards Sales Order #84982" at bounding box center [333, 106] width 294 height 14
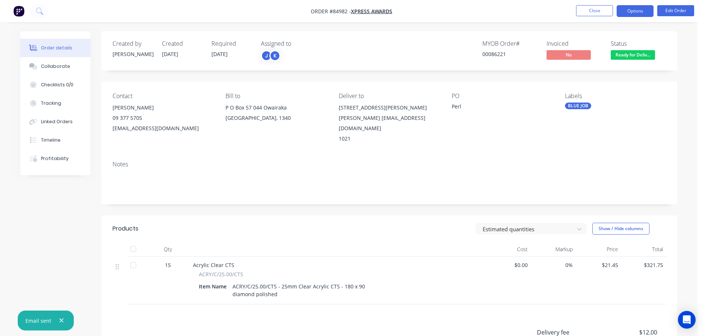
click at [645, 8] on button "Options" at bounding box center [635, 11] width 37 height 12
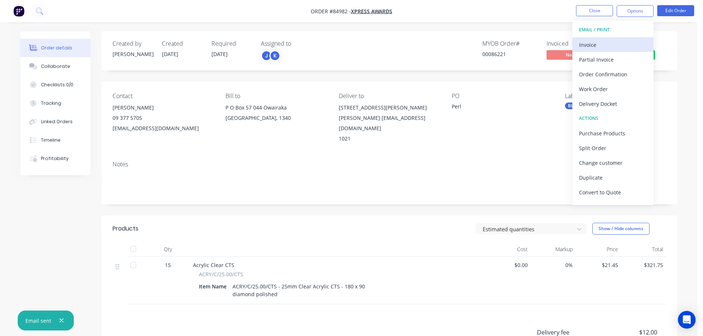
click at [615, 42] on div "Invoice" at bounding box center [613, 44] width 68 height 11
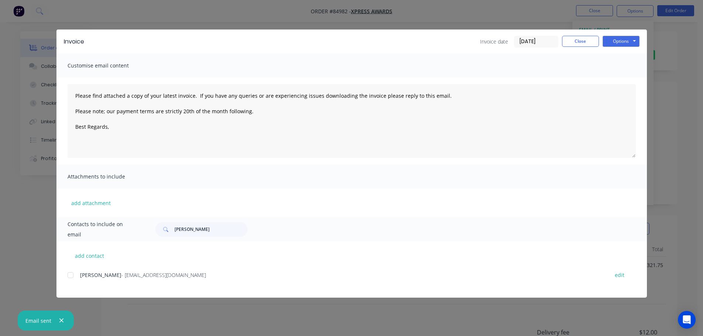
click at [73, 277] on div at bounding box center [70, 275] width 15 height 15
click at [614, 45] on button "Options" at bounding box center [621, 41] width 37 height 11
click at [610, 78] on button "Email" at bounding box center [626, 79] width 47 height 12
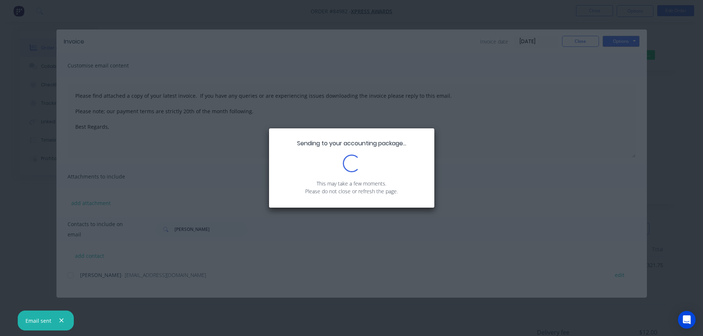
type textarea "Please find attached a copy of your latest invoice. If you have any queries or …"
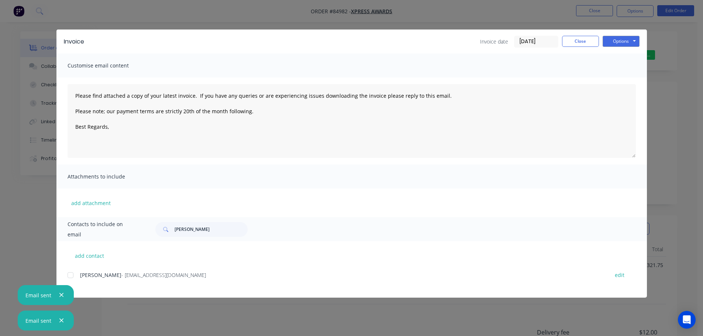
click at [56, 38] on div "Invoice Invoice date 07/10/25 Close Options Preview Print Email Customise email…" at bounding box center [351, 168] width 703 height 336
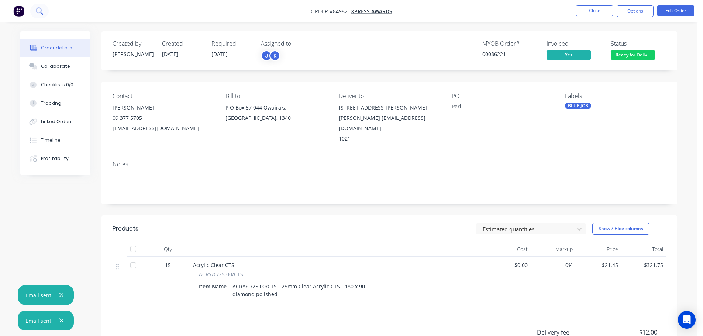
click at [43, 8] on icon at bounding box center [39, 10] width 7 height 7
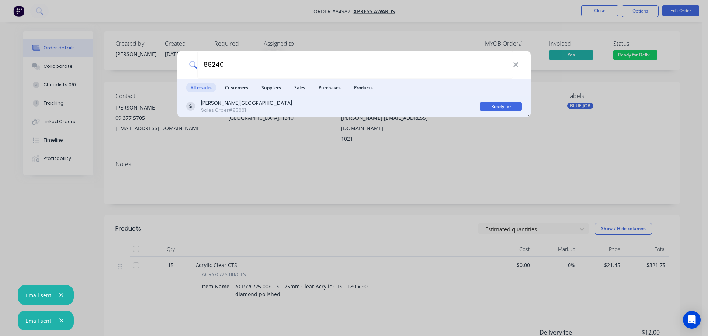
type input "86240"
click at [283, 104] on div "Rutherford College Sales Order #85001" at bounding box center [333, 106] width 294 height 14
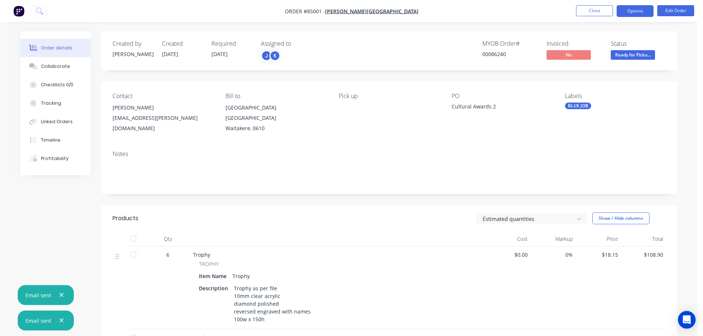
click at [641, 9] on button "Options" at bounding box center [635, 11] width 37 height 12
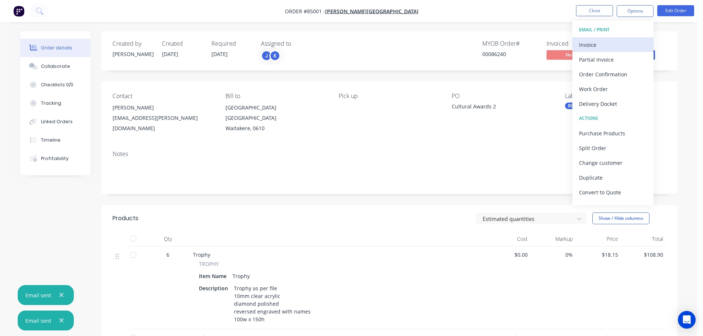
click at [618, 44] on div "Invoice" at bounding box center [613, 44] width 68 height 11
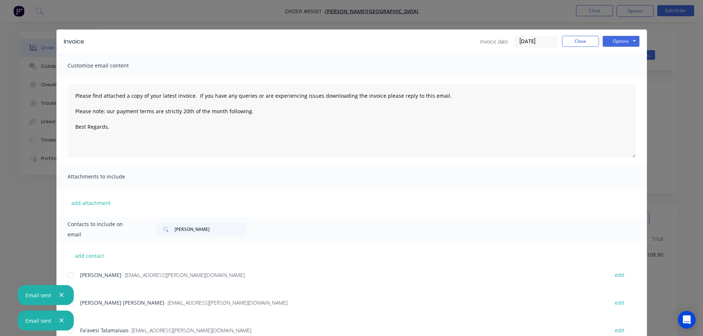
click at [71, 276] on div at bounding box center [70, 275] width 15 height 15
click at [631, 41] on button "Options" at bounding box center [621, 41] width 37 height 11
click at [614, 82] on button "Email" at bounding box center [626, 79] width 47 height 12
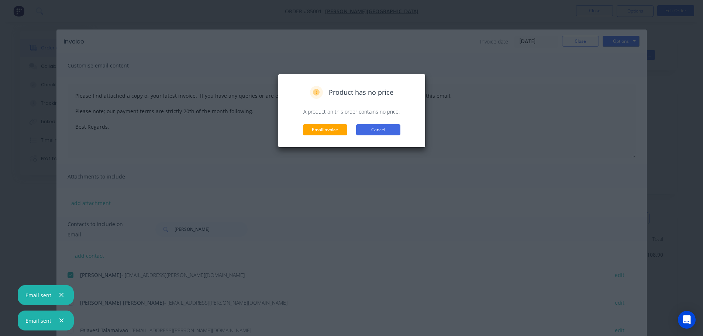
click at [390, 130] on button "Cancel" at bounding box center [378, 129] width 44 height 11
type textarea "Please find attached a copy of your latest invoice. If you have any queries or …"
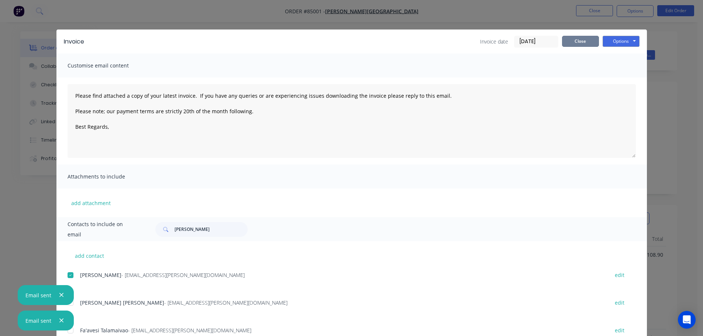
click at [583, 44] on button "Close" at bounding box center [580, 41] width 37 height 11
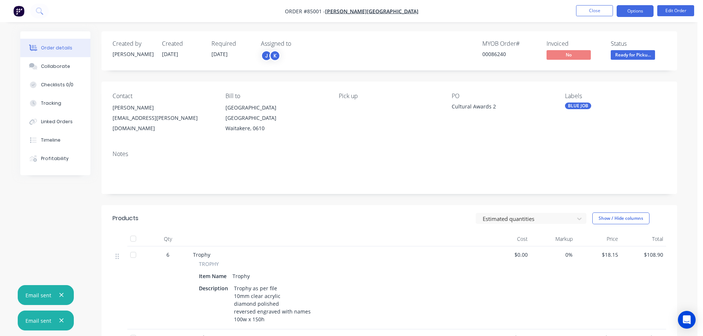
click at [632, 5] on button "Options" at bounding box center [635, 11] width 37 height 12
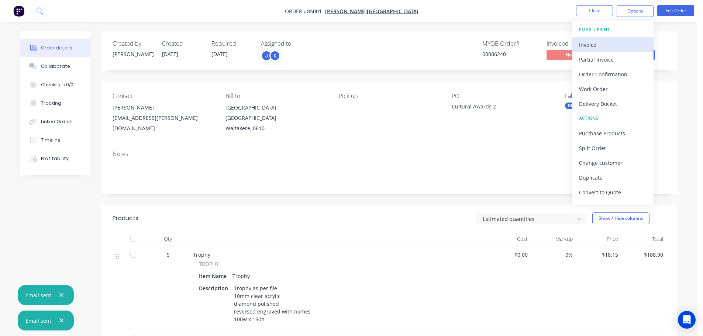
click at [613, 40] on div "Invoice" at bounding box center [613, 44] width 68 height 11
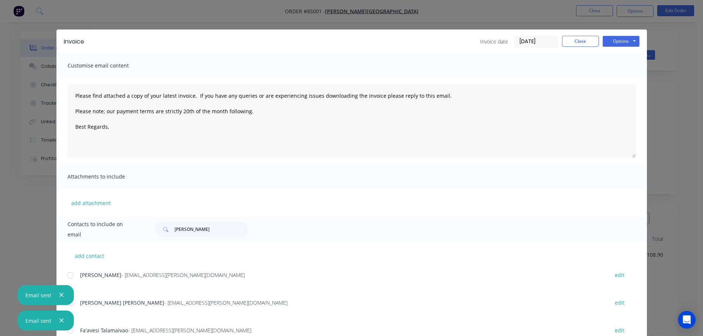
click at [69, 274] on div at bounding box center [70, 275] width 15 height 15
click at [619, 39] on button "Options" at bounding box center [621, 41] width 37 height 11
click at [619, 77] on button "Email" at bounding box center [626, 79] width 47 height 12
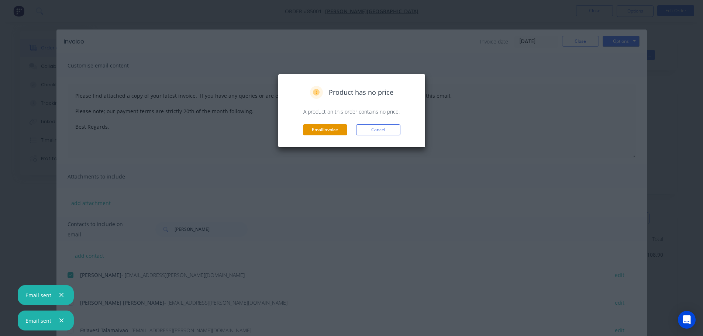
click at [321, 129] on button "Email invoice" at bounding box center [325, 129] width 44 height 11
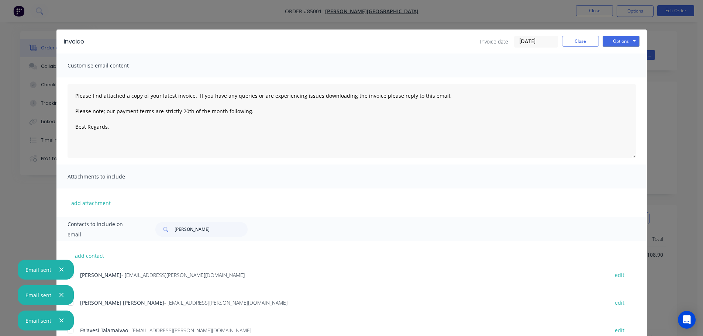
type textarea "Please find attached a copy of your latest invoice. If you have any queries or …"
click at [31, 71] on div "Invoice Invoice date 07/10/25 Close Options Preview Print Email Customise email…" at bounding box center [351, 168] width 703 height 336
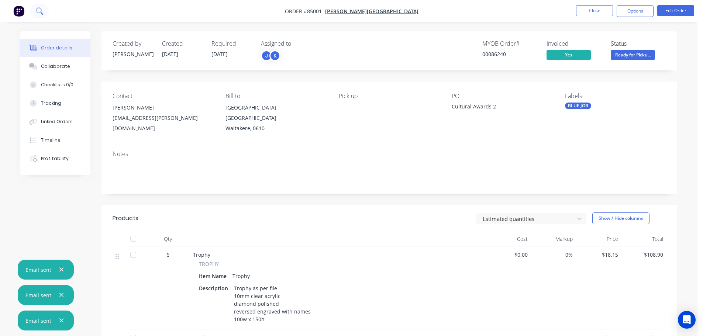
click at [41, 7] on icon at bounding box center [39, 10] width 7 height 7
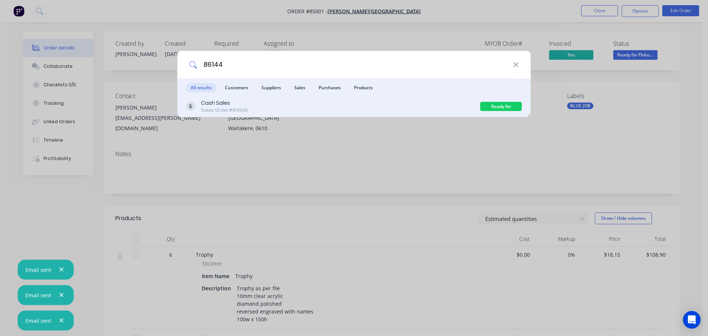
type input "86144"
click at [394, 101] on div "Cash Sales Sales Order #84906" at bounding box center [333, 106] width 294 height 14
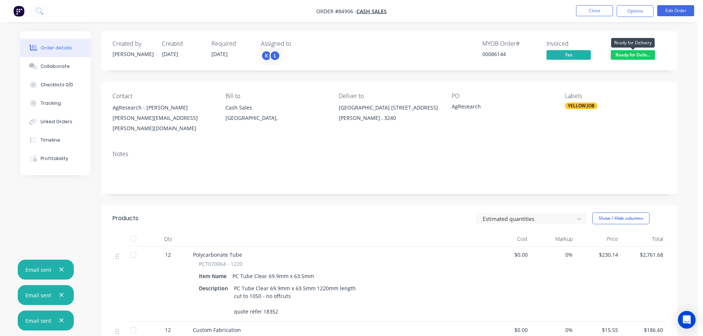
click at [635, 54] on span "Ready for Deliv..." at bounding box center [633, 54] width 44 height 9
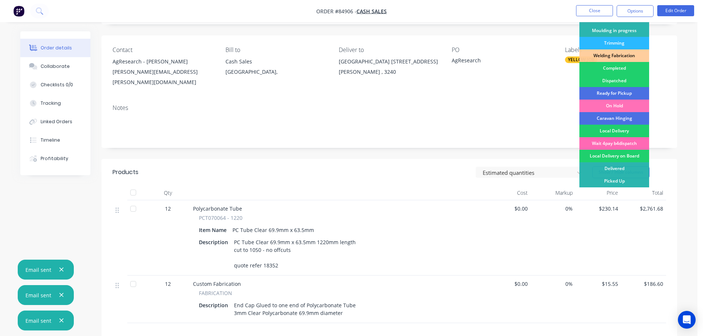
scroll to position [74, 0]
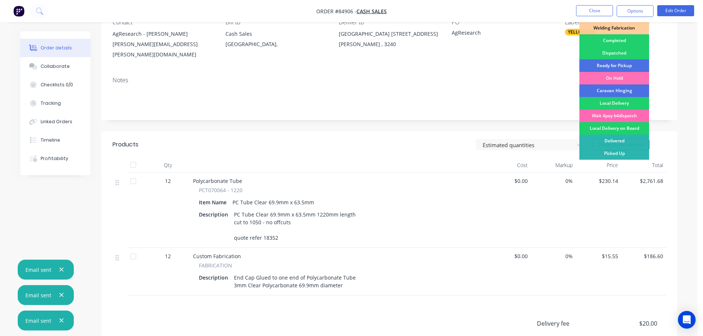
click at [624, 117] on div "Wait 4pay b4dispatch" at bounding box center [614, 116] width 70 height 13
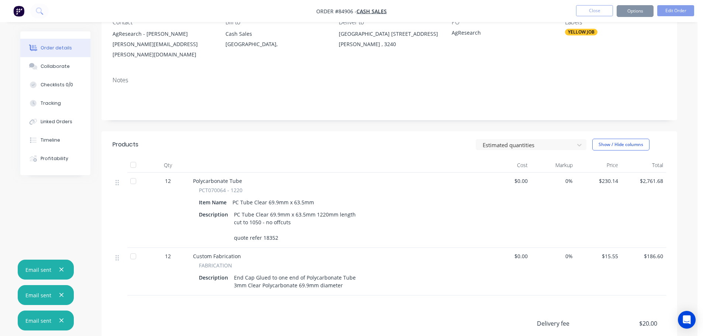
scroll to position [0, 0]
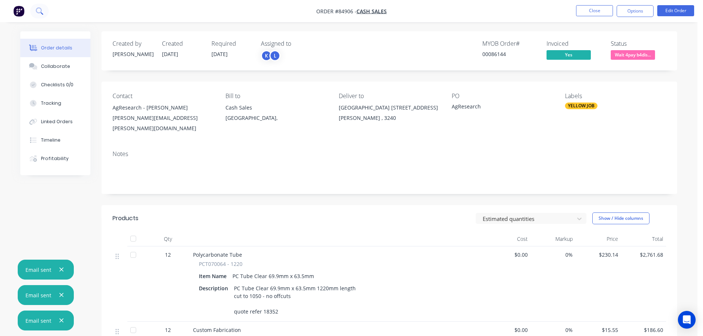
click at [40, 12] on g at bounding box center [39, 10] width 7 height 7
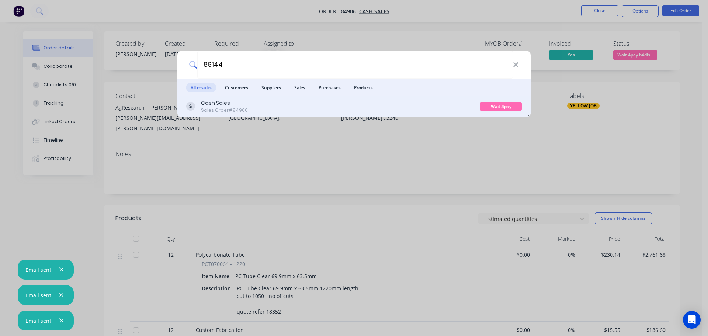
type input "86144"
click at [294, 102] on div "Cash Sales Sales Order #84906" at bounding box center [333, 106] width 294 height 14
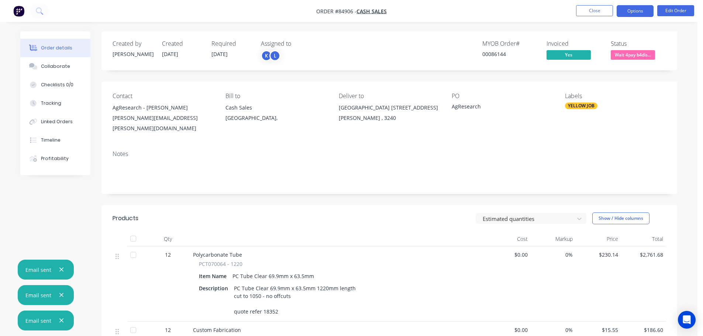
click at [642, 15] on button "Options" at bounding box center [635, 11] width 37 height 12
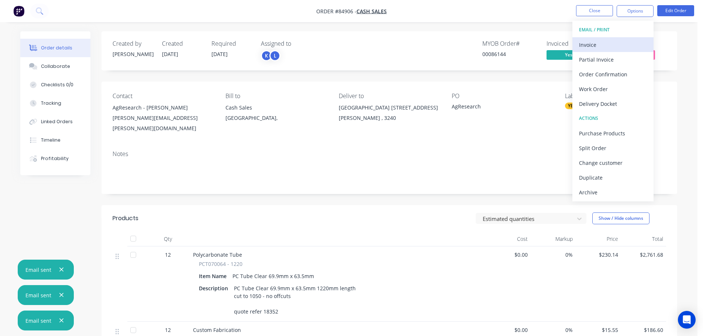
click at [615, 42] on div "Invoice" at bounding box center [613, 44] width 68 height 11
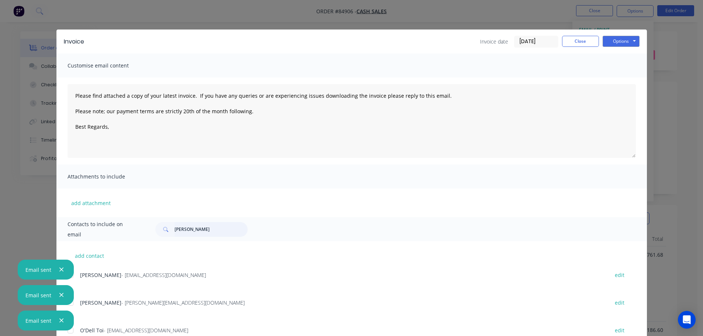
click at [192, 230] on input "damian" at bounding box center [211, 229] width 73 height 15
type input "agres"
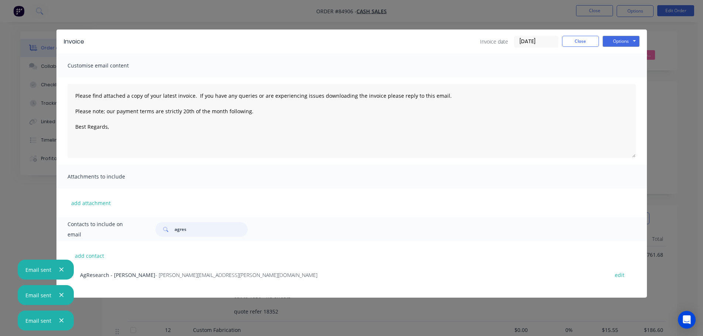
click at [74, 276] on div at bounding box center [70, 275] width 15 height 15
type textarea "Please find attached a copy of your latest invoice. If you have any queries or …"
type input "agres"
click at [65, 15] on div "Invoice Invoice date 07/10/25 Close Options Preview Print Email Customise email…" at bounding box center [351, 168] width 703 height 336
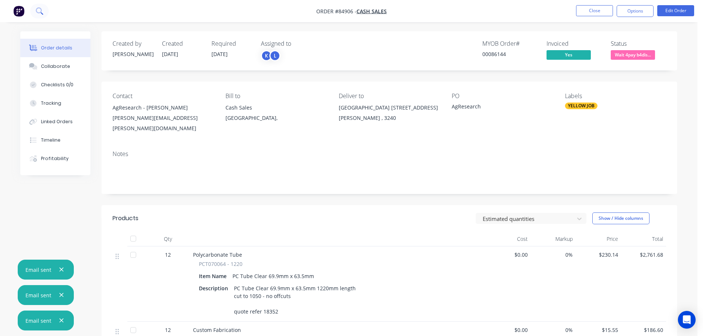
click at [42, 10] on icon at bounding box center [39, 10] width 7 height 7
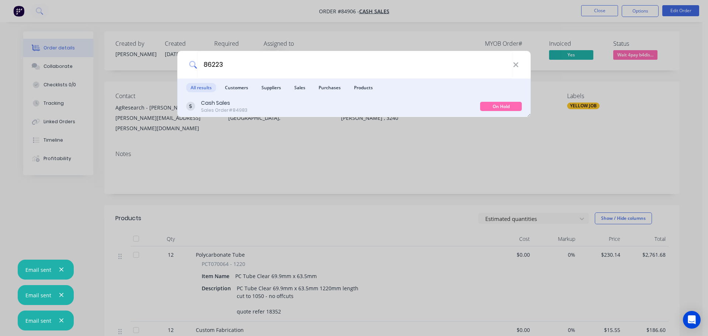
type input "86223"
click at [292, 104] on div "Cash Sales Sales Order #84983" at bounding box center [333, 106] width 294 height 14
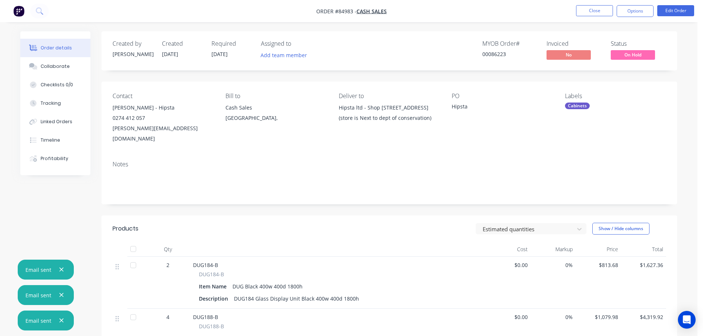
click at [641, 52] on span "On Hold" at bounding box center [633, 54] width 44 height 9
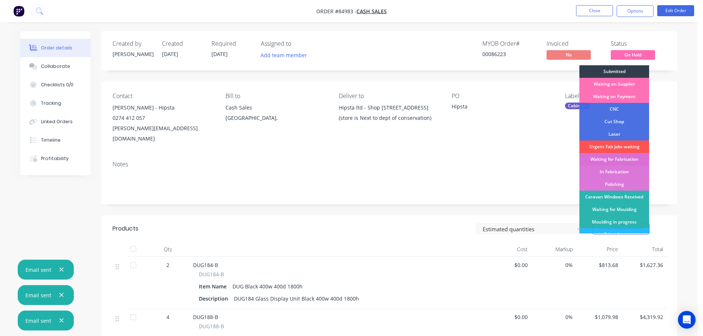
scroll to position [145, 0]
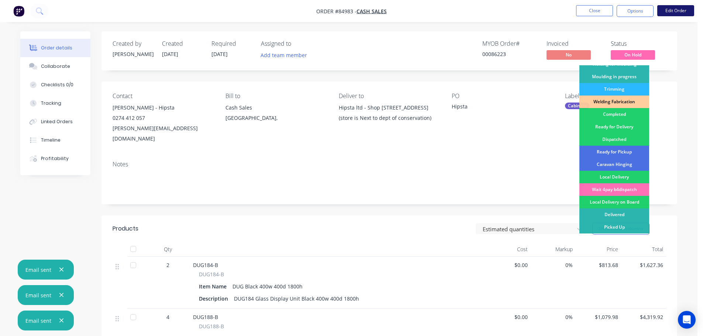
click at [672, 9] on button "Edit Order" at bounding box center [675, 10] width 37 height 11
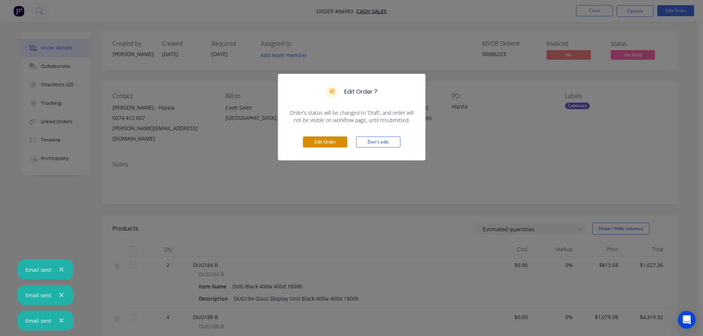
click at [324, 138] on button "Edit Order" at bounding box center [325, 142] width 44 height 11
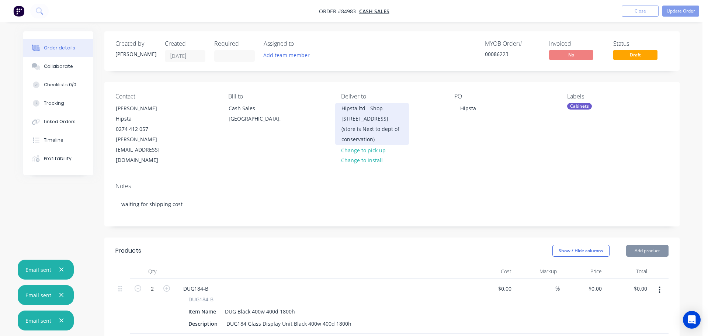
type input "$813.68"
type input "$1,627.36"
type input "$1,079.98"
type input "$4,319.92"
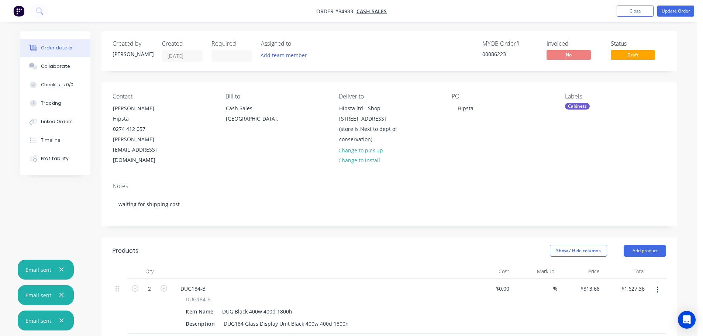
click at [61, 321] on icon "button" at bounding box center [61, 321] width 4 height 4
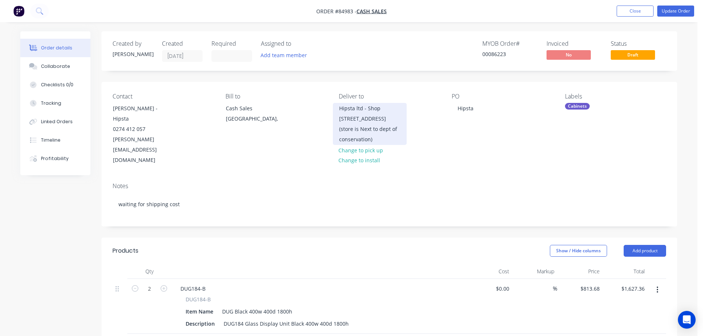
click at [370, 123] on div "Hipsta ltd - Shop 1, 32 manners street, Te aro, Wellington (store is Next to de…" at bounding box center [369, 123] width 61 height 41
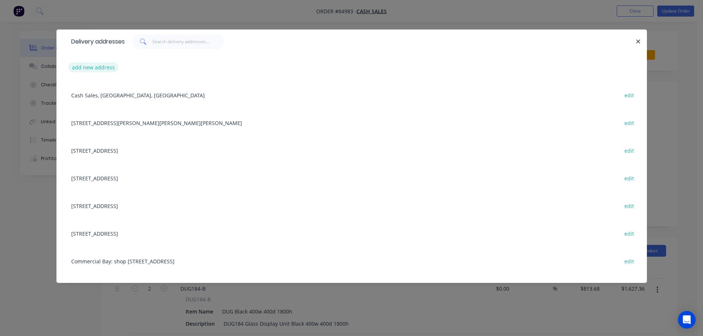
click at [104, 64] on button "add new address" at bounding box center [93, 67] width 51 height 10
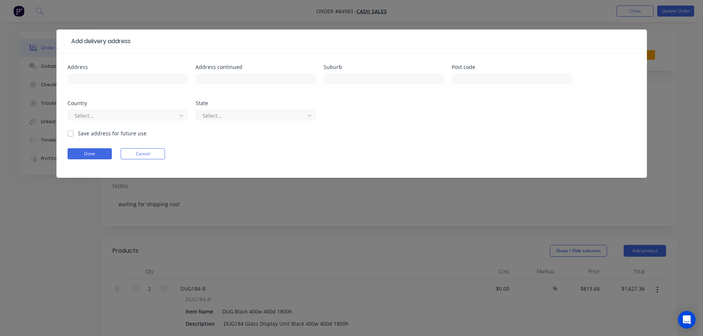
click at [97, 78] on input "text" at bounding box center [128, 78] width 121 height 11
type input "24 William street Waikanae Beach Kapiti coast"
click at [226, 77] on input "text" at bounding box center [256, 78] width 121 height 11
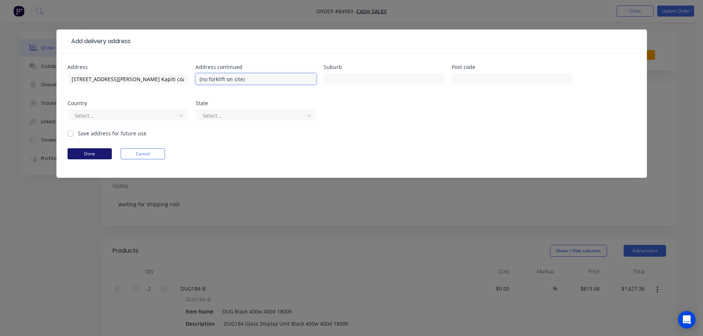
type input "(no forklift on site)"
click at [97, 153] on button "Done" at bounding box center [90, 153] width 44 height 11
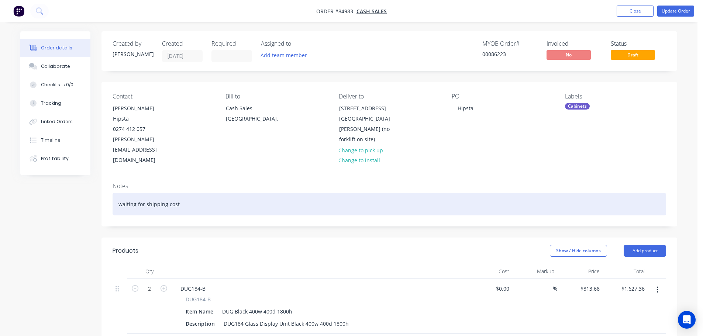
click at [203, 193] on div "waiting for shipping cost" at bounding box center [389, 204] width 553 height 23
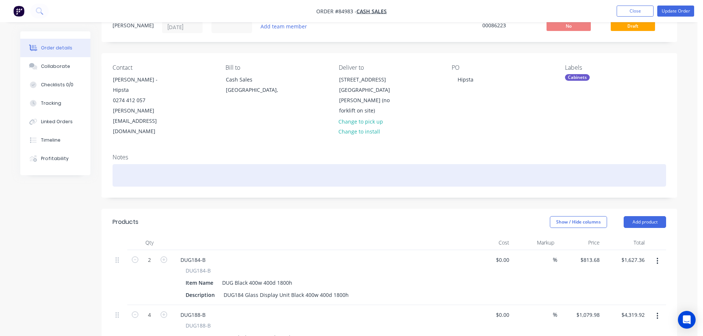
scroll to position [269, 0]
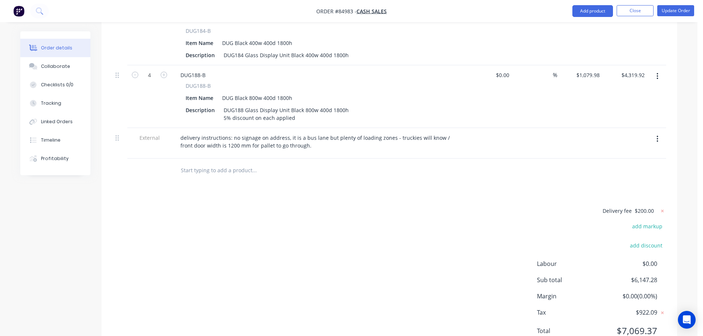
click at [653, 132] on button "button" at bounding box center [657, 138] width 17 height 13
click at [623, 168] on div "Delete" at bounding box center [631, 173] width 57 height 11
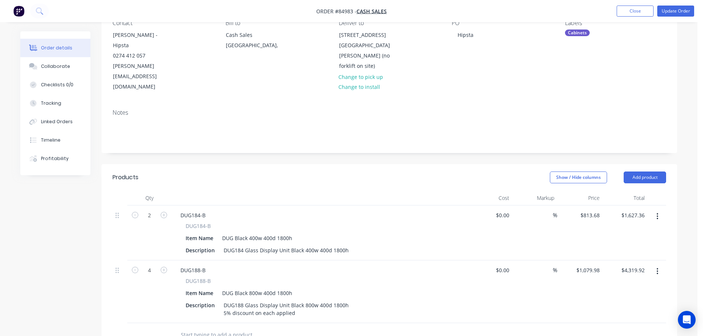
scroll to position [0, 0]
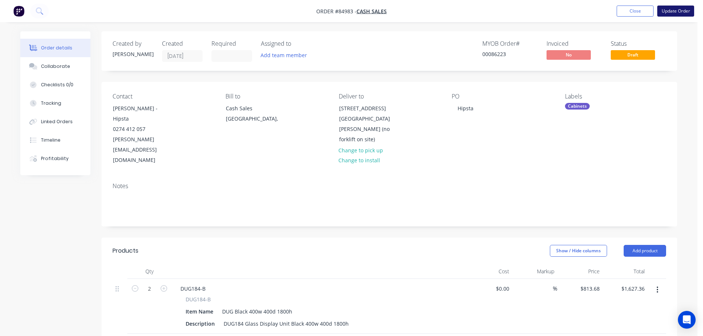
click at [670, 11] on button "Update Order" at bounding box center [675, 11] width 37 height 11
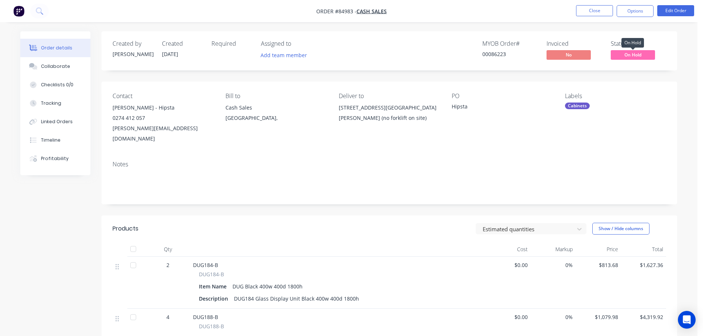
click at [635, 59] on span "On Hold" at bounding box center [633, 54] width 44 height 9
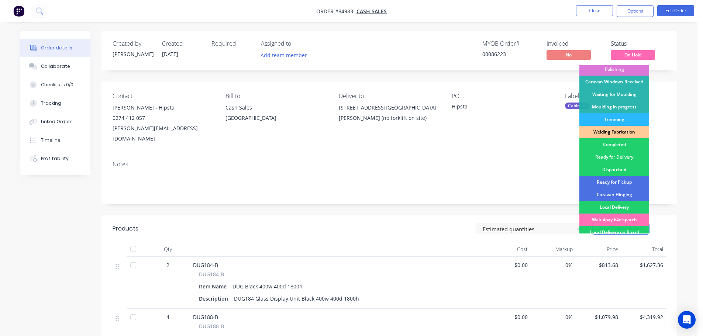
scroll to position [145, 0]
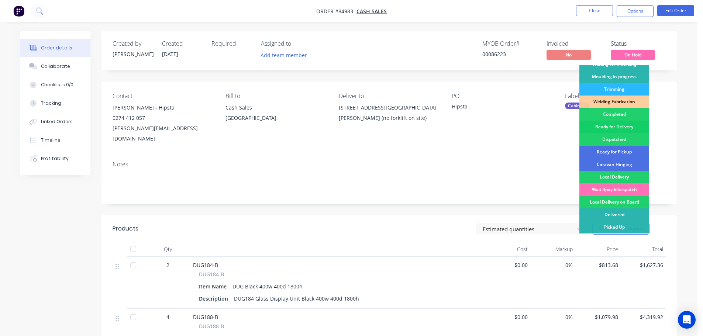
click at [630, 128] on div "Ready for Delivery" at bounding box center [614, 127] width 70 height 13
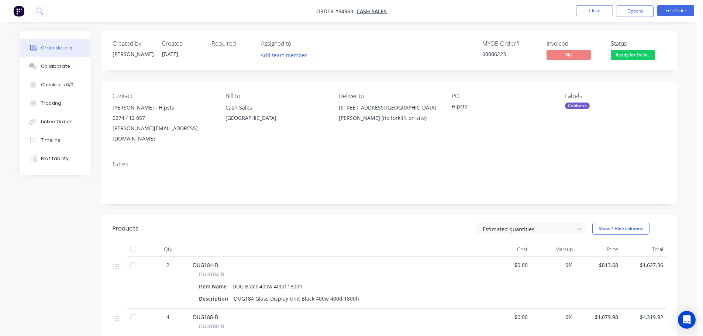
click at [639, 4] on nav "Order #84983 - Cash Sales Close Options Edit Order" at bounding box center [351, 11] width 703 height 22
click at [632, 19] on nav "Order #84983 - Cash Sales Close Options Edit Order" at bounding box center [351, 11] width 703 height 22
click at [632, 15] on button "Options" at bounding box center [635, 11] width 37 height 12
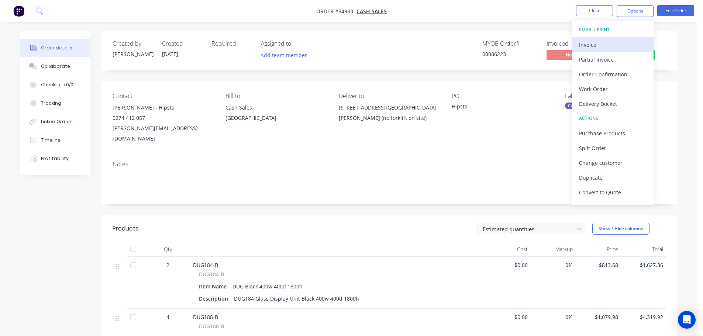
click at [609, 43] on div "Invoice" at bounding box center [613, 44] width 68 height 11
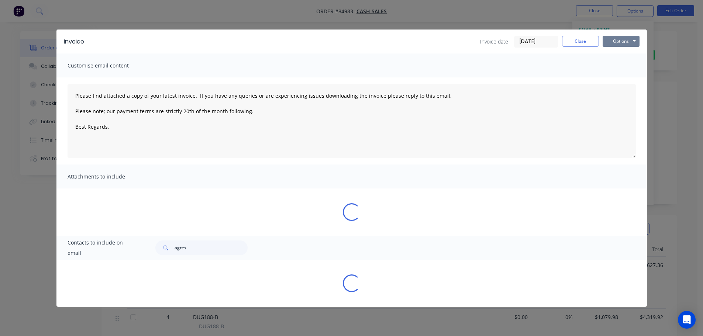
click at [621, 37] on button "Options" at bounding box center [621, 41] width 37 height 11
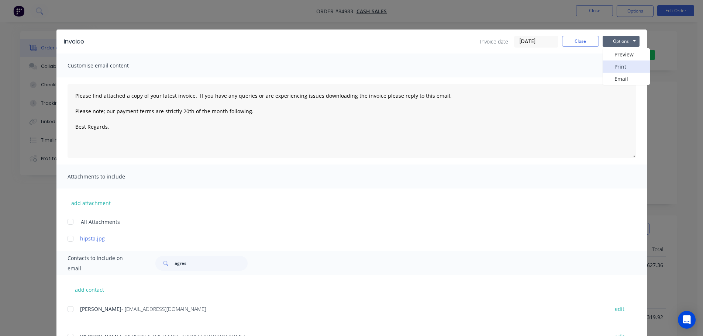
click at [624, 68] on button "Print" at bounding box center [626, 67] width 47 height 12
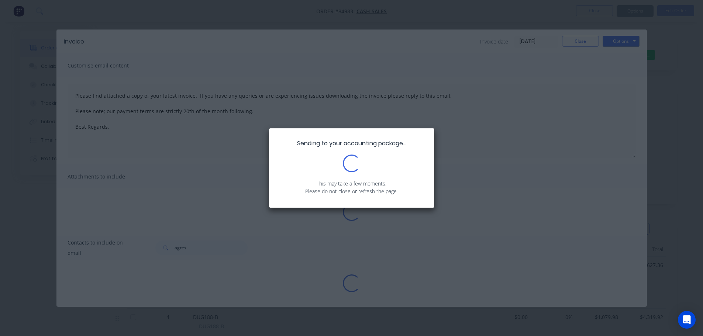
type textarea "Please find attached a copy of your latest invoice. If you have any queries or …"
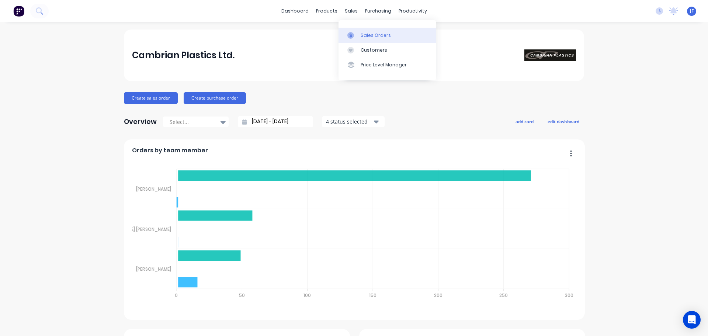
click at [360, 30] on link "Sales Orders" at bounding box center [388, 35] width 98 height 15
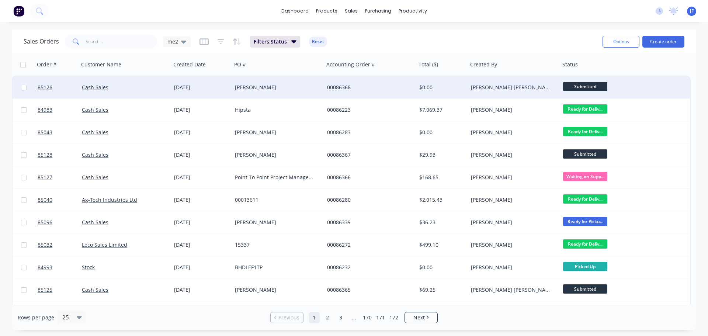
click at [159, 86] on div "Cash Sales" at bounding box center [123, 87] width 82 height 7
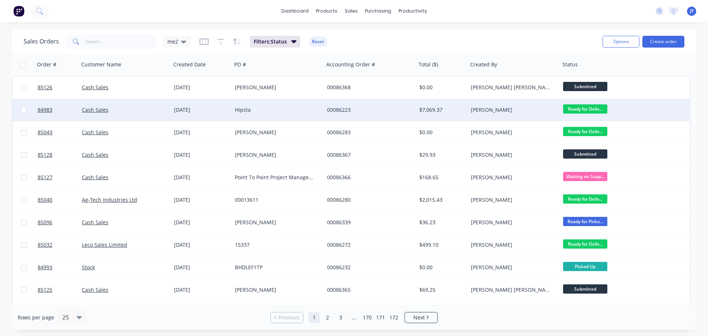
click at [224, 109] on div "[DATE]" at bounding box center [201, 109] width 55 height 7
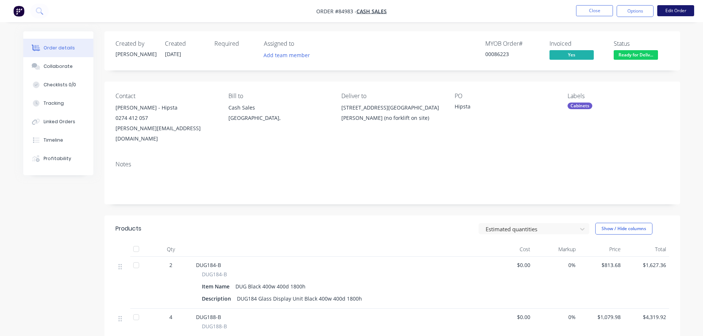
click at [681, 13] on button "Edit Order" at bounding box center [675, 10] width 37 height 11
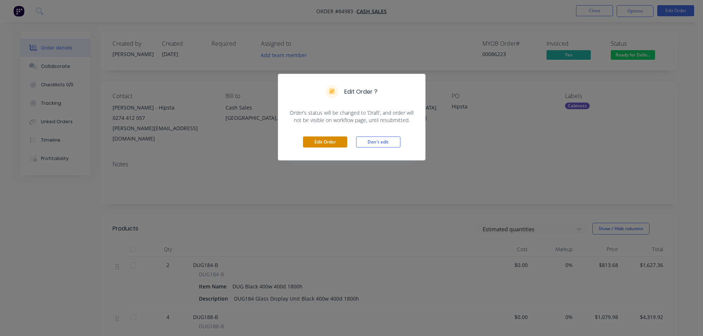
click at [331, 139] on button "Edit Order" at bounding box center [325, 142] width 44 height 11
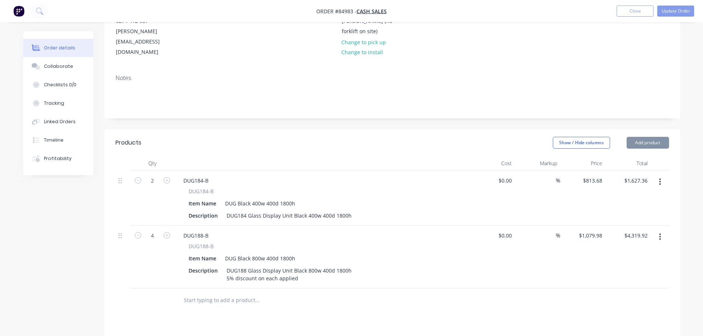
scroll to position [238, 0]
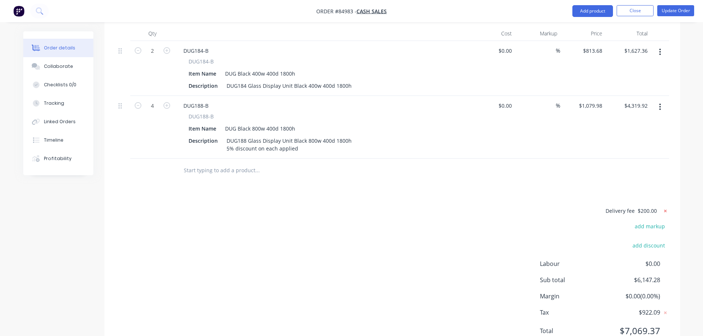
click at [663, 207] on icon at bounding box center [665, 210] width 7 height 7
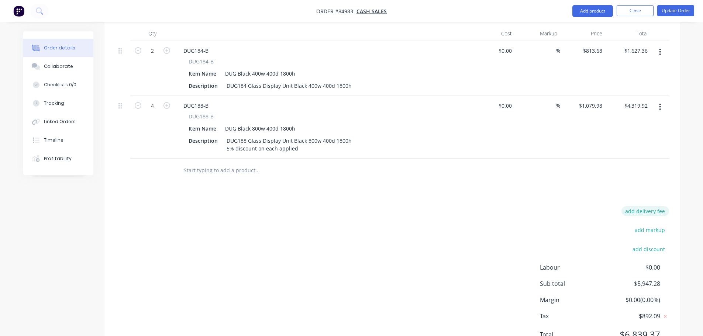
click at [654, 206] on button "add delivery fee" at bounding box center [645, 211] width 48 height 10
click at [650, 206] on input at bounding box center [640, 211] width 33 height 11
type input "274.11"
click at [529, 161] on div "Products Show / Hide columns Add product Qty Cost Markup Price Total 2 DUG184-B…" at bounding box center [392, 179] width 576 height 358
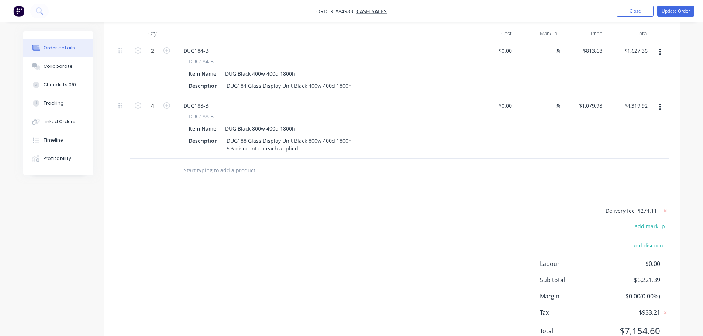
scroll to position [0, 0]
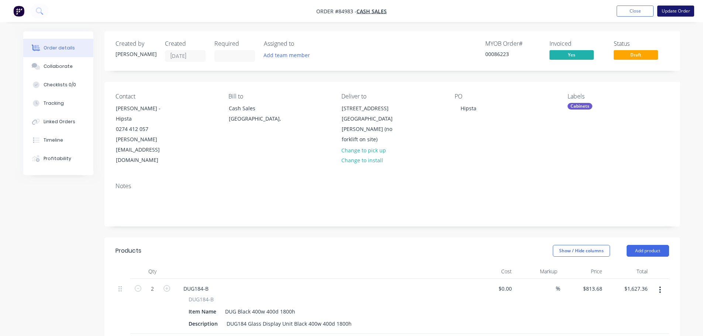
click at [674, 12] on button "Update Order" at bounding box center [675, 11] width 37 height 11
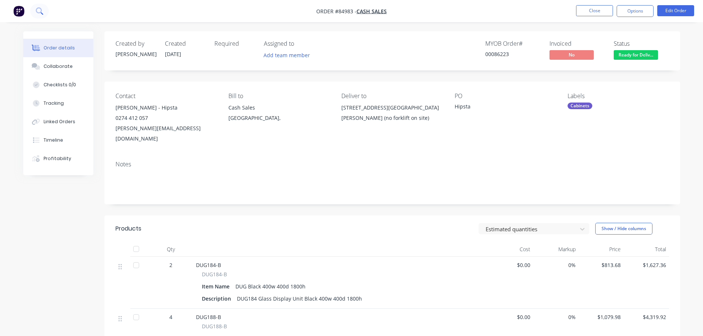
click at [42, 11] on icon at bounding box center [39, 10] width 7 height 7
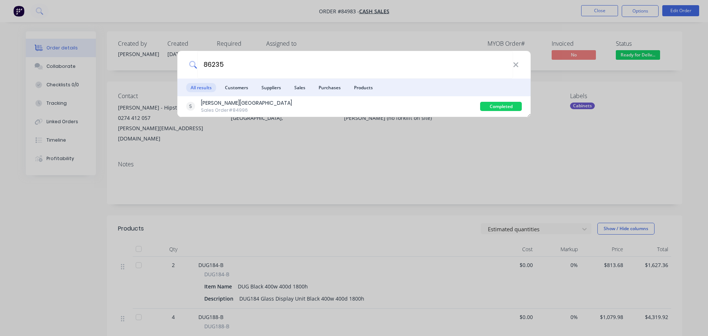
type input "86235"
drag, startPoint x: 369, startPoint y: 107, endPoint x: 387, endPoint y: 102, distance: 19.6
click at [369, 107] on div "Rutherford College Sales Order #84996" at bounding box center [333, 106] width 294 height 14
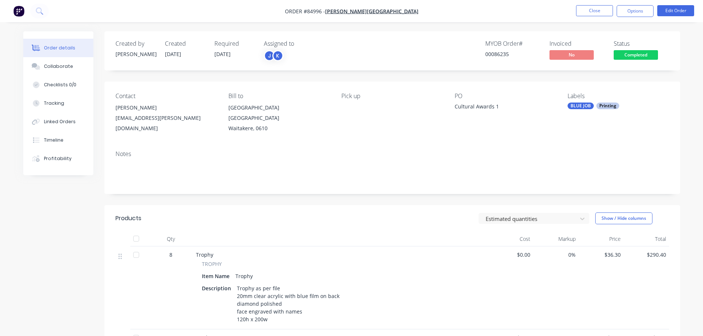
click at [627, 56] on span "Completed" at bounding box center [636, 54] width 44 height 9
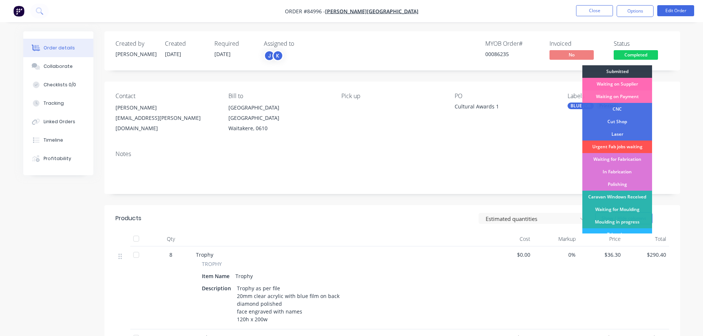
click at [622, 87] on div "Waiting on Supplier" at bounding box center [617, 84] width 70 height 13
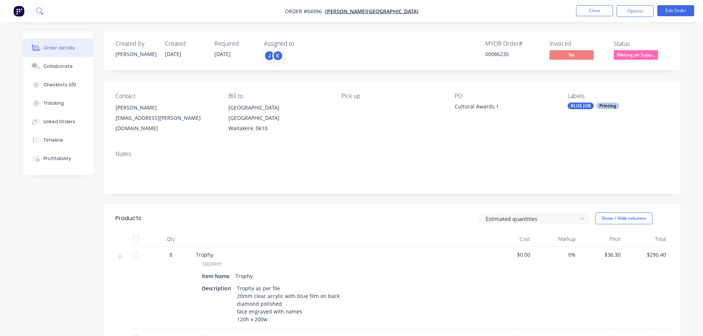
click at [40, 13] on icon at bounding box center [39, 10] width 6 height 6
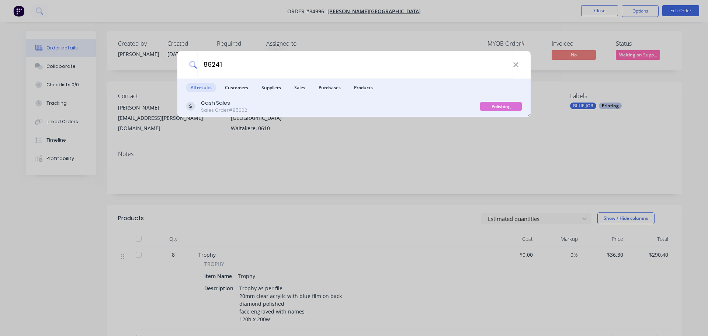
type input "86241"
click at [451, 111] on div "Cash Sales Sales Order #85002" at bounding box center [333, 106] width 294 height 14
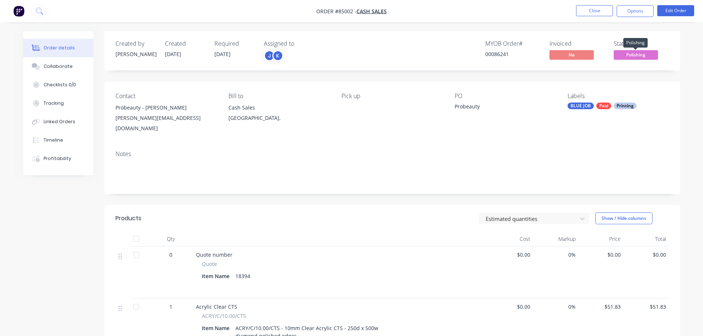
click at [645, 53] on span "Polishing" at bounding box center [636, 54] width 44 height 9
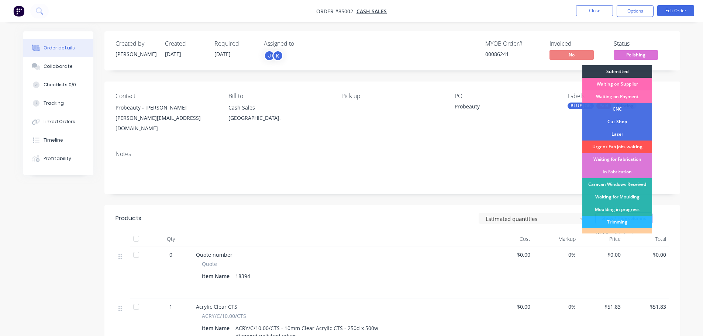
click at [630, 83] on div "Waiting on Supplier" at bounding box center [617, 84] width 70 height 13
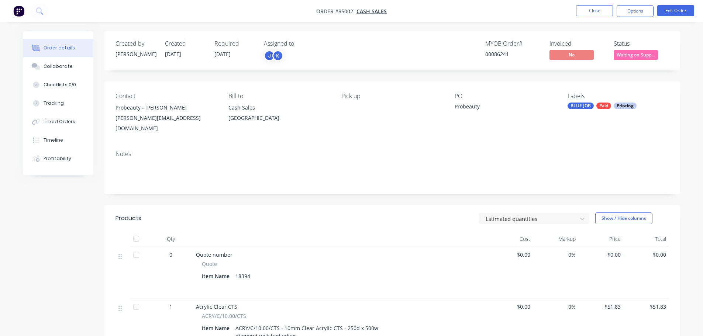
click at [591, 39] on div "Created by Jess Created 01/10/25 Required 10/10/25 Assigned to J K MYOB Order #…" at bounding box center [392, 50] width 576 height 39
click at [587, 15] on button "Close" at bounding box center [594, 10] width 37 height 11
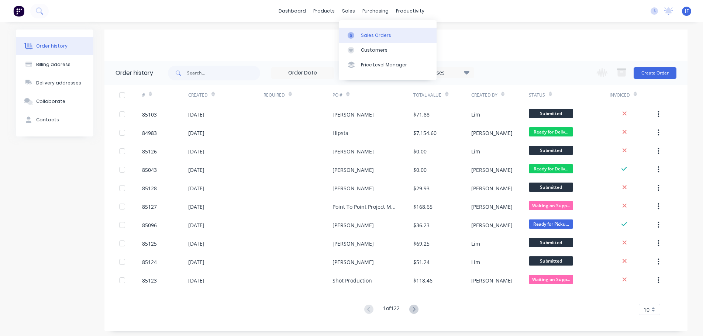
click at [376, 37] on div "Sales Orders" at bounding box center [376, 35] width 30 height 7
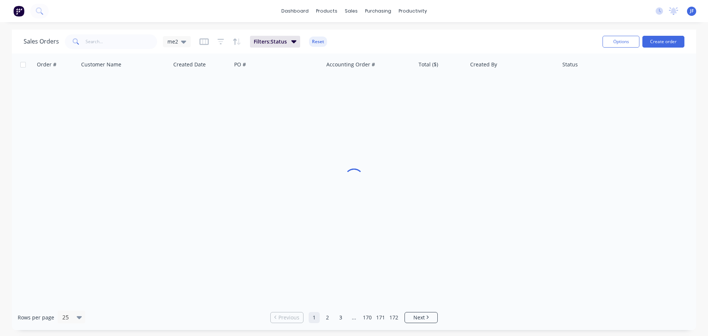
drag, startPoint x: 80, startPoint y: 38, endPoint x: 86, endPoint y: 39, distance: 6.3
click at [80, 38] on span at bounding box center [75, 41] width 21 height 15
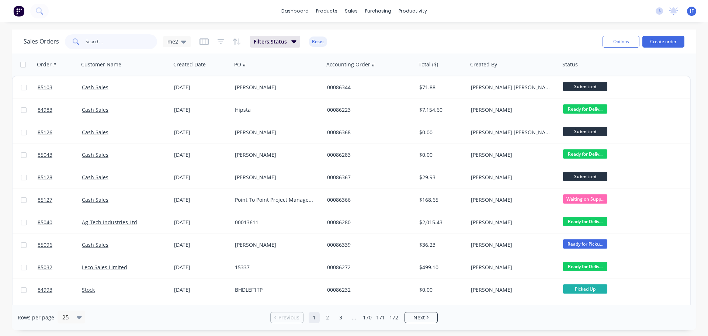
click at [87, 39] on input "text" at bounding box center [122, 41] width 72 height 15
type input "deb"
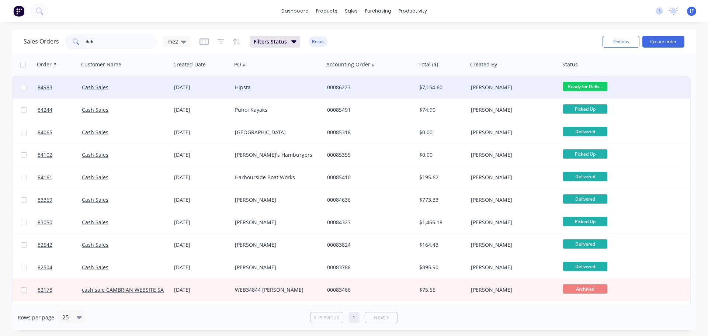
click at [278, 92] on div "Hipsta" at bounding box center [278, 87] width 92 height 22
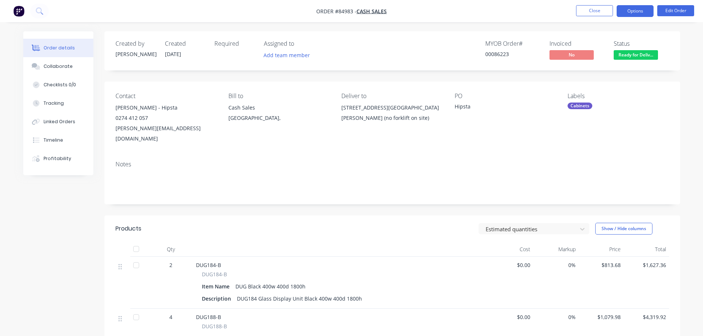
click at [635, 12] on button "Options" at bounding box center [635, 11] width 37 height 12
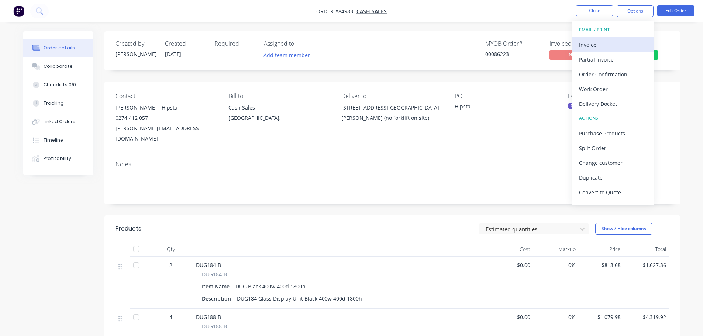
click at [617, 43] on div "Invoice" at bounding box center [613, 44] width 68 height 11
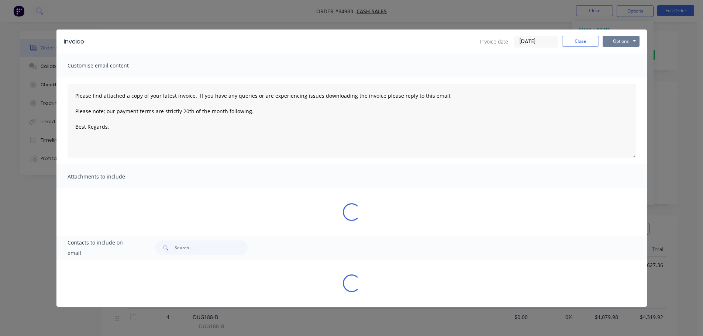
click at [623, 37] on button "Options" at bounding box center [621, 41] width 37 height 11
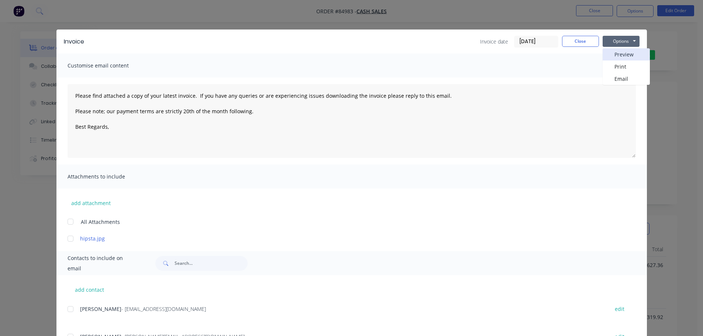
click at [627, 54] on button "Preview" at bounding box center [626, 54] width 47 height 12
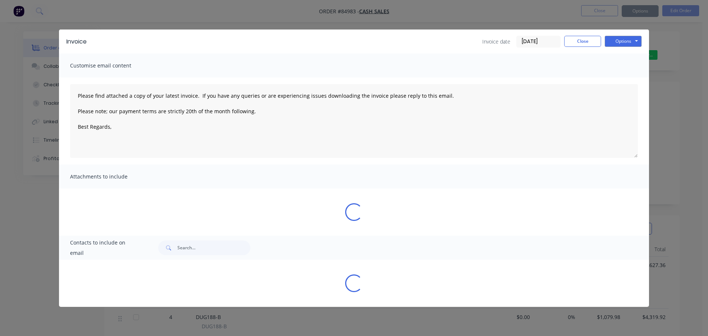
type textarea "Please find attached a copy of your latest invoice. If you have any queries or …"
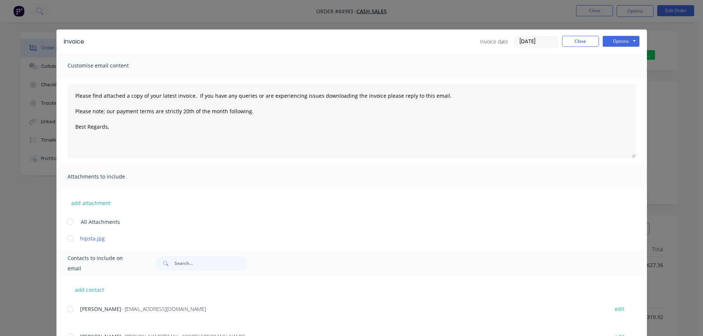
click at [590, 13] on div "Invoice Invoice date 07/10/25 Close Options Preview Print Email Customise email…" at bounding box center [351, 168] width 703 height 336
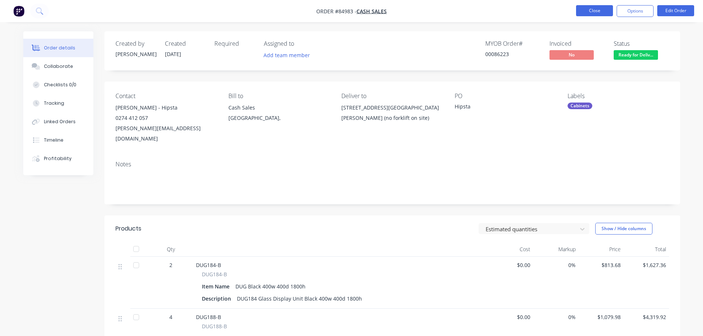
click at [591, 12] on button "Close" at bounding box center [594, 10] width 37 height 11
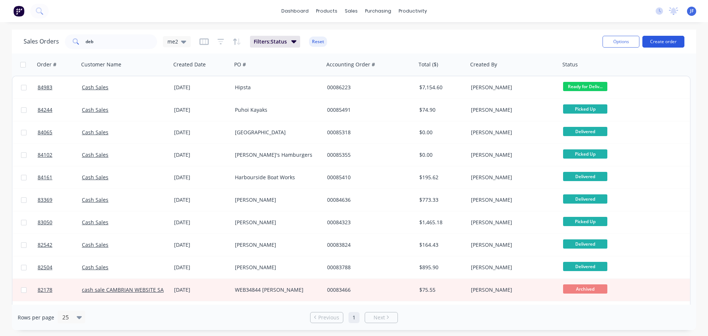
click at [660, 39] on button "Create order" at bounding box center [664, 42] width 42 height 12
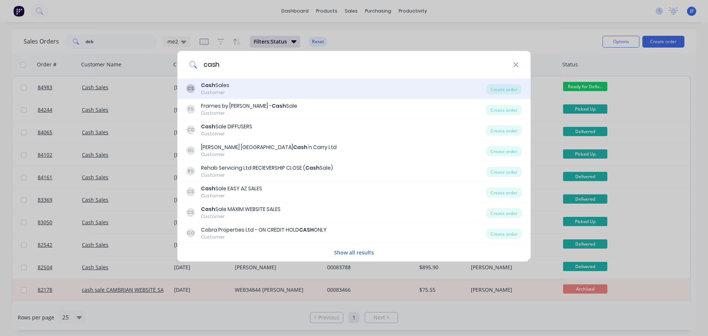
type input "cash"
click at [309, 93] on div "CS Cash Sales Customer" at bounding box center [336, 89] width 300 height 14
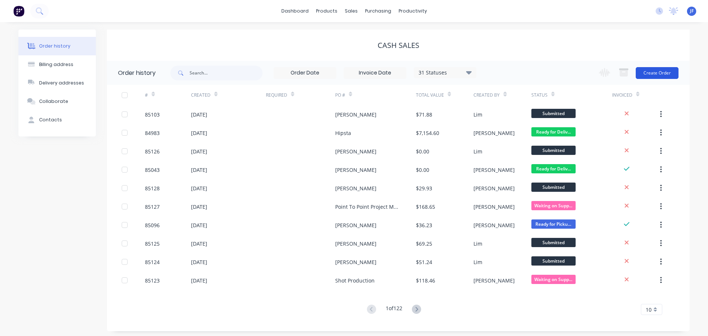
click at [655, 70] on button "Create Order" at bounding box center [657, 73] width 43 height 12
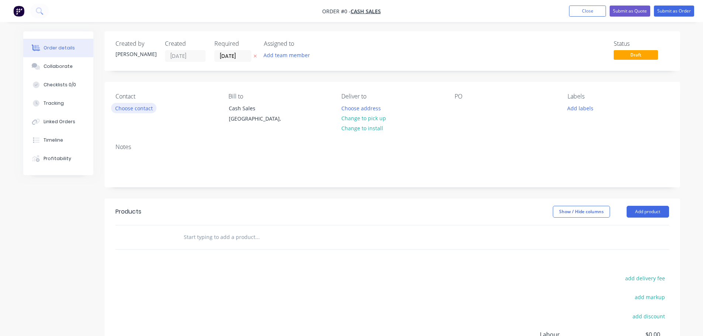
click at [134, 108] on button "Choose contact" at bounding box center [133, 108] width 45 height 10
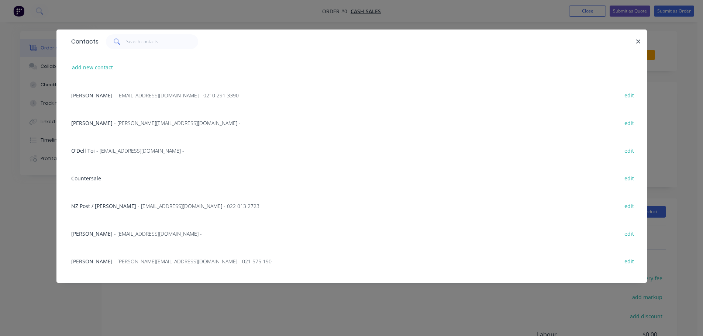
click at [82, 176] on span "Countersale" at bounding box center [86, 178] width 30 height 7
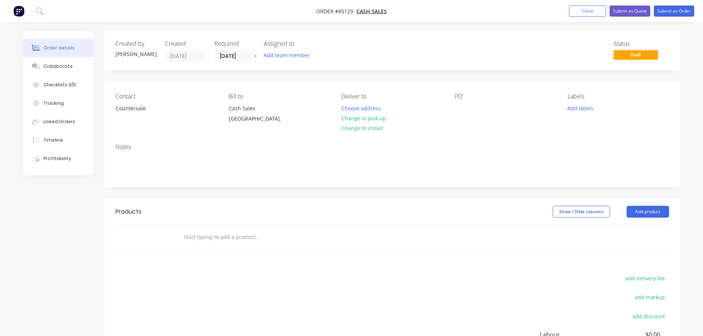
click at [253, 53] on button "button" at bounding box center [255, 56] width 8 height 8
click at [376, 113] on button "Change to pick up" at bounding box center [363, 118] width 52 height 10
click at [461, 105] on div at bounding box center [461, 108] width 12 height 11
click at [264, 239] on input "text" at bounding box center [257, 237] width 148 height 15
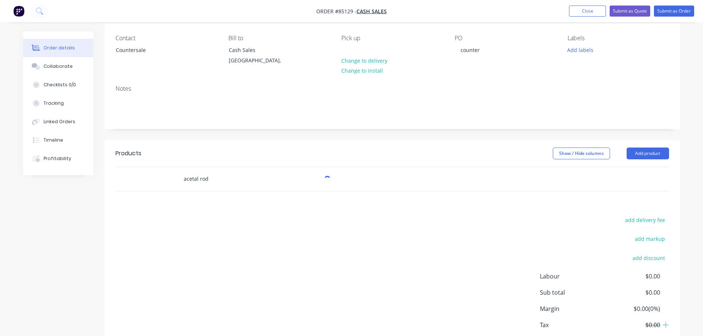
scroll to position [102, 0]
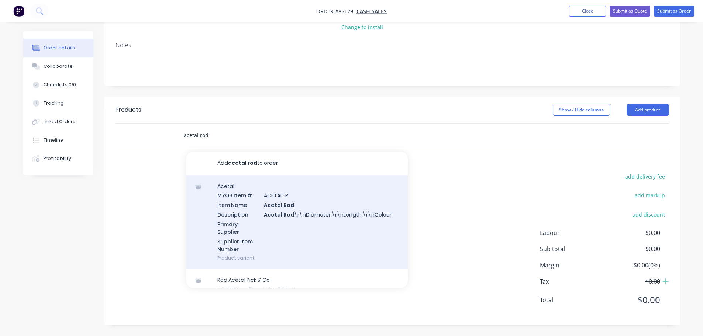
type input "acetal rod"
click at [244, 245] on div "Acetal MYOB Item # ACETAL-R Item Name Acetal Rod Description Acetal Rod \r\nDia…" at bounding box center [296, 222] width 221 height 94
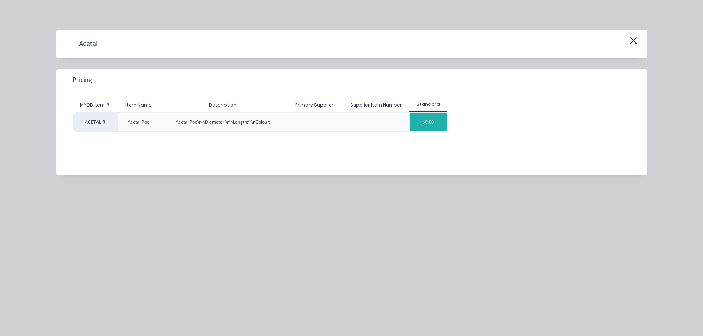
click at [434, 118] on div "$0.00" at bounding box center [428, 122] width 37 height 18
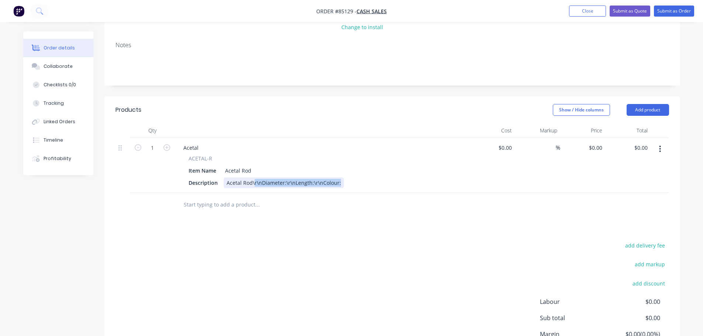
drag, startPoint x: 252, startPoint y: 183, endPoint x: 476, endPoint y: 197, distance: 223.7
click at [476, 197] on div "Qty Cost Markup Price Total 1 Acetal ACETAL-R Item Name Acetal Rod Description …" at bounding box center [392, 170] width 576 height 94
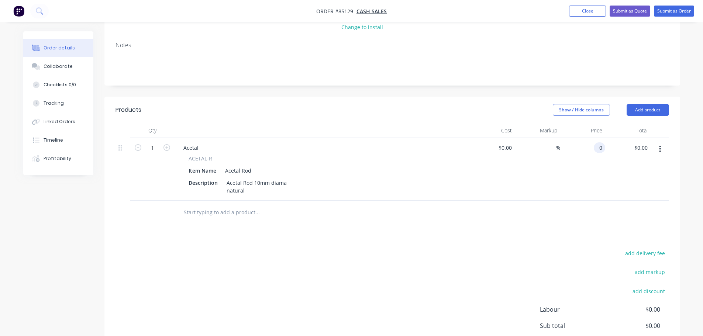
click at [592, 150] on div "0 0" at bounding box center [582, 169] width 45 height 63
paste input "12.25"
type input "$12.25"
click at [252, 190] on div "Acetal Rod 10mm diama natural" at bounding box center [257, 186] width 66 height 18
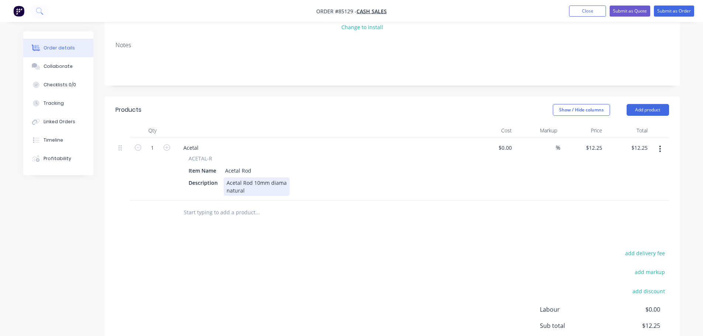
click at [251, 191] on div "Acetal Rod 10mm diama natural" at bounding box center [257, 186] width 66 height 18
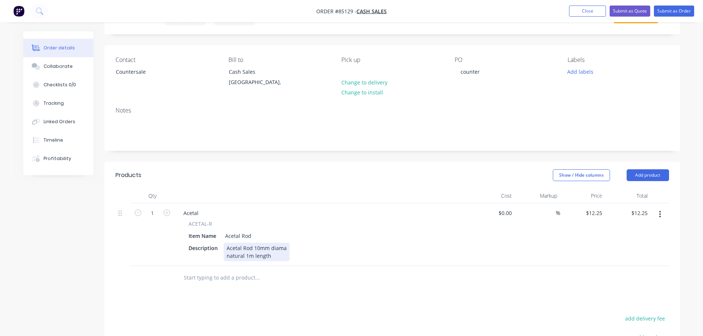
scroll to position [0, 0]
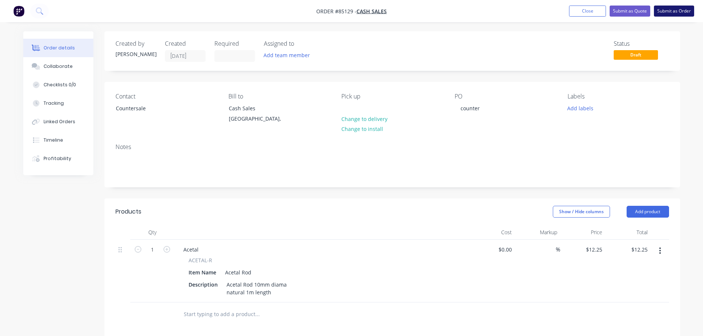
click at [681, 8] on button "Submit as Order" at bounding box center [674, 11] width 40 height 11
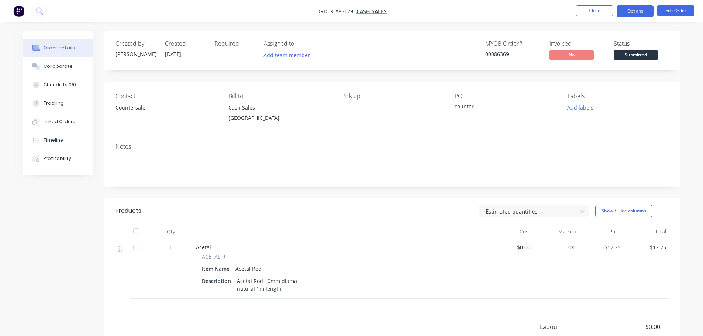
click at [644, 9] on button "Options" at bounding box center [635, 11] width 37 height 12
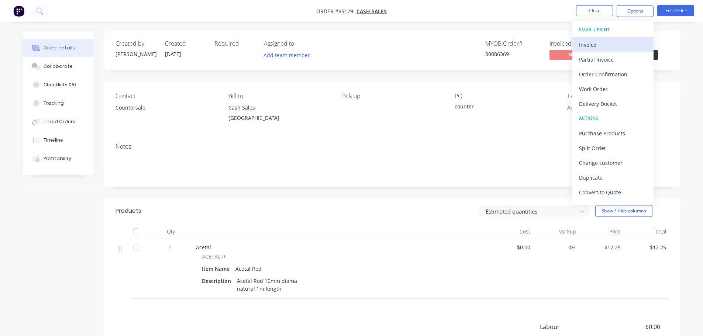
click at [618, 40] on div "Invoice" at bounding box center [613, 44] width 68 height 11
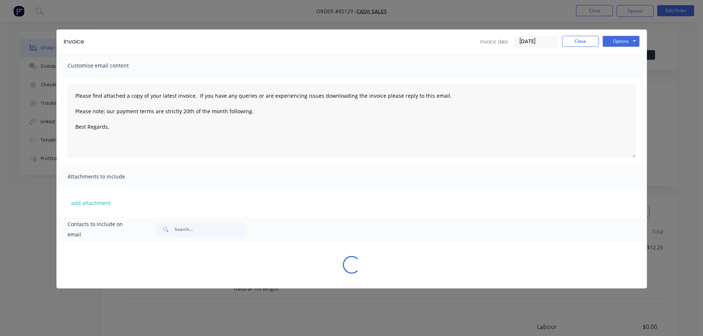
click at [621, 40] on button "Options" at bounding box center [621, 41] width 37 height 11
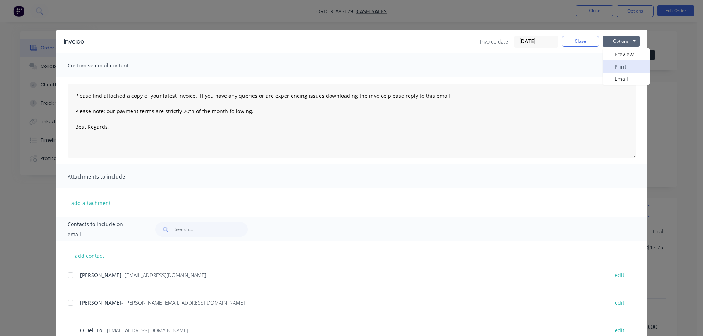
click at [622, 63] on button "Print" at bounding box center [626, 67] width 47 height 12
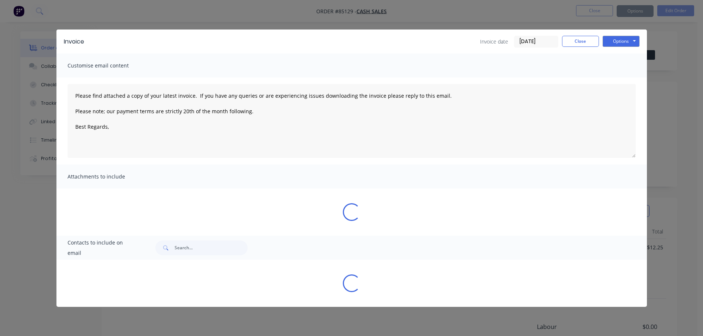
type textarea "Please find attached a copy of your latest invoice. If you have any queries or …"
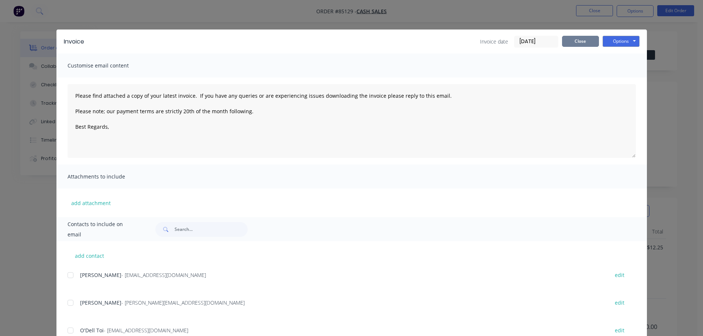
click at [579, 36] on button "Close" at bounding box center [580, 41] width 37 height 11
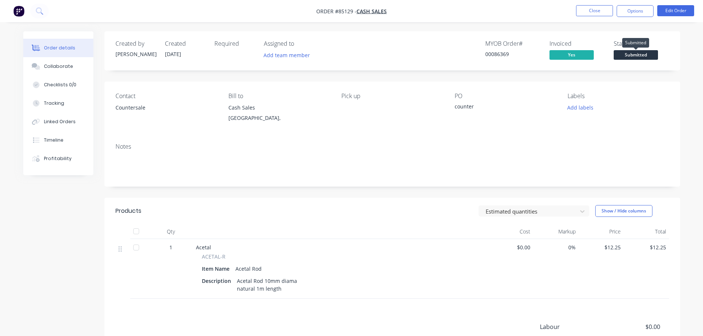
click at [638, 56] on span "Submitted" at bounding box center [636, 54] width 44 height 9
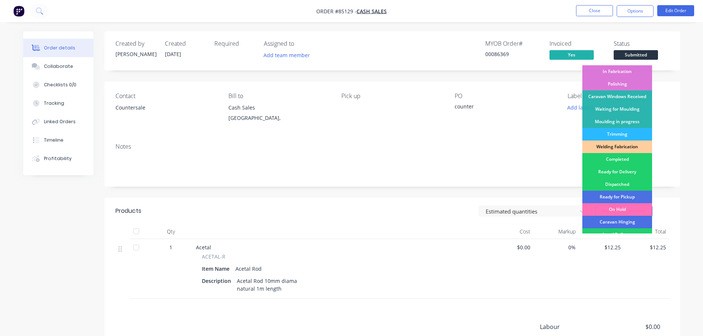
scroll to position [145, 0]
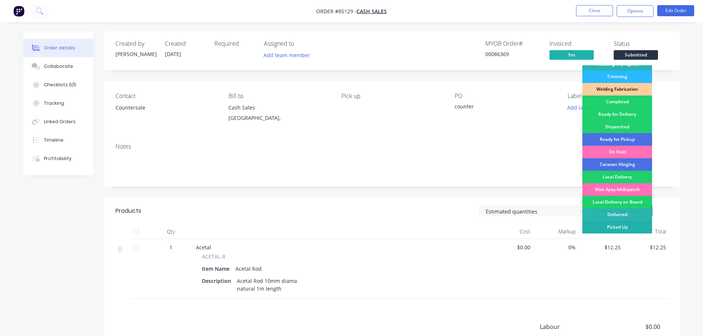
click at [632, 223] on div "Picked Up" at bounding box center [617, 227] width 70 height 13
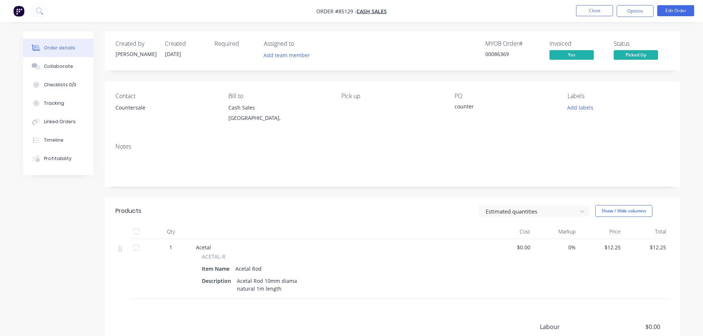
click at [501, 55] on div "00086369" at bounding box center [512, 54] width 55 height 8
click at [39, 6] on button at bounding box center [39, 11] width 18 height 15
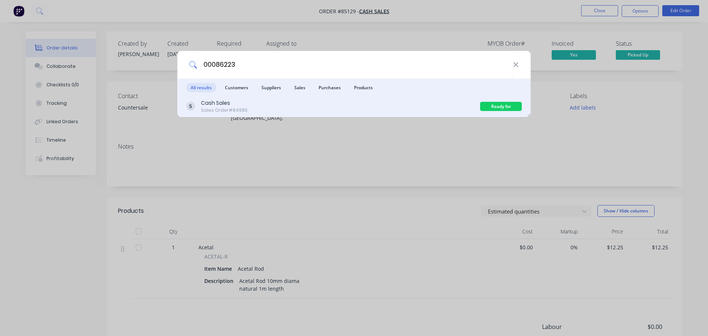
type input "00086223"
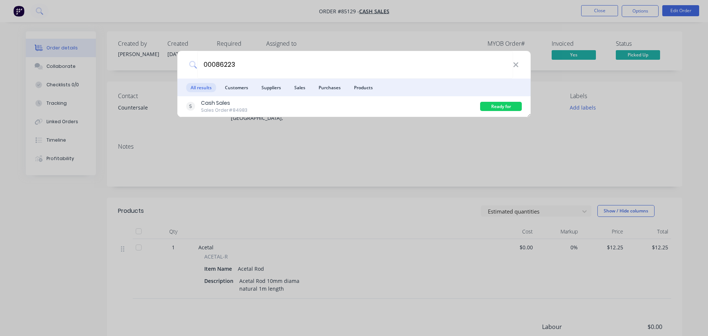
click at [427, 105] on div "Cash Sales Sales Order #84983" at bounding box center [333, 106] width 294 height 14
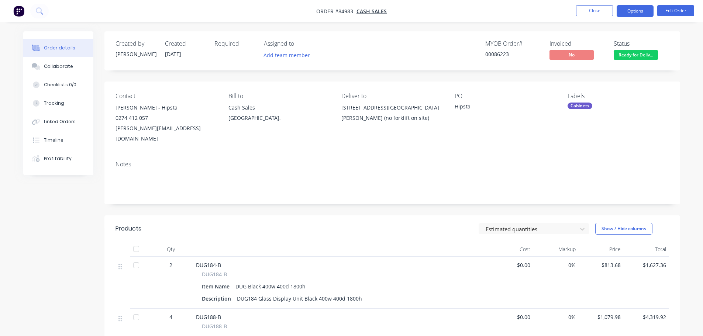
click at [644, 12] on button "Options" at bounding box center [635, 11] width 37 height 12
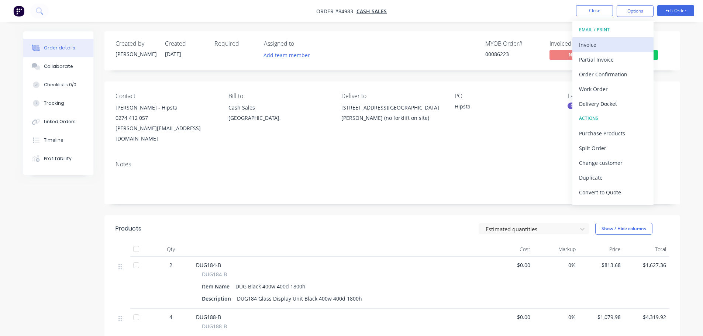
click at [621, 40] on div "Invoice" at bounding box center [613, 44] width 68 height 11
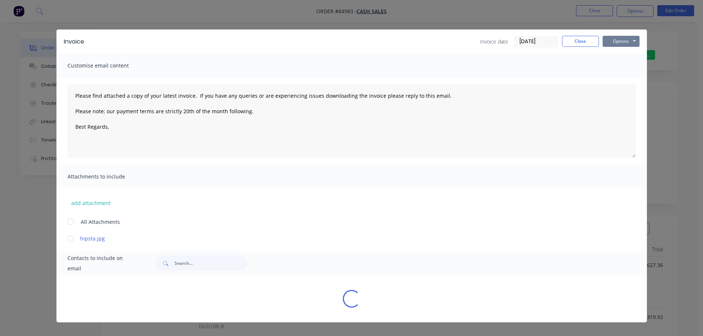
click at [620, 40] on button "Options" at bounding box center [621, 41] width 37 height 11
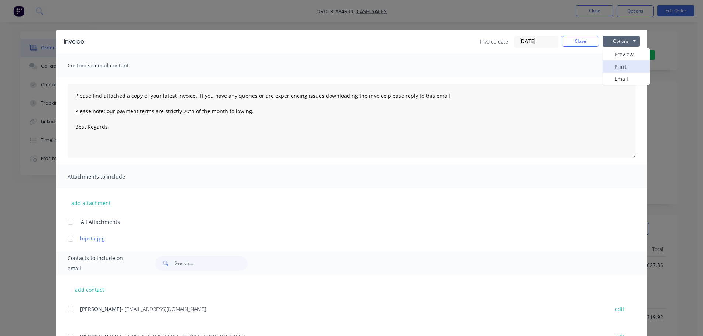
click at [617, 65] on button "Print" at bounding box center [626, 67] width 47 height 12
type textarea "Please find attached a copy of your latest invoice. If you have any queries or …"
click at [578, 44] on button "Close" at bounding box center [580, 41] width 37 height 11
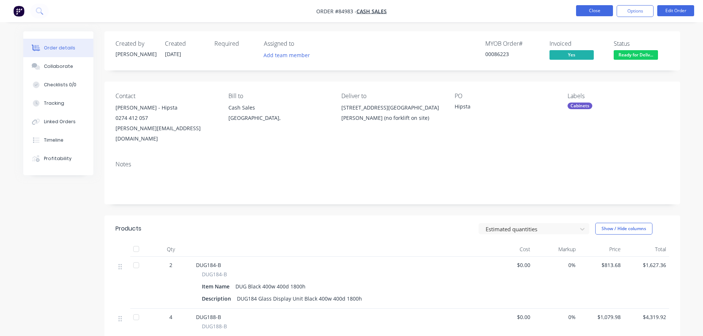
click at [590, 15] on button "Close" at bounding box center [594, 10] width 37 height 11
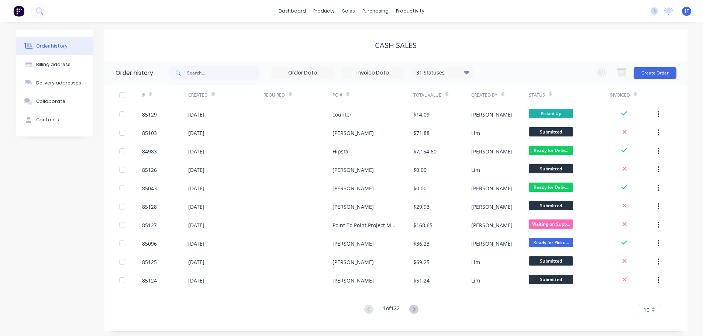
click at [51, 22] on div "Order history Billing address Delivery addresses Collaborate Contacts Cash Sale…" at bounding box center [351, 180] width 703 height 317
click at [363, 40] on link "Sales Orders" at bounding box center [388, 35] width 98 height 15
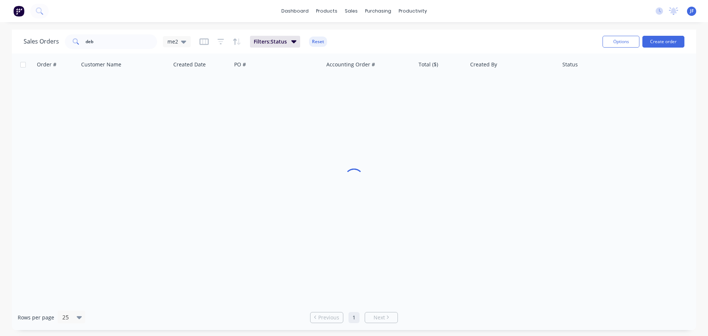
click at [137, 28] on div "dashboard products sales purchasing productivity dashboard products Product Cat…" at bounding box center [354, 168] width 708 height 336
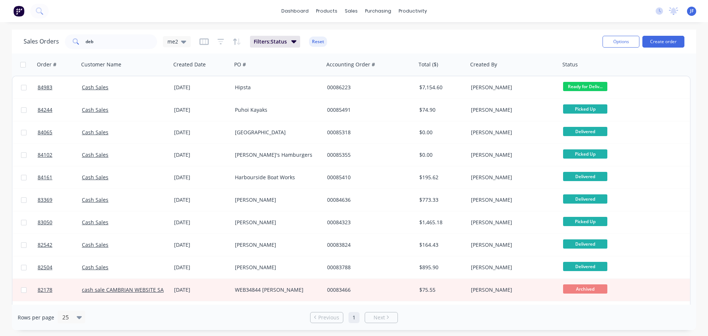
click at [17, 10] on img at bounding box center [18, 11] width 11 height 11
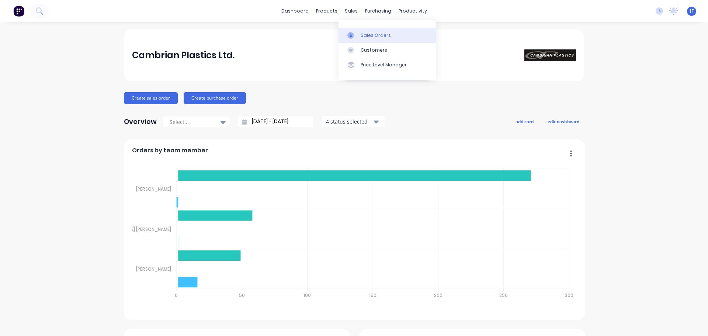
click at [369, 39] on link "Sales Orders" at bounding box center [388, 35] width 98 height 15
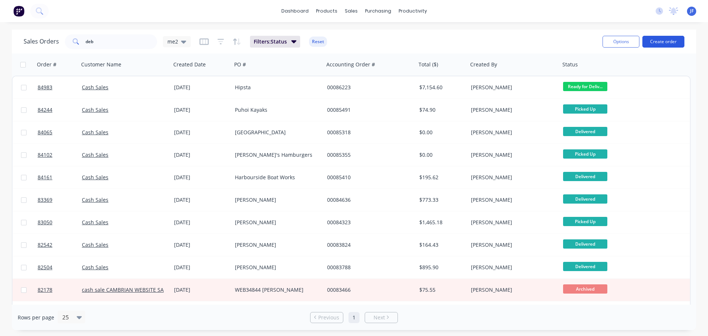
click at [673, 38] on button "Create order" at bounding box center [664, 42] width 42 height 12
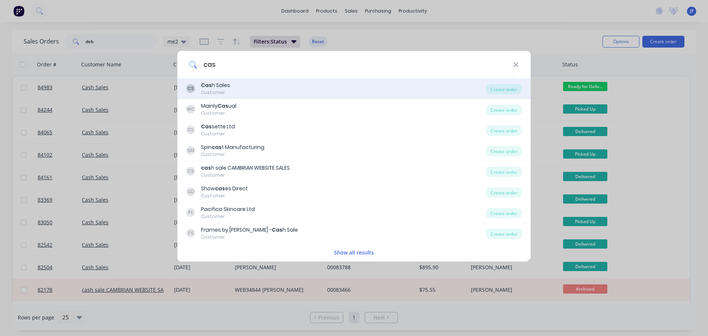
type input "cas"
click at [282, 92] on div "CS Cas h Sales Customer" at bounding box center [336, 89] width 300 height 14
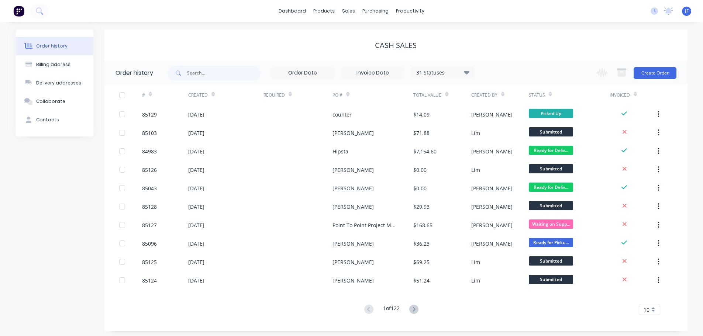
click at [665, 79] on div "Change order status Submitted Waiting on Supplier Waiting on Payment CNC Cut Sh…" at bounding box center [634, 73] width 84 height 24
click at [643, 68] on button "Create Order" at bounding box center [655, 73] width 43 height 12
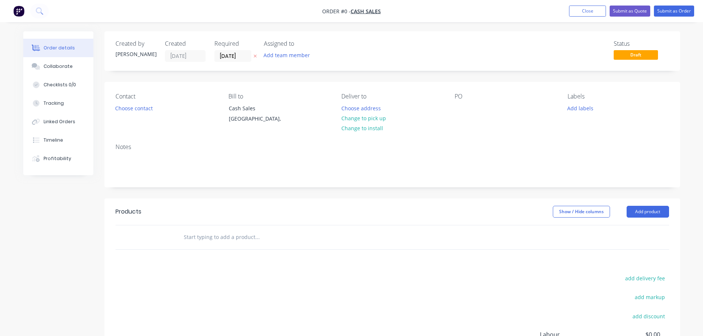
click at [256, 55] on icon "button" at bounding box center [254, 56] width 3 height 4
click at [115, 105] on button "Choose contact" at bounding box center [133, 108] width 45 height 10
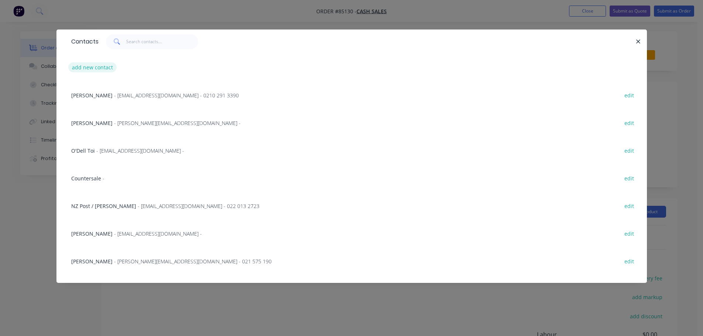
click at [95, 67] on button "add new contact" at bounding box center [92, 67] width 49 height 10
select select "NZ"
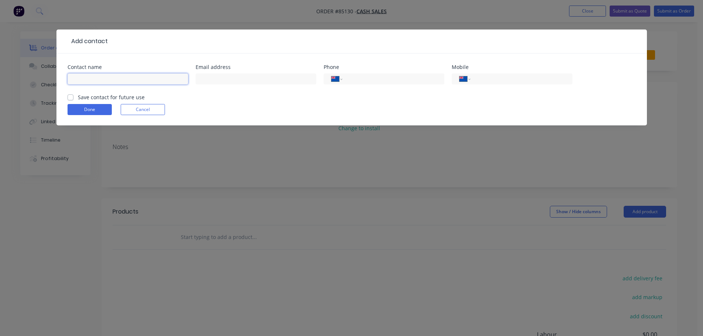
click at [106, 80] on input "text" at bounding box center [128, 78] width 121 height 11
type input "Jojanneke Wiig"
click at [118, 101] on form "Contact name Jojanneke Wiig Email address Phone International Afghanistan Åland…" at bounding box center [352, 95] width 568 height 61
click at [146, 99] on form "Contact name Jojanneke Wiig Email address Phone International Afghanistan Åland…" at bounding box center [352, 95] width 568 height 61
click at [78, 97] on label "Save contact for future use" at bounding box center [111, 97] width 67 height 8
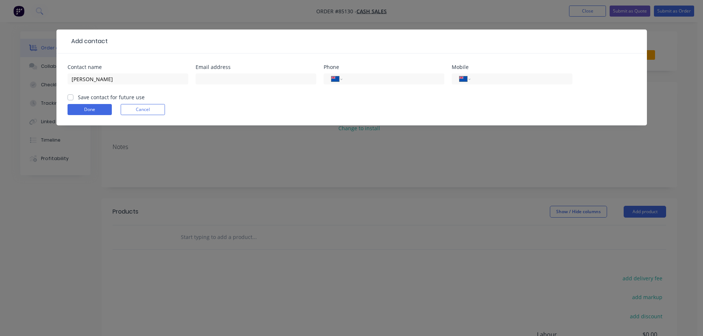
click at [69, 97] on input "Save contact for future use" at bounding box center [71, 96] width 6 height 7
checkbox input "true"
click at [501, 82] on input "tel" at bounding box center [520, 79] width 89 height 8
type input "0274 777 263"
click at [101, 109] on button "Done" at bounding box center [90, 109] width 44 height 11
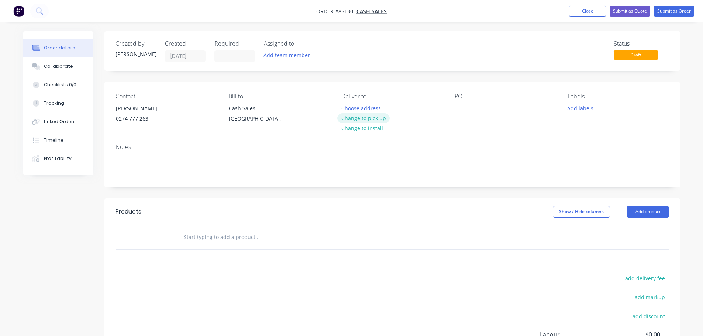
click at [349, 114] on button "Change to pick up" at bounding box center [363, 118] width 52 height 10
drag, startPoint x: 122, startPoint y: 108, endPoint x: 221, endPoint y: 107, distance: 99.6
click at [217, 107] on div "Contact Jojanneke Wiig 0274 777 263 Bill to Cash Sales Auckland, Pick up Change…" at bounding box center [392, 110] width 576 height 56
copy div "Jojanneke Wiig"
click at [467, 107] on div "PO" at bounding box center [505, 110] width 101 height 34
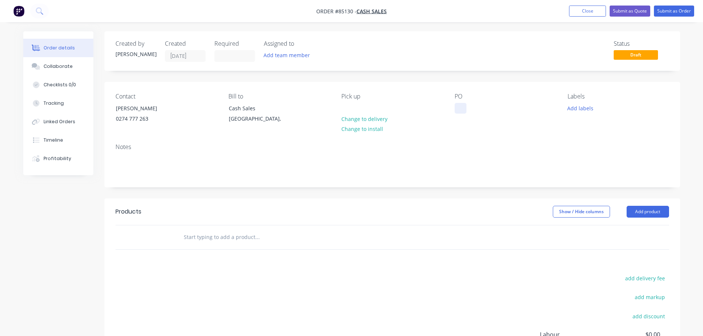
click at [467, 108] on div "PO" at bounding box center [505, 110] width 101 height 34
click at [461, 111] on div at bounding box center [461, 108] width 12 height 11
paste div
click at [207, 246] on div at bounding box center [308, 237] width 266 height 24
click at [207, 239] on input "text" at bounding box center [257, 237] width 148 height 15
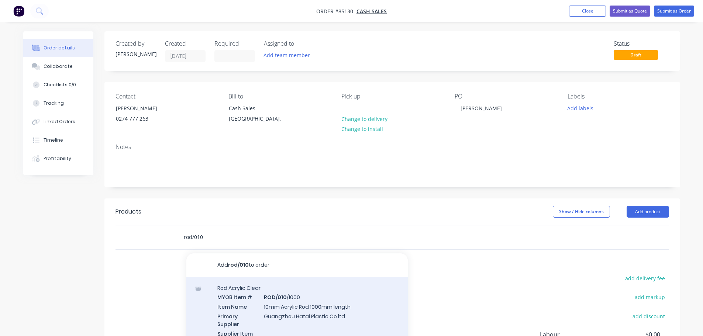
type input "rod/010"
click at [314, 305] on div "Rod Acrylic Clear MYOB Item # ROD/010 /1000 Item Name 10mm Acrylic Rod 1000mm l…" at bounding box center [296, 324] width 221 height 94
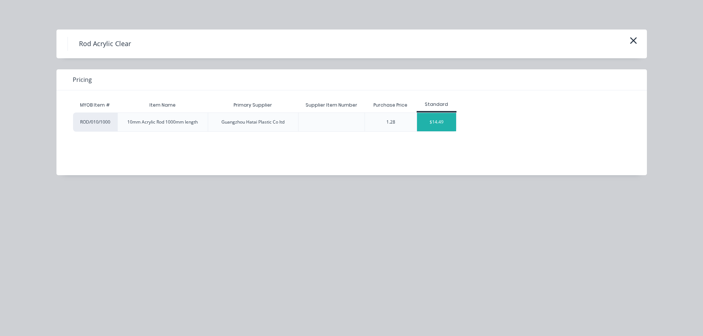
click at [441, 124] on div "$14.49" at bounding box center [436, 122] width 39 height 18
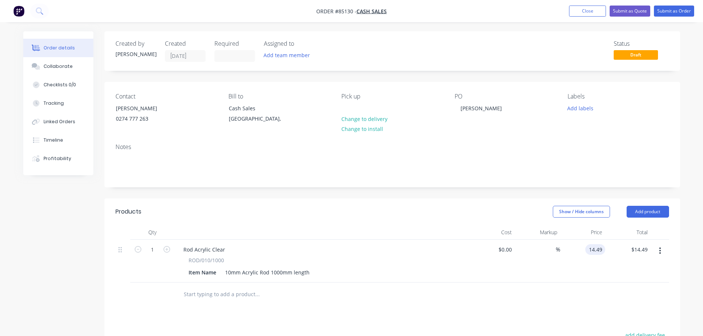
click at [603, 245] on input "14.49" at bounding box center [596, 249] width 17 height 11
type input "$15.94"
click at [593, 183] on div "Notes" at bounding box center [392, 162] width 576 height 49
click at [670, 10] on button "Submit as Order" at bounding box center [674, 11] width 40 height 11
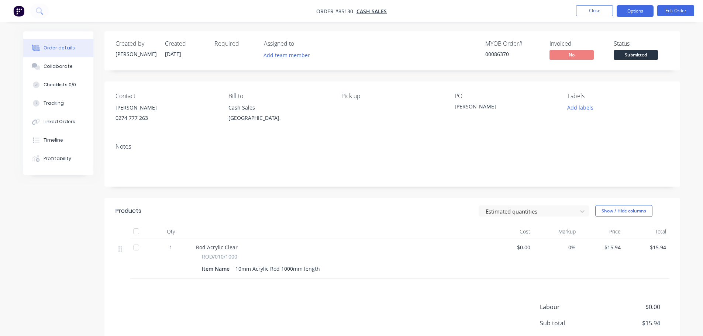
click at [635, 9] on button "Options" at bounding box center [635, 11] width 37 height 12
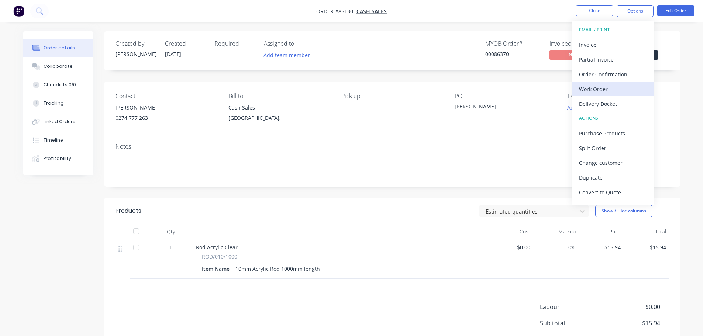
click at [586, 84] on div "Work Order" at bounding box center [613, 89] width 68 height 11
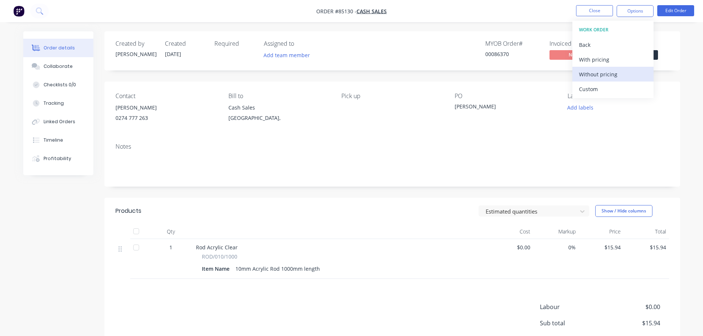
click at [591, 75] on div "Without pricing" at bounding box center [613, 74] width 68 height 11
click at [575, 108] on button "Add labels" at bounding box center [580, 108] width 34 height 10
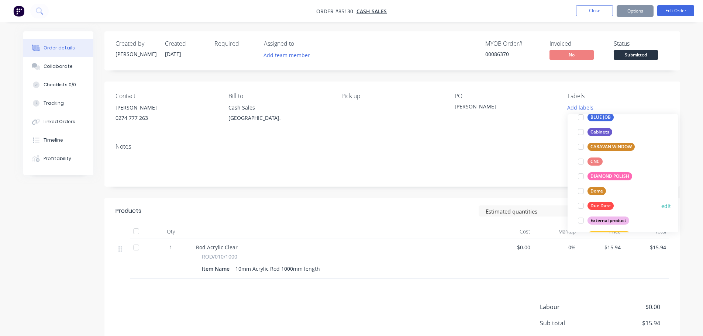
scroll to position [74, 0]
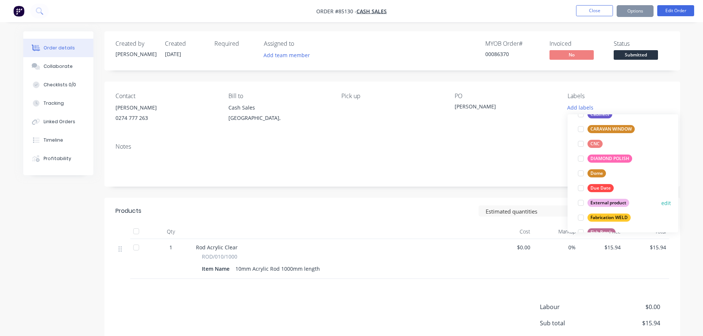
click at [600, 204] on div "External product" at bounding box center [608, 203] width 42 height 8
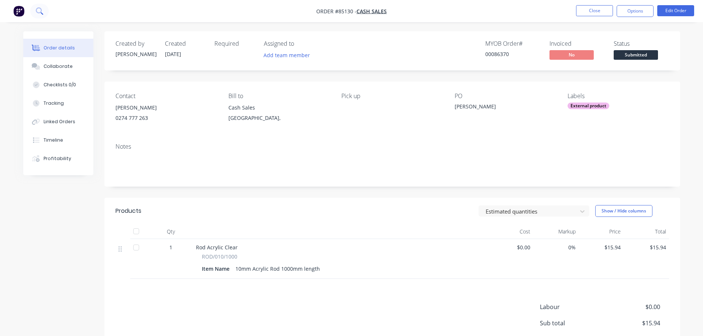
click at [45, 9] on button at bounding box center [39, 11] width 18 height 15
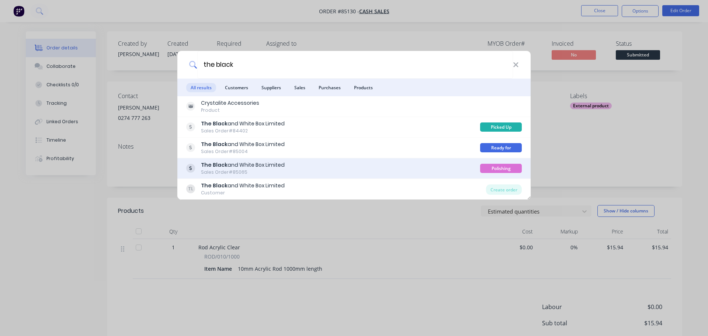
type input "the black"
click at [459, 160] on div "The Black and White Box Limited Sales Order #85065 Polishing" at bounding box center [353, 168] width 353 height 21
click at [453, 166] on div "The Black and White Box Limited Sales Order #85065" at bounding box center [333, 168] width 294 height 14
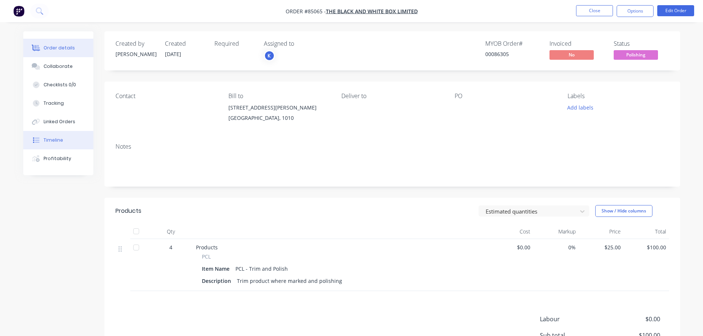
click at [60, 134] on button "Timeline" at bounding box center [58, 140] width 70 height 18
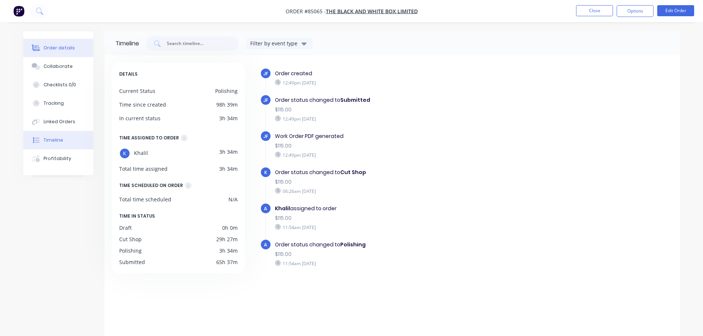
click at [66, 49] on div "Order details" at bounding box center [59, 48] width 31 height 7
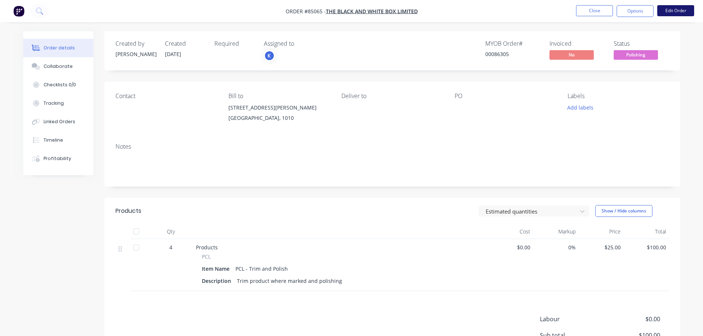
click at [682, 15] on button "Edit Order" at bounding box center [675, 10] width 37 height 11
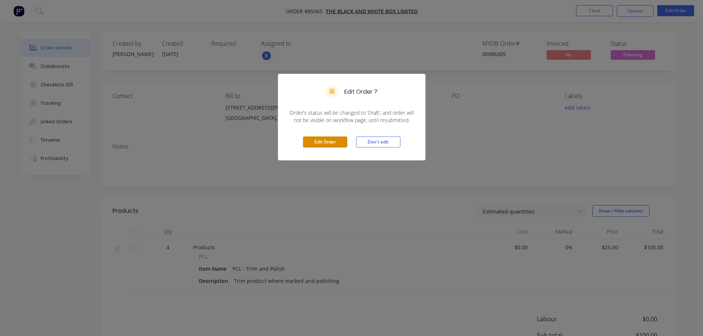
click at [320, 139] on button "Edit Order" at bounding box center [325, 142] width 44 height 11
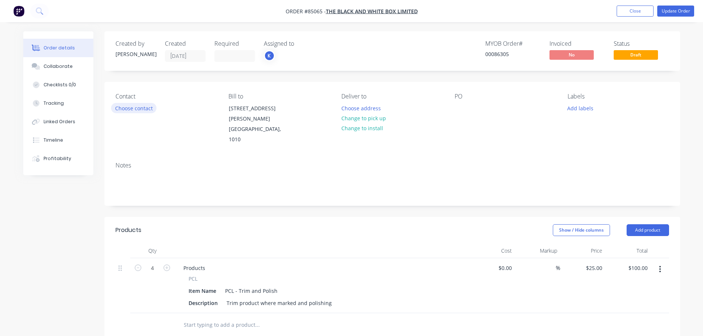
click at [142, 110] on button "Choose contact" at bounding box center [133, 108] width 45 height 10
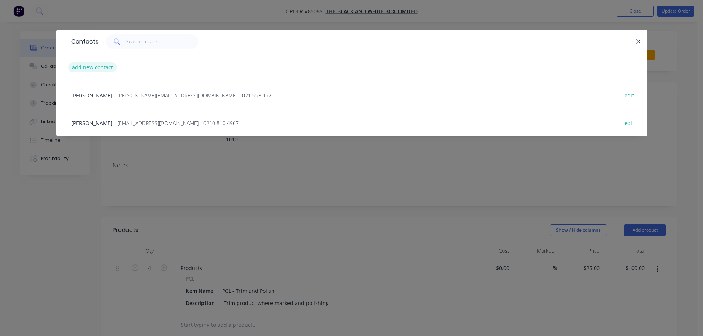
click at [103, 66] on button "add new contact" at bounding box center [92, 67] width 49 height 10
select select "NZ"
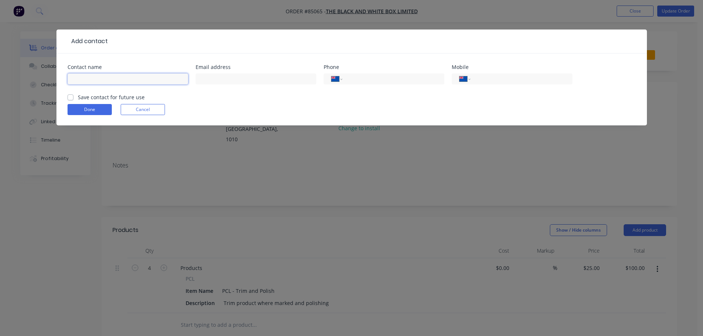
click at [161, 81] on input "text" at bounding box center [128, 78] width 121 height 11
click at [130, 98] on form "Contact name Email address Phone International Afghanistan Åland Islands Albani…" at bounding box center [352, 95] width 568 height 61
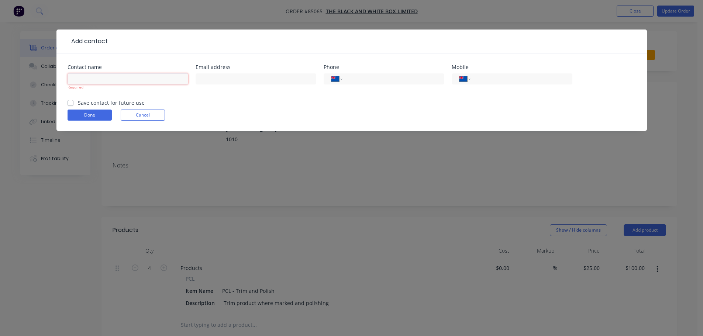
click at [127, 84] on input "text" at bounding box center [128, 78] width 121 height 11
click at [116, 101] on label "Save contact for future use" at bounding box center [111, 103] width 67 height 8
click at [73, 101] on input "Save contact for future use" at bounding box center [71, 102] width 6 height 7
checkbox input "true"
click at [116, 82] on input "text" at bounding box center [128, 78] width 121 height 11
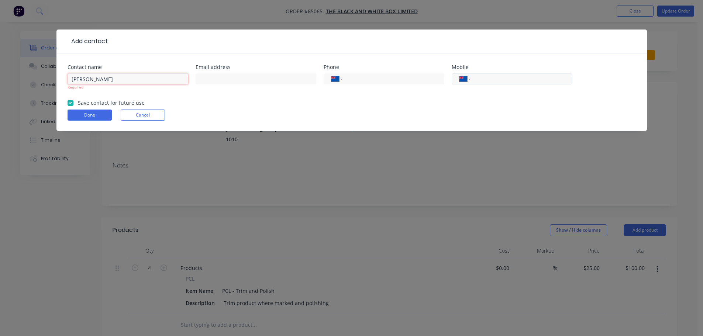
type input "John"
click at [490, 78] on input "tel" at bounding box center [520, 79] width 89 height 8
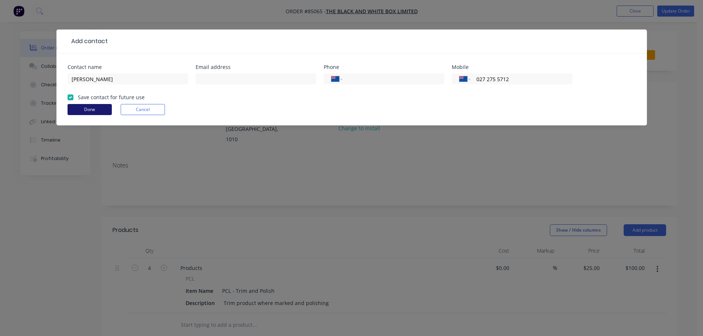
type input "027 275 5712"
click at [82, 107] on button "Done" at bounding box center [90, 109] width 44 height 11
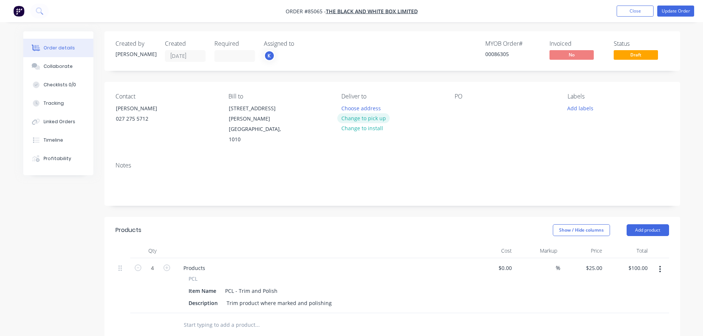
click at [359, 120] on button "Change to pick up" at bounding box center [363, 118] width 52 height 10
click at [671, 13] on button "Update Order" at bounding box center [675, 11] width 37 height 11
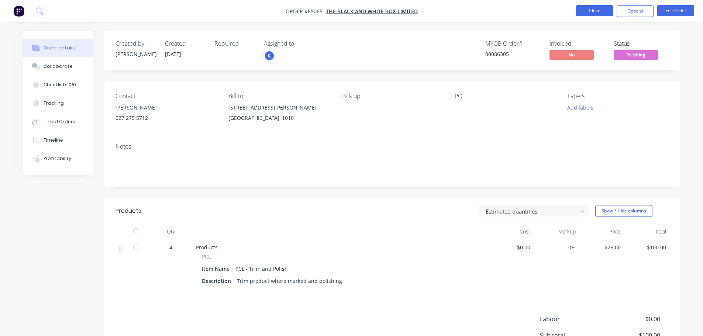
click at [591, 10] on button "Close" at bounding box center [594, 10] width 37 height 11
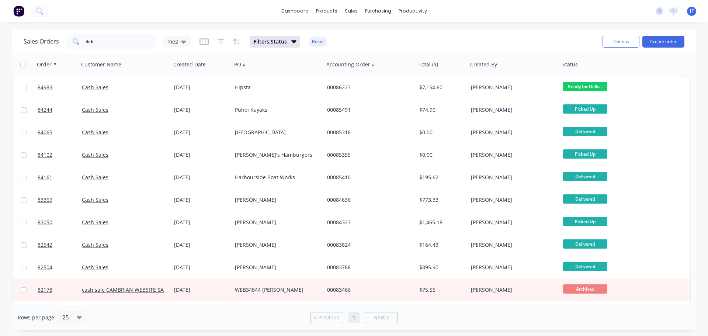
drag, startPoint x: 698, startPoint y: 71, endPoint x: 698, endPoint y: 62, distance: 8.9
click at [698, 62] on div "Sales Orders deb me2 Filters: Status Reset Options Create order Order # Custome…" at bounding box center [354, 180] width 708 height 301
drag, startPoint x: 697, startPoint y: 59, endPoint x: 694, endPoint y: 74, distance: 15.1
click at [694, 74] on div "Sales Orders deb me2 Filters: Status Reset Options Create order Order # Custome…" at bounding box center [354, 180] width 708 height 301
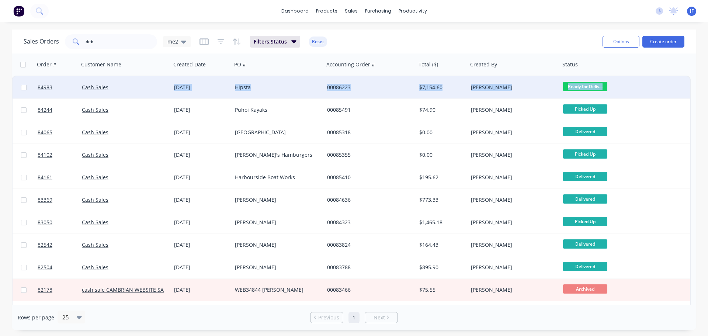
drag, startPoint x: 692, startPoint y: 67, endPoint x: 686, endPoint y: 89, distance: 23.0
click at [686, 89] on div "Order # Customer Name Created Date PO # Accounting Order # Total ($) Created By…" at bounding box center [354, 179] width 685 height 251
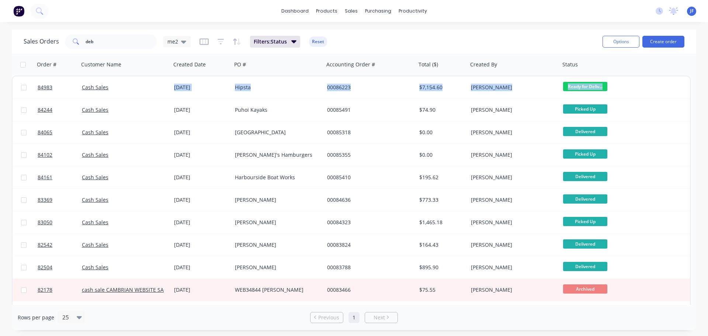
click at [691, 55] on div "Order # Customer Name Created Date PO # Accounting Order # Total ($) Created By…" at bounding box center [351, 65] width 679 height 22
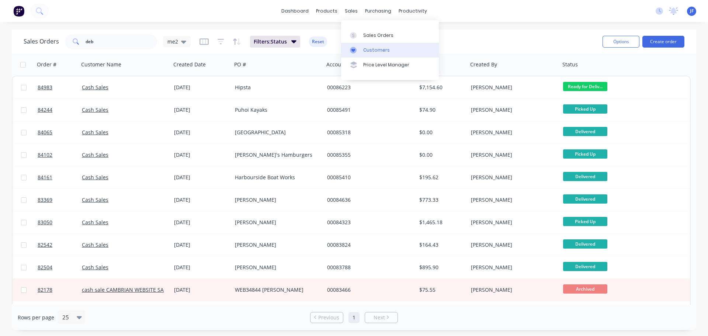
click at [375, 43] on link "Customers" at bounding box center [390, 50] width 98 height 15
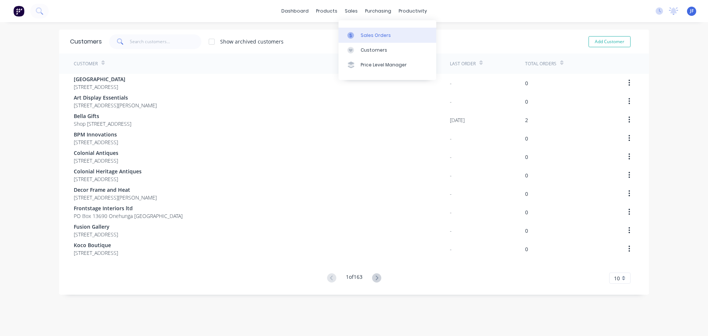
click at [360, 31] on link "Sales Orders" at bounding box center [388, 35] width 98 height 15
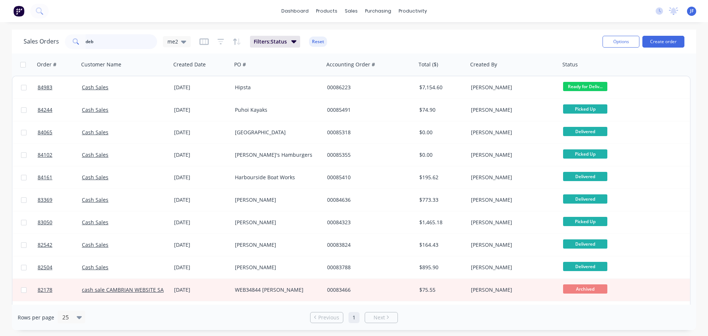
click at [118, 38] on input "deb" at bounding box center [122, 41] width 72 height 15
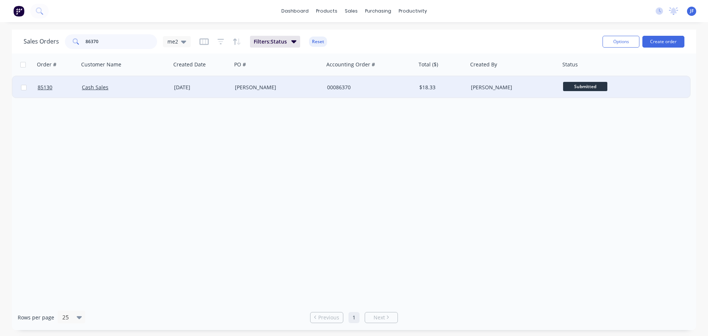
type input "86370"
click at [384, 93] on div "00086370" at bounding box center [370, 87] width 92 height 22
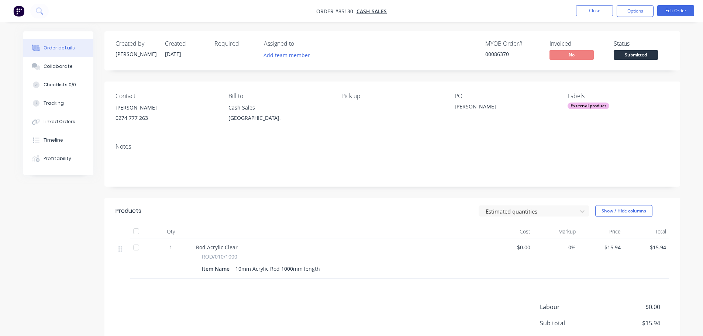
click at [620, 59] on span "Submitted" at bounding box center [636, 54] width 44 height 9
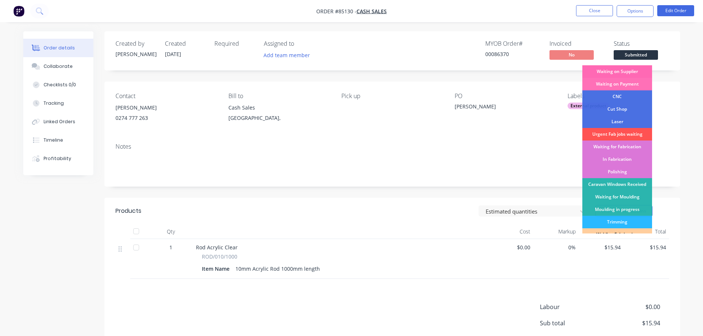
click at [620, 76] on div "Waiting on Supplier" at bounding box center [617, 71] width 70 height 13
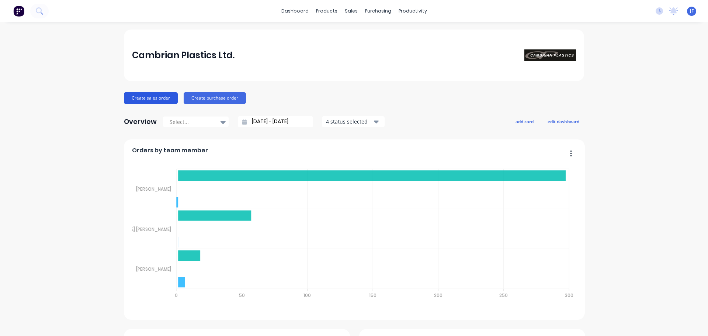
click at [142, 100] on button "Create sales order" at bounding box center [151, 98] width 54 height 12
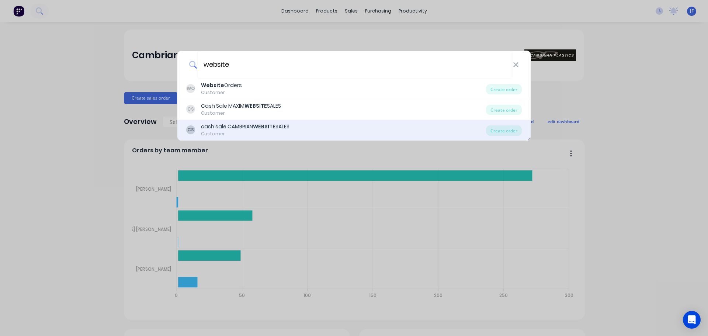
type input "website"
click at [307, 131] on div "CS cash sale CAMBRIAN WEBSITE SALES Customer" at bounding box center [336, 130] width 300 height 14
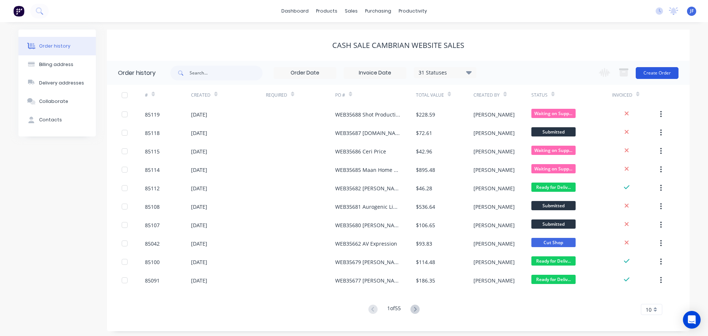
click at [674, 70] on button "Create Order" at bounding box center [657, 73] width 43 height 12
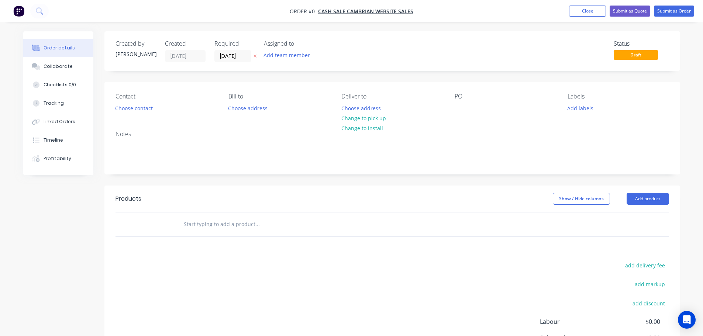
click at [258, 52] on div at bounding box center [255, 56] width 8 height 12
click at [255, 55] on icon "button" at bounding box center [254, 56] width 3 height 4
click at [126, 106] on button "Choose contact" at bounding box center [133, 108] width 45 height 10
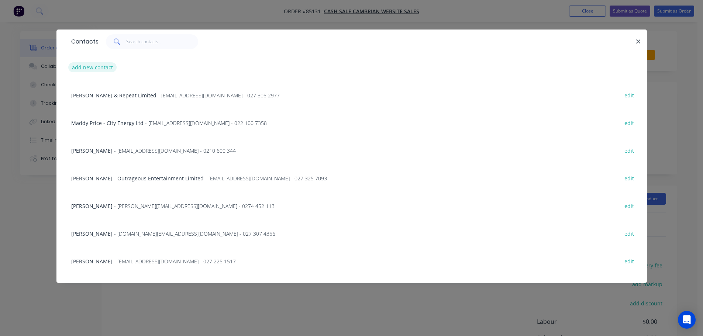
click at [99, 69] on button "add new contact" at bounding box center [92, 67] width 49 height 10
select select "NZ"
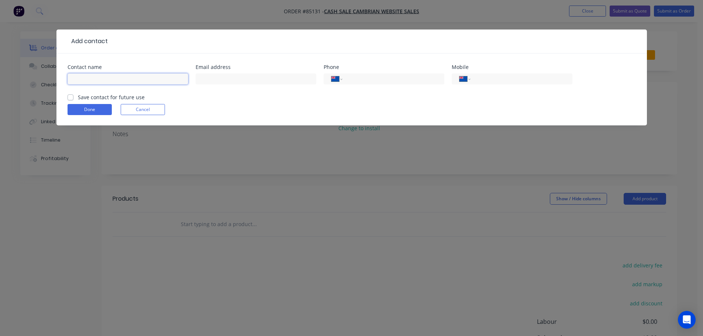
click at [113, 82] on input "text" at bounding box center [128, 78] width 121 height 11
paste input "Matt McLaughlin"
type input "Matt McLaughlin"
click at [109, 98] on label "Save contact for future use" at bounding box center [111, 97] width 67 height 8
click at [73, 98] on input "Save contact for future use" at bounding box center [71, 96] width 6 height 7
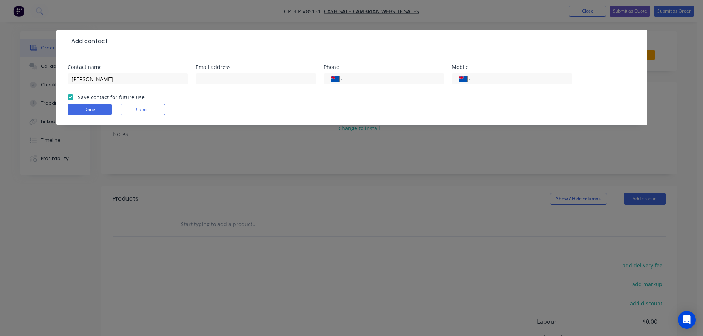
checkbox input "true"
click at [113, 81] on input "Matt McLaughlin" at bounding box center [128, 78] width 121 height 11
paste input "Sentry Tech Ltd"
type input "[PERSON_NAME] - Sentry Tech Ltd"
click at [499, 86] on div "International Afghanistan Åland Islands Albania Algeria American Samoa Andorra …" at bounding box center [512, 83] width 121 height 22
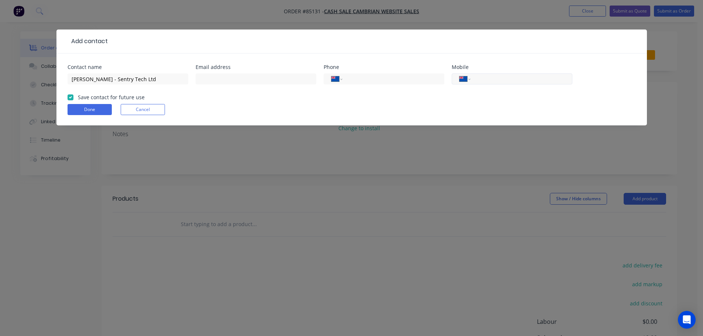
click at [498, 78] on input "tel" at bounding box center [520, 79] width 89 height 8
paste input "021 509 028"
type input "021 509 028"
click at [213, 82] on input "text" at bounding box center [256, 78] width 121 height 11
paste input "[PERSON_NAME][EMAIL_ADDRESS][DOMAIN_NAME]"
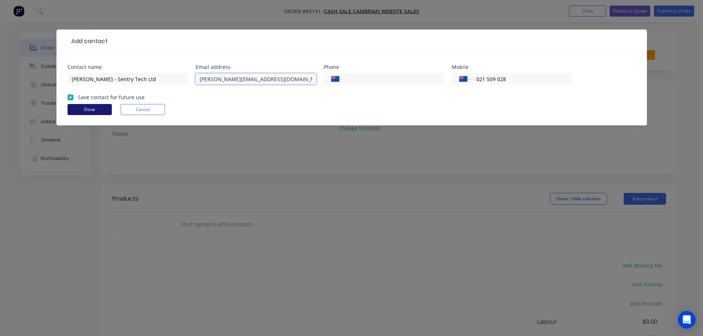
type input "[PERSON_NAME][EMAIL_ADDRESS][DOMAIN_NAME]"
click at [80, 108] on button "Done" at bounding box center [90, 109] width 44 height 11
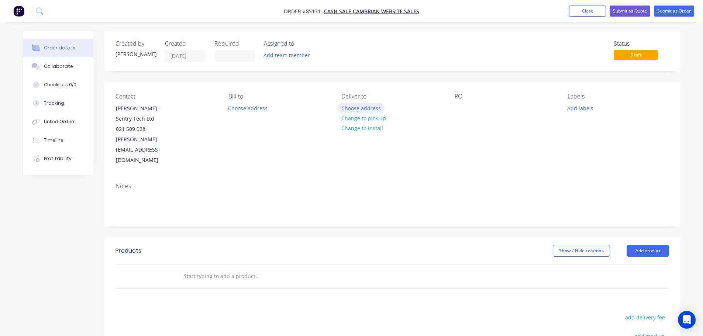
click at [353, 104] on button "Choose address" at bounding box center [360, 108] width 47 height 10
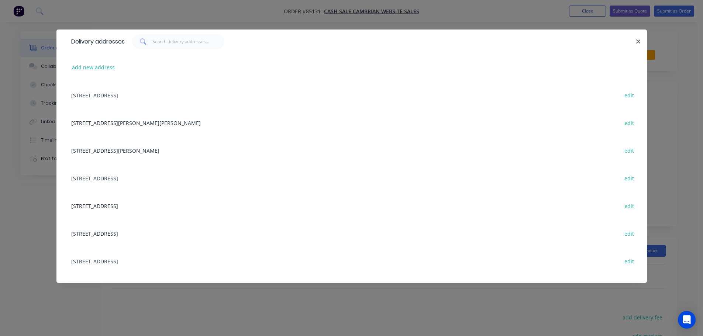
drag, startPoint x: 117, startPoint y: 15, endPoint x: 259, endPoint y: 84, distance: 157.3
click at [118, 15] on div "Delivery addresses add new address [STREET_ADDRESS][GEOGRAPHIC_DATA] edit [STRE…" at bounding box center [351, 168] width 703 height 336
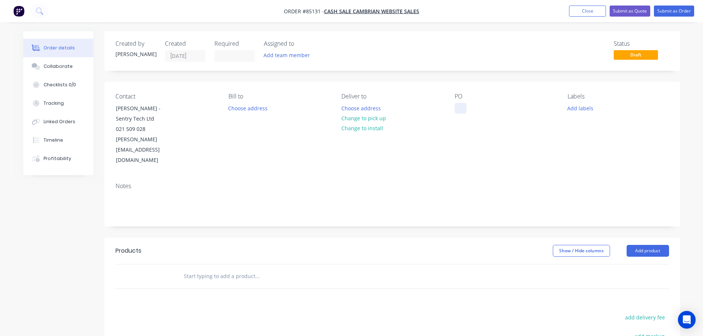
click at [462, 111] on div at bounding box center [461, 108] width 12 height 11
click at [377, 117] on button "Change to pick up" at bounding box center [363, 118] width 52 height 10
drag, startPoint x: 161, startPoint y: 106, endPoint x: 196, endPoint y: 117, distance: 37.4
click at [196, 117] on div "Contact Matt McLaughlin - Sentry Tech Ltd 021 509 028 Matt@sentrytech.co.nz" at bounding box center [165, 129] width 101 height 73
copy div "Sentry Tech Ltd"
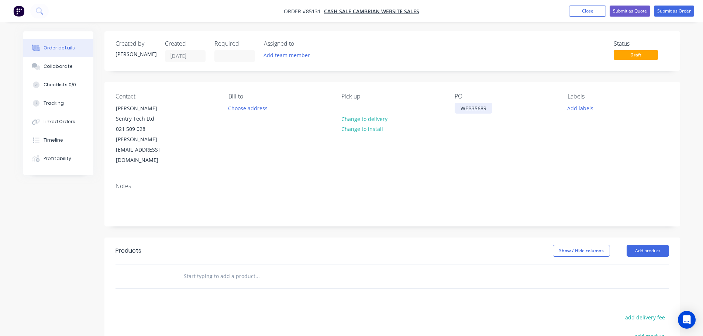
click at [487, 110] on div "WEB35689" at bounding box center [474, 108] width 38 height 11
drag, startPoint x: 234, startPoint y: 251, endPoint x: 216, endPoint y: 252, distance: 17.4
click at [234, 269] on input "text" at bounding box center [257, 276] width 148 height 15
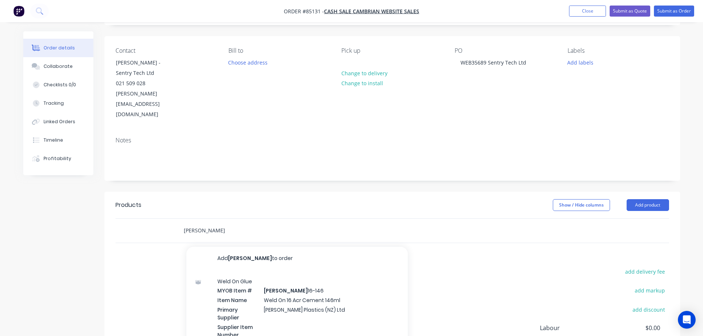
scroll to position [74, 0]
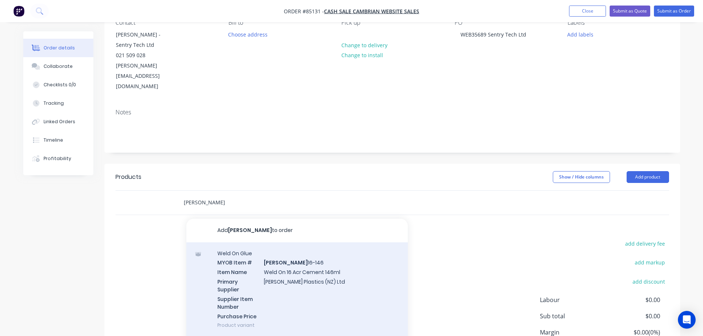
type input "weldon"
click at [301, 260] on div "Weld On Glue MYOB Item # WELDON 16-146 Item Name Weld On 16 Acr Cement 146ml Pr…" at bounding box center [296, 289] width 221 height 94
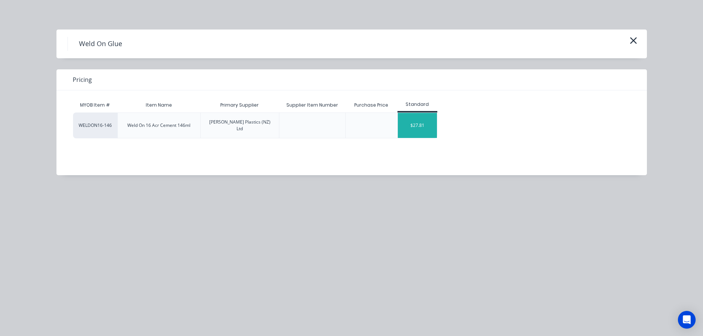
click at [406, 121] on div "$27.81" at bounding box center [417, 125] width 39 height 25
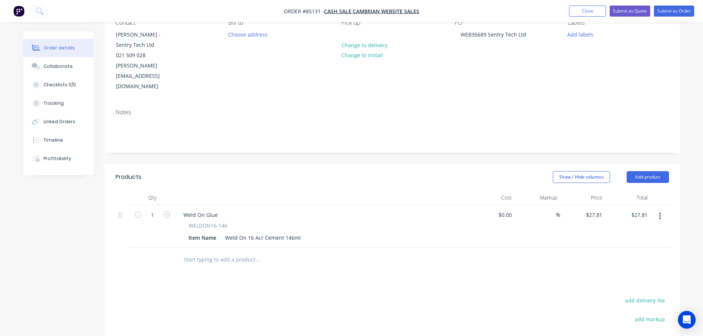
drag, startPoint x: 242, startPoint y: 238, endPoint x: 11, endPoint y: 246, distance: 231.5
click at [240, 252] on input "text" at bounding box center [257, 259] width 148 height 15
type input "l"
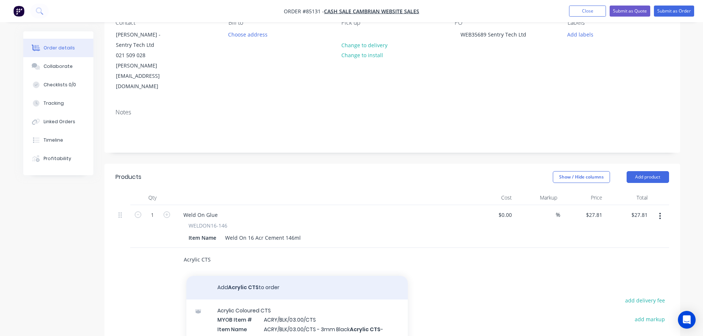
type input "Acrylic CTS"
click at [222, 276] on button "Add Acrylic CTS to order" at bounding box center [296, 288] width 221 height 24
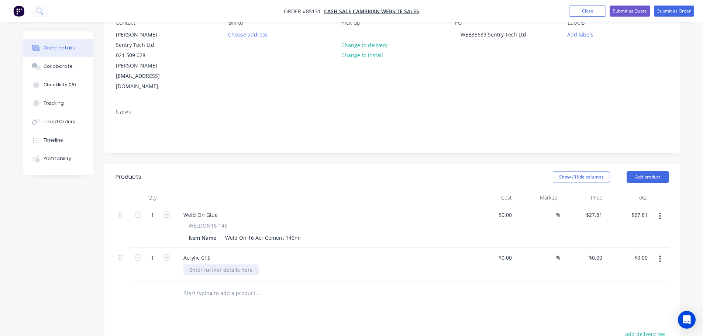
click at [234, 265] on div at bounding box center [220, 270] width 75 height 11
click at [202, 265] on div "3mm light blue solid acrylid 900 x1200" at bounding box center [223, 274] width 81 height 18
click at [306, 264] on div "Acrylic CTS 3mm light blue solid acrylid 900 x 1200" at bounding box center [322, 268] width 295 height 41
click at [644, 252] on input "0.00" at bounding box center [642, 257] width 17 height 11
type input "178.03"
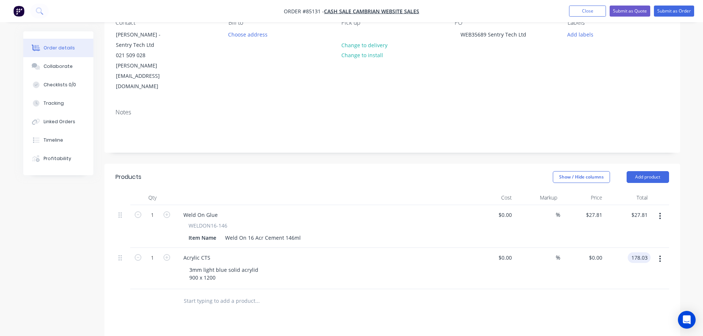
type input "$178.03"
click at [175, 248] on div "Acrylic CTS 3mm light blue solid acrylid 900 x 1200" at bounding box center [322, 268] width 295 height 41
click at [170, 254] on icon "button" at bounding box center [166, 257] width 7 height 7
type input "2"
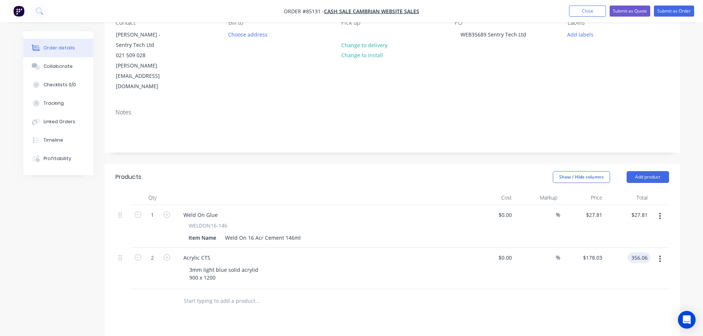
paste input "178.03"
type input "178.03"
type input "$89.015"
type input "$178.03"
click at [640, 260] on div "$178.03 178.03" at bounding box center [627, 268] width 45 height 41
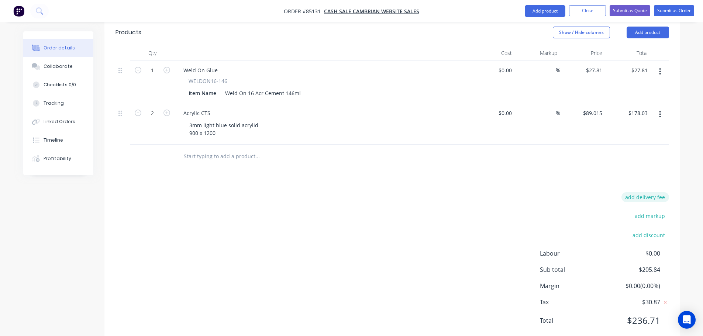
click at [644, 192] on button "add delivery fee" at bounding box center [645, 197] width 48 height 10
type input "12.17"
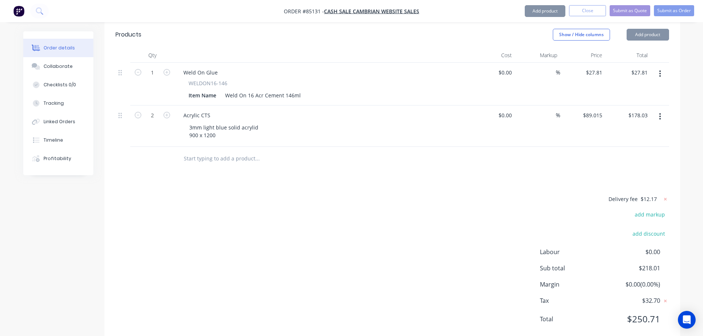
scroll to position [215, 0]
click at [162, 264] on div "Delivery fee $12.17 add markup add discount Labour $0.00 Sub total $218.01 Marg…" at bounding box center [391, 265] width 553 height 139
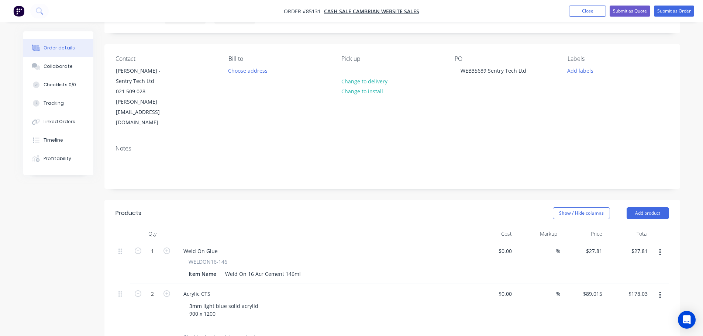
scroll to position [0, 0]
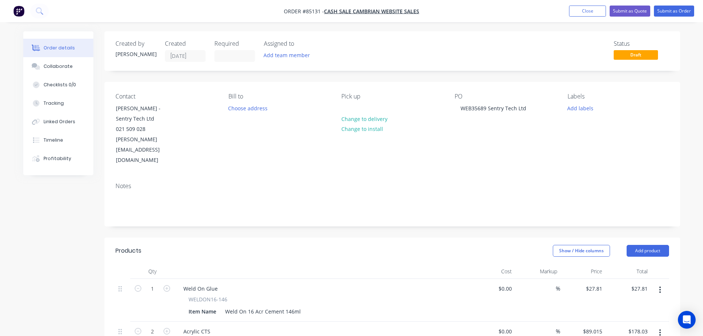
click at [578, 113] on div "Labels Add labels" at bounding box center [617, 129] width 101 height 73
click at [579, 111] on button "Add labels" at bounding box center [580, 108] width 34 height 10
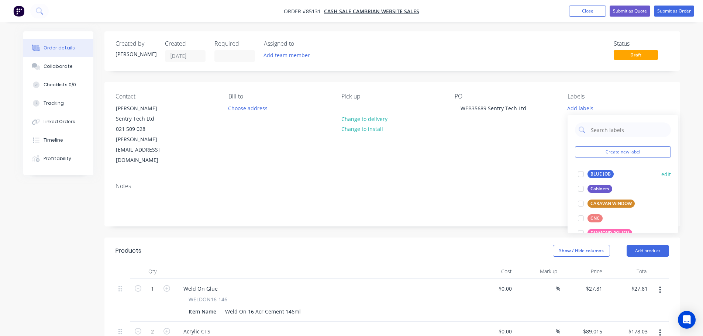
click at [597, 172] on div "BLUE JOB" at bounding box center [600, 174] width 26 height 8
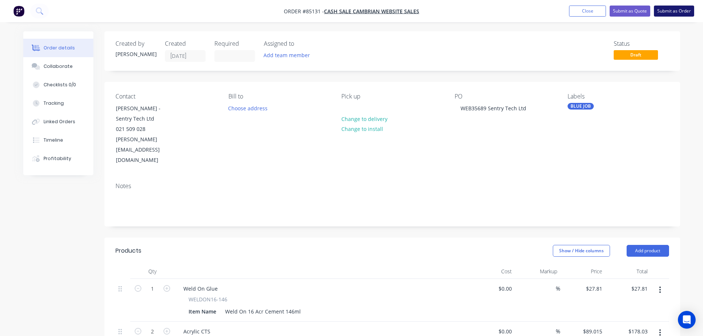
click at [680, 12] on button "Submit as Order" at bounding box center [674, 11] width 40 height 11
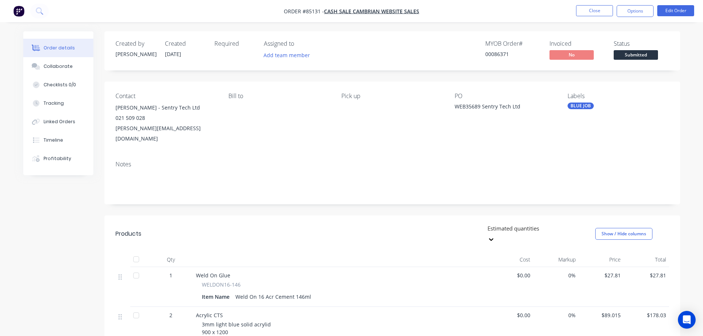
click at [494, 55] on div "00086371" at bounding box center [512, 54] width 55 height 8
copy div "00086371"
click at [629, 11] on button "Options" at bounding box center [635, 11] width 37 height 12
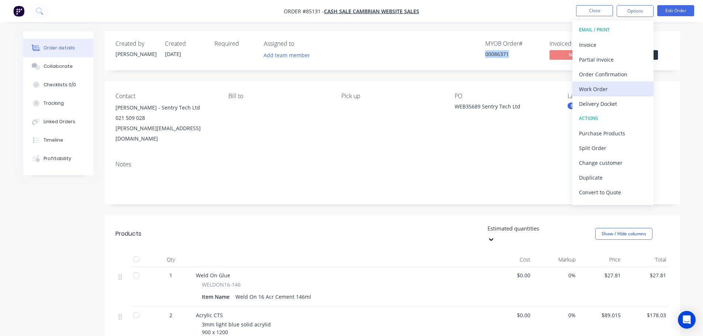
click at [606, 84] on div "Work Order" at bounding box center [613, 89] width 68 height 11
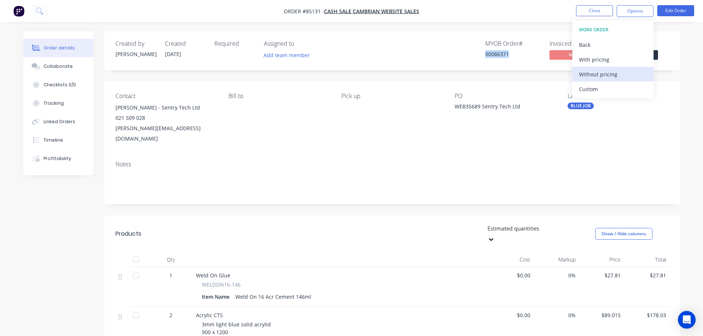
click at [610, 72] on div "Without pricing" at bounding box center [613, 74] width 68 height 11
click at [41, 8] on icon at bounding box center [39, 10] width 7 height 7
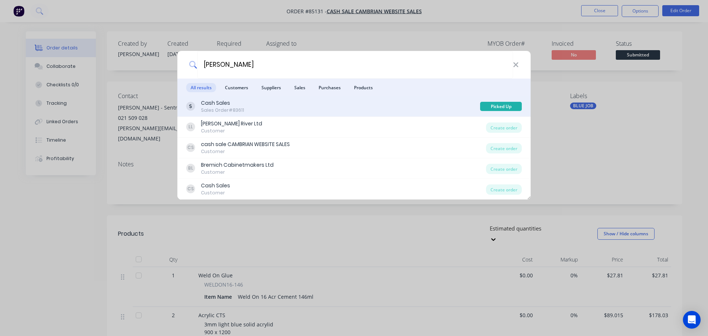
type input "brendan"
click at [314, 109] on div "Cash Sales Sales Order #83611" at bounding box center [333, 106] width 294 height 14
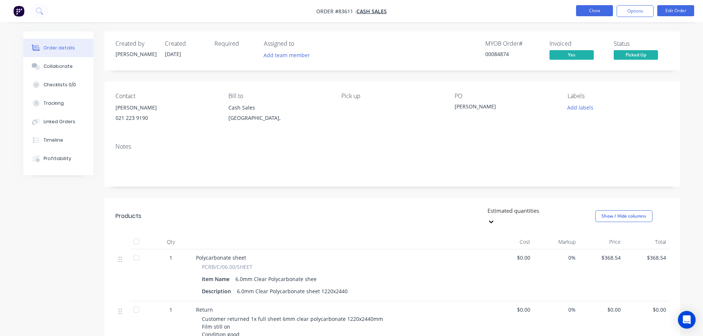
click at [584, 10] on button "Close" at bounding box center [594, 10] width 37 height 11
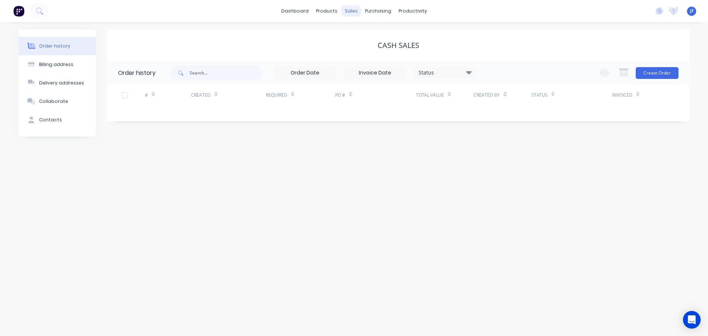
click at [352, 12] on div "sales" at bounding box center [351, 11] width 20 height 11
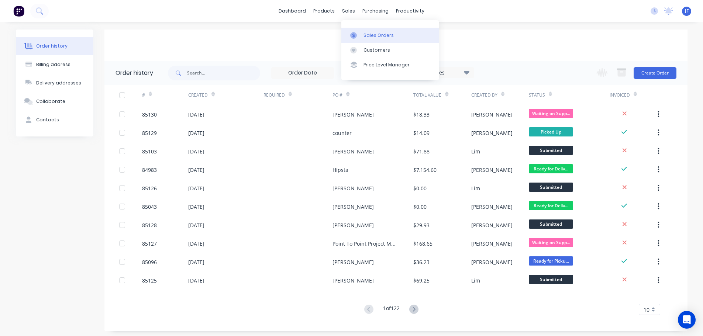
click at [377, 32] on div "Sales Orders" at bounding box center [378, 35] width 30 height 7
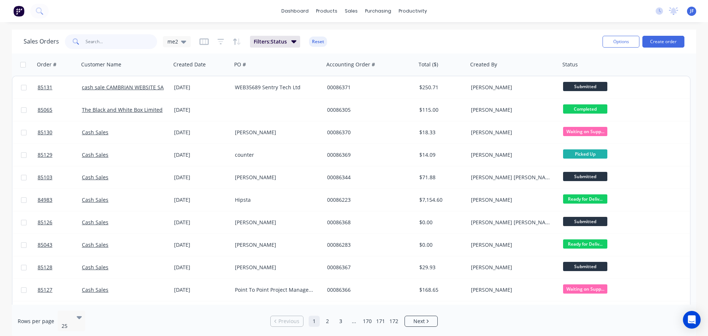
click at [102, 41] on input "text" at bounding box center [122, 41] width 72 height 15
type input "DPSL"
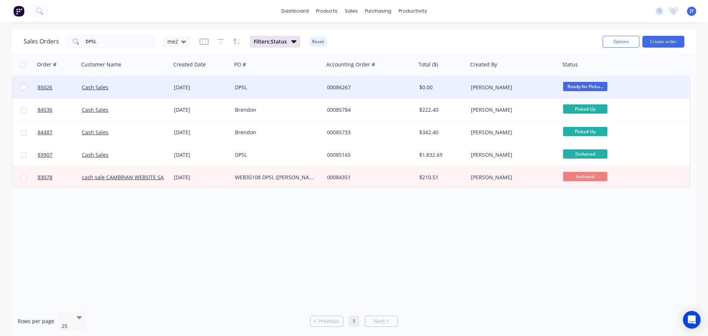
click at [514, 95] on div "[PERSON_NAME]" at bounding box center [514, 87] width 92 height 22
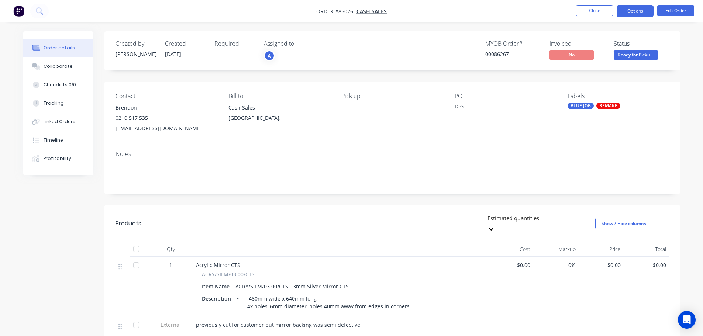
click at [635, 12] on button "Options" at bounding box center [635, 11] width 37 height 12
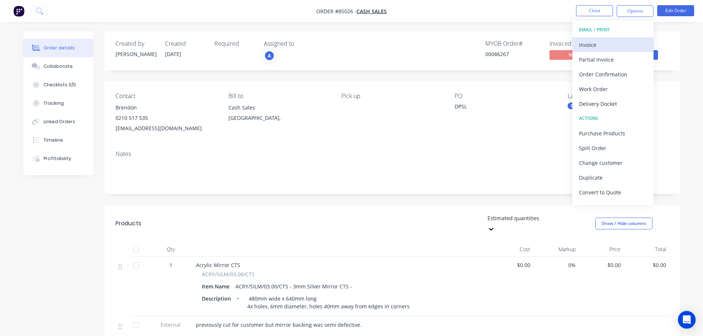
click at [630, 41] on div "Invoice" at bounding box center [613, 44] width 68 height 11
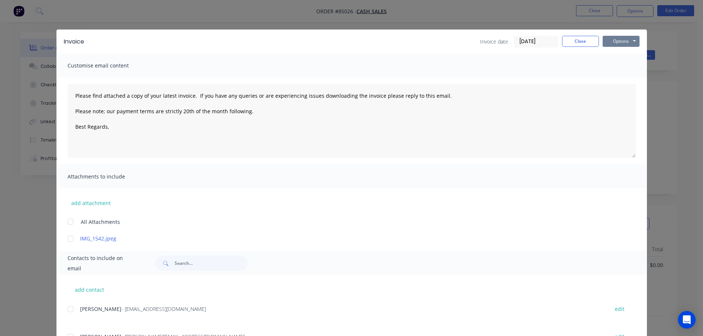
click at [621, 40] on button "Options" at bounding box center [621, 41] width 37 height 11
click at [576, 38] on button "Close" at bounding box center [580, 41] width 37 height 11
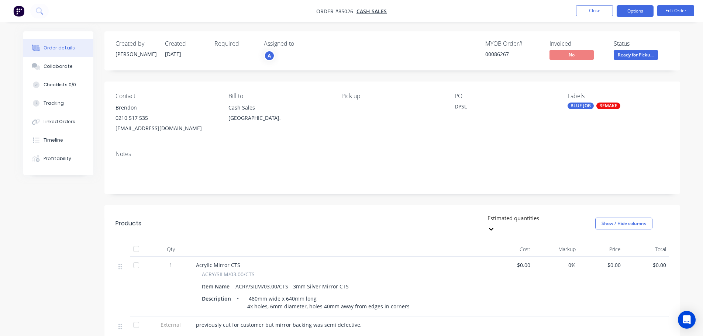
click at [629, 16] on button "Options" at bounding box center [635, 11] width 37 height 12
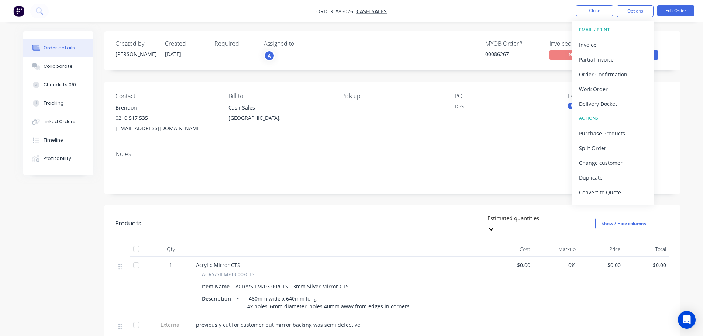
click at [628, 36] on button "EMAIL / PRINT" at bounding box center [612, 30] width 81 height 15
click at [626, 41] on div "Invoice" at bounding box center [613, 44] width 68 height 11
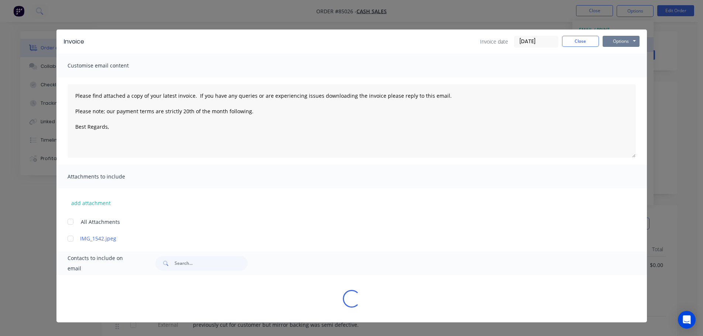
click at [626, 41] on button "Options" at bounding box center [621, 41] width 37 height 11
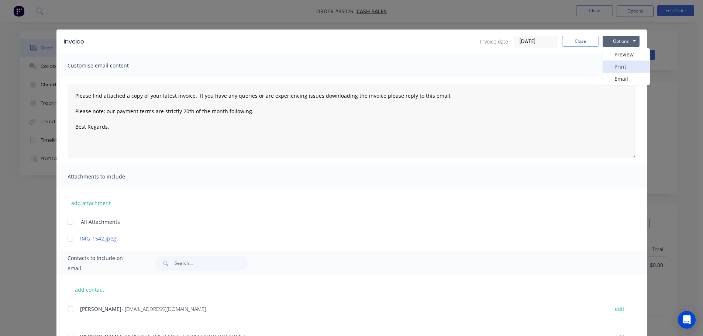
click at [624, 63] on button "Print" at bounding box center [626, 67] width 47 height 12
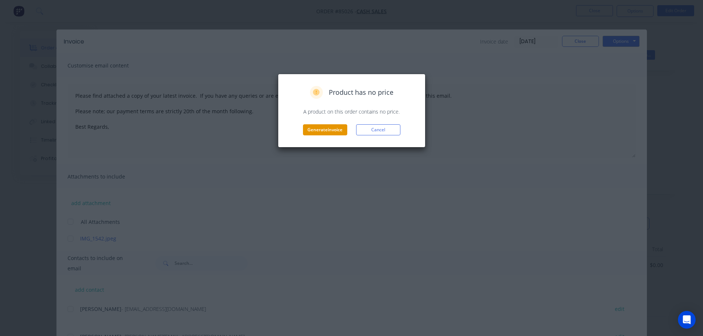
click at [336, 126] on button "Generate invoice" at bounding box center [325, 129] width 44 height 11
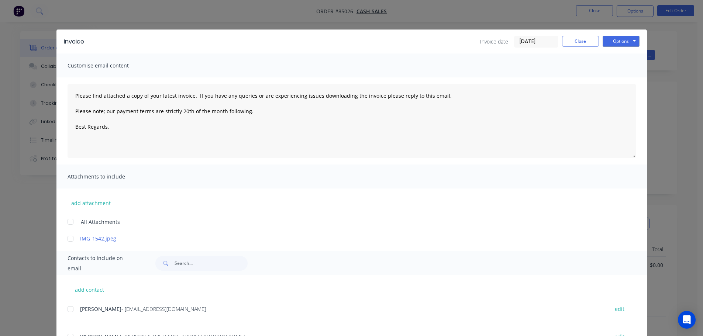
click at [233, 20] on div "Invoice Invoice date 07/10/25 Close Options Preview Print Email Customise email…" at bounding box center [351, 168] width 703 height 336
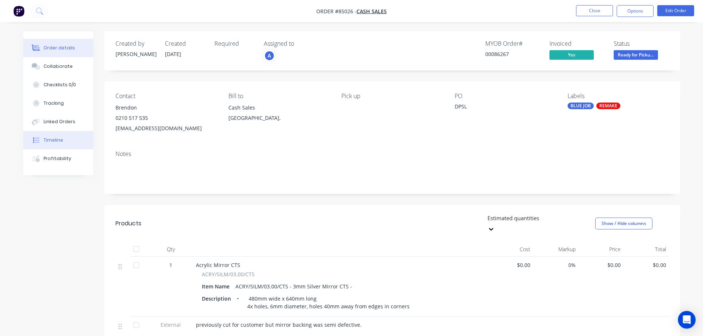
click at [69, 142] on button "Timeline" at bounding box center [58, 140] width 70 height 18
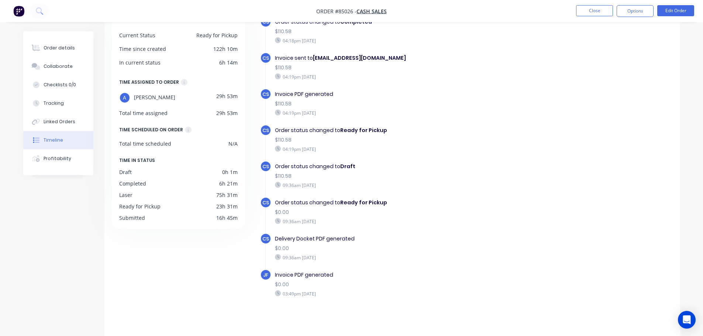
scroll to position [57, 0]
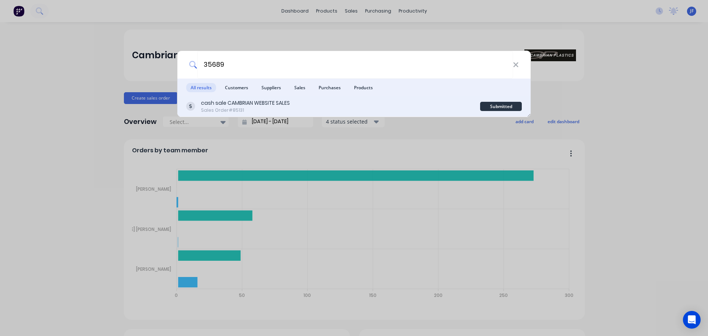
type input "35689"
click at [290, 104] on div "cash sale CAMBRIAN WEBSITE SALES Sales Order #85131" at bounding box center [333, 106] width 294 height 14
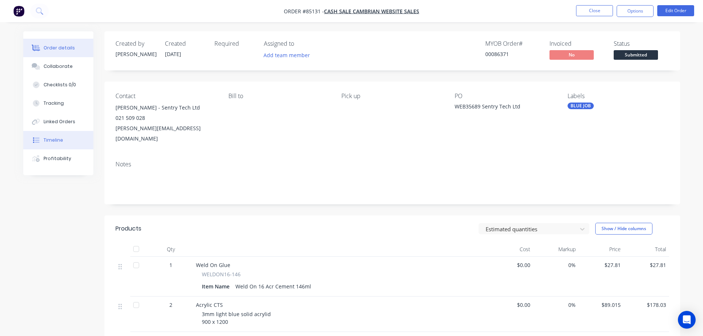
click at [67, 144] on button "Timeline" at bounding box center [58, 140] width 70 height 18
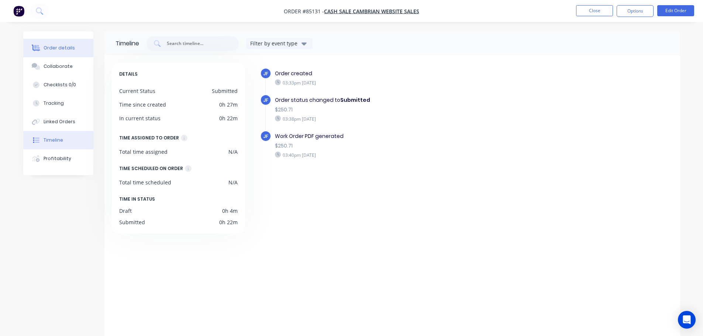
drag, startPoint x: 76, startPoint y: 52, endPoint x: 83, endPoint y: 53, distance: 6.7
click at [76, 52] on button "Order details" at bounding box center [58, 48] width 70 height 18
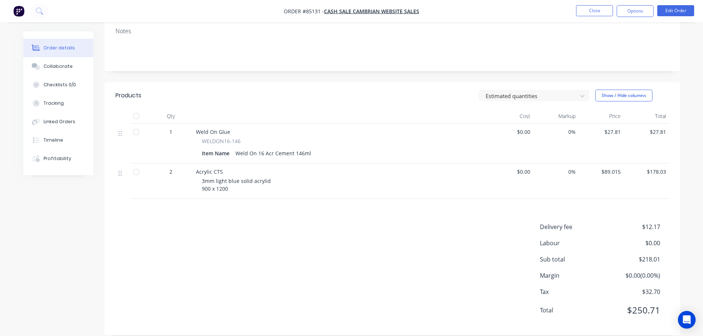
scroll to position [59, 0]
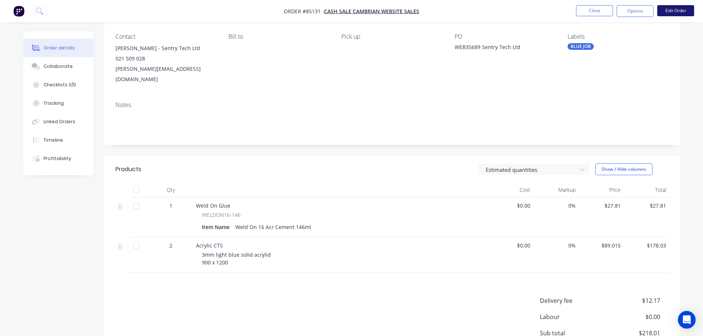
click at [682, 15] on button "Edit Order" at bounding box center [675, 10] width 37 height 11
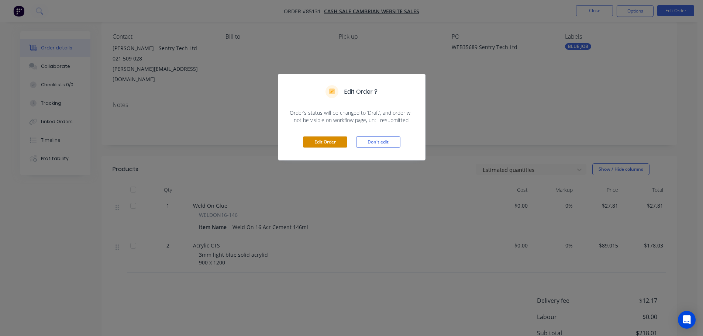
click at [322, 146] on button "Edit Order" at bounding box center [325, 142] width 44 height 11
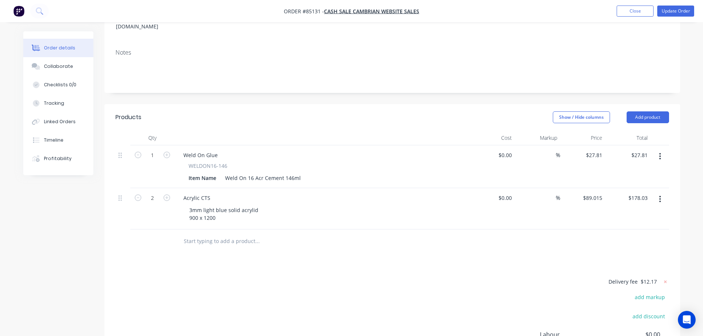
scroll to position [215, 0]
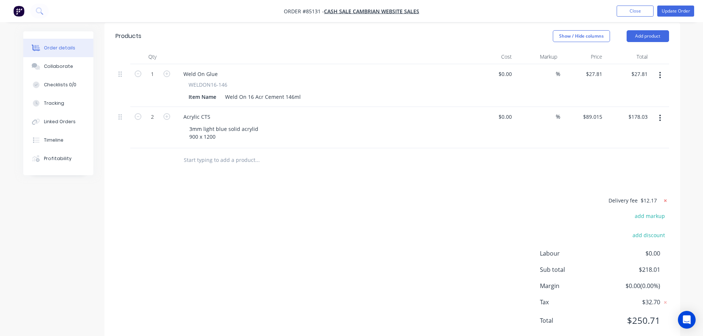
click at [662, 197] on icon at bounding box center [665, 200] width 7 height 7
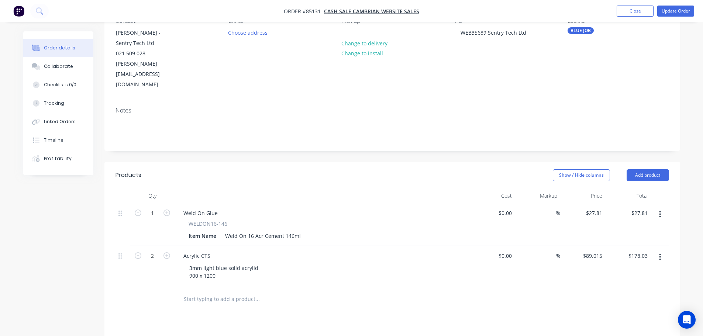
scroll to position [67, 0]
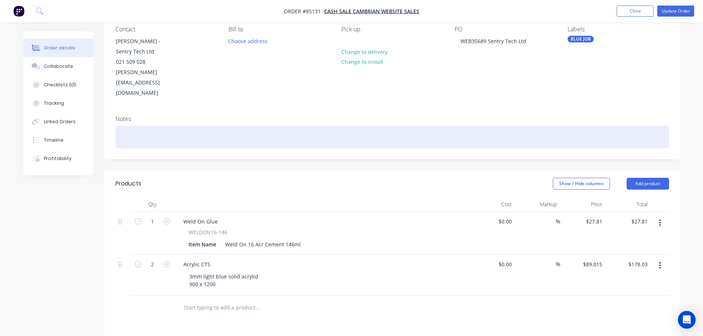
click at [218, 126] on div at bounding box center [391, 137] width 553 height 23
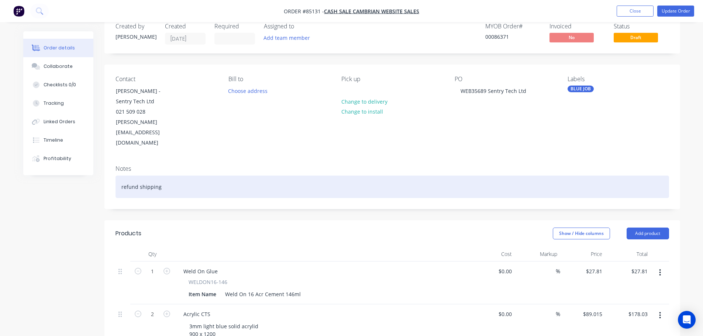
scroll to position [0, 0]
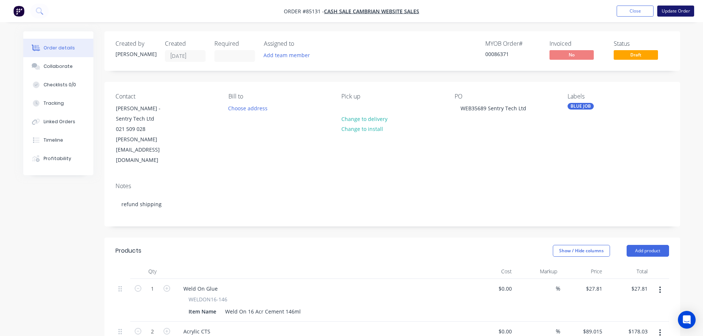
click at [690, 7] on button "Update Order" at bounding box center [675, 11] width 37 height 11
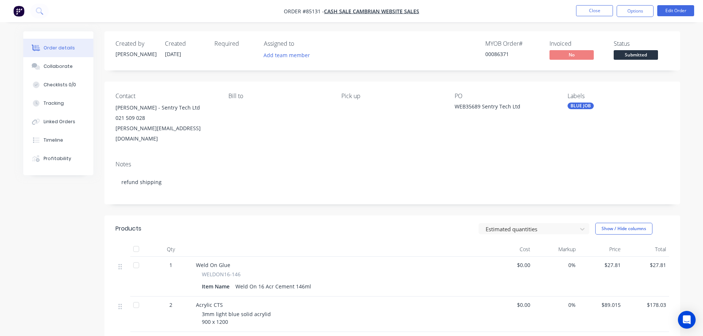
click at [491, 56] on div "00086371" at bounding box center [512, 54] width 55 height 8
drag, startPoint x: 623, startPoint y: 13, endPoint x: 621, endPoint y: 19, distance: 6.8
click at [623, 13] on button "Options" at bounding box center [635, 11] width 37 height 12
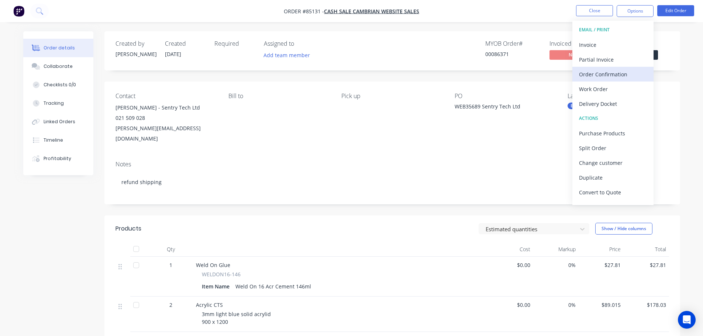
click at [608, 72] on div "Order Confirmation" at bounding box center [613, 74] width 68 height 11
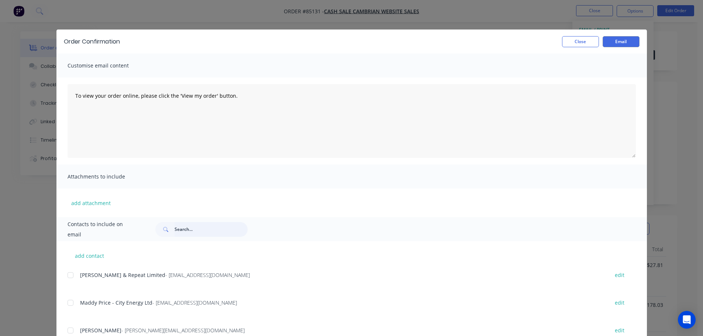
click at [224, 235] on input "text" at bounding box center [211, 229] width 73 height 15
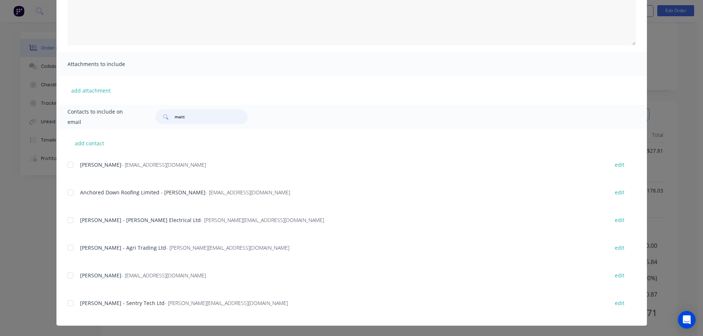
scroll to position [117, 0]
click at [73, 305] on div at bounding box center [70, 303] width 15 height 15
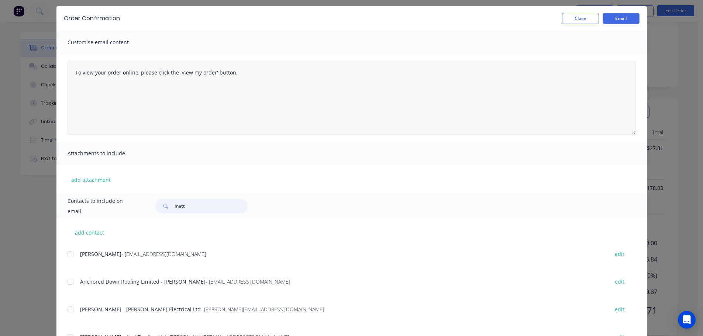
scroll to position [0, 0]
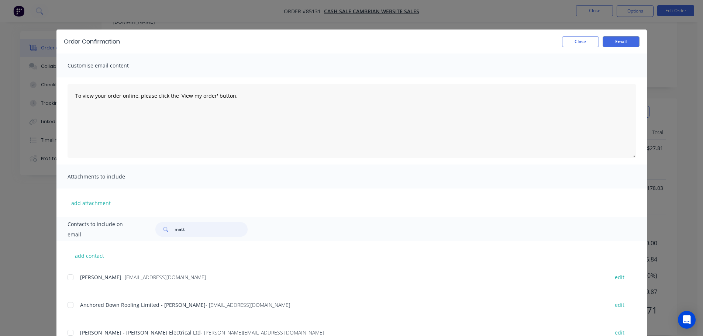
type input "matt"
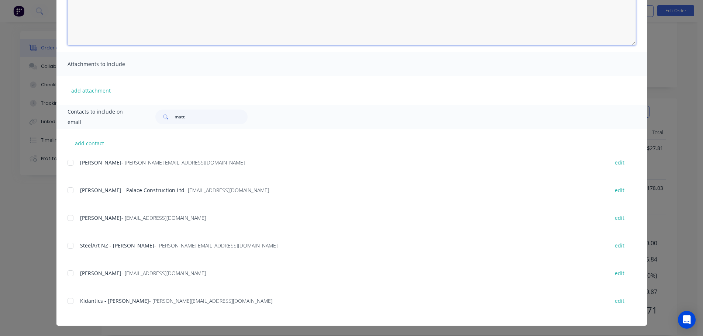
click at [272, 25] on textarea "To view your order online, please click the 'View my order' button." at bounding box center [352, 9] width 568 height 74
paste textarea "[PERSON_NAME] you for your order, confirmation of your order is attached. We wi…"
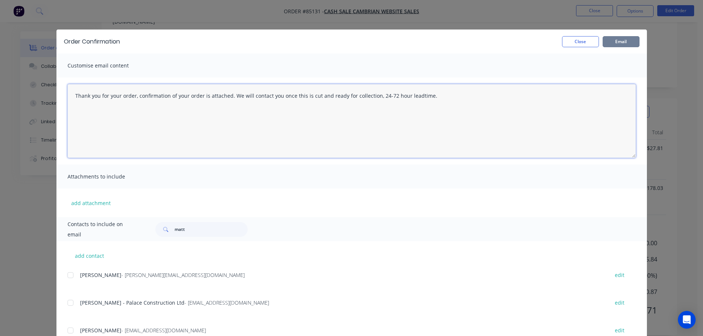
type textarea "Thank you for your order, confirmation of your order is attached. We will conta…"
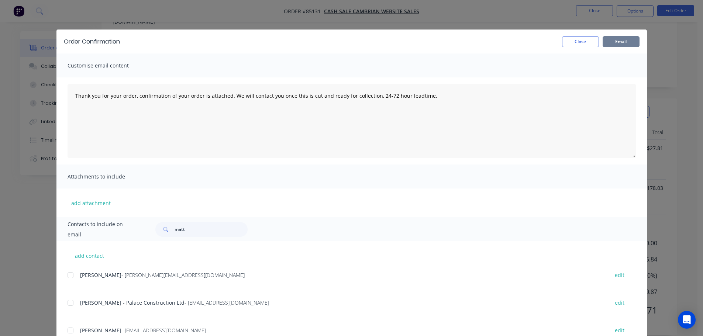
click at [614, 40] on button "Email" at bounding box center [621, 41] width 37 height 11
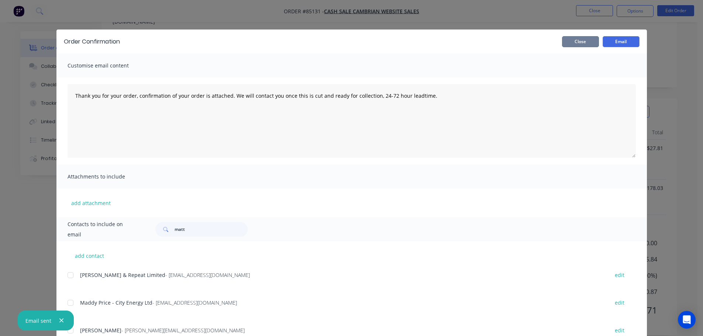
click at [585, 42] on button "Close" at bounding box center [580, 41] width 37 height 11
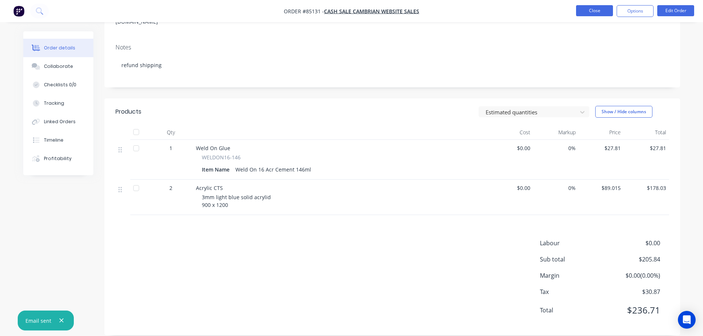
click at [590, 8] on button "Close" at bounding box center [594, 10] width 37 height 11
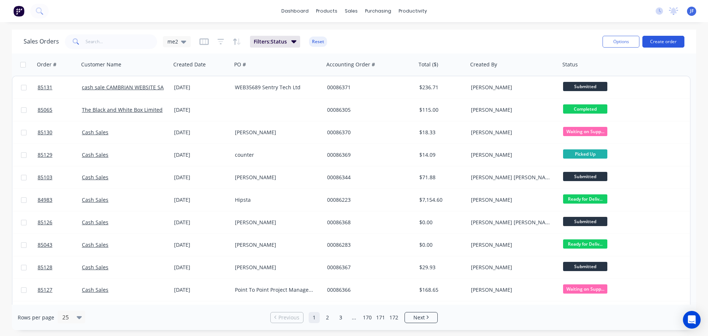
click at [658, 38] on button "Create order" at bounding box center [664, 42] width 42 height 12
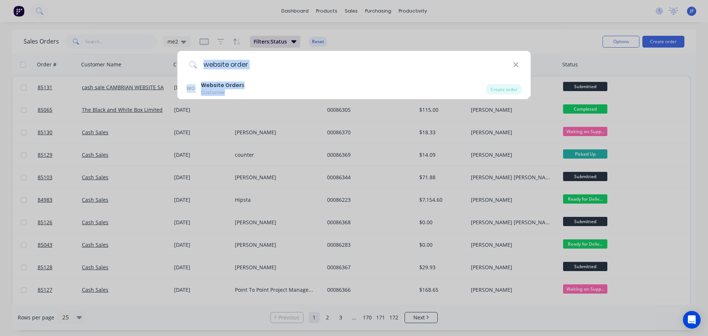
drag, startPoint x: 261, startPoint y: 91, endPoint x: 294, endPoint y: 56, distance: 48.0
click at [296, 56] on div "website order WO Website Order s Customer Create order" at bounding box center [354, 75] width 354 height 49
click at [213, 65] on input "website order" at bounding box center [355, 65] width 316 height 28
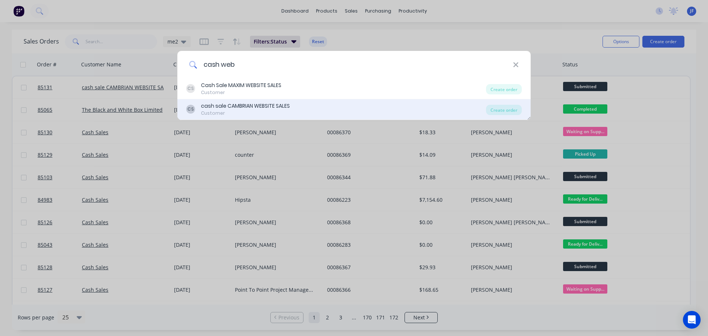
type input "cash web"
click at [276, 106] on div "cash sale CAMBRIAN WEBSITE SALES" at bounding box center [245, 106] width 89 height 8
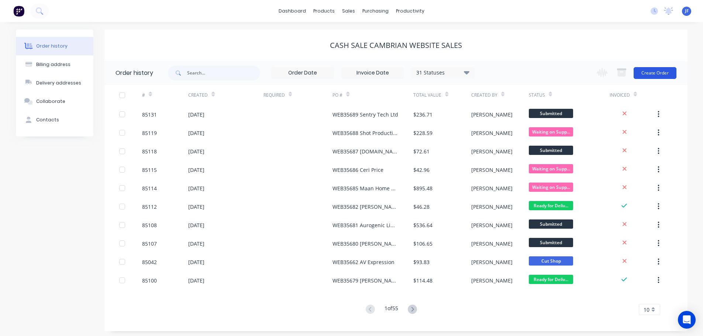
click at [656, 72] on button "Create Order" at bounding box center [655, 73] width 43 height 12
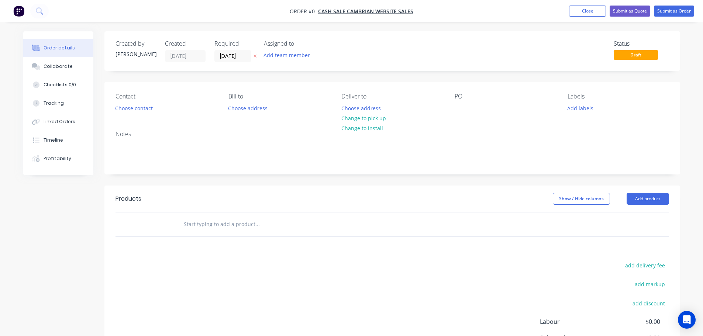
click at [257, 57] on button "button" at bounding box center [255, 56] width 8 height 8
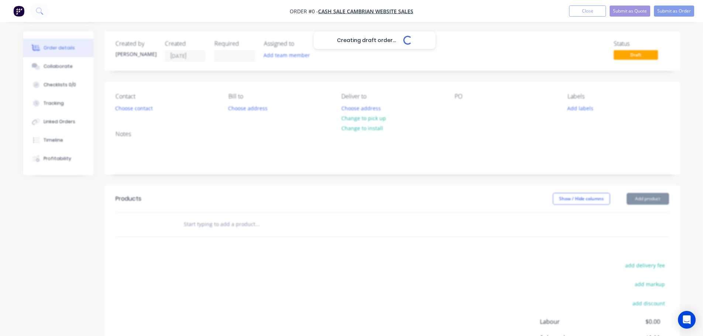
click at [144, 115] on div "Contact Choose contact [PERSON_NAME] to Choose address Deliver to Choose addres…" at bounding box center [392, 103] width 576 height 43
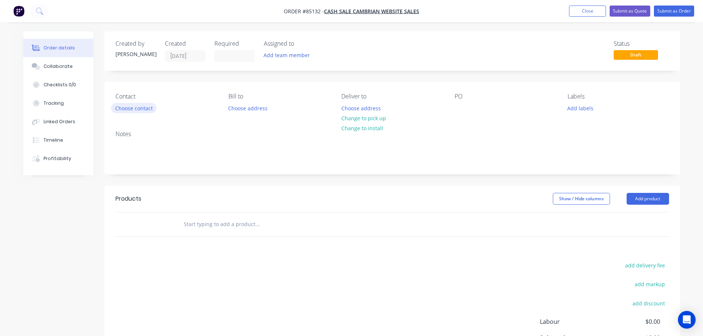
click at [143, 107] on button "Choose contact" at bounding box center [133, 108] width 45 height 10
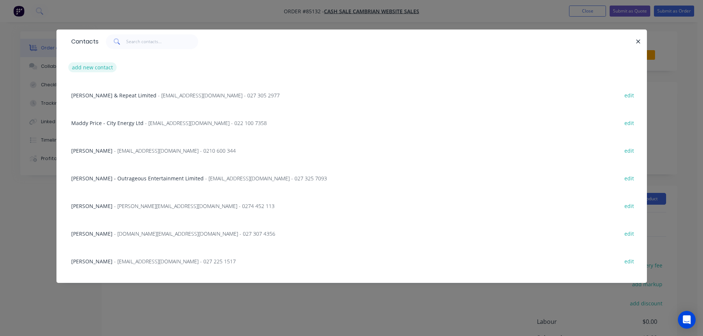
click at [90, 68] on button "add new contact" at bounding box center [92, 67] width 49 height 10
select select "NZ"
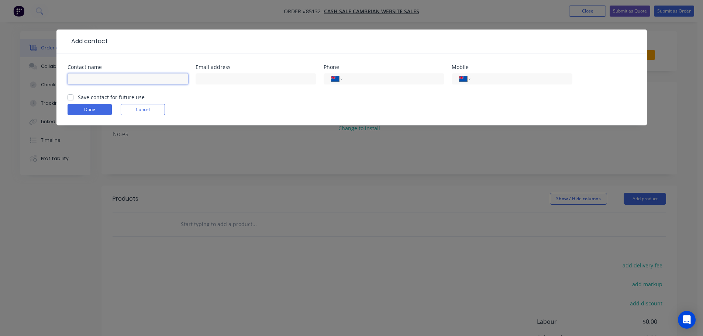
drag, startPoint x: 112, startPoint y: 78, endPoint x: 110, endPoint y: 90, distance: 12.3
click at [112, 79] on input "text" at bounding box center [128, 78] width 121 height 11
paste input "[PERSON_NAME]"
type input "[PERSON_NAME]"
drag, startPoint x: 108, startPoint y: 95, endPoint x: 104, endPoint y: 96, distance: 4.2
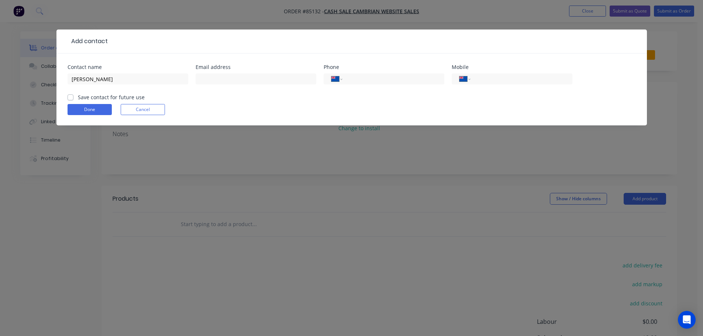
click at [108, 96] on label "Save contact for future use" at bounding box center [111, 97] width 67 height 8
click at [73, 96] on input "Save contact for future use" at bounding box center [71, 96] width 6 height 7
checkbox input "true"
drag, startPoint x: 508, startPoint y: 78, endPoint x: 461, endPoint y: 88, distance: 47.5
click at [508, 78] on input "tel" at bounding box center [520, 79] width 89 height 8
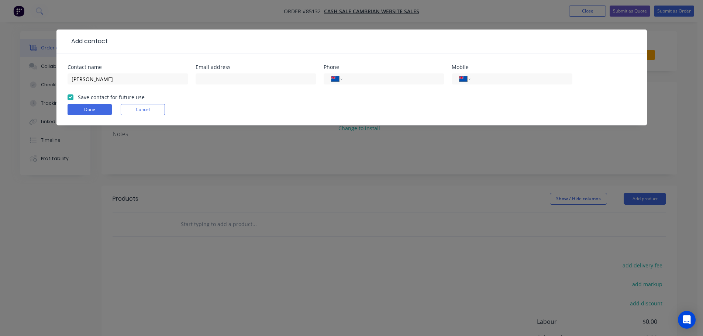
paste input "021 170 1954"
type input "021 170 1954"
click at [217, 86] on div at bounding box center [256, 83] width 121 height 22
click at [218, 82] on input "text" at bounding box center [256, 78] width 121 height 11
paste input "[EMAIL_ADDRESS][DOMAIN_NAME]"
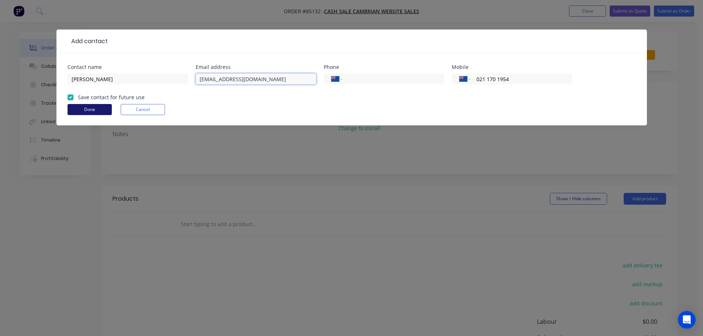
type input "[EMAIL_ADDRESS][DOMAIN_NAME]"
click at [107, 108] on button "Done" at bounding box center [90, 109] width 44 height 11
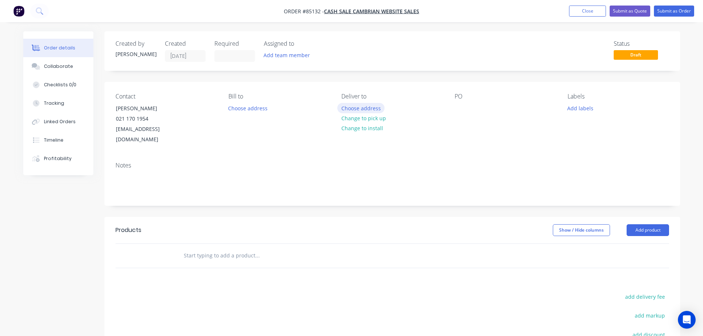
click at [356, 105] on button "Choose address" at bounding box center [360, 108] width 47 height 10
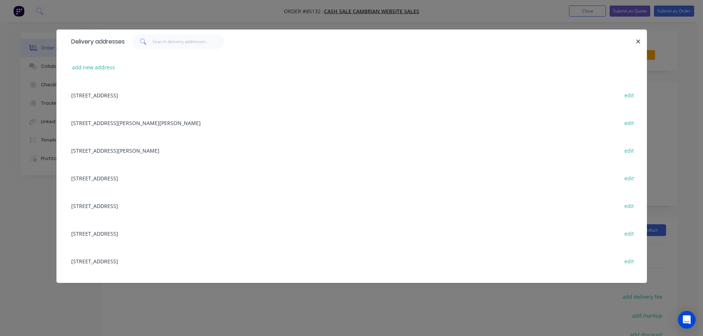
click at [100, 62] on div "add new address" at bounding box center [352, 68] width 568 height 28
click at [102, 72] on button "add new address" at bounding box center [93, 67] width 51 height 10
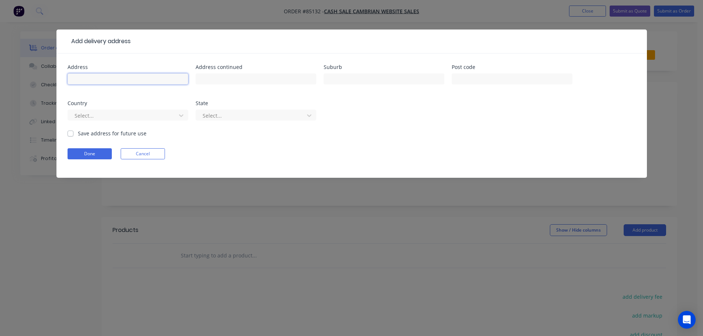
click at [103, 81] on input "text" at bounding box center [128, 78] width 121 height 11
paste input "[STREET_ADDRESS]"
type input "[STREET_ADDRESS]"
click at [76, 147] on form "Address [STREET_ADDRESS] 2025 Address continued Suburb Post code Country Select…" at bounding box center [352, 121] width 568 height 113
click at [81, 151] on button "Done" at bounding box center [90, 153] width 44 height 11
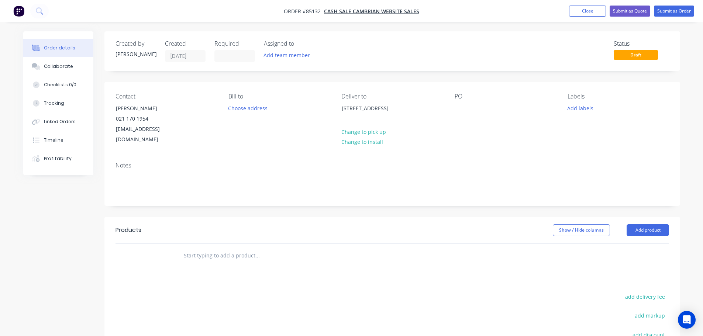
click at [451, 110] on div "Contact [PERSON_NAME] [PHONE_NUMBER] [EMAIL_ADDRESS][DOMAIN_NAME] [PERSON_NAME]…" at bounding box center [392, 119] width 576 height 74
click at [465, 109] on div at bounding box center [461, 108] width 12 height 11
drag, startPoint x: 113, startPoint y: 106, endPoint x: 198, endPoint y: 110, distance: 84.9
click at [198, 110] on div "Contact [PERSON_NAME] [PHONE_NUMBER] [EMAIL_ADDRESS][DOMAIN_NAME]" at bounding box center [165, 119] width 101 height 52
copy div "[PERSON_NAME]"
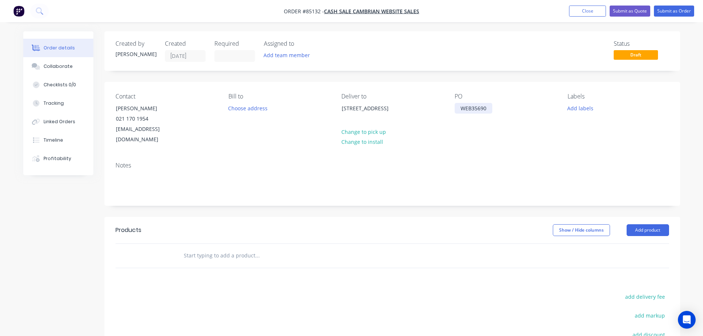
click at [491, 107] on div "WEB35690" at bounding box center [474, 108] width 38 height 11
click at [223, 248] on input "text" at bounding box center [257, 255] width 148 height 15
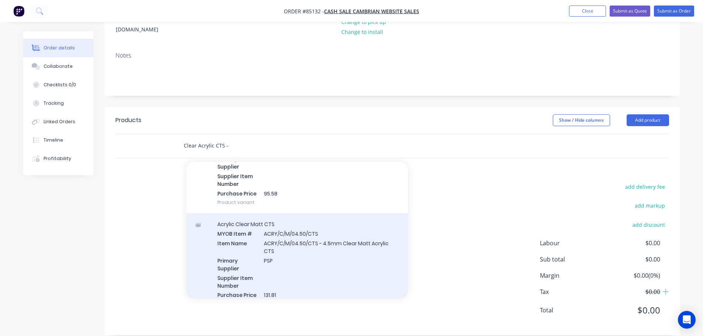
scroll to position [254, 0]
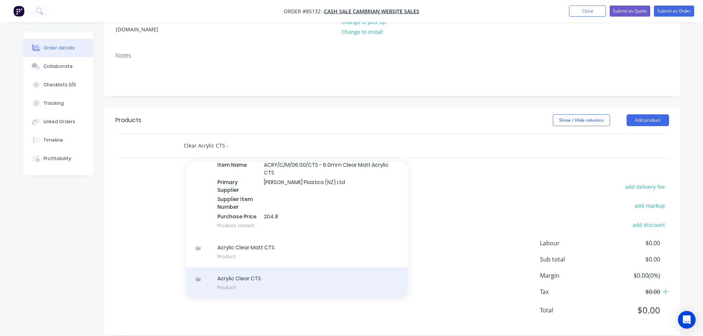
type input "Clear Acrylic CTS -"
click at [298, 276] on div "Acrylic Clear CTS Product" at bounding box center [296, 283] width 221 height 31
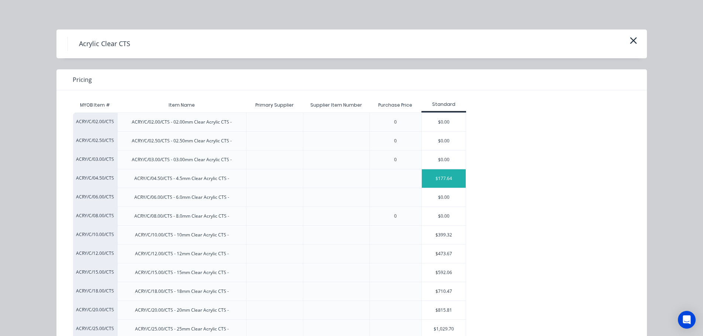
click at [436, 178] on div "$177.64" at bounding box center [444, 178] width 44 height 18
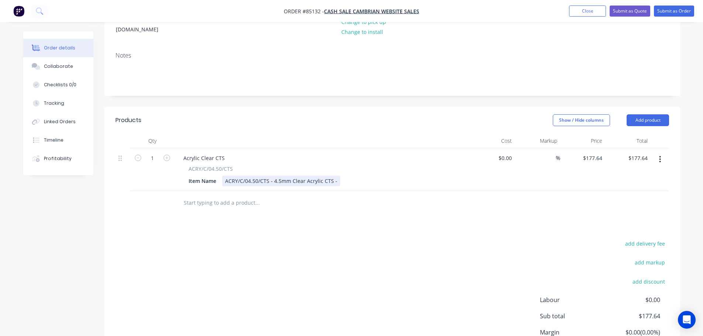
click at [337, 176] on div "Item Name ACRY/C/04.50/CTS - 4.5mm Clear Acrylic CTS -" at bounding box center [321, 181] width 270 height 11
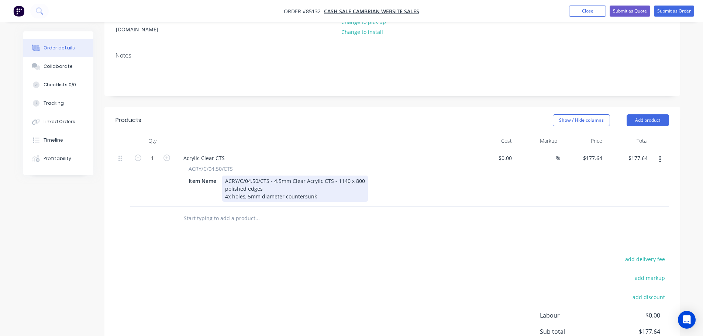
click at [327, 184] on div "ACRY/C/04.50/CTS - 4.5mm Clear Acrylic CTS - 1140 x 800 polished edges 4x holes…" at bounding box center [295, 189] width 146 height 26
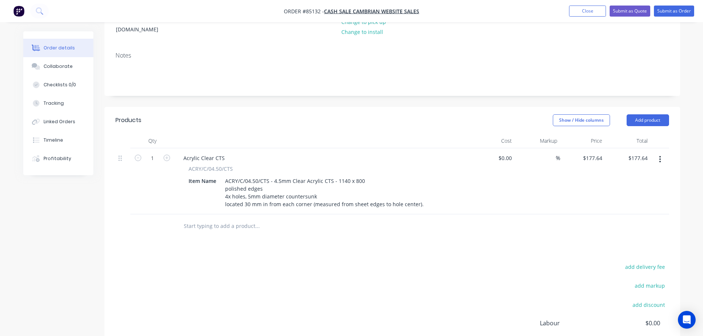
click at [329, 262] on div "add delivery fee add markup add discount Labour $0.00 Sub total $177.64 Margin …" at bounding box center [391, 333] width 553 height 142
click at [628, 153] on div "177.64 $177.64" at bounding box center [638, 158] width 26 height 11
type input "107.72"
type input "$107.72"
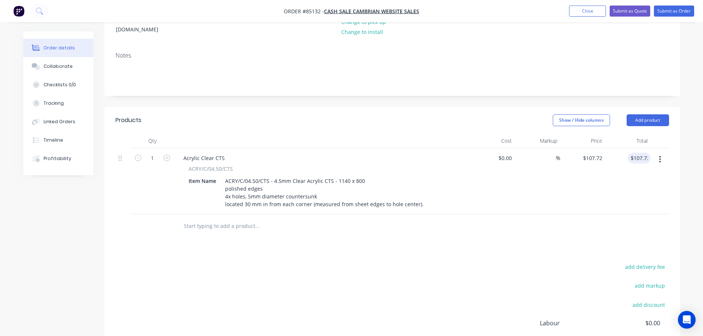
click at [567, 283] on div "add delivery fee add markup add discount Labour $0.00 Sub total $177.64 Margin …" at bounding box center [391, 333] width 553 height 142
click at [653, 262] on button "add delivery fee" at bounding box center [645, 267] width 48 height 10
type input "12"
click at [259, 274] on div "Delivery fee Delivery fee Delivery fee name (Optional) 12 12 $0 add markup add …" at bounding box center [391, 332] width 553 height 141
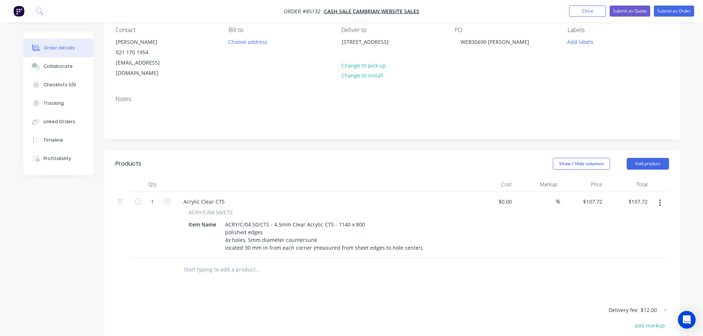
scroll to position [0, 0]
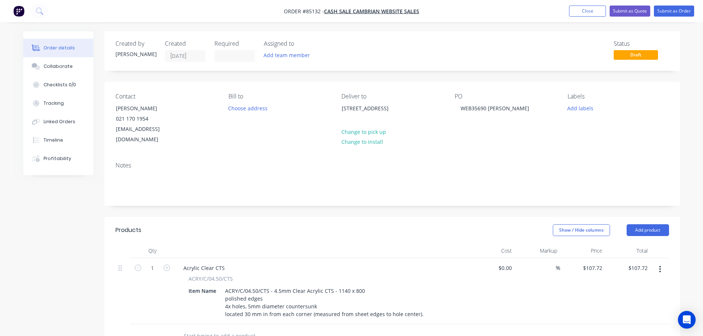
click at [665, 20] on nav "Order #85132 - cash sale CAMBRIAN WEBSITE SALES Add product Close Submit as Quo…" at bounding box center [351, 11] width 703 height 22
click at [672, 5] on nav "Order #85132 - cash sale CAMBRIAN WEBSITE SALES Add product Close Submit as Quo…" at bounding box center [351, 11] width 703 height 22
click at [674, 16] on button "Submit as Order" at bounding box center [674, 11] width 40 height 11
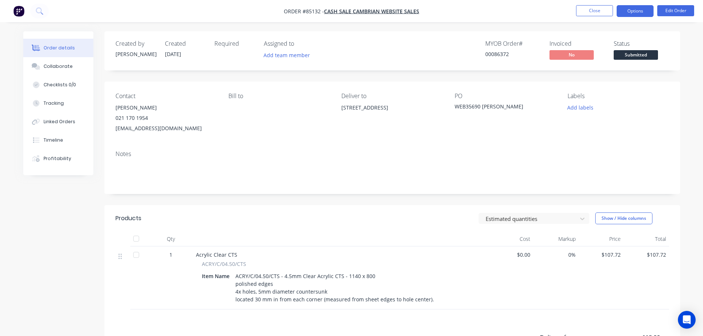
click at [645, 9] on button "Options" at bounding box center [635, 11] width 37 height 12
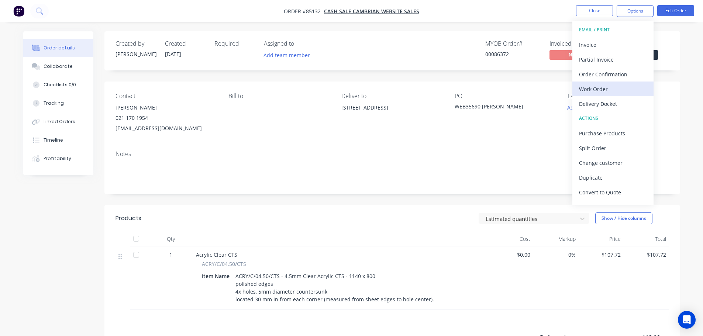
click at [618, 83] on button "Work Order" at bounding box center [612, 89] width 81 height 15
click at [618, 73] on div "Without pricing" at bounding box center [613, 74] width 68 height 11
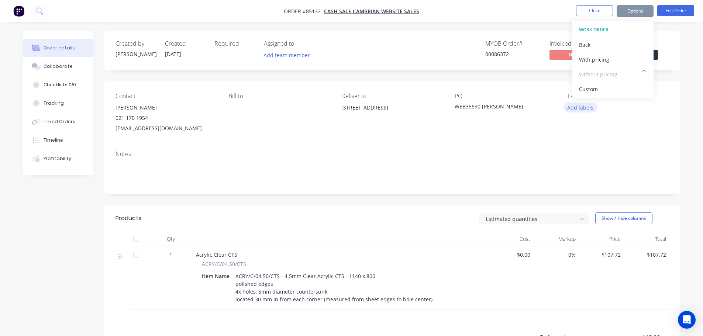
click at [571, 104] on button "Add labels" at bounding box center [580, 108] width 34 height 10
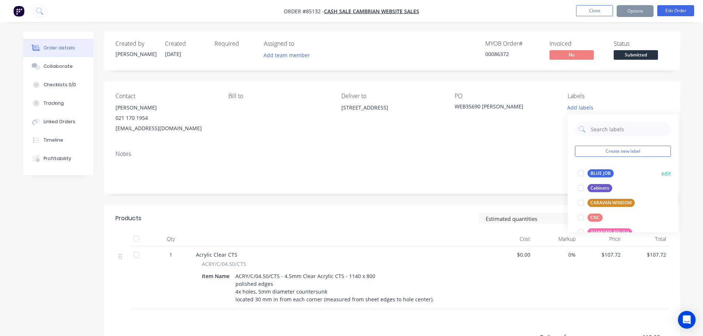
click at [589, 165] on div "Create new label BLUE JOB edit Cabinets edit CARAVAN WINDOW edit CNC edit DIAMO…" at bounding box center [622, 173] width 111 height 118
click at [589, 171] on div "BLUE JOB" at bounding box center [600, 173] width 26 height 8
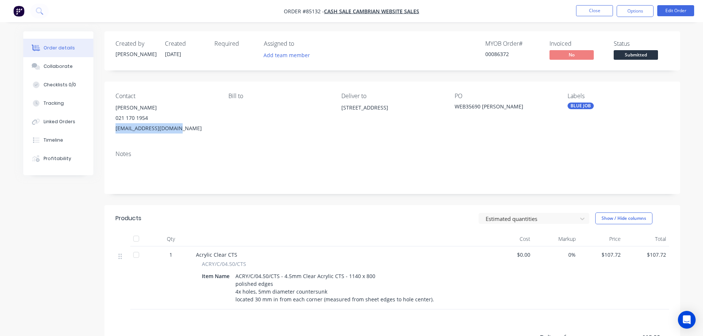
drag, startPoint x: 113, startPoint y: 127, endPoint x: 196, endPoint y: 128, distance: 83.4
click at [195, 128] on div "Contact [PERSON_NAME] [PHONE_NUMBER] [EMAIL_ADDRESS][DOMAIN_NAME] [PERSON_NAME]…" at bounding box center [392, 113] width 576 height 63
copy div "[EMAIL_ADDRESS][DOMAIN_NAME]"
click at [638, 12] on button "Options" at bounding box center [635, 11] width 37 height 12
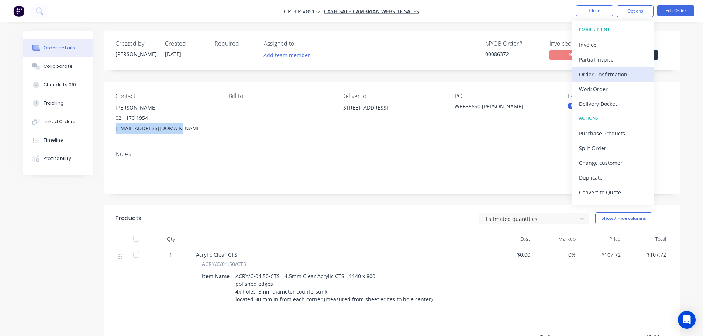
click at [596, 69] on div "Order Confirmation" at bounding box center [613, 74] width 68 height 11
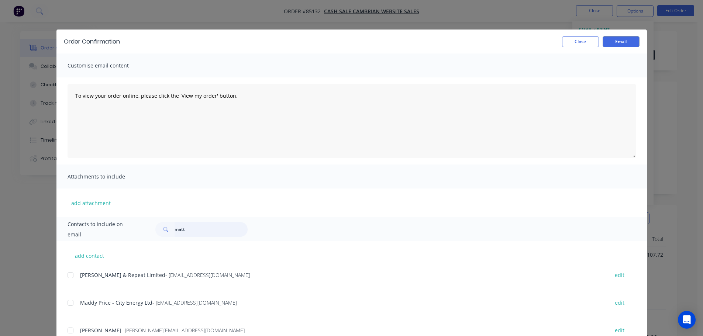
click at [210, 225] on input "matt" at bounding box center [211, 229] width 73 height 15
paste input "[EMAIL_ADDRESS][DOMAIN_NAME]"
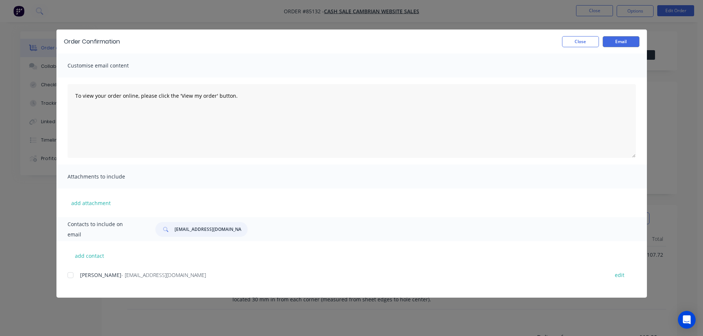
click at [73, 275] on div at bounding box center [70, 275] width 15 height 15
type input "[EMAIL_ADDRESS][DOMAIN_NAME]"
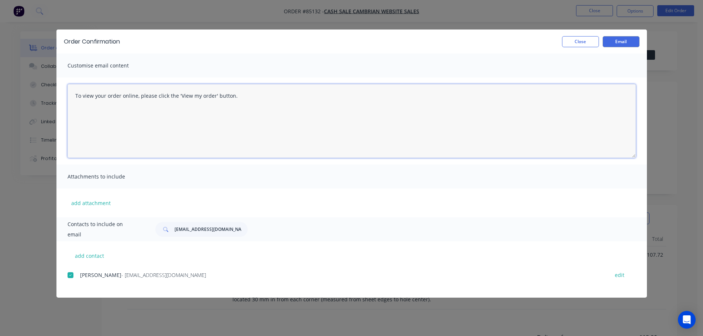
click at [189, 104] on textarea "To view your order online, please click the 'View my order' button." at bounding box center [352, 121] width 568 height 74
paste textarea "[PERSON_NAME] you for your order, confirmation of your order is attached. Your …"
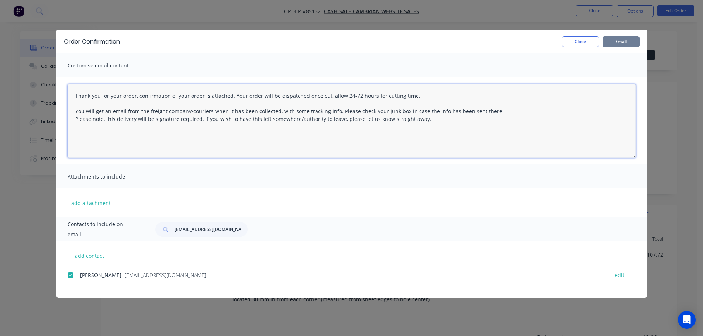
type textarea "Thank you for your order, confirmation of your order is attached. Your order wi…"
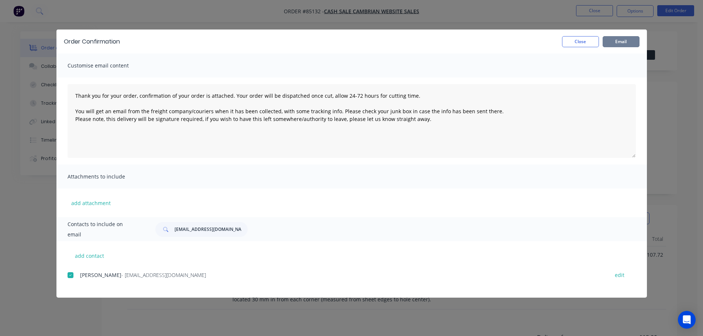
click at [618, 41] on button "Email" at bounding box center [621, 41] width 37 height 11
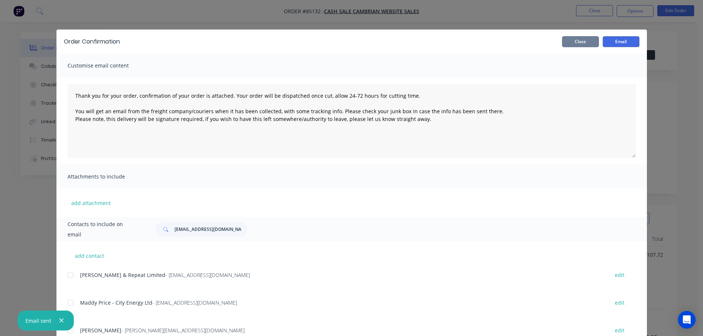
click at [594, 36] on button "Close" at bounding box center [580, 41] width 37 height 11
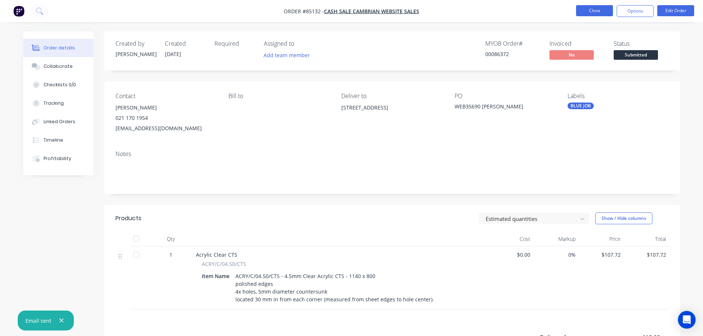
click at [590, 13] on button "Close" at bounding box center [594, 10] width 37 height 11
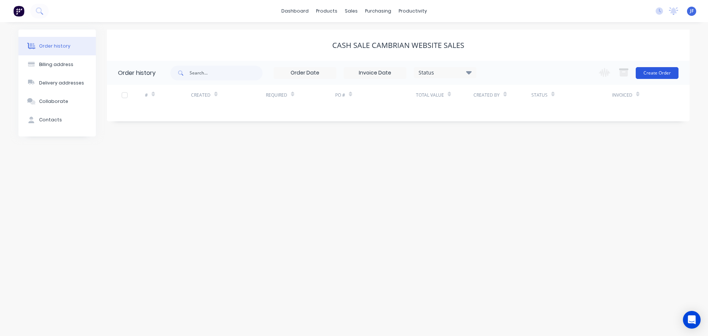
click at [650, 72] on button "Create Order" at bounding box center [657, 73] width 43 height 12
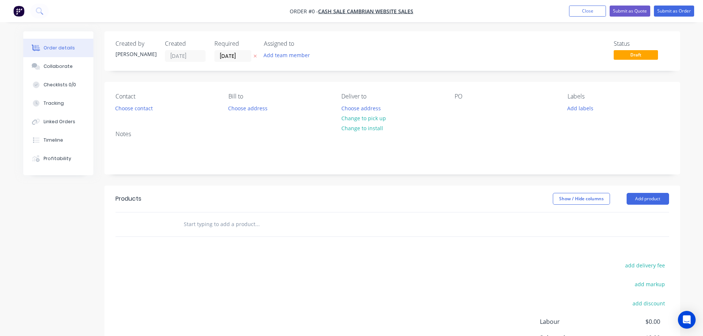
click at [254, 54] on icon "button" at bounding box center [254, 56] width 3 height 4
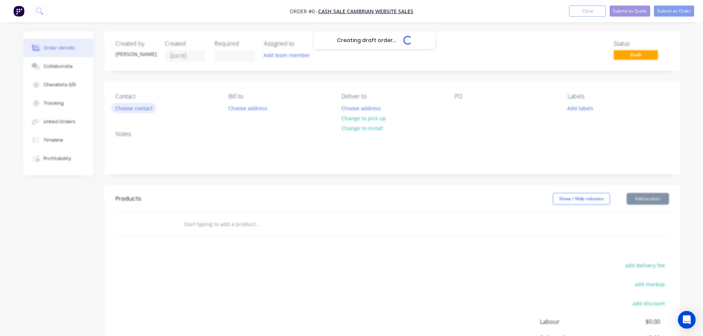
click at [138, 113] on button "Choose contact" at bounding box center [133, 108] width 45 height 10
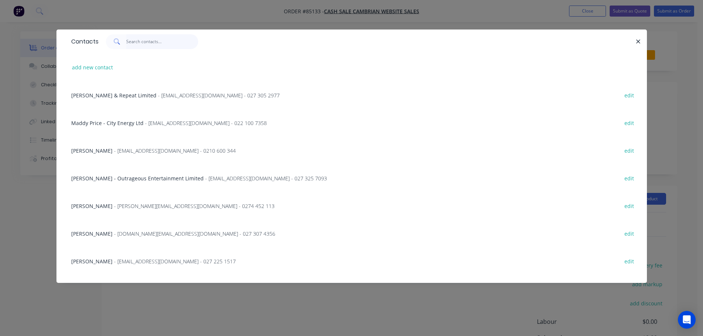
drag, startPoint x: 178, startPoint y: 45, endPoint x: 174, endPoint y: 46, distance: 4.5
click at [178, 45] on input "text" at bounding box center [162, 41] width 72 height 15
paste input "[PERSON_NAME]"
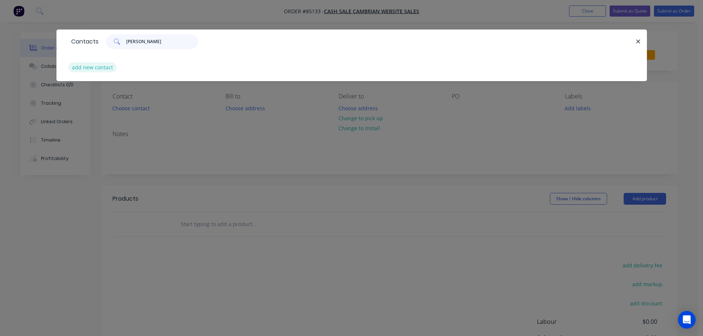
type input "[PERSON_NAME]"
click at [87, 66] on button "add new contact" at bounding box center [92, 67] width 49 height 10
select select "NZ"
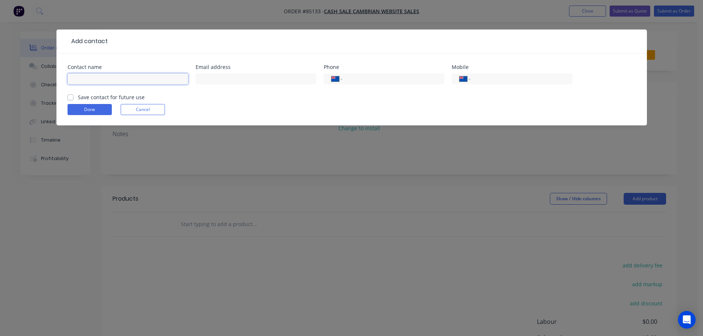
click at [106, 82] on input "text" at bounding box center [128, 78] width 121 height 11
paste input "[PERSON_NAME]"
type input "[PERSON_NAME]"
click at [104, 100] on label "Save contact for future use" at bounding box center [111, 97] width 67 height 8
click at [73, 100] on input "Save contact for future use" at bounding box center [71, 96] width 6 height 7
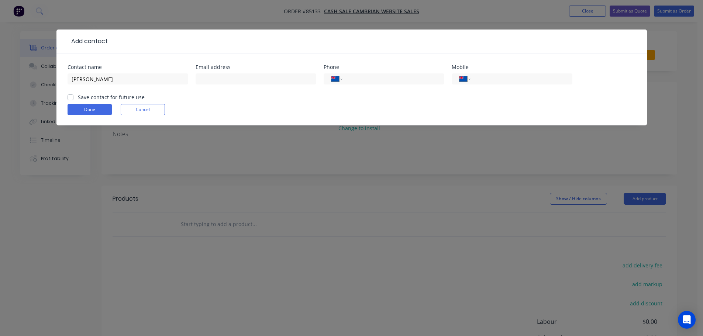
checkbox input "true"
click at [138, 82] on input "[PERSON_NAME]" at bounding box center [128, 78] width 121 height 11
paste input "A O'Brien Building Contractor"
type input "[PERSON_NAME] - A [PERSON_NAME] Building Contractor"
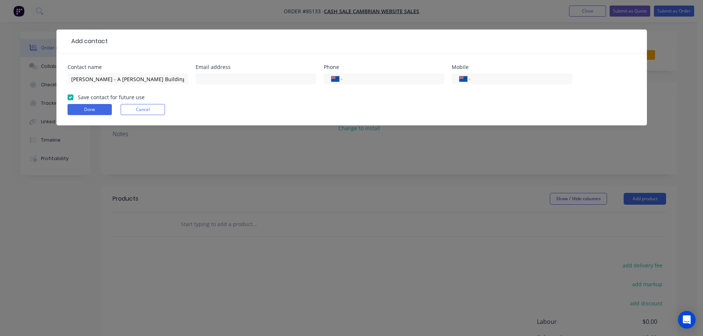
scroll to position [0, 0]
click at [252, 74] on input "text" at bounding box center [256, 78] width 121 height 11
paste input "[EMAIL_ADDRESS][DOMAIN_NAME]"
type input "[EMAIL_ADDRESS][DOMAIN_NAME]"
click at [514, 80] on input "tel" at bounding box center [520, 79] width 89 height 8
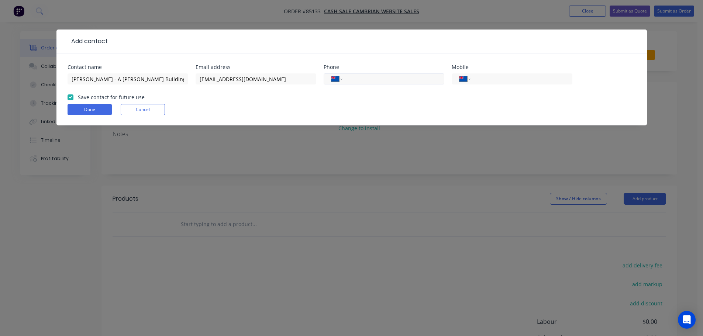
paste input "0274 320 949"
type input "0274 320 949"
click at [83, 107] on button "Done" at bounding box center [90, 109] width 44 height 11
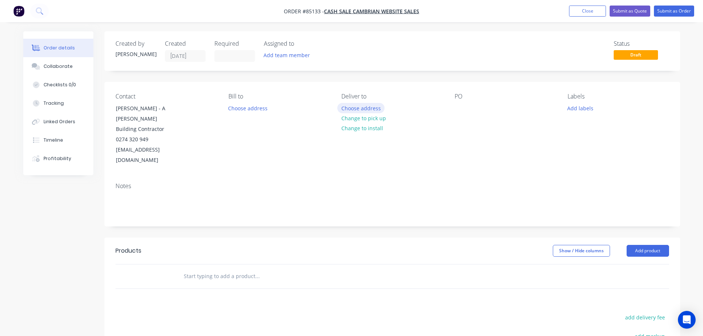
click at [363, 107] on button "Choose address" at bounding box center [360, 108] width 47 height 10
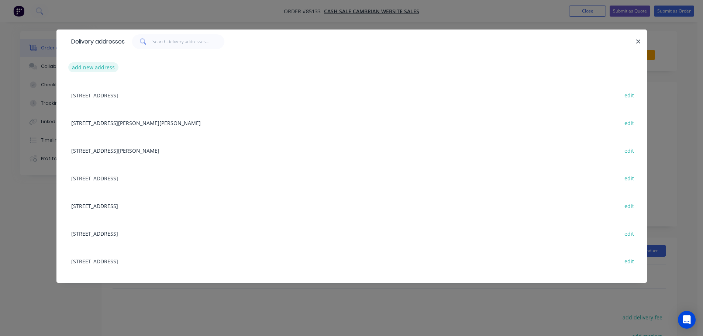
click at [109, 69] on button "add new address" at bounding box center [93, 67] width 51 height 10
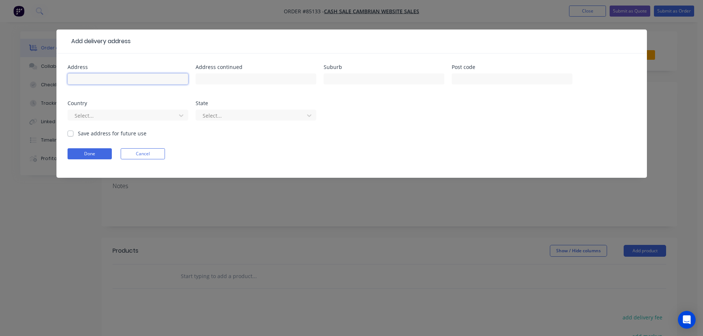
click at [141, 82] on input "text" at bounding box center [128, 78] width 121 height 11
paste input "37 Murray Street Greymouth 7805"
type input "37 Murray Street Greymouth 7805"
click at [90, 153] on button "Done" at bounding box center [90, 153] width 44 height 11
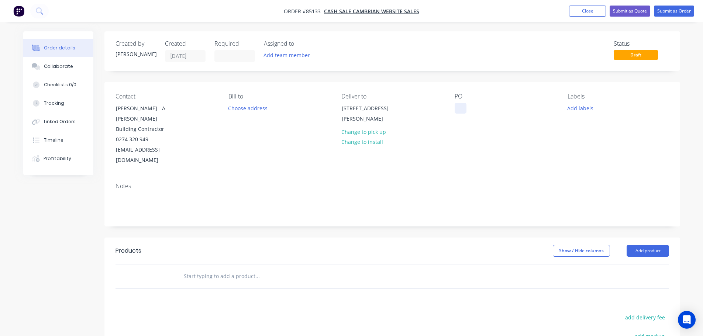
click at [460, 109] on div at bounding box center [461, 108] width 12 height 11
drag, startPoint x: 153, startPoint y: 109, endPoint x: 108, endPoint y: 107, distance: 45.1
click at [108, 107] on div "Contact Andrew O'Brien - A O'Brien Building Contractor 0274 320 949 andyob@xtra…" at bounding box center [392, 129] width 576 height 95
copy div "Andrew O'Brien"
click at [486, 107] on div "WEB35691" at bounding box center [474, 108] width 38 height 11
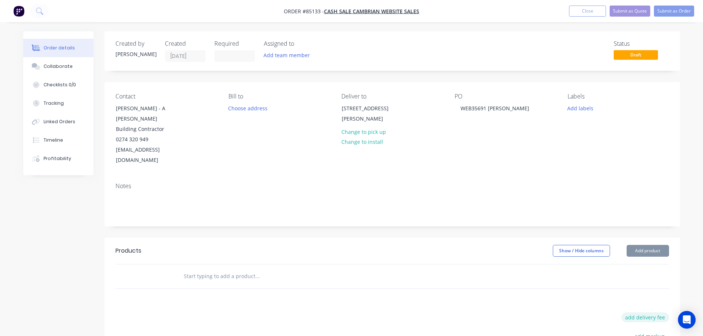
click at [644, 313] on button "add delivery fee" at bounding box center [645, 318] width 48 height 10
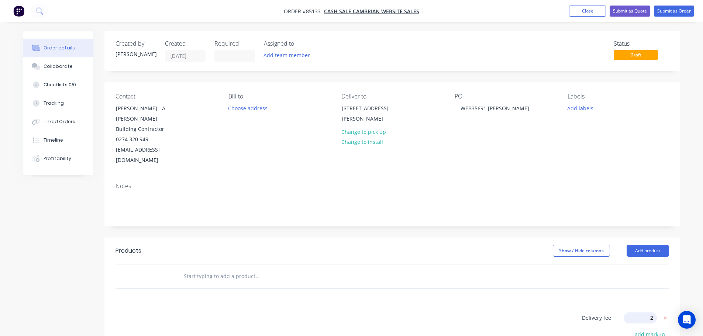
type input "25"
click at [420, 269] on div at bounding box center [307, 276] width 260 height 15
click at [232, 272] on input "text" at bounding box center [257, 276] width 148 height 15
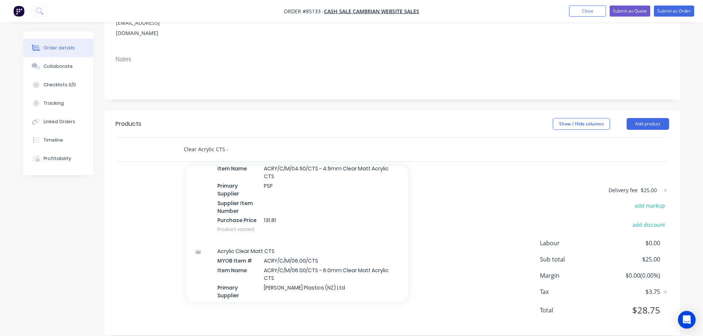
scroll to position [254, 0]
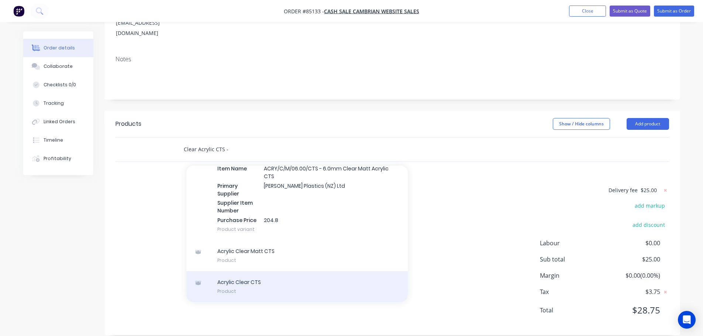
type input "Clear Acrylic CTS -"
click at [253, 277] on div "Acrylic Clear CTS Product" at bounding box center [296, 286] width 221 height 31
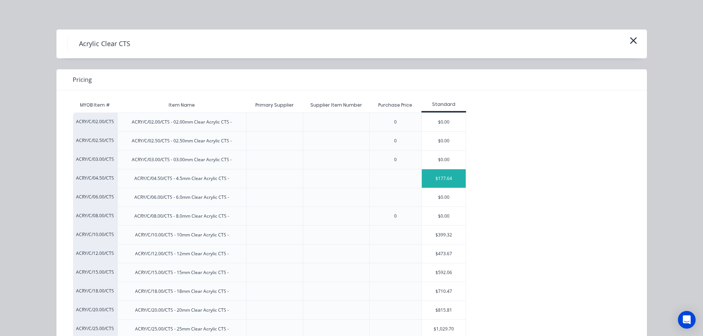
click at [451, 179] on div "$177.64" at bounding box center [444, 178] width 44 height 18
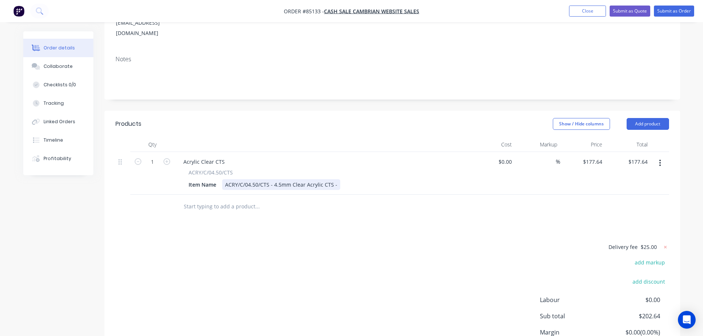
click at [336, 179] on div "ACRY/C/04.50/CTS - 4.5mm Clear Acrylic CTS -" at bounding box center [281, 184] width 118 height 11
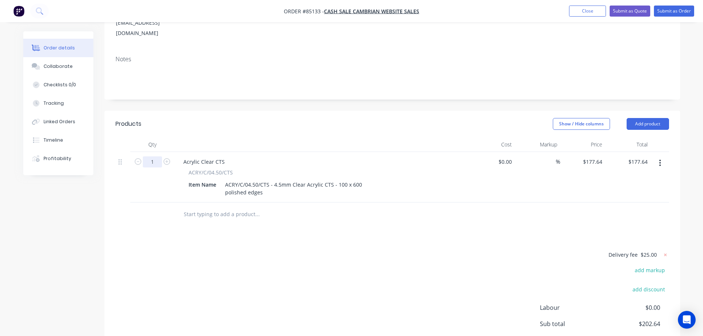
click at [151, 156] on input "1" at bounding box center [152, 161] width 19 height 11
type input "4"
drag, startPoint x: 200, startPoint y: 224, endPoint x: 287, endPoint y: 207, distance: 89.0
click at [201, 224] on div "Products Show / Hide columns Add product Qty Cost Markup Price Total 4 Acrylic …" at bounding box center [392, 255] width 576 height 289
click at [634, 156] on input "710.56" at bounding box center [639, 161] width 23 height 11
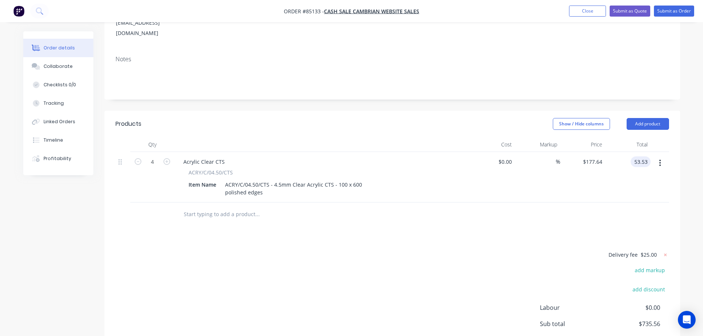
type input "53.53"
type input "$13.3825"
type input "$53.53"
click at [604, 203] on div at bounding box center [391, 215] width 553 height 24
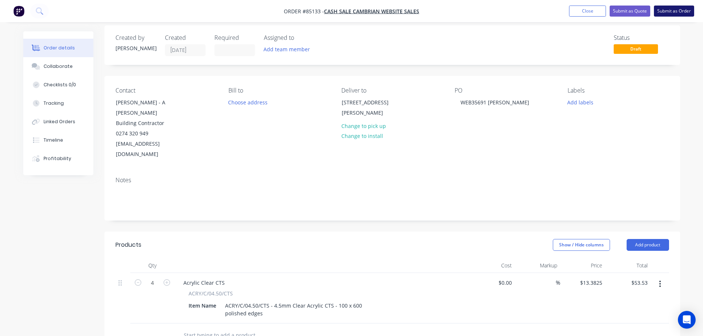
scroll to position [0, 0]
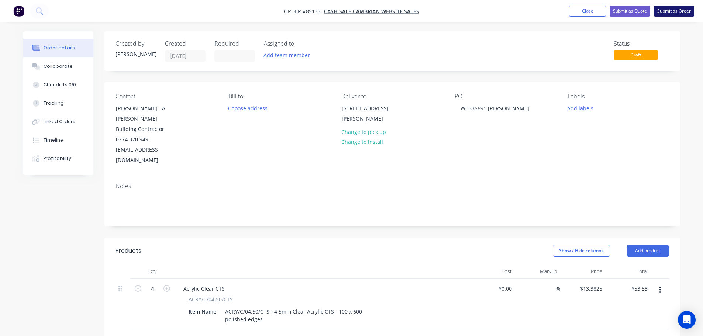
click at [679, 11] on button "Submit as Order" at bounding box center [674, 11] width 40 height 11
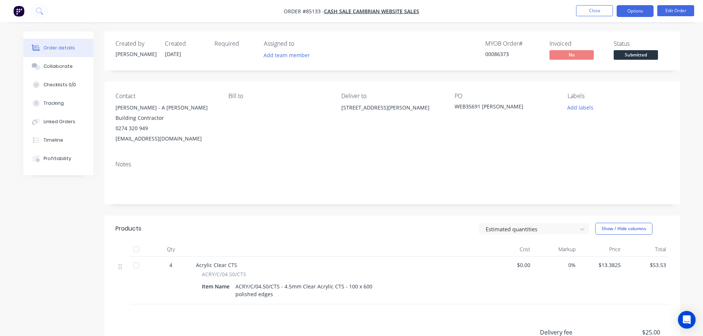
click at [628, 12] on button "Options" at bounding box center [635, 11] width 37 height 12
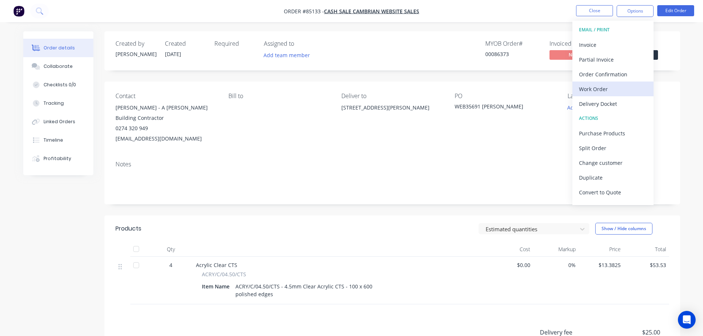
click at [603, 90] on div "Work Order" at bounding box center [613, 89] width 68 height 11
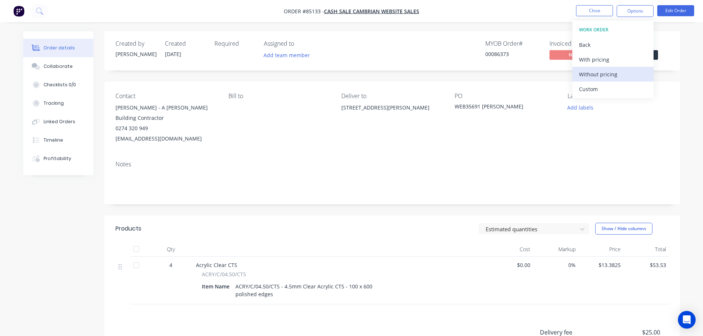
click at [609, 72] on div "Without pricing" at bounding box center [613, 74] width 68 height 11
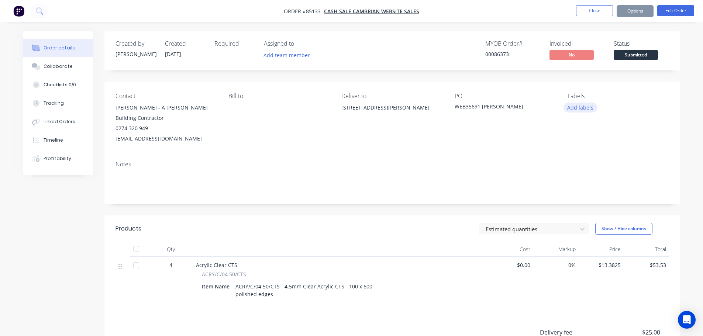
drag, startPoint x: 581, startPoint y: 108, endPoint x: 583, endPoint y: 111, distance: 4.1
click at [581, 108] on button "Add labels" at bounding box center [580, 108] width 34 height 10
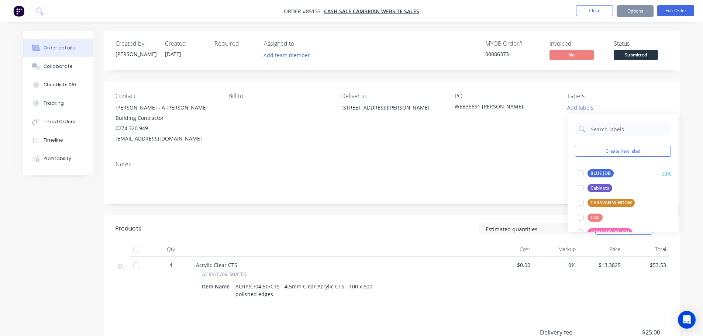
click at [604, 180] on div "BLUE JOB edit" at bounding box center [623, 173] width 96 height 15
click at [603, 175] on div "BLUE JOB" at bounding box center [600, 173] width 26 height 8
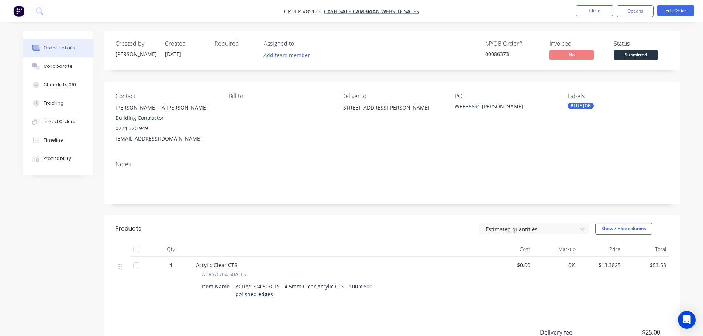
click at [479, 52] on div "MYOB Order # 00086373 Invoiced No Status Submitted" at bounding box center [503, 50] width 331 height 21
click at [636, 11] on button "Options" at bounding box center [635, 11] width 37 height 12
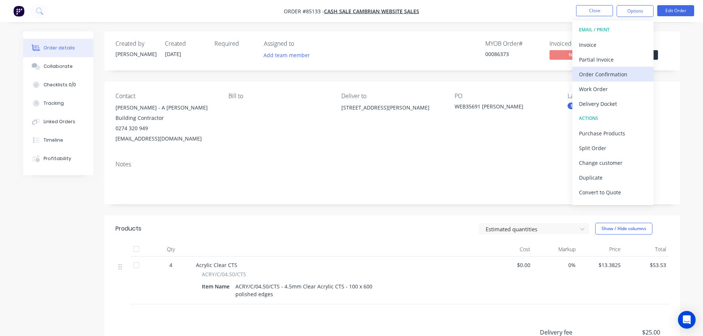
click at [613, 74] on div "Order Confirmation" at bounding box center [613, 74] width 68 height 11
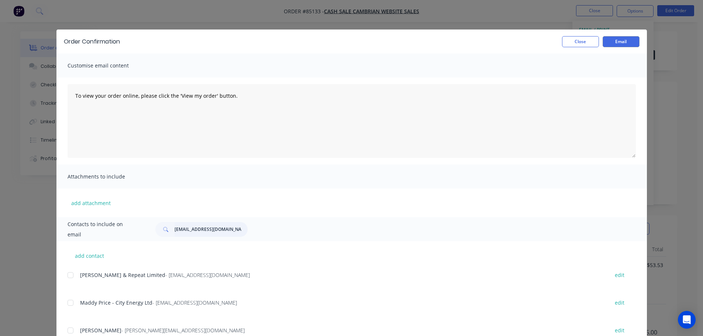
click at [206, 231] on input "iosefofilipo@gmail.com" at bounding box center [211, 229] width 73 height 15
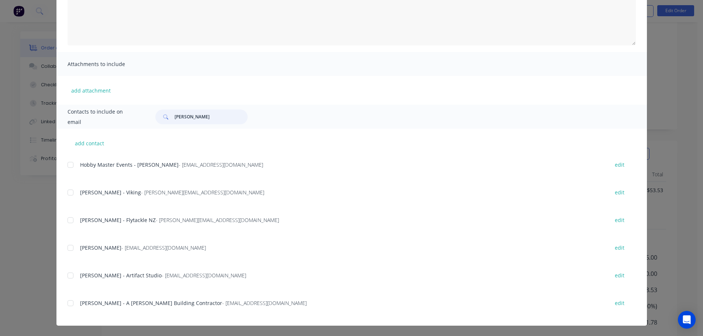
scroll to position [116, 0]
click at [67, 307] on div at bounding box center [70, 303] width 15 height 15
type input "andrew"
click at [273, 20] on textarea "To view your order online, please click the 'View my order' button." at bounding box center [352, 9] width 568 height 74
paste textarea "hank you for your order, confirmation of your order is attached. Your order wil…"
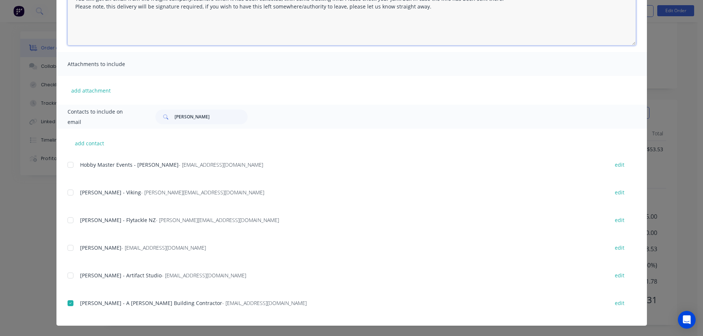
scroll to position [0, 0]
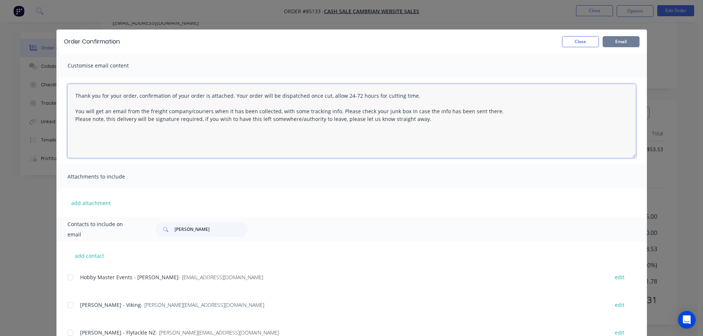
type textarea "Thank you for your order, confirmation of your order is attached. Your order wi…"
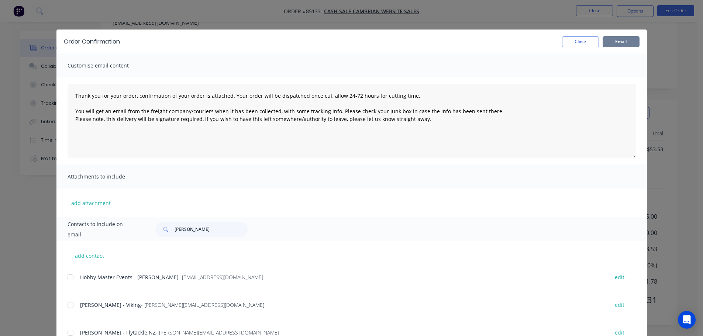
click at [623, 43] on button "Email" at bounding box center [621, 41] width 37 height 11
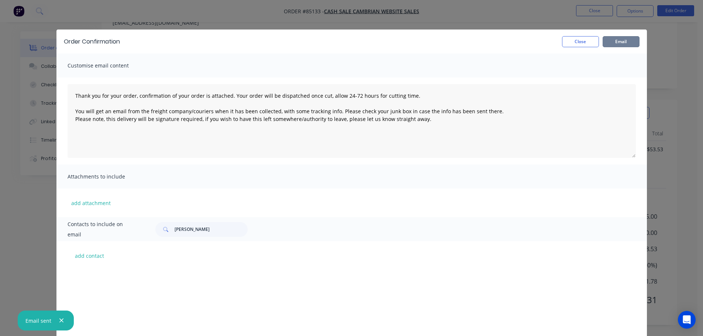
scroll to position [302, 0]
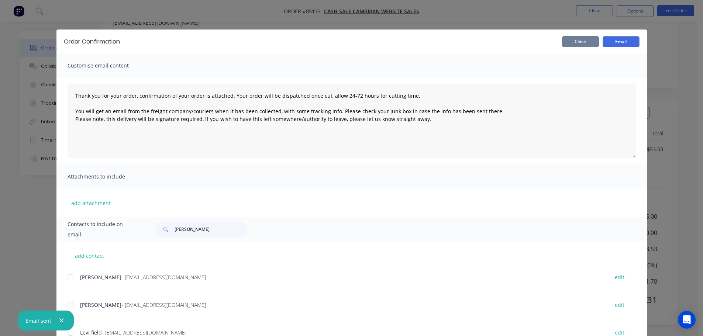
click at [573, 41] on button "Close" at bounding box center [580, 41] width 37 height 11
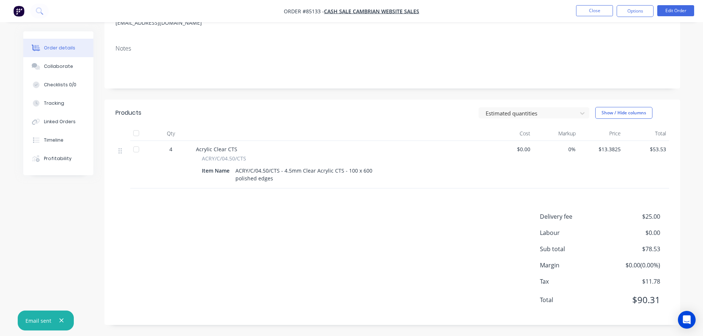
click at [600, 38] on div "Contact Andrew O'Brien - A O'Brien Building Contractor 0274 320 949 andyob@xtra…" at bounding box center [392, 2] width 576 height 73
click at [593, 10] on button "Close" at bounding box center [594, 10] width 37 height 11
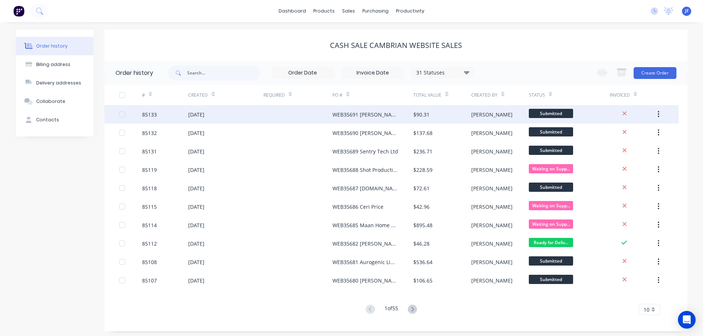
click at [287, 114] on div at bounding box center [297, 114] width 69 height 18
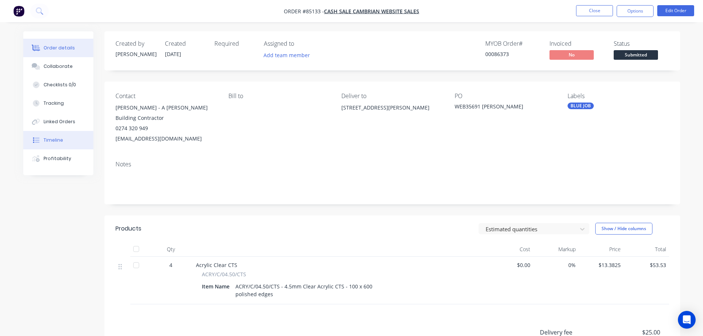
click at [58, 142] on div "Timeline" at bounding box center [54, 140] width 20 height 7
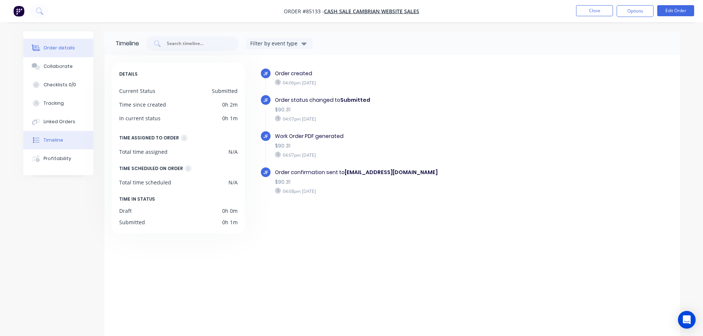
click at [60, 54] on button "Order details" at bounding box center [58, 48] width 70 height 18
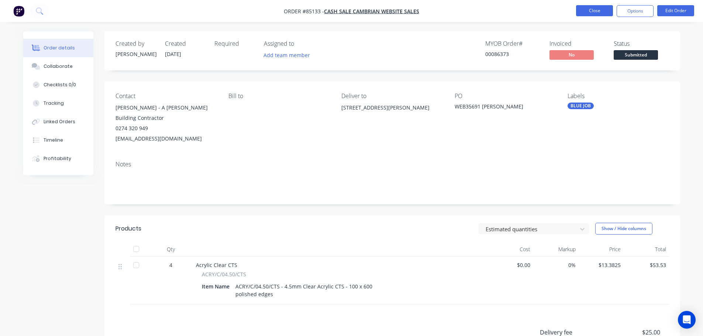
click at [586, 13] on button "Close" at bounding box center [594, 10] width 37 height 11
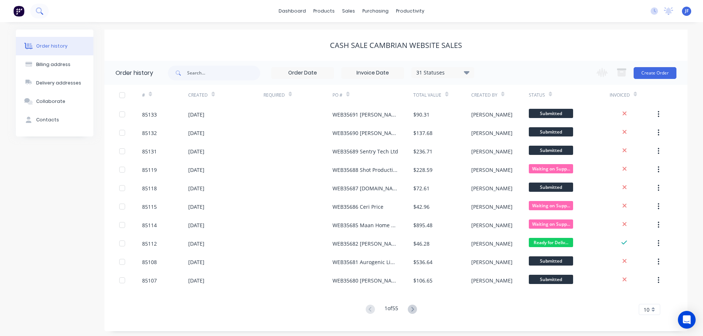
click at [40, 11] on icon at bounding box center [39, 10] width 7 height 7
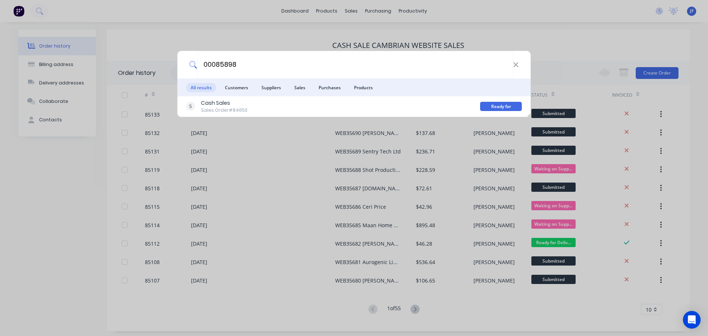
type input "00085898"
click at [376, 96] on li "Products" at bounding box center [364, 88] width 28 height 18
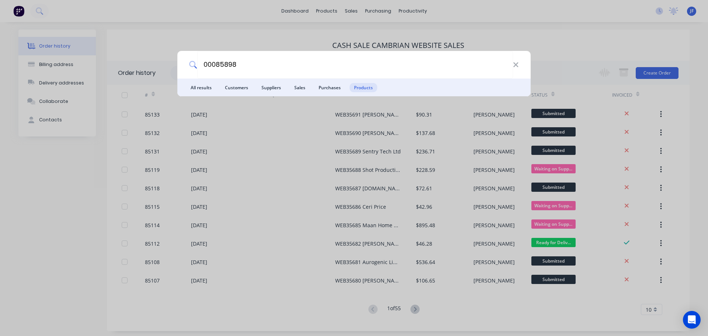
click at [207, 80] on li "All results" at bounding box center [201, 88] width 30 height 18
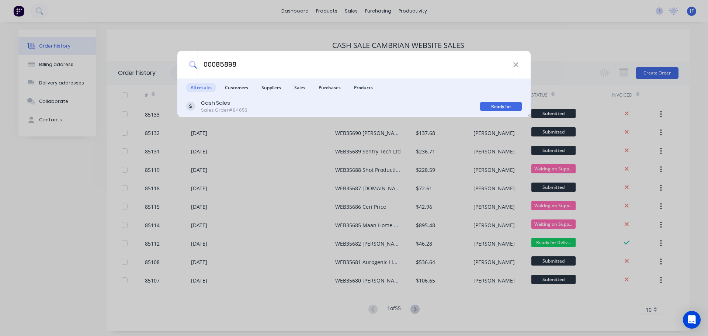
click at [266, 109] on div "Cash Sales Sales Order #84653" at bounding box center [333, 106] width 294 height 14
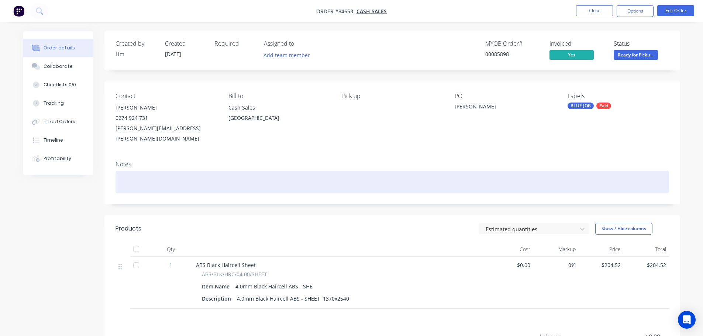
click at [285, 171] on div at bounding box center [391, 182] width 553 height 23
drag, startPoint x: 130, startPoint y: 171, endPoint x: 138, endPoint y: 175, distance: 8.1
click at [133, 173] on div "pic" at bounding box center [391, 182] width 553 height 23
click at [138, 175] on div "pic" at bounding box center [391, 182] width 553 height 23
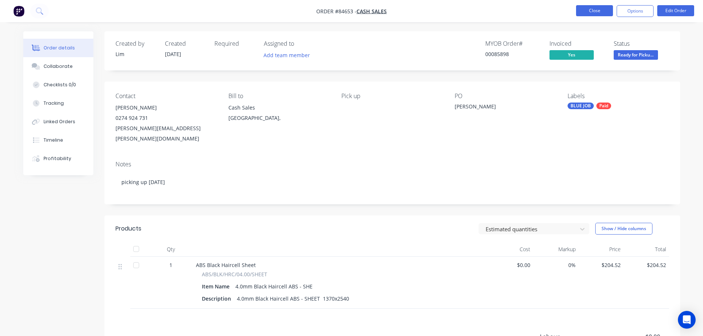
click at [588, 13] on button "Close" at bounding box center [594, 10] width 37 height 11
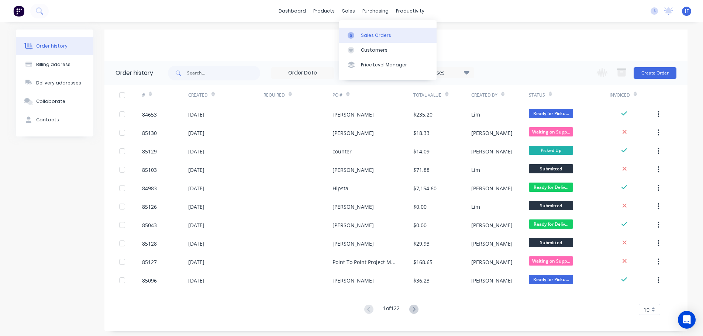
click at [362, 32] on div "Sales Orders" at bounding box center [376, 35] width 30 height 7
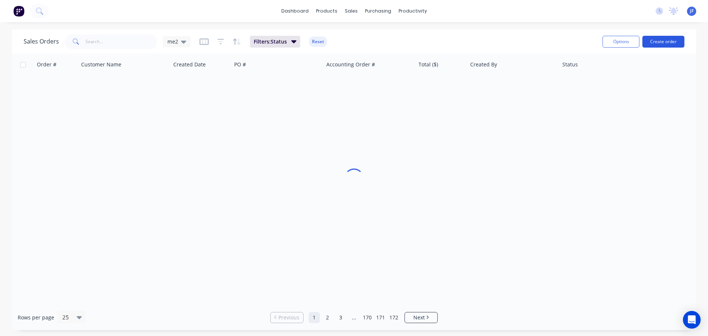
click at [661, 46] on button "Create order" at bounding box center [664, 42] width 42 height 12
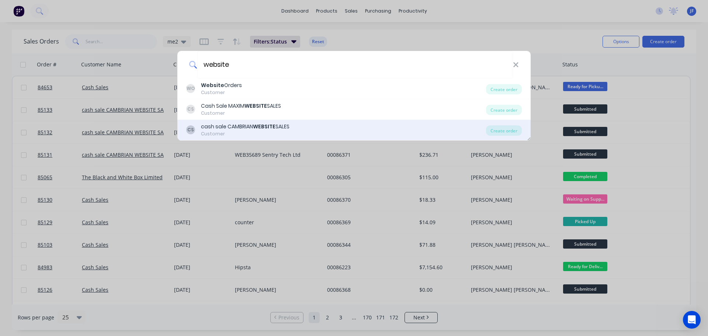
type input "website"
click at [231, 123] on div "cash sale CAMBRIAN WEBSITE SALES" at bounding box center [245, 127] width 89 height 8
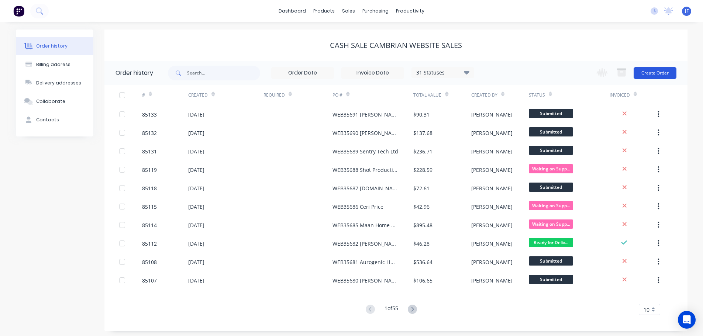
click at [667, 67] on button "Create Order" at bounding box center [655, 73] width 43 height 12
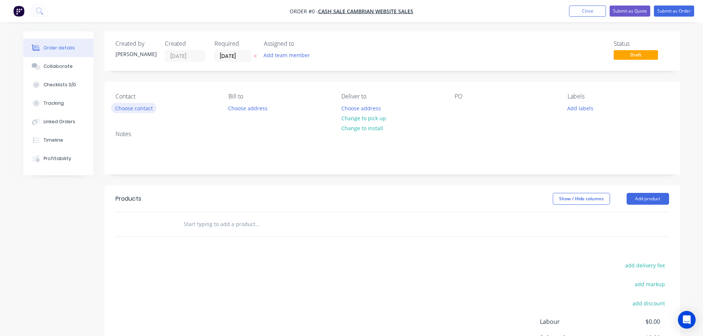
click at [125, 111] on button "Choose contact" at bounding box center [133, 108] width 45 height 10
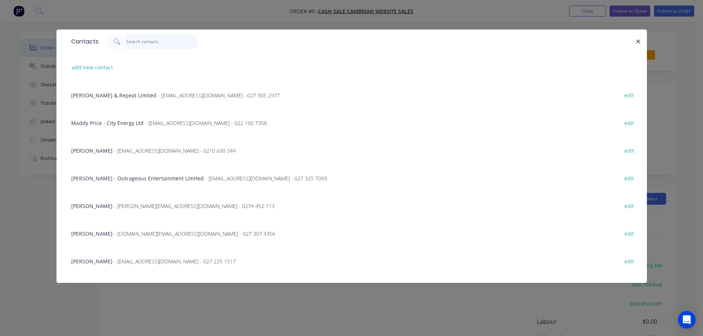
click at [155, 41] on input "text" at bounding box center [162, 41] width 72 height 15
paste input "seth devereux"
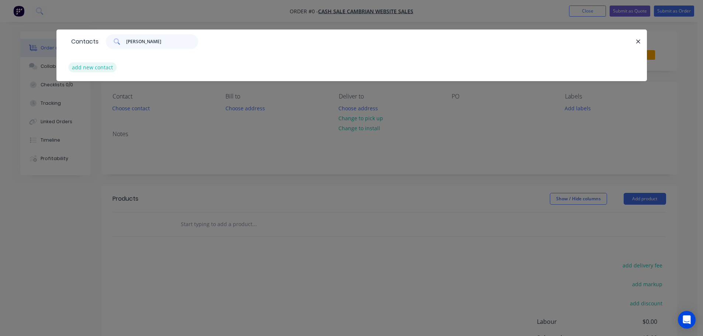
type input "seth devereux"
click at [93, 66] on button "add new contact" at bounding box center [92, 67] width 49 height 10
select select "NZ"
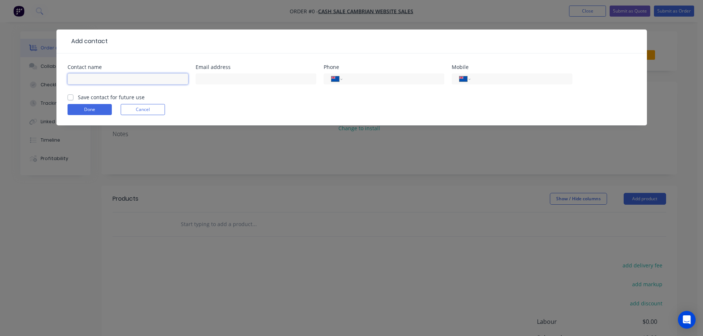
drag, startPoint x: 97, startPoint y: 76, endPoint x: 99, endPoint y: 84, distance: 9.2
click at [97, 76] on input "text" at bounding box center [128, 78] width 121 height 11
paste input "seth devereux"
type input "seth devereux"
click at [100, 96] on label "Save contact for future use" at bounding box center [111, 97] width 67 height 8
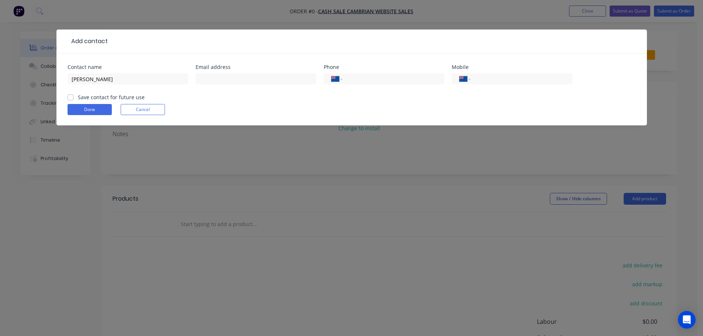
click at [73, 96] on input "Save contact for future use" at bounding box center [71, 96] width 6 height 7
checkbox input "true"
click at [514, 82] on input "tel" at bounding box center [520, 79] width 89 height 8
paste input "027 372 2464"
type input "027 372 2464"
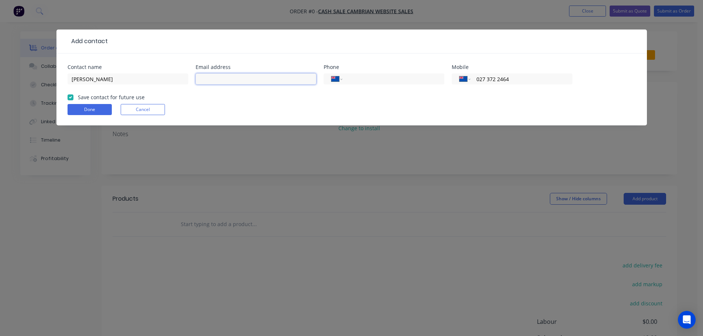
click at [278, 79] on input "text" at bounding box center [256, 78] width 121 height 11
paste input "seth@devrotech.com"
type input "seth@devrotech.com"
click at [75, 113] on button "Done" at bounding box center [90, 109] width 44 height 11
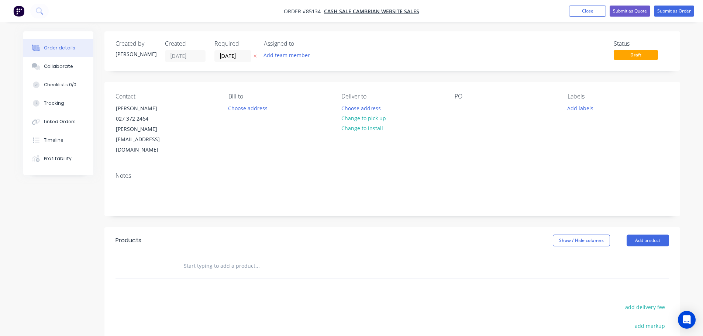
click at [254, 56] on icon "button" at bounding box center [254, 56] width 3 height 3
click at [378, 108] on button "Choose address" at bounding box center [360, 108] width 47 height 10
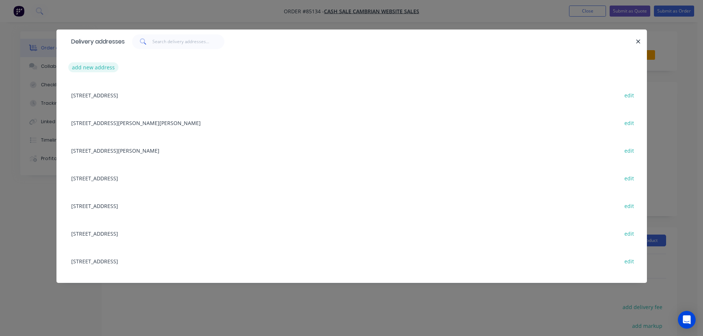
click at [90, 68] on button "add new address" at bounding box center [93, 67] width 51 height 10
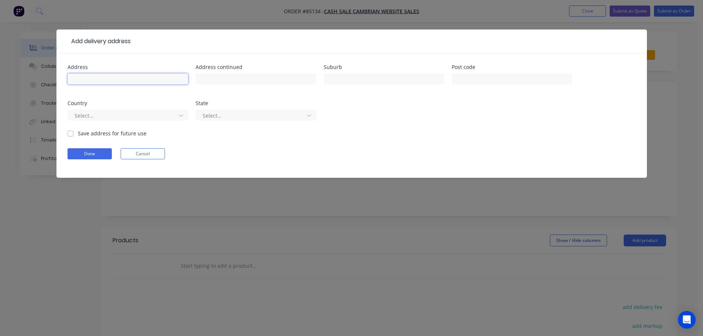
click at [108, 81] on input "text" at bounding box center [128, 78] width 121 height 11
paste input "devrotech 3b Mcnulty road cromwell cromwell 9310"
type input "devrotech 3b Mcnulty road cromwell cromwell 9310"
click at [88, 155] on button "Done" at bounding box center [90, 153] width 44 height 11
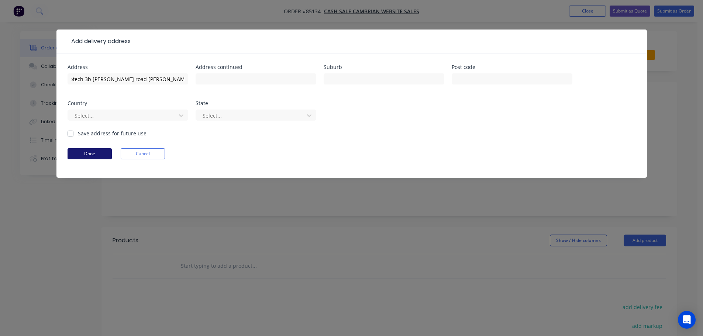
scroll to position [0, 0]
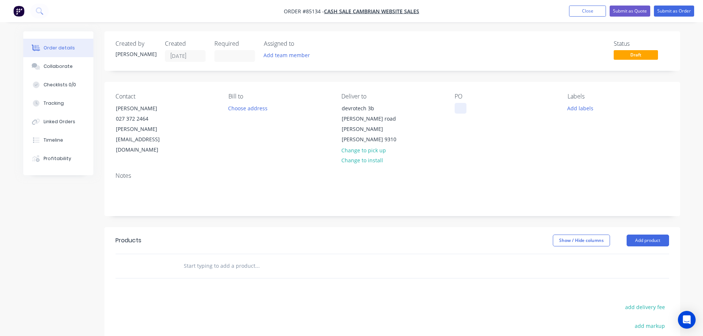
click at [461, 107] on div at bounding box center [461, 108] width 12 height 11
drag, startPoint x: 112, startPoint y: 107, endPoint x: 210, endPoint y: 106, distance: 97.8
click at [205, 106] on div "Contact seth devereux 027 372 2464 seth@devrotech.com" at bounding box center [165, 124] width 101 height 62
copy div "seth devereux"
click at [489, 108] on div "WEB35692" at bounding box center [474, 108] width 38 height 11
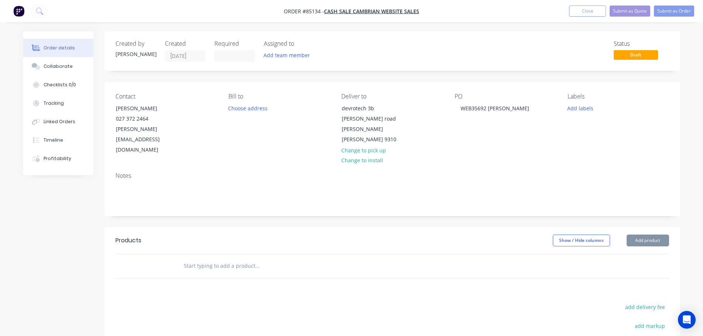
click at [262, 254] on div at bounding box center [308, 266] width 266 height 24
click at [252, 259] on input "text" at bounding box center [257, 266] width 148 height 15
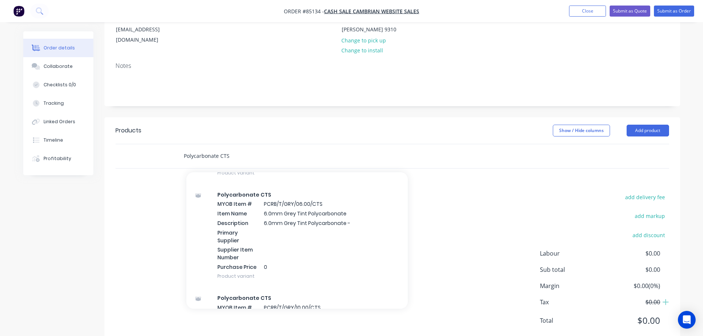
scroll to position [1181, 0]
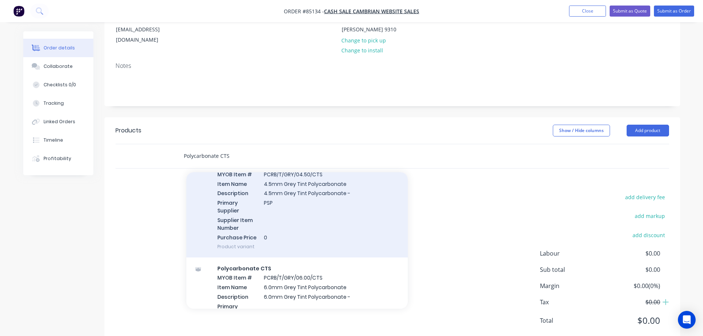
type input "Polycarbonate CTS"
click at [259, 200] on div "Polycarbonate CTS MYOB Item # PCRB/T/GRY/04.50/CTS Item Name 4.5mm Grey Tint Po…" at bounding box center [296, 206] width 221 height 104
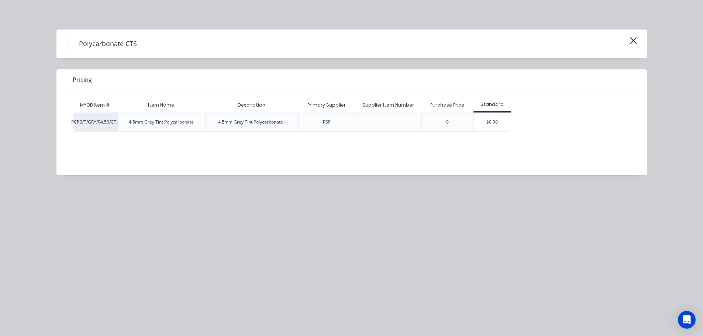
click at [530, 124] on div "PCRB/T/GRY/04.50/CTS 4.5mm Grey Tint Polycarbonate 4.5mm Grey Tint Polycarbonat…" at bounding box center [346, 122] width 546 height 19
click at [491, 125] on div "$0.00" at bounding box center [492, 122] width 37 height 18
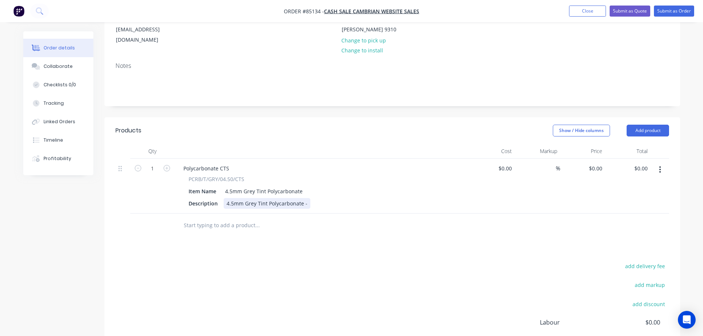
click at [306, 198] on div "4.5mm Grey Tint Polycarbonate -" at bounding box center [267, 203] width 87 height 11
click at [368, 91] on div "Created by Jess Created 07/10/25 Required Assigned to Add team member Status Dr…" at bounding box center [392, 167] width 576 height 493
click at [335, 198] on div "4.5mm Grey Tint Polycarbonate - 1220 x 600" at bounding box center [281, 203] width 114 height 11
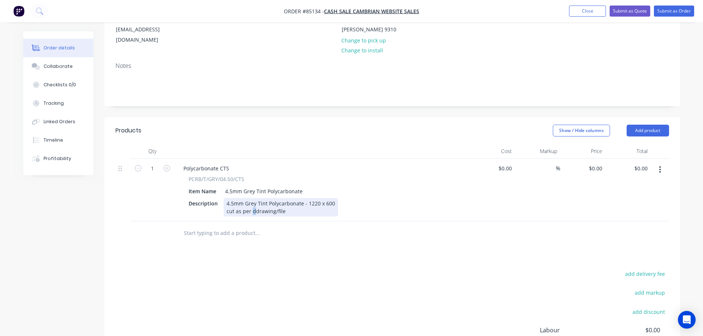
click at [253, 198] on div "4.5mm Grey Tint Polycarbonate - 1220 x 600 cut as per ddrawing/file" at bounding box center [281, 207] width 114 height 18
click at [52, 63] on div "Collaborate" at bounding box center [58, 66] width 29 height 7
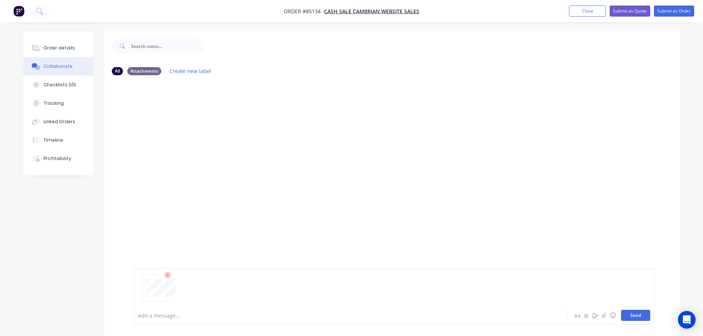
click at [630, 313] on button "Send" at bounding box center [635, 315] width 29 height 11
click at [67, 42] on button "Order details" at bounding box center [58, 48] width 70 height 18
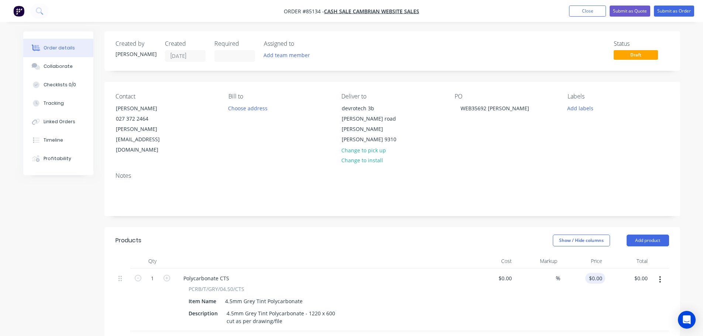
click at [604, 269] on div "1 Polycarbonate CTS PCRB/T/GRY/04.50/CTS Item Name 4.5mm Grey Tint Polycarbonat…" at bounding box center [391, 300] width 553 height 63
click at [604, 273] on input "0" at bounding box center [596, 278] width 17 height 11
type input "$139.41"
click at [581, 286] on div "$139.41 $139.41" at bounding box center [582, 300] width 45 height 63
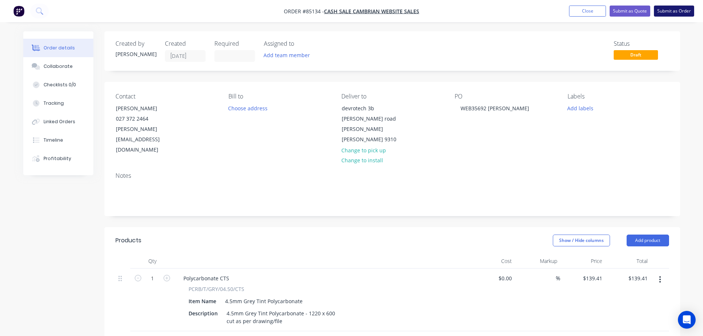
click at [665, 9] on button "Submit as Order" at bounding box center [674, 11] width 40 height 11
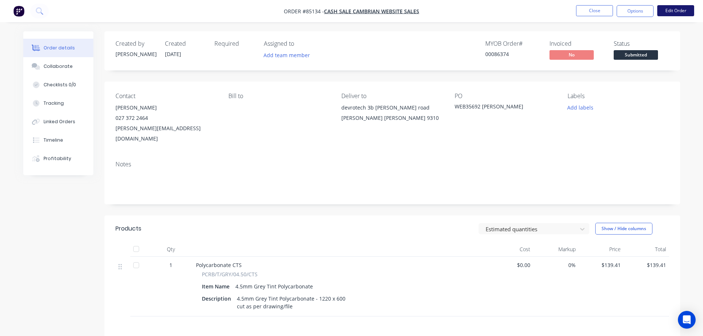
click at [664, 11] on button "Edit Order" at bounding box center [675, 10] width 37 height 11
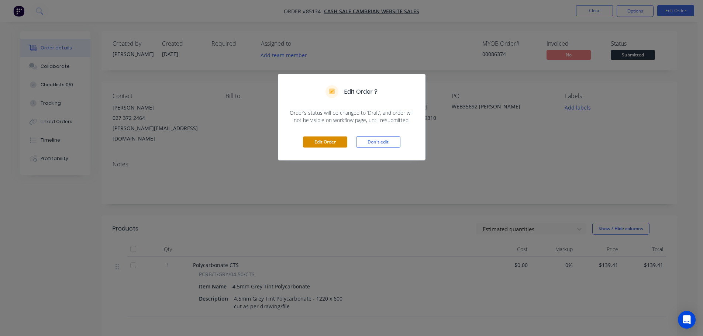
click at [331, 139] on button "Edit Order" at bounding box center [325, 142] width 44 height 11
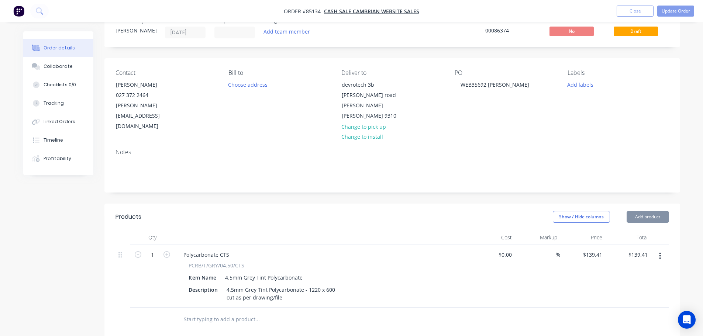
scroll to position [74, 0]
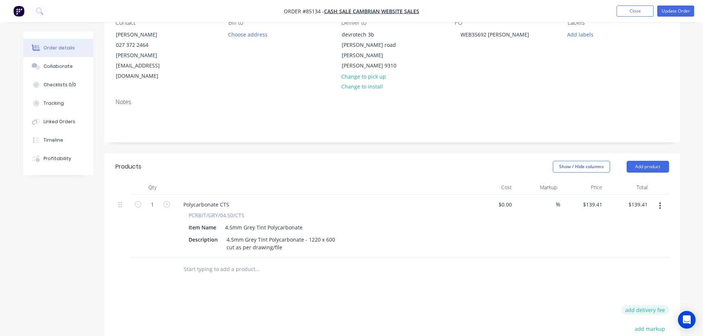
click at [636, 305] on button "add delivery fee" at bounding box center [645, 310] width 48 height 10
type input "25"
click at [546, 263] on div "Products Show / Hide columns Add product Qty Cost Markup Price Total 1 Polycarb…" at bounding box center [392, 303] width 576 height 301
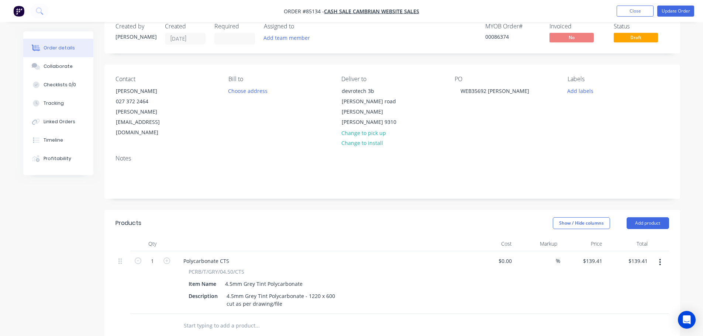
scroll to position [0, 0]
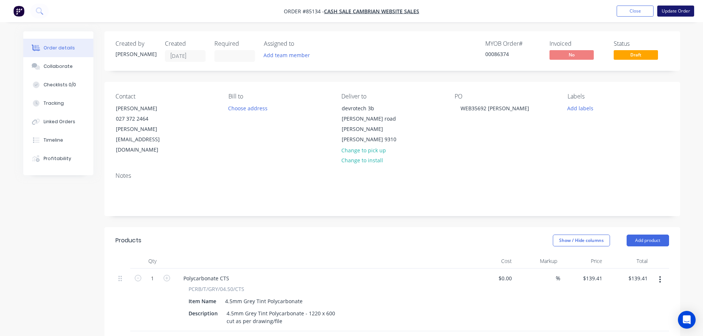
click at [687, 10] on button "Update Order" at bounding box center [675, 11] width 37 height 11
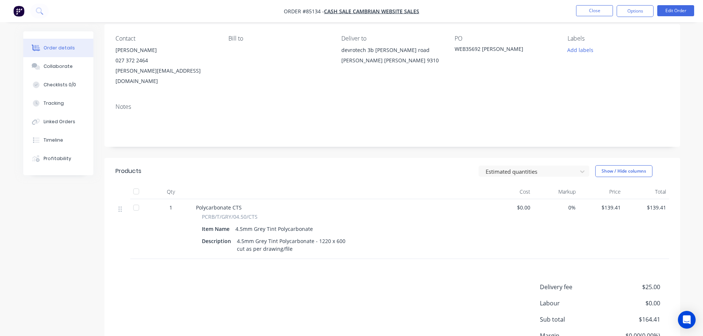
scroll to position [74, 0]
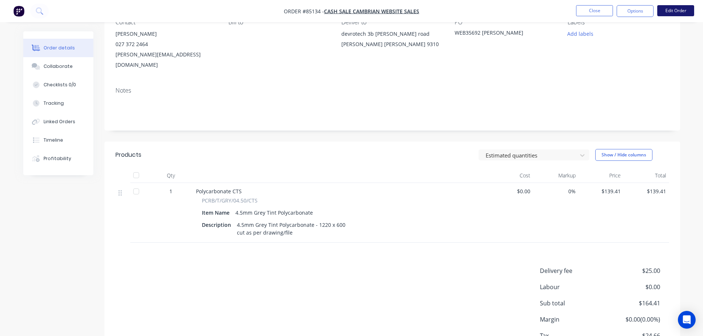
click at [673, 12] on button "Edit Order" at bounding box center [675, 10] width 37 height 11
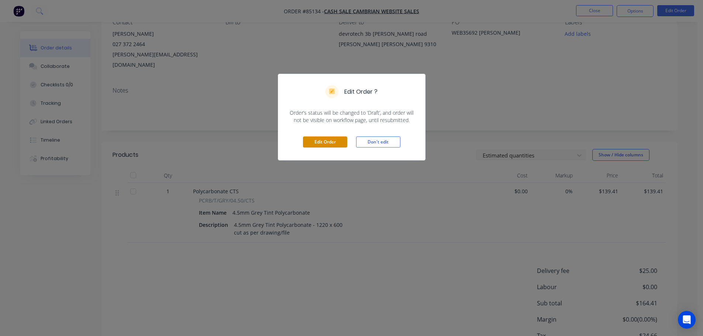
click at [326, 140] on button "Edit Order" at bounding box center [325, 142] width 44 height 11
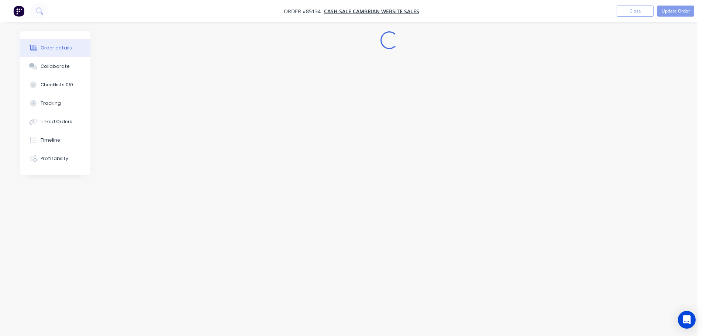
scroll to position [0, 0]
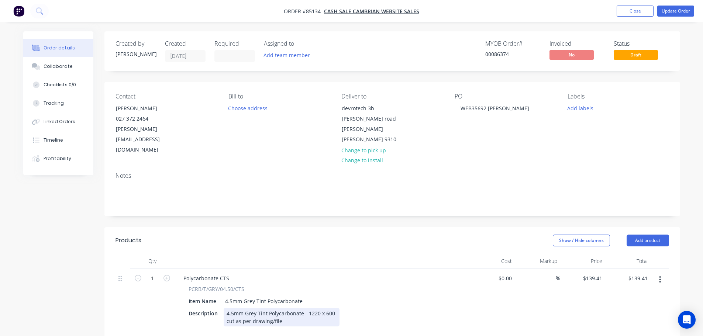
click at [291, 308] on div "4.5mm Grey Tint Polycarbonate - 1220 x 600 cut as per drawing/file" at bounding box center [282, 317] width 116 height 18
click at [298, 308] on div "4.5mm Grey Tint Polycarbonate - 1220 x 600 cut as per drawing/file" at bounding box center [282, 317] width 116 height 18
click at [334, 254] on div at bounding box center [322, 261] width 295 height 15
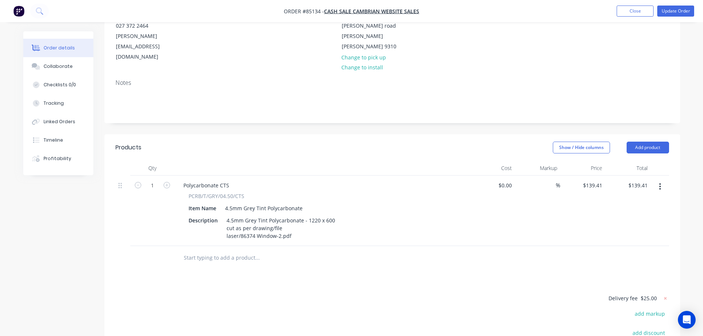
scroll to position [148, 0]
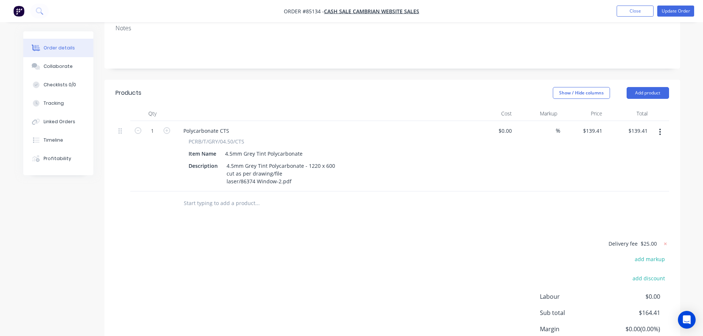
click at [262, 196] on input "text" at bounding box center [257, 203] width 148 height 15
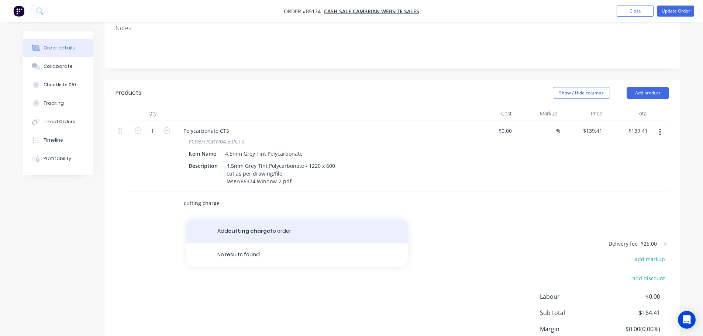
type input "cutting charge"
click at [262, 220] on button "Add cutting charge to order" at bounding box center [296, 232] width 221 height 24
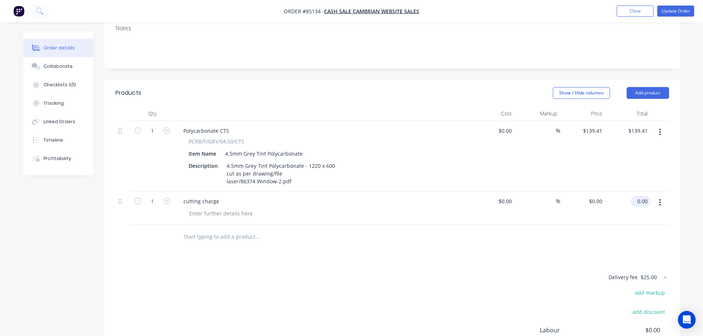
click at [634, 196] on div "0.00 $0.00" at bounding box center [641, 201] width 20 height 11
type input "75"
type input "$75.00"
click at [616, 225] on div at bounding box center [391, 237] width 553 height 24
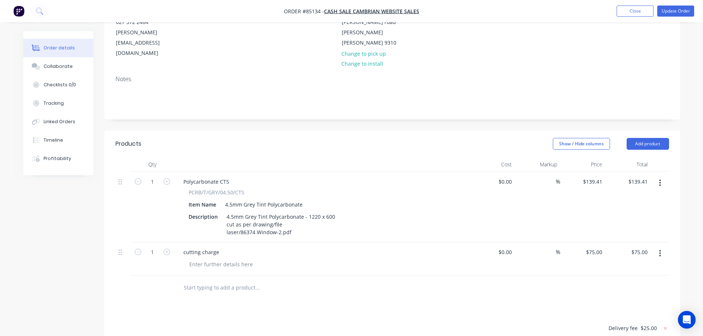
scroll to position [0, 0]
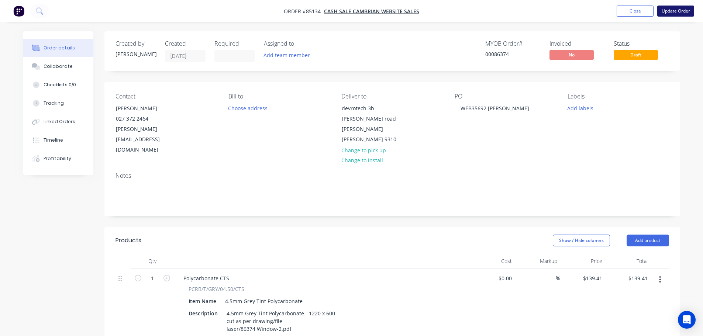
click at [684, 11] on button "Update Order" at bounding box center [675, 11] width 37 height 11
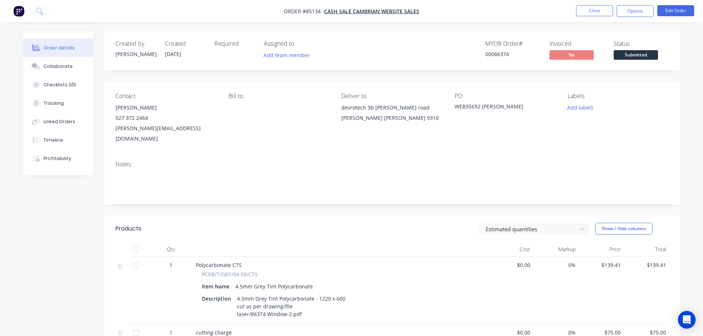
click at [640, 52] on span "Submitted" at bounding box center [636, 54] width 44 height 9
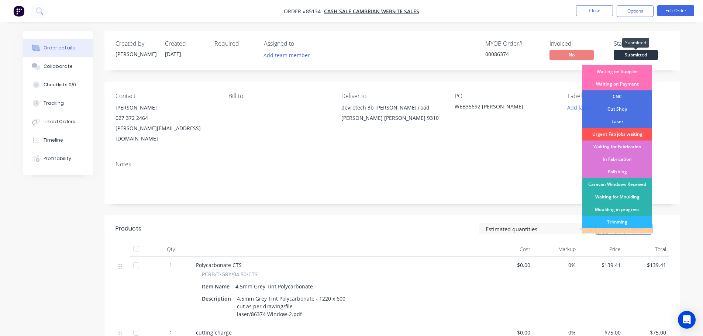
click at [640, 52] on span "Submitted" at bounding box center [636, 54] width 44 height 9
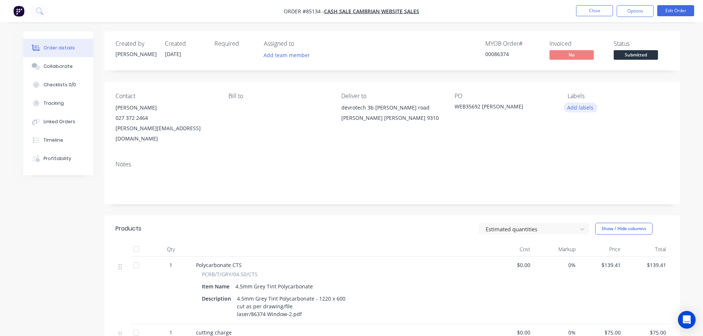
click at [583, 105] on button "Add labels" at bounding box center [580, 108] width 34 height 10
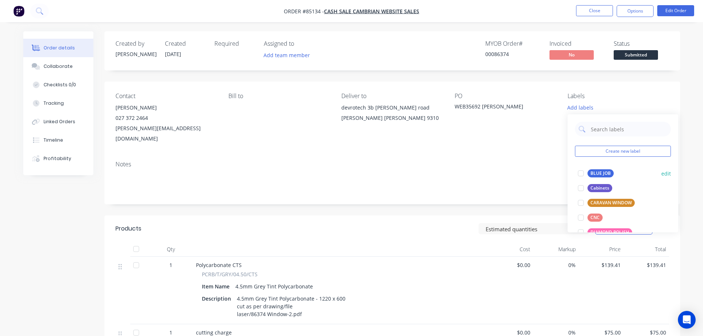
click at [591, 177] on div "BLUE JOB" at bounding box center [600, 173] width 26 height 8
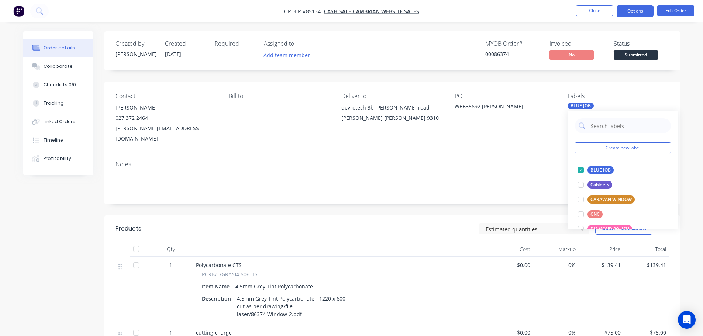
click at [633, 12] on button "Options" at bounding box center [635, 11] width 37 height 12
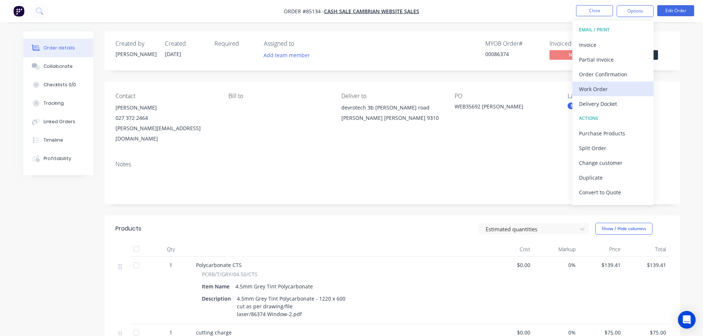
click at [590, 85] on div "Work Order" at bounding box center [613, 89] width 68 height 11
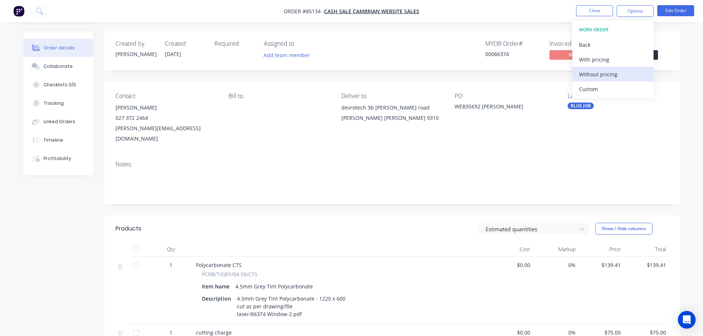
click at [596, 79] on div "Without pricing" at bounding box center [613, 74] width 68 height 11
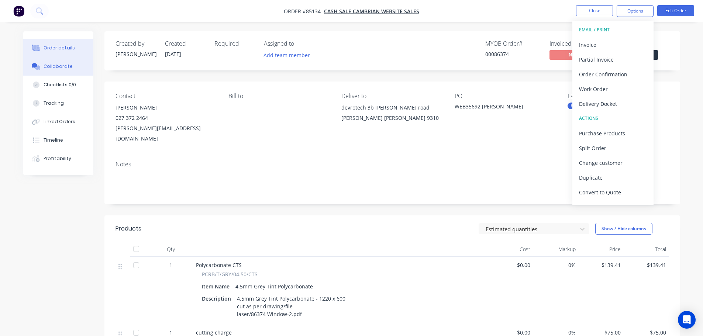
click at [69, 62] on button "Collaborate" at bounding box center [58, 66] width 70 height 18
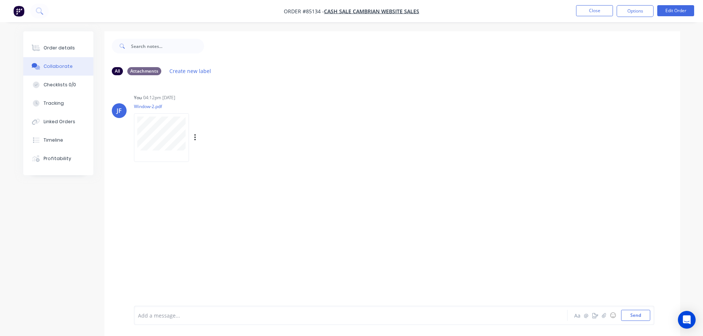
click at [160, 115] on div at bounding box center [161, 137] width 55 height 48
click at [585, 14] on button "Close" at bounding box center [594, 10] width 37 height 11
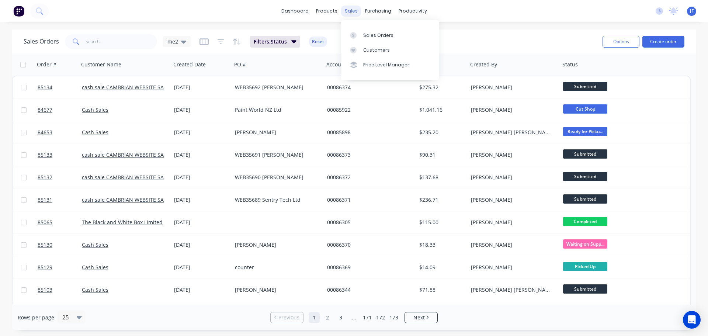
click at [353, 8] on div "sales" at bounding box center [351, 11] width 20 height 11
click at [363, 32] on div "Sales Orders" at bounding box center [378, 35] width 30 height 7
click at [654, 41] on button "Create order" at bounding box center [664, 42] width 42 height 12
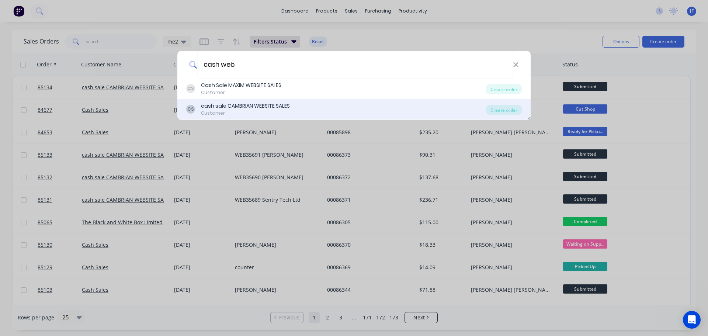
type input "cash web"
click at [344, 111] on div "CS cash sale CAMBRIAN WEBSITE SALES Customer" at bounding box center [336, 109] width 300 height 14
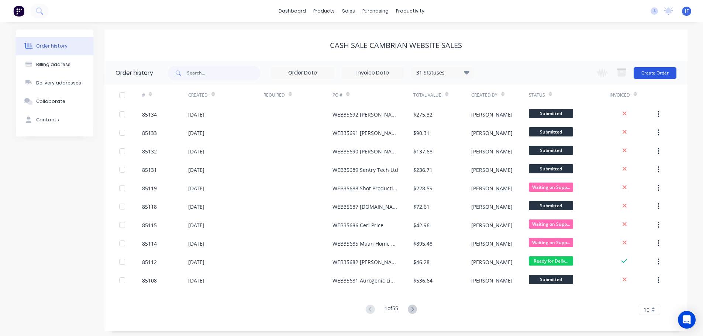
click at [656, 70] on button "Create Order" at bounding box center [655, 73] width 43 height 12
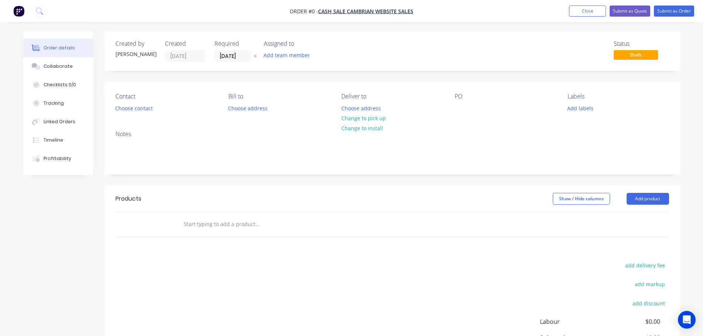
click at [255, 54] on icon "button" at bounding box center [254, 56] width 3 height 4
click at [139, 108] on button "Choose contact" at bounding box center [133, 108] width 45 height 10
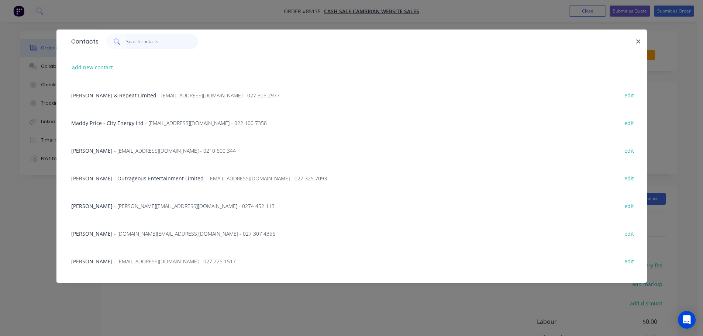
click at [182, 43] on input "text" at bounding box center [162, 41] width 72 height 15
paste input "blair ballard"
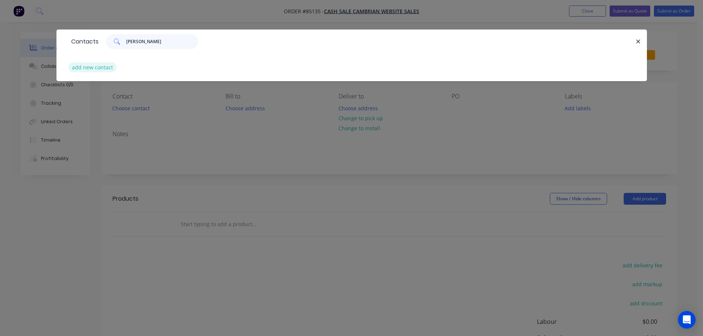
type input "blair ballard"
click at [94, 65] on button "add new contact" at bounding box center [92, 67] width 49 height 10
select select "NZ"
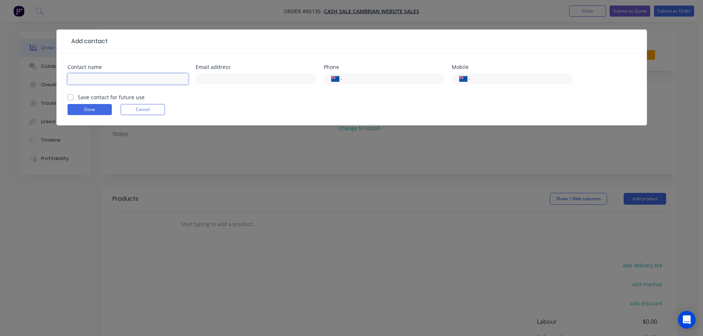
click at [101, 78] on input "text" at bounding box center [128, 78] width 121 height 11
paste input "blair ballard"
type input "blair ballard"
click at [103, 95] on label "Save contact for future use" at bounding box center [111, 97] width 67 height 8
click at [73, 95] on input "Save contact for future use" at bounding box center [71, 96] width 6 height 7
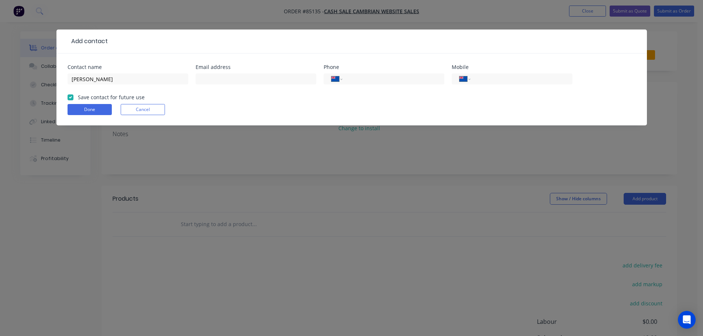
checkbox input "true"
click at [129, 76] on input "blair ballard" at bounding box center [128, 78] width 121 height 11
paste input "Iron wind engineering"
type input "blair ballard - Iron wind engineering"
click at [233, 82] on input "text" at bounding box center [256, 78] width 121 height 11
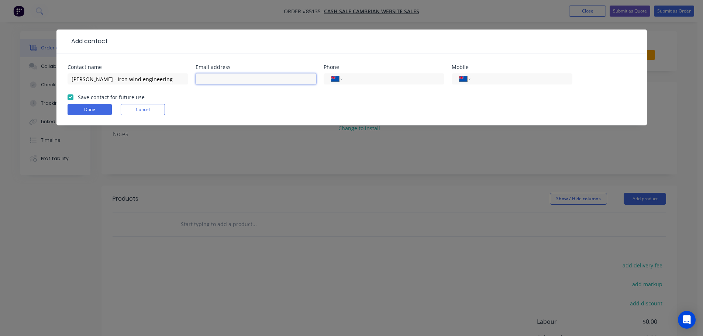
paste input "blair_ballard@yahoo.co.nz"
type input "blair_ballard@yahoo.co.nz"
drag, startPoint x: 487, startPoint y: 75, endPoint x: 452, endPoint y: 84, distance: 36.5
click at [487, 75] on input "tel" at bounding box center [520, 79] width 89 height 8
paste input "021 153 4047"
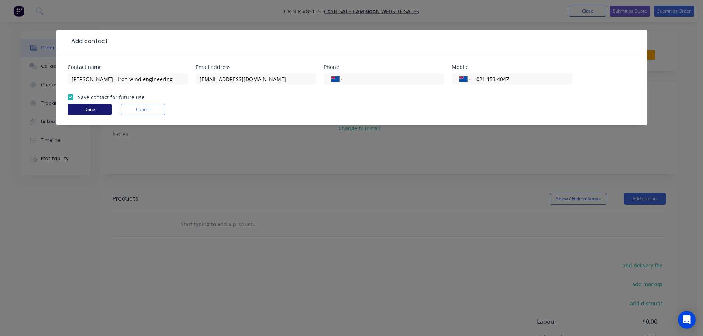
type input "021 153 4047"
drag, startPoint x: 73, startPoint y: 113, endPoint x: 187, endPoint y: 127, distance: 114.5
click at [74, 113] on button "Done" at bounding box center [90, 109] width 44 height 11
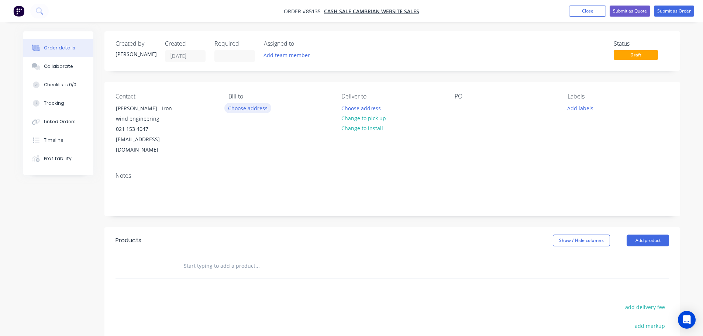
click at [242, 106] on button "Choose address" at bounding box center [247, 108] width 47 height 10
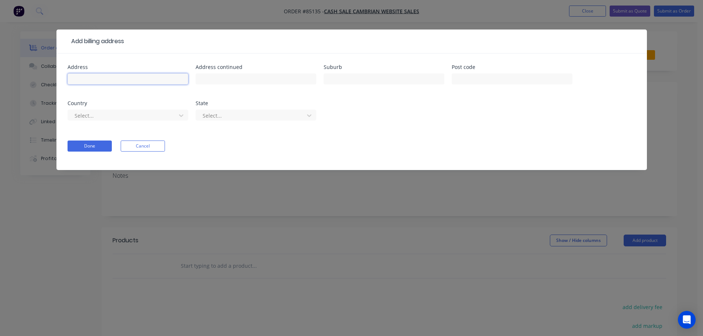
click at [132, 78] on input "text" at bounding box center [128, 78] width 121 height 11
paste input "Iron wind engineering 1219 Kaipaki rd, RD3 Leamington Cambridge 3432"
type input "Iron wind engineering 1219 Kaipaki rd, RD3 Leamington Cambridge 3432"
click at [94, 147] on button "Done" at bounding box center [90, 146] width 44 height 11
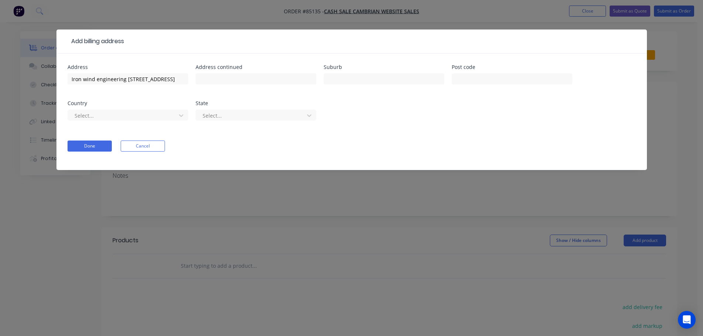
scroll to position [0, 0]
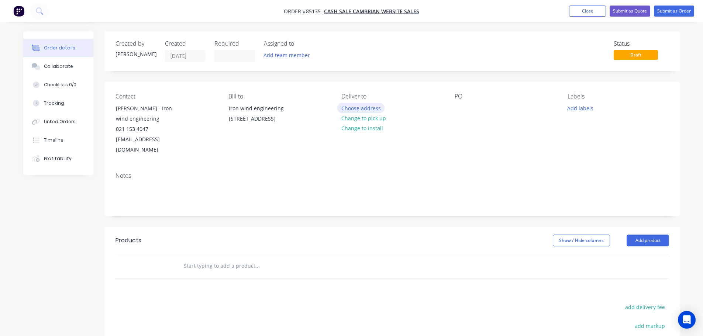
click at [370, 107] on button "Choose address" at bounding box center [360, 108] width 47 height 10
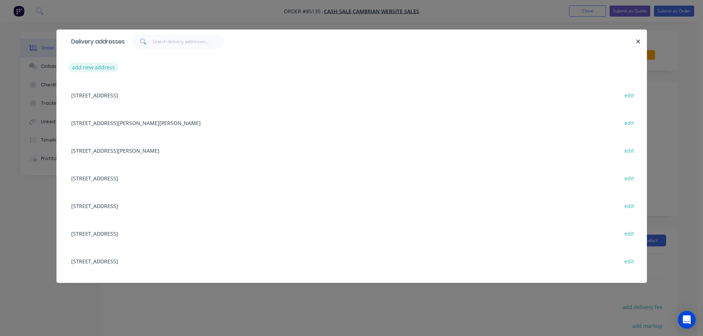
drag, startPoint x: 111, startPoint y: 61, endPoint x: 111, endPoint y: 65, distance: 3.8
click at [111, 64] on div "add new address" at bounding box center [352, 68] width 568 height 28
click at [113, 69] on button "add new address" at bounding box center [93, 67] width 51 height 10
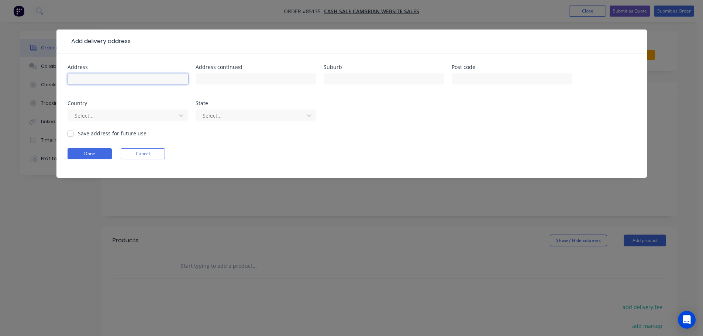
click at [115, 81] on input "text" at bounding box center [128, 78] width 121 height 11
paste input "12 Hilliard place Leamington Cambridge 3432"
type input "12 Hilliard place Leamington Cambridge 3432"
click at [98, 160] on form "Address 12 Hilliard place Leamington Cambridge 3432 Address continued Suburb Po…" at bounding box center [352, 121] width 568 height 113
click at [97, 155] on button "Done" at bounding box center [90, 153] width 44 height 11
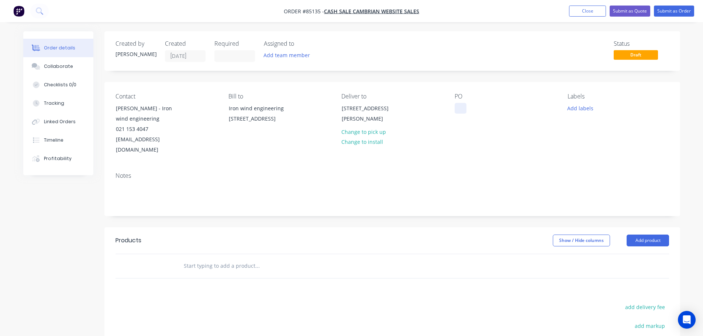
click at [462, 107] on div at bounding box center [461, 108] width 12 height 11
drag, startPoint x: 149, startPoint y: 106, endPoint x: 192, endPoint y: 115, distance: 44.1
click at [192, 115] on div "Contact blair ballard - Iron wind engineering 021 153 4047 blair_ballard@yahoo.…" at bounding box center [165, 124] width 101 height 62
copy div "Iron wind engineering"
click at [491, 105] on div "WEB35693" at bounding box center [474, 108] width 38 height 11
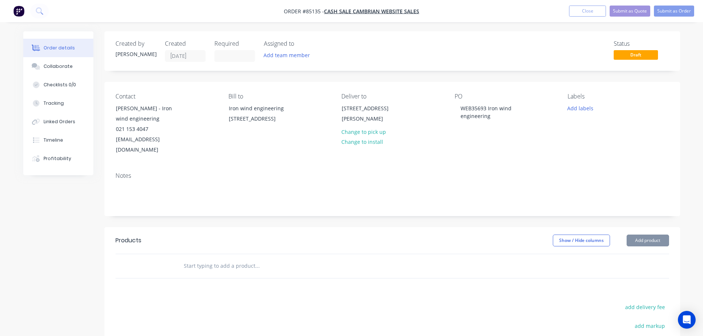
click at [205, 259] on input "text" at bounding box center [257, 266] width 148 height 15
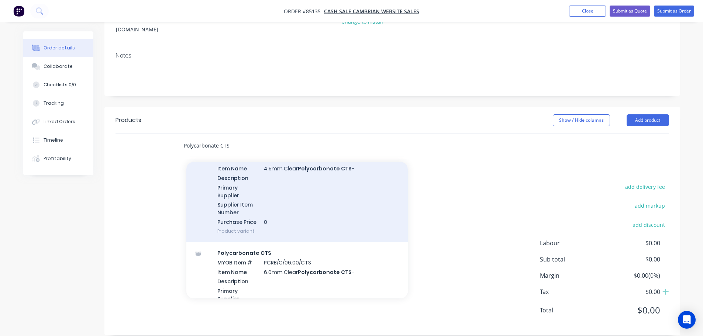
scroll to position [590, 0]
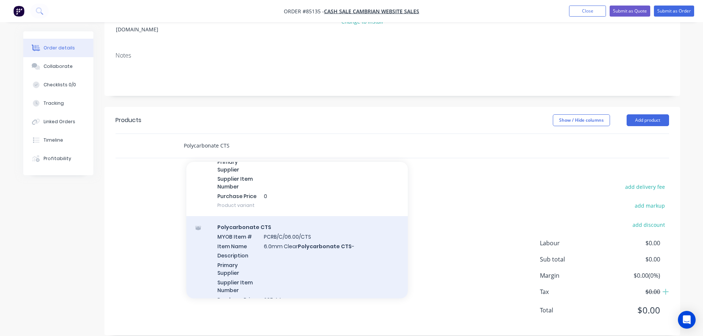
type input "Polycarbonate CTS"
click at [301, 237] on div "Polycarbonate CTS MYOB Item # PCRB/C/06.00/CTS Item Name 6.0mm Clear Polycarbon…" at bounding box center [296, 268] width 221 height 104
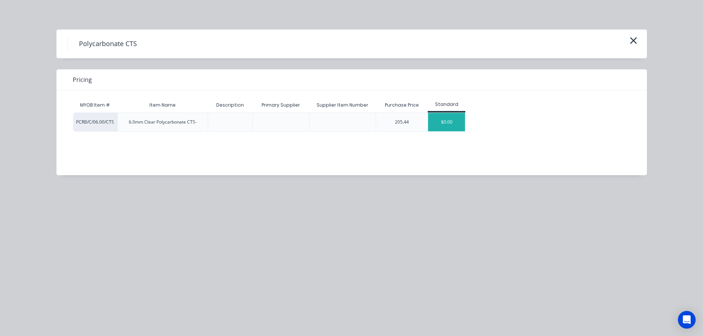
click at [452, 119] on div "$0.00" at bounding box center [446, 122] width 37 height 18
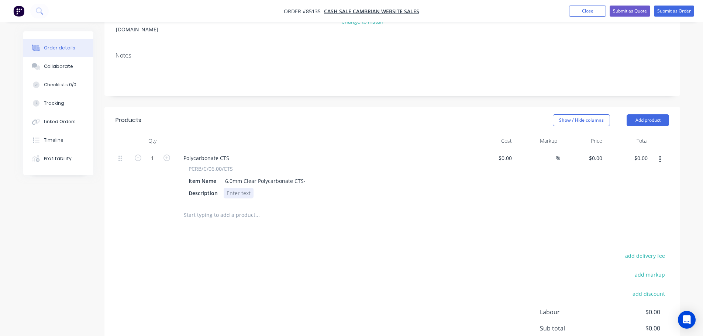
click at [245, 188] on div at bounding box center [239, 193] width 30 height 11
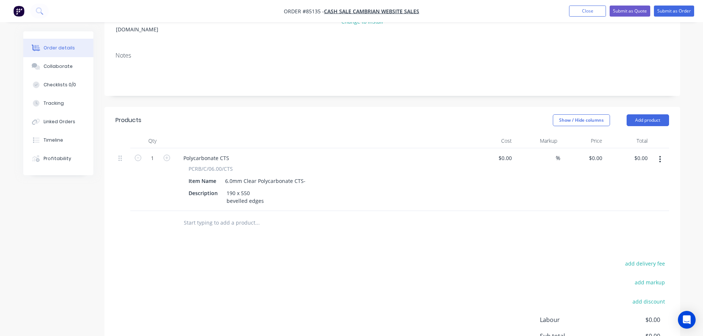
drag, startPoint x: 386, startPoint y: 304, endPoint x: 428, endPoint y: 284, distance: 46.9
click at [389, 303] on div "add delivery fee add markup add discount Labour $0.00 Sub total $0.00 Margin $0…" at bounding box center [391, 330] width 553 height 142
click at [601, 153] on input "0" at bounding box center [596, 158] width 17 height 11
type input "$27.40"
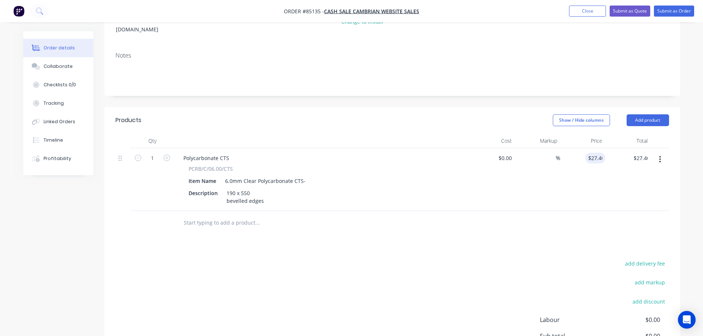
drag, startPoint x: 559, startPoint y: 284, endPoint x: 563, endPoint y: 278, distance: 7.2
click at [559, 283] on div "add delivery fee add markup add discount Labour $0.00 Sub total $0.00 Margin $0…" at bounding box center [391, 330] width 553 height 142
click at [631, 259] on button "add delivery fee" at bounding box center [645, 264] width 48 height 10
type input "15"
click at [482, 259] on div "Delivery fee Delivery fee Delivery fee name (Optional) 15 15 $0 add markup add …" at bounding box center [391, 329] width 553 height 141
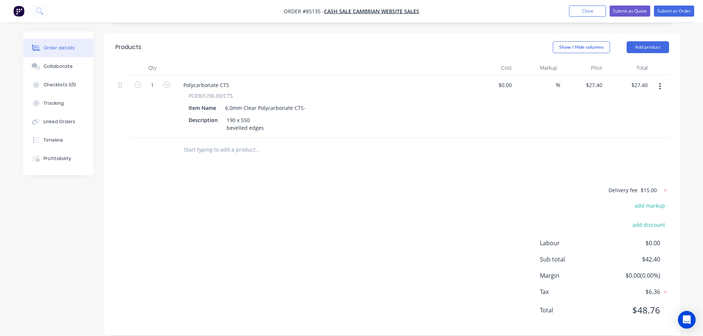
scroll to position [0, 0]
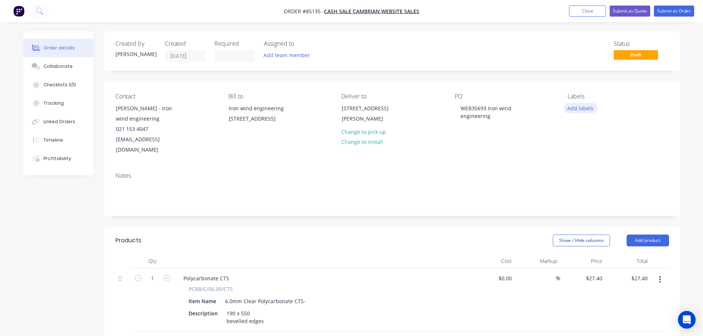
click at [578, 106] on button "Add labels" at bounding box center [580, 108] width 34 height 10
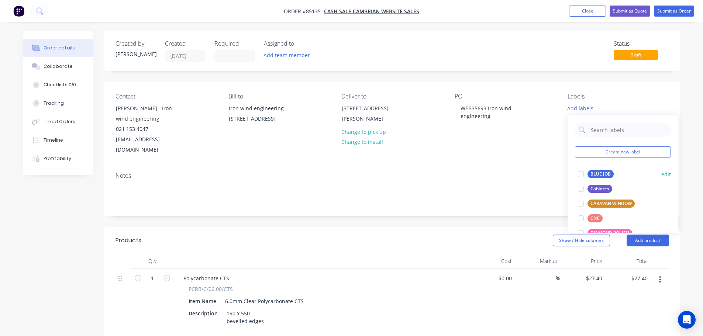
click at [593, 174] on div "BLUE JOB" at bounding box center [600, 174] width 26 height 8
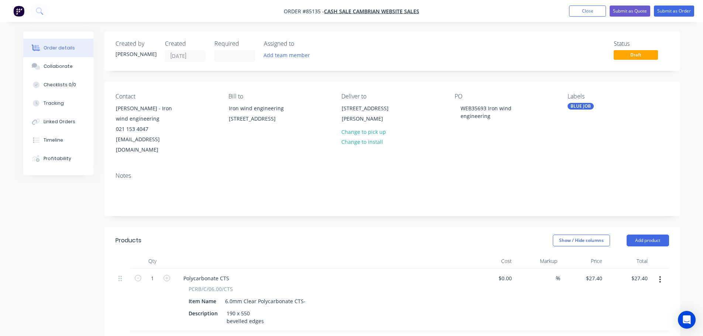
click at [595, 86] on div "Contact blair ballard - Iron wind engineering 021 153 4047 blair_ballard@yahoo.…" at bounding box center [392, 124] width 576 height 84
click at [669, 13] on button "Submit as Order" at bounding box center [674, 11] width 40 height 11
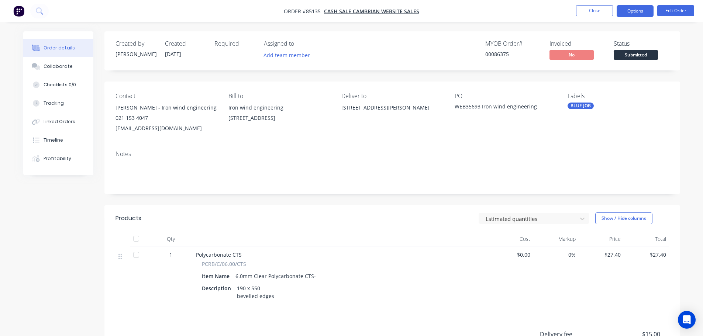
click at [637, 8] on button "Options" at bounding box center [635, 11] width 37 height 12
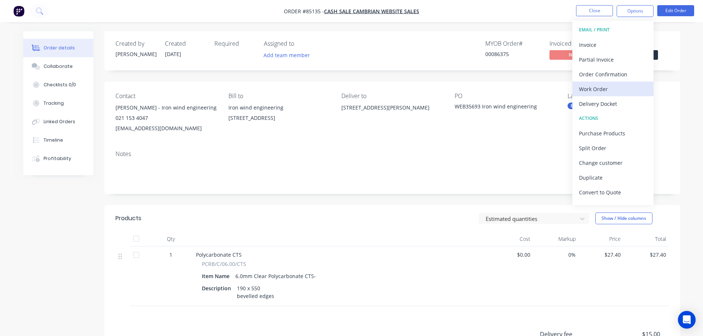
click at [608, 84] on div "Work Order" at bounding box center [613, 89] width 68 height 11
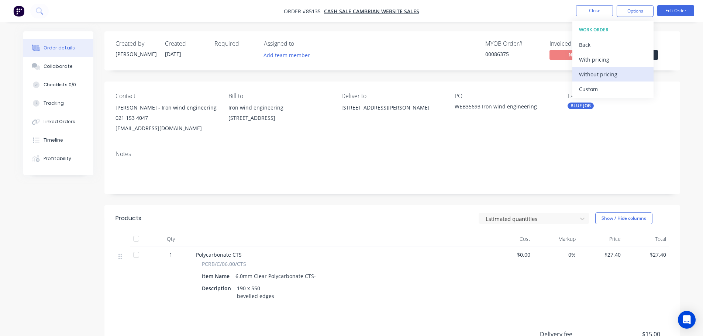
click at [611, 75] on div "Without pricing" at bounding box center [613, 74] width 68 height 11
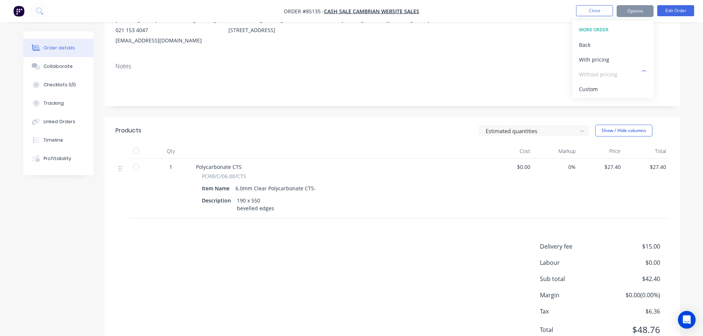
scroll to position [118, 0]
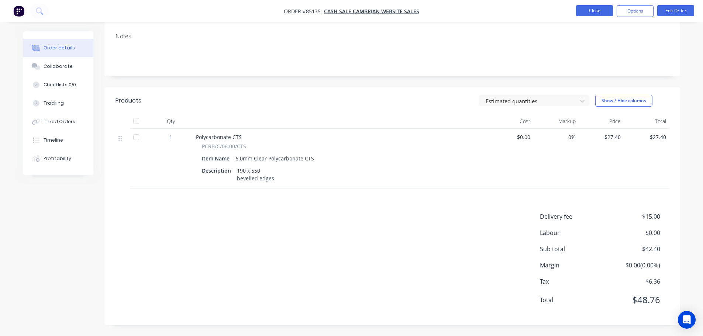
click at [602, 8] on button "Close" at bounding box center [594, 10] width 37 height 11
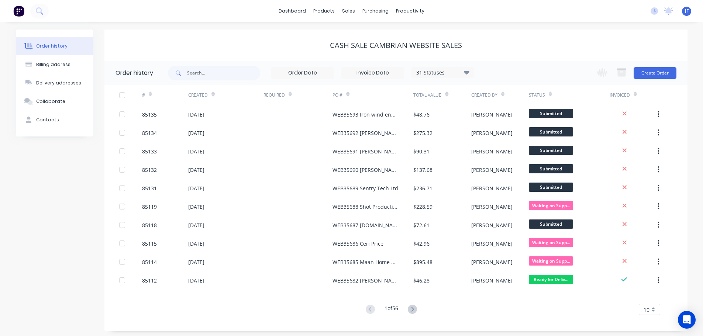
click at [417, 38] on div "cash sale CAMBRIAN WEBSITE SALES" at bounding box center [395, 45] width 583 height 31
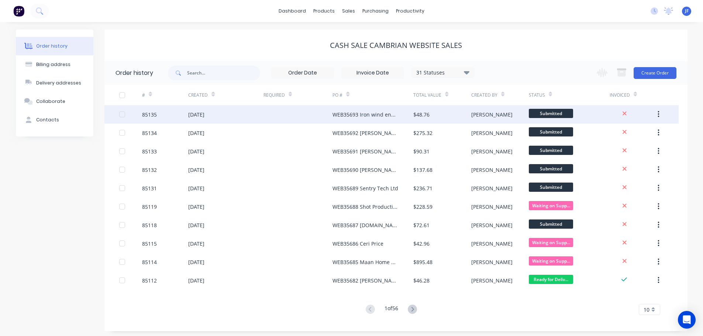
click at [402, 113] on div "WEB35693 Iron wind engineering" at bounding box center [372, 114] width 81 height 18
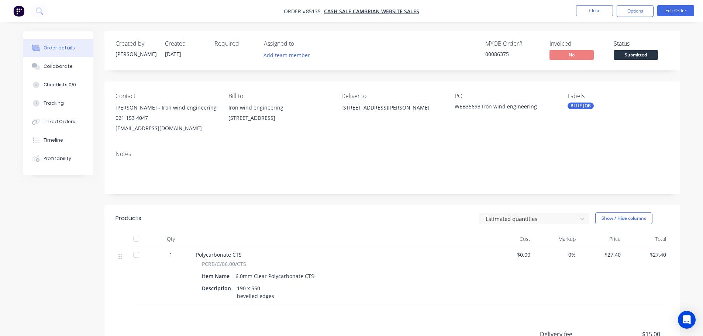
click at [629, 56] on span "Submitted" at bounding box center [636, 54] width 44 height 9
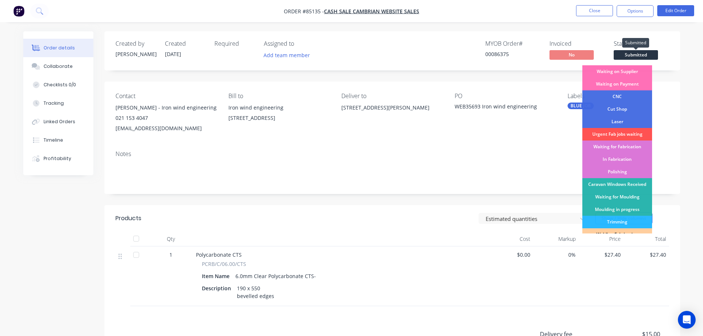
click at [579, 35] on div "Created by Jess Created 07/10/25 Required Assigned to Add team member MYOB Orde…" at bounding box center [392, 50] width 576 height 39
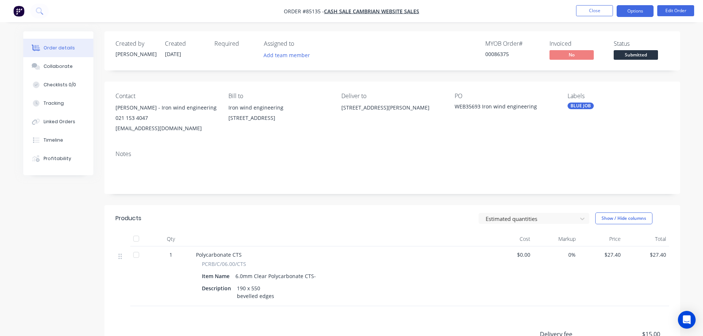
click at [626, 11] on button "Options" at bounding box center [635, 11] width 37 height 12
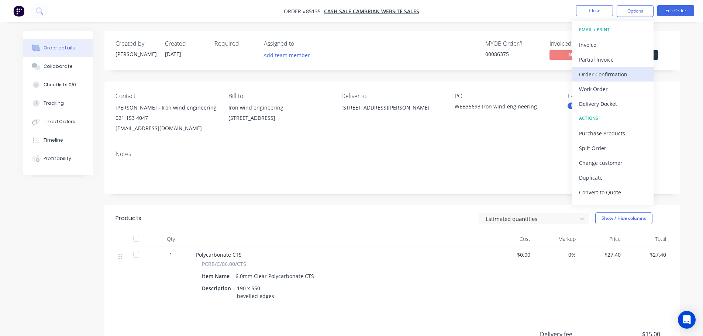
click at [618, 71] on div "Order Confirmation" at bounding box center [613, 74] width 68 height 11
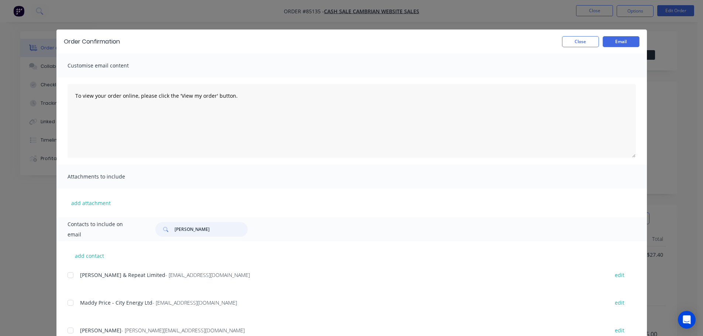
click at [184, 228] on input "andrew" at bounding box center [211, 229] width 73 height 15
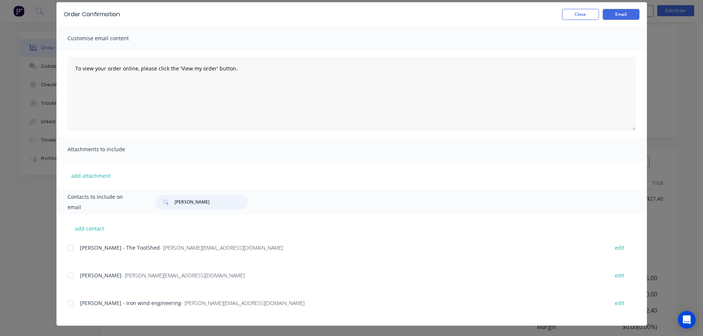
scroll to position [74, 0]
click at [66, 305] on div at bounding box center [70, 303] width 15 height 15
type input "blair"
click at [213, 106] on textarea "To view your order online, please click the 'View my order' button." at bounding box center [352, 94] width 568 height 74
paste textarea "hank you for your order, confirmation of your order is attached. Your order wil…"
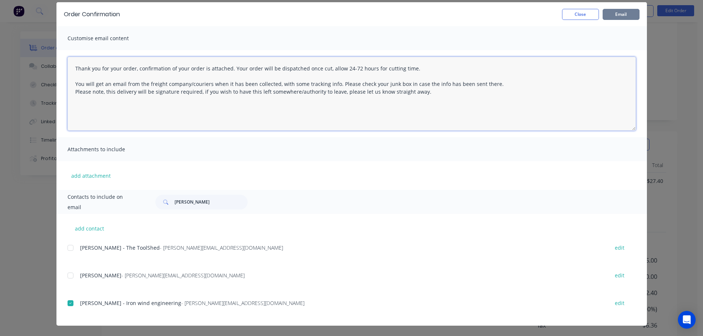
type textarea "Thank you for your order, confirmation of your order is attached. Your order wi…"
click at [625, 17] on button "Email" at bounding box center [621, 14] width 37 height 11
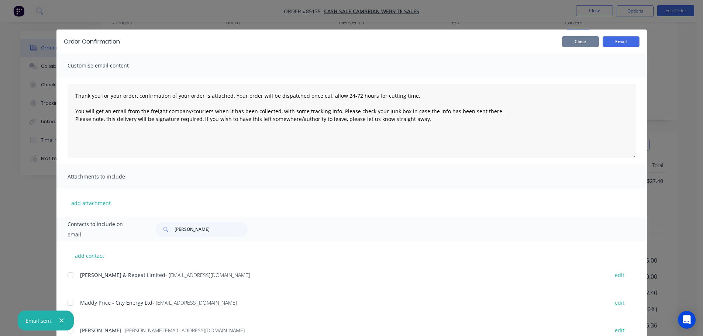
click at [593, 37] on button "Close" at bounding box center [580, 41] width 37 height 11
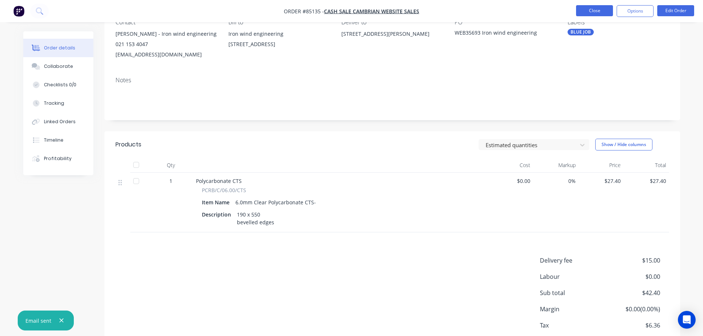
click at [591, 10] on button "Close" at bounding box center [594, 10] width 37 height 11
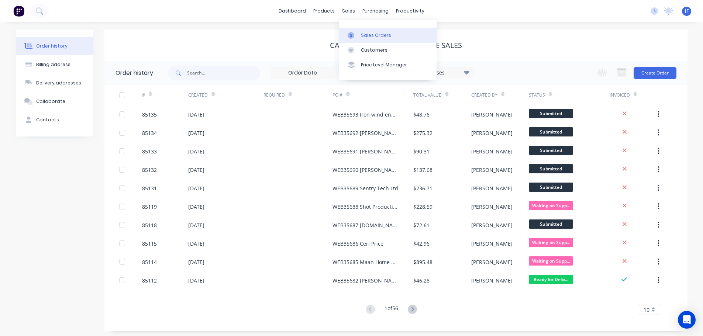
click at [363, 35] on div "Sales Orders" at bounding box center [376, 35] width 30 height 7
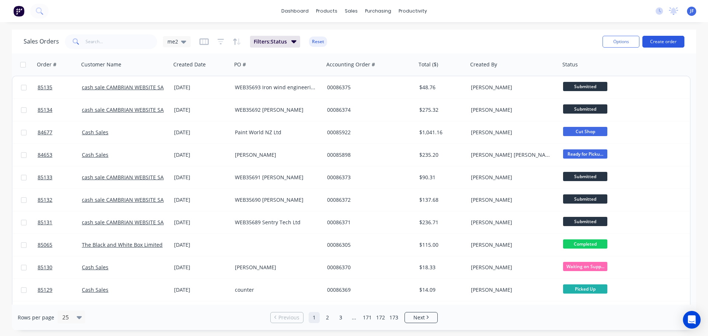
click at [666, 40] on button "Create order" at bounding box center [664, 42] width 42 height 12
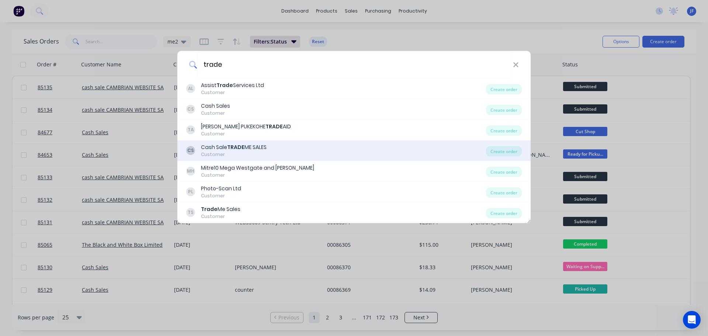
type input "trade"
click at [256, 146] on div "Cash Sale TRADE ME SALES" at bounding box center [234, 148] width 66 height 8
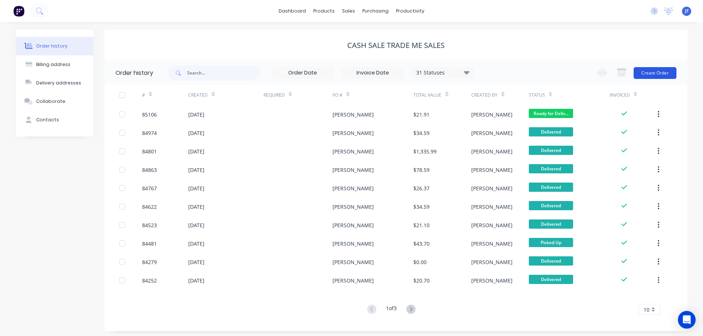
click at [644, 75] on button "Create Order" at bounding box center [655, 73] width 43 height 12
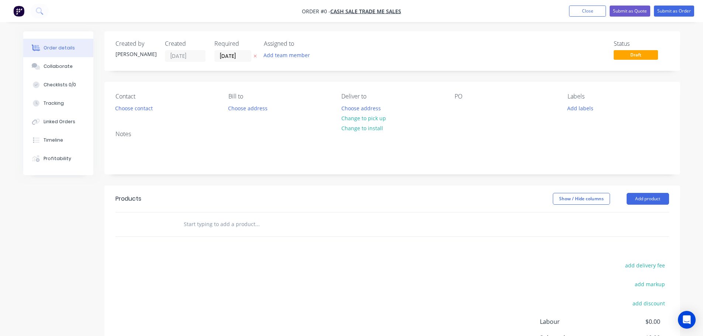
click at [256, 56] on icon "button" at bounding box center [254, 56] width 3 height 4
click at [138, 107] on button "Choose contact" at bounding box center [133, 108] width 45 height 10
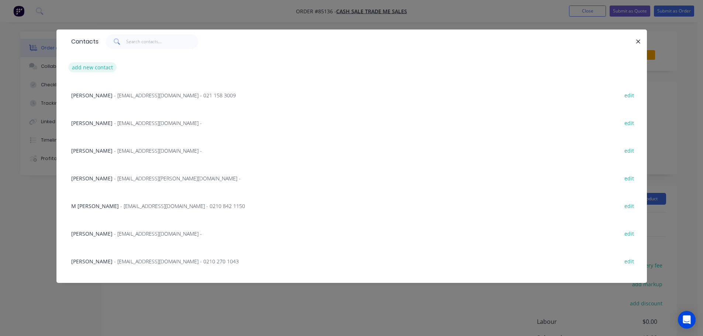
click at [99, 69] on button "add new contact" at bounding box center [92, 67] width 49 height 10
select select "NZ"
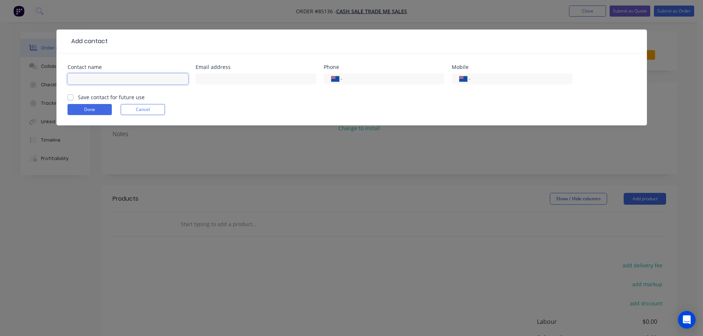
click at [127, 77] on input "text" at bounding box center [128, 78] width 121 height 11
paste input "Fast Cash Pawnbrokers"
type input "Fast Cash Pawnbrokers"
click at [123, 97] on label "Save contact for future use" at bounding box center [111, 97] width 67 height 8
click at [73, 97] on input "Save contact for future use" at bounding box center [71, 96] width 6 height 7
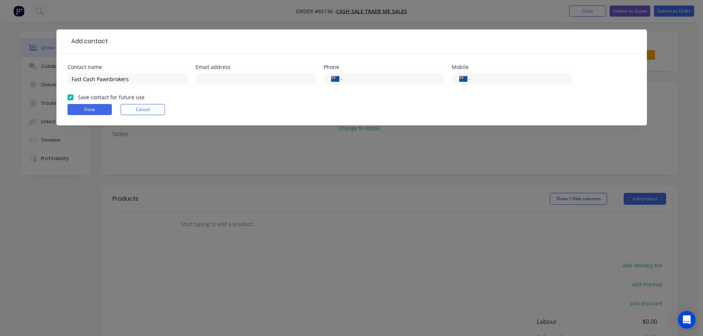
checkbox input "true"
click at [222, 73] on input "text" at bounding box center [256, 78] width 121 height 11
paste input "fastcashnz@gmail.com"
type input "fastcashnz@gmail.com"
click at [96, 111] on button "Done" at bounding box center [90, 109] width 44 height 11
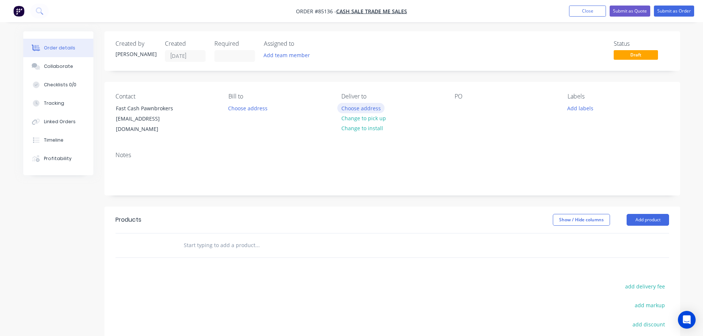
click at [359, 111] on button "Choose address" at bounding box center [360, 108] width 47 height 10
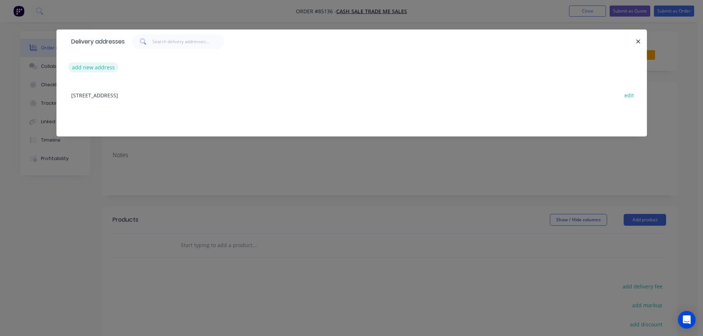
click at [106, 71] on button "add new address" at bounding box center [93, 67] width 51 height 10
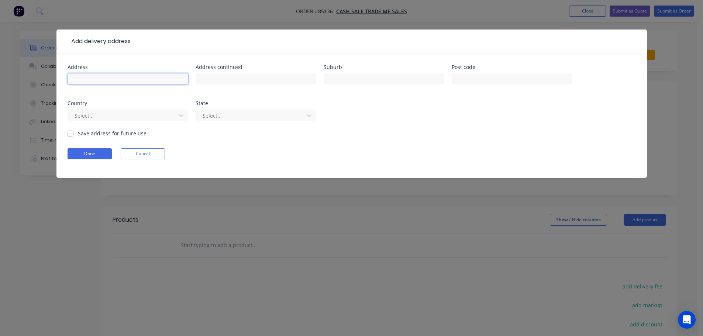
click at [106, 80] on input "text" at bounding box center [128, 78] width 121 height 11
paste input "5 Wanstead Way Mangere Manukau 2022"
type input "5 Wanstead Way Mangere Manukau 2022"
click at [92, 158] on button "Done" at bounding box center [90, 153] width 44 height 11
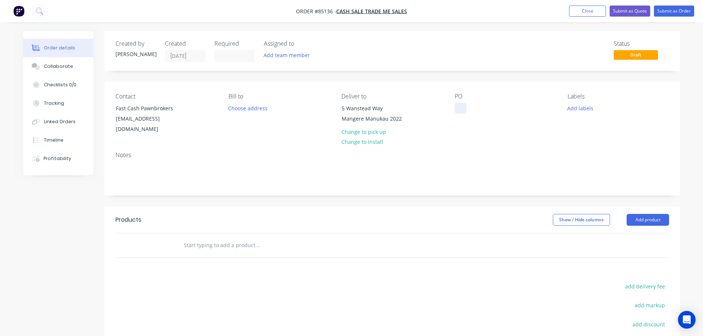
click at [464, 106] on div at bounding box center [461, 108] width 12 height 11
drag, startPoint x: 175, startPoint y: 110, endPoint x: 104, endPoint y: 107, distance: 70.9
click at [104, 107] on div "Contact Fast Cash Pawnbrokers fastcashnz@gmail.com Bill to Choose address Deliv…" at bounding box center [392, 114] width 576 height 64
copy div "Fast Cash Pawnbrokers"
click at [458, 108] on div at bounding box center [461, 108] width 12 height 11
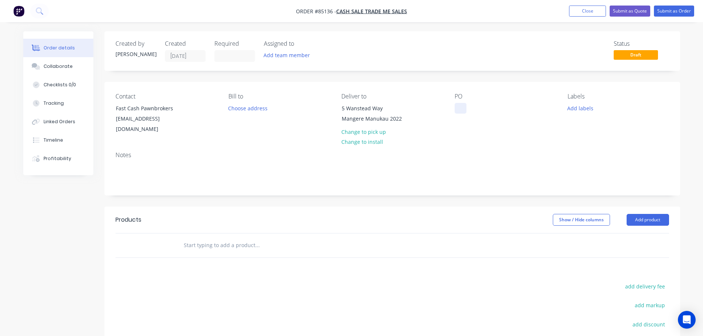
paste div
click at [235, 238] on input "text" at bounding box center [257, 245] width 148 height 15
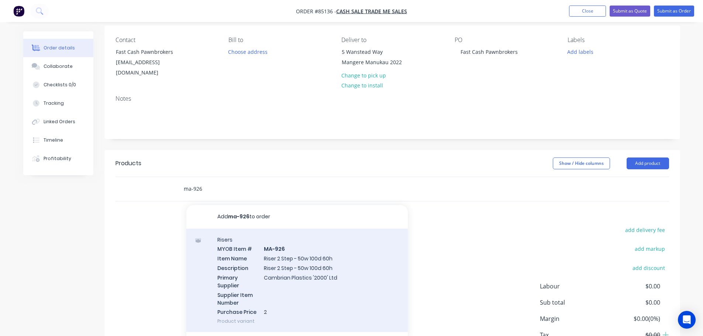
scroll to position [102, 0]
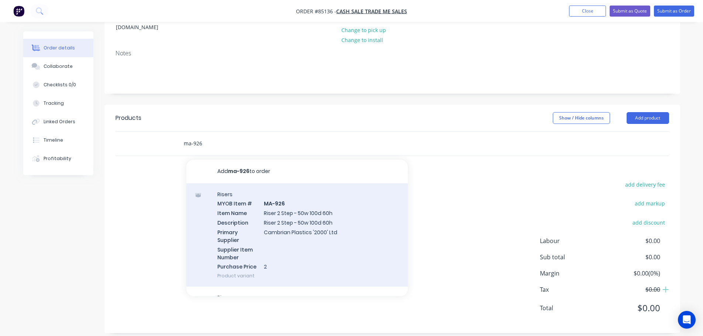
type input "ma-926"
click at [306, 216] on div "Risers MYOB Item # MA-926 Item Name Riser 2 Step - 50w 100d 60h Description Ris…" at bounding box center [296, 235] width 221 height 104
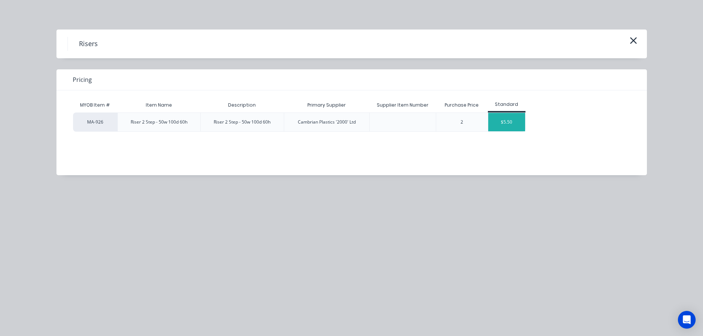
click at [504, 118] on div "$5.50" at bounding box center [506, 122] width 37 height 18
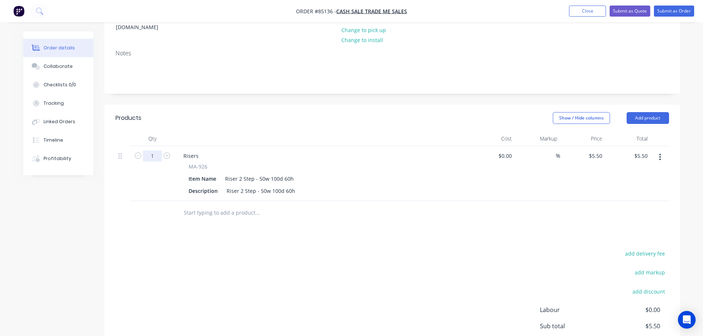
click at [153, 151] on input "1" at bounding box center [152, 156] width 19 height 11
type input "3"
type input "$16.50"
click at [196, 163] on div "MA-926 Item Name Riser 2 Step - 50w 100d 60h Description Riser 2 Step - 50w 100…" at bounding box center [321, 180] width 289 height 34
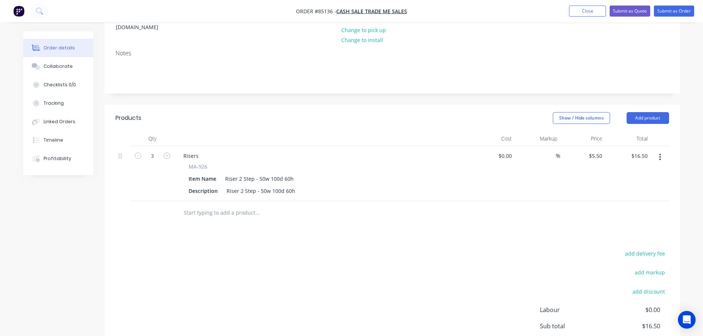
click at [195, 163] on span "MA-926" at bounding box center [198, 167] width 19 height 8
copy div "MA-926"
click at [190, 151] on div "Risers" at bounding box center [190, 156] width 27 height 11
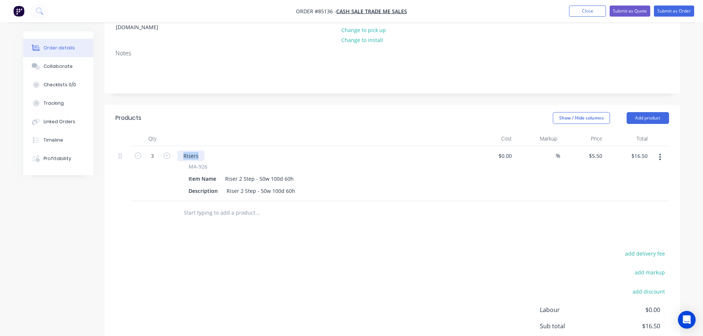
paste div
click at [504, 224] on div "Products Show / Hide columns Add product Qty Cost Markup Price Total 3 MA-926 M…" at bounding box center [392, 253] width 576 height 297
click at [641, 151] on input "16.50" at bounding box center [641, 156] width 20 height 11
type input "$16.50"
click at [614, 201] on div at bounding box center [391, 213] width 553 height 24
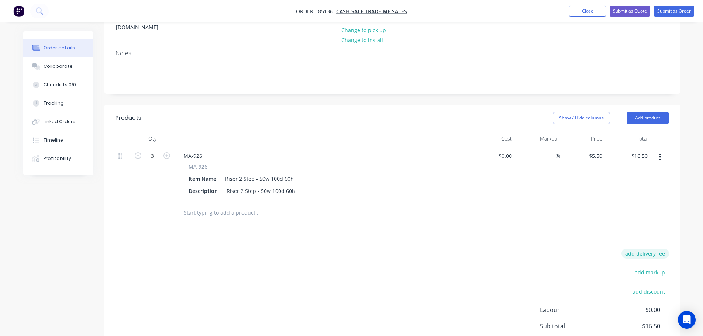
click at [650, 249] on button "add delivery fee" at bounding box center [645, 254] width 48 height 10
type input "8"
click at [492, 212] on div at bounding box center [391, 213] width 553 height 24
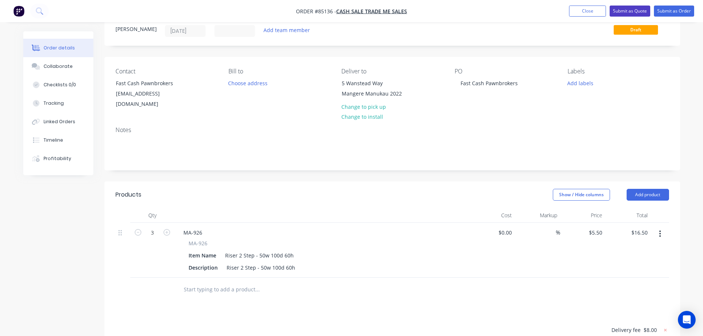
scroll to position [0, 0]
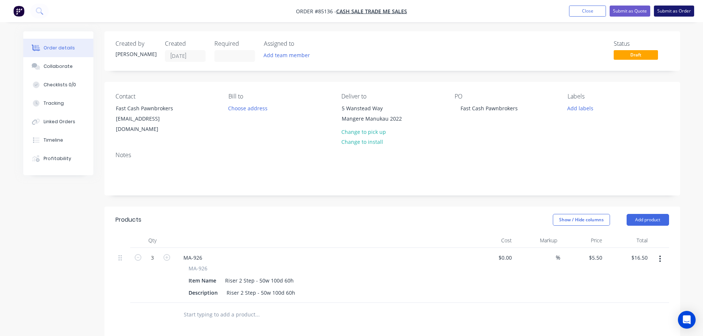
click at [680, 6] on button "Submit as Order" at bounding box center [674, 11] width 40 height 11
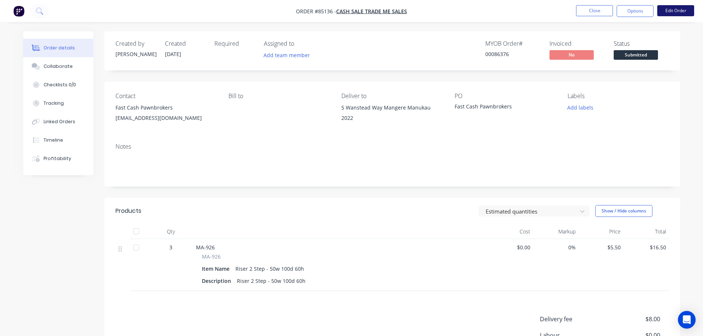
click at [675, 11] on button "Edit Order" at bounding box center [675, 10] width 37 height 11
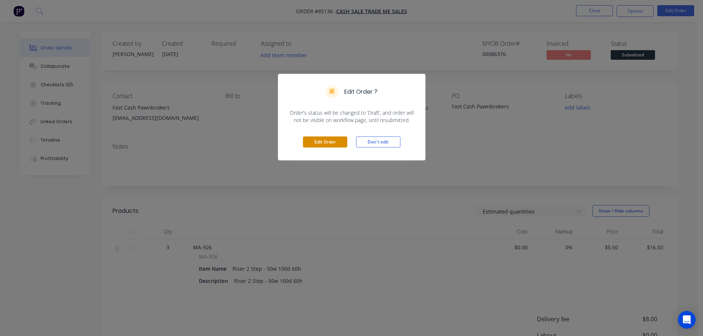
click at [314, 142] on button "Edit Order" at bounding box center [325, 142] width 44 height 11
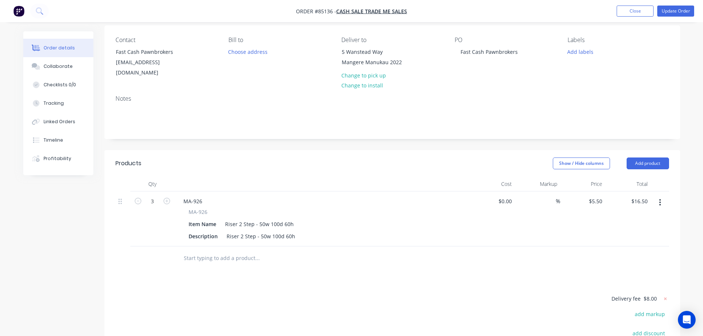
scroll to position [74, 0]
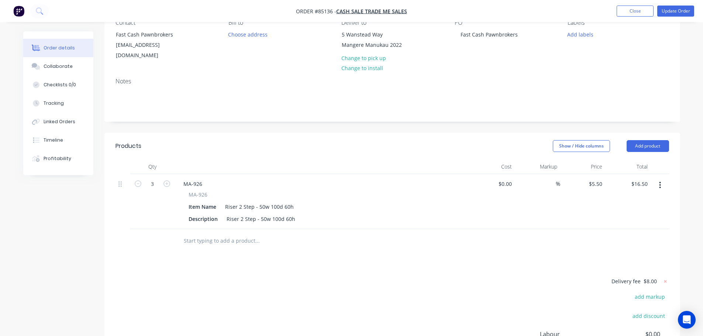
click at [234, 237] on input "text" at bounding box center [257, 241] width 148 height 15
click at [517, 36] on div "Fast Cash Pawnbrokers" at bounding box center [489, 34] width 69 height 11
click at [535, 60] on div "Contact Fast Cash Pawnbrokers fastcashnz@gmail.com Bill to Choose address Deliv…" at bounding box center [392, 40] width 576 height 64
click at [679, 12] on button "Update Order" at bounding box center [675, 11] width 37 height 11
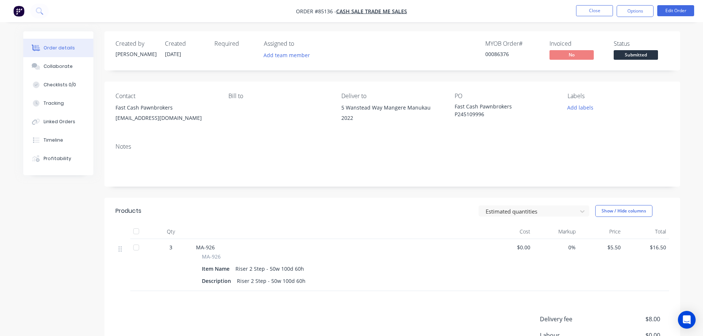
click at [496, 57] on div "00086376" at bounding box center [512, 54] width 55 height 8
copy div "00086376"
click at [626, 53] on span "Submitted" at bounding box center [636, 54] width 44 height 9
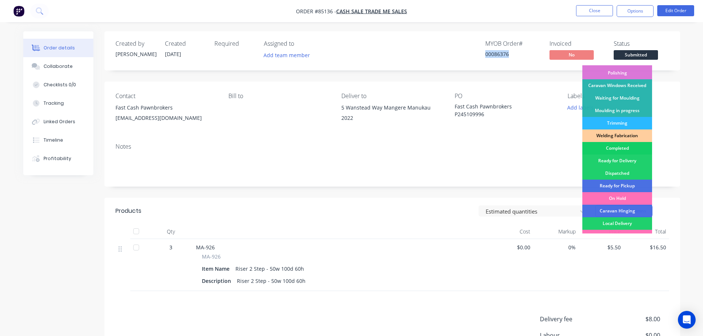
scroll to position [145, 0]
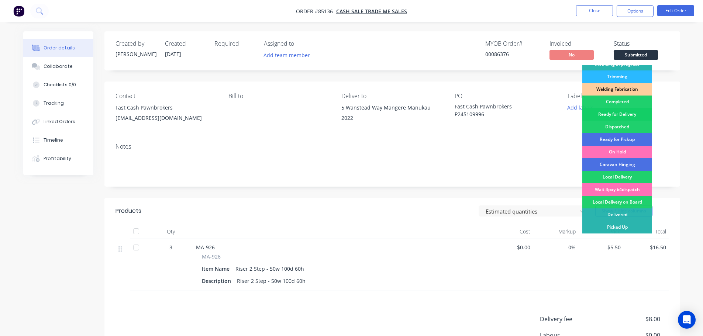
click at [627, 113] on div "Ready for Delivery" at bounding box center [617, 114] width 70 height 13
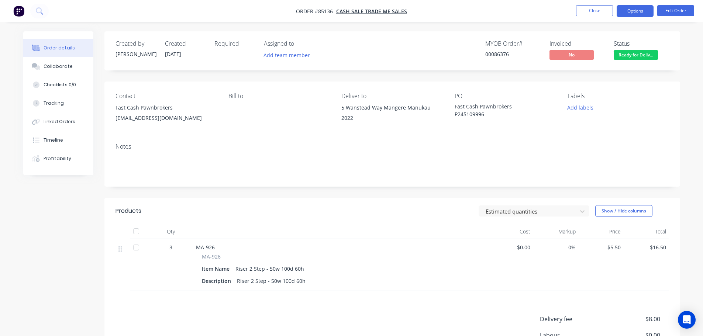
click at [639, 5] on button "Options" at bounding box center [635, 11] width 37 height 12
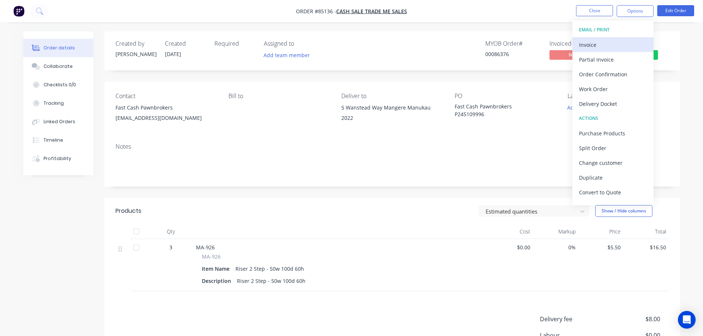
click at [624, 41] on div "Invoice" at bounding box center [613, 44] width 68 height 11
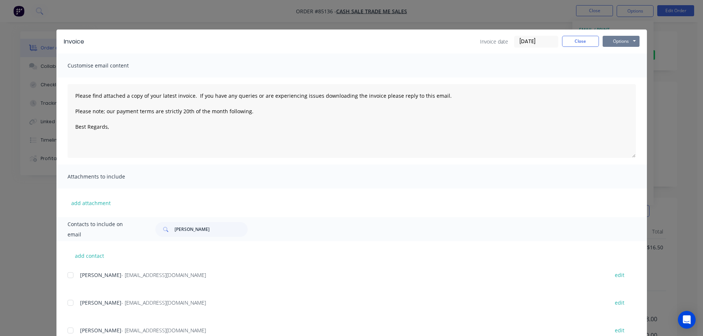
click at [624, 42] on button "Options" at bounding box center [621, 41] width 37 height 11
click at [625, 66] on button "Print" at bounding box center [626, 67] width 47 height 12
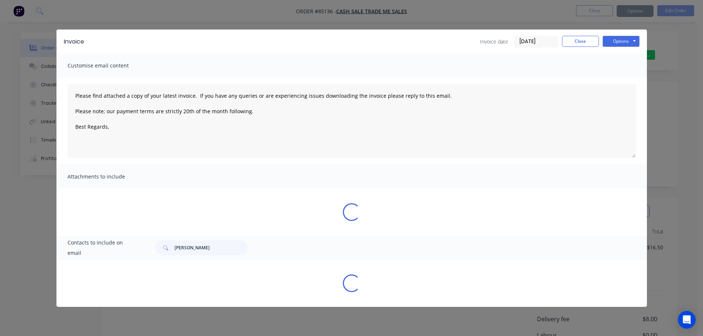
type textarea "Please find attached a copy of your latest invoice. If you have any queries or …"
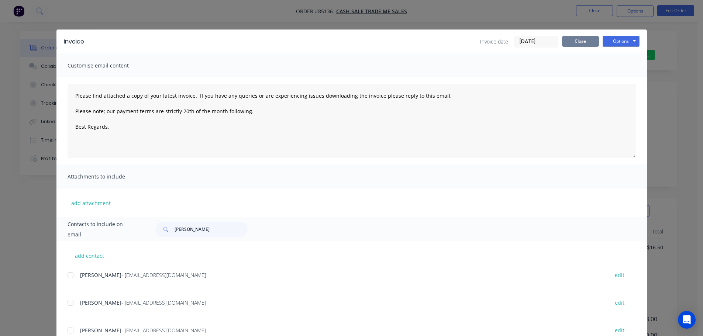
drag, startPoint x: 576, startPoint y: 41, endPoint x: 582, endPoint y: 41, distance: 6.3
click at [577, 41] on button "Close" at bounding box center [580, 41] width 37 height 11
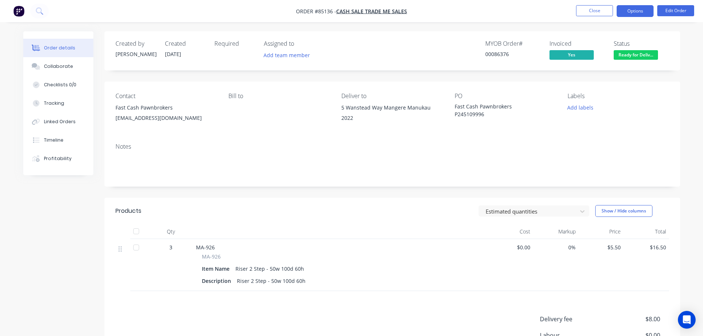
click at [639, 14] on button "Options" at bounding box center [635, 11] width 37 height 12
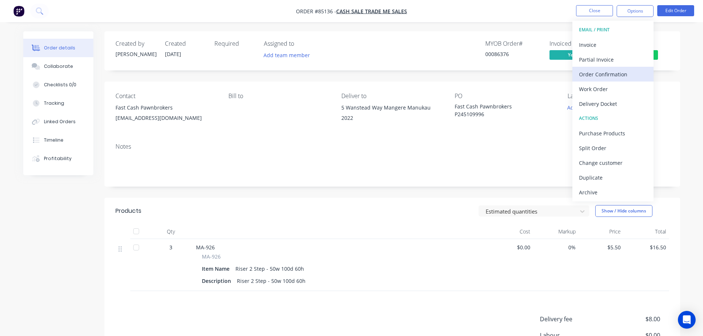
click at [632, 72] on div "Order Confirmation" at bounding box center [613, 74] width 68 height 11
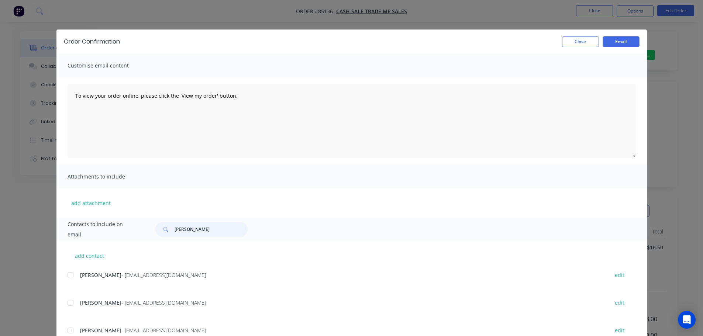
click at [206, 232] on input "blair" at bounding box center [211, 229] width 73 height 15
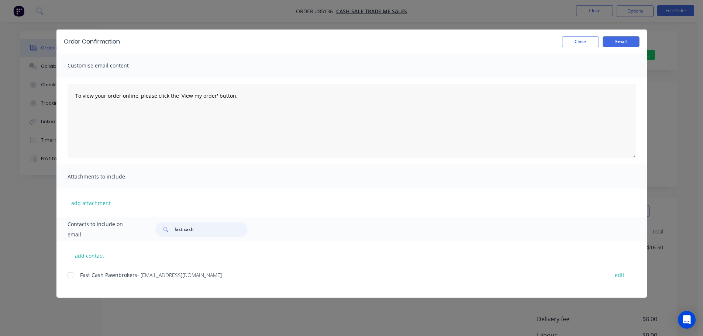
click at [70, 279] on div at bounding box center [70, 275] width 15 height 15
type input "fast cash"
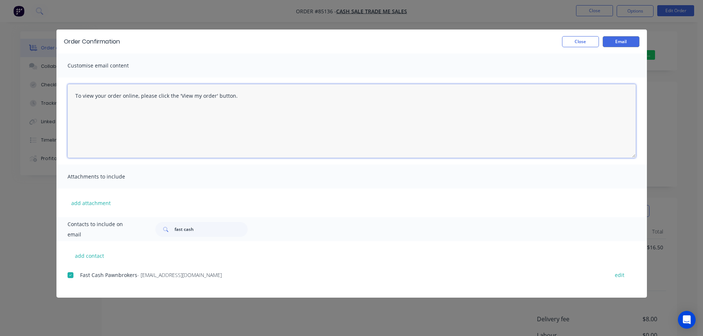
drag, startPoint x: 118, startPoint y: 120, endPoint x: 228, endPoint y: 98, distance: 112.5
click at [118, 120] on textarea "To view your order online, please click the 'View my order' button." at bounding box center [352, 121] width 568 height 74
paste textarea "hank you for your order, confirmation of your order is attached. Your order wil…"
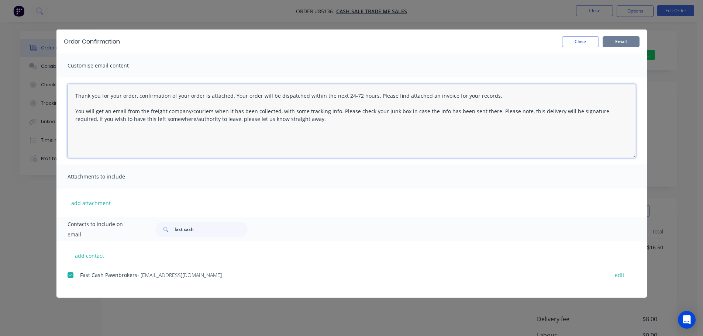
type textarea "Thank you for your order, confirmation of your order is attached. Your order wi…"
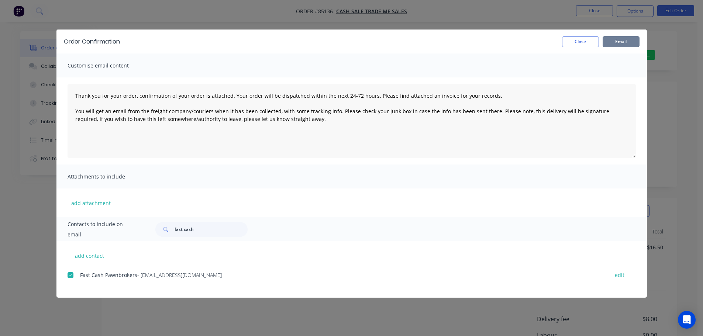
click at [627, 44] on button "Email" at bounding box center [621, 41] width 37 height 11
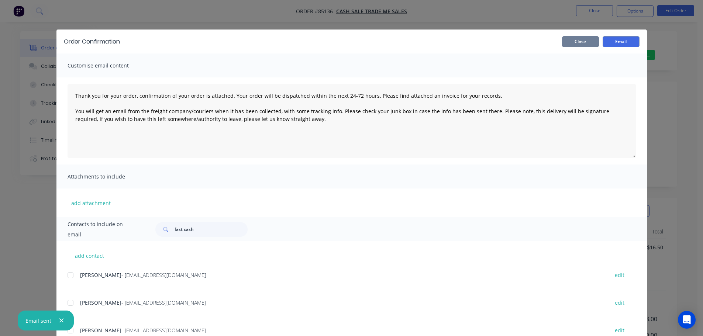
click at [576, 42] on button "Close" at bounding box center [580, 41] width 37 height 11
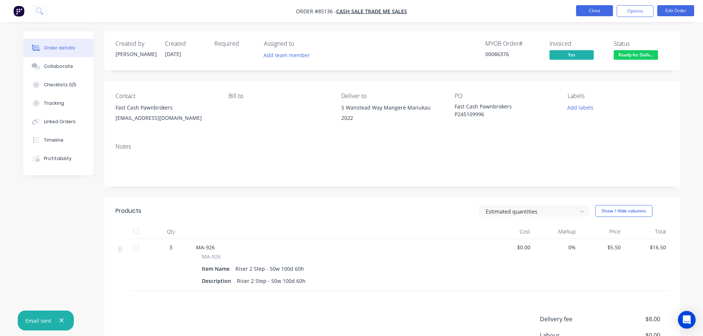
click at [596, 10] on button "Close" at bounding box center [594, 10] width 37 height 11
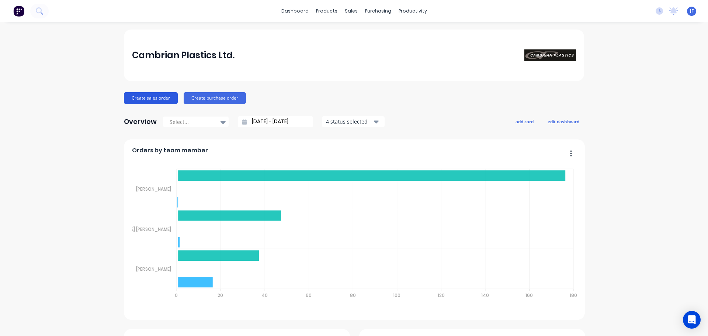
click at [157, 96] on button "Create sales order" at bounding box center [151, 98] width 54 height 12
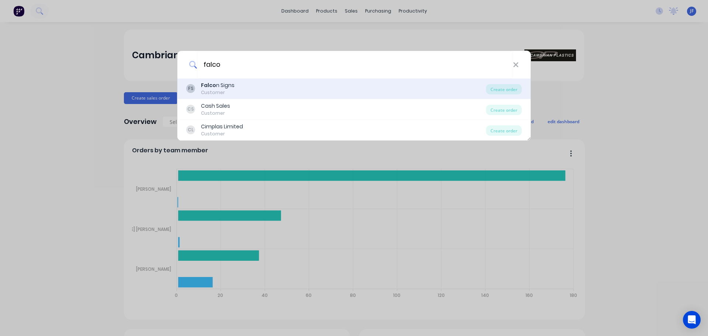
type input "falco"
click at [239, 90] on div "[PERSON_NAME] n Signs Customer" at bounding box center [336, 89] width 300 height 14
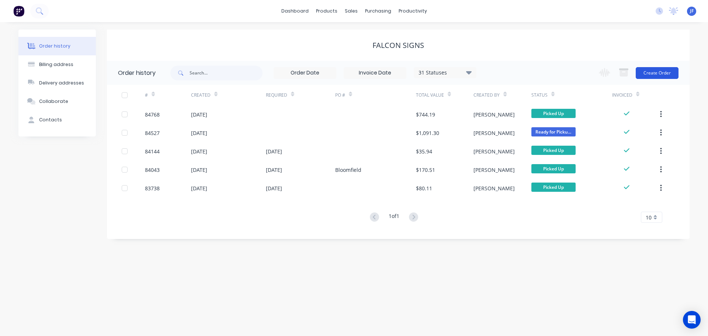
click at [654, 71] on button "Create Order" at bounding box center [657, 73] width 43 height 12
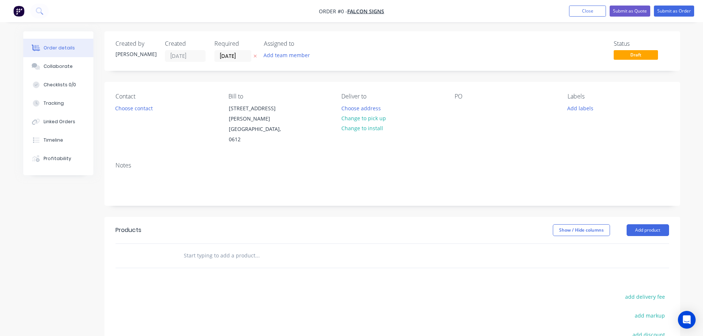
click at [257, 57] on button "button" at bounding box center [255, 56] width 8 height 8
click at [145, 108] on button "Choose contact" at bounding box center [133, 108] width 45 height 10
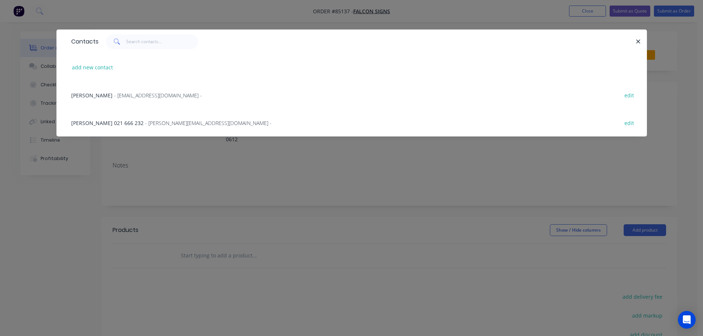
click at [86, 121] on span "[PERSON_NAME] 021 666 232" at bounding box center [107, 123] width 72 height 7
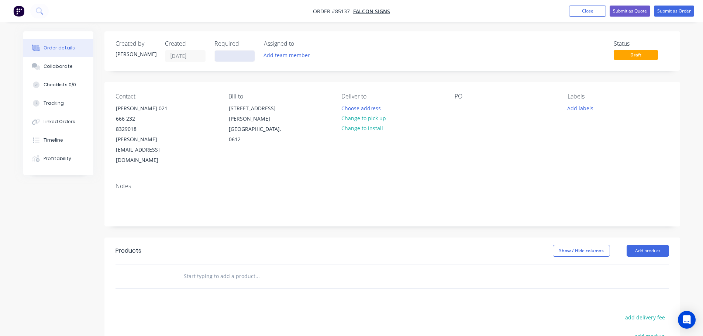
click at [230, 59] on input at bounding box center [235, 56] width 40 height 11
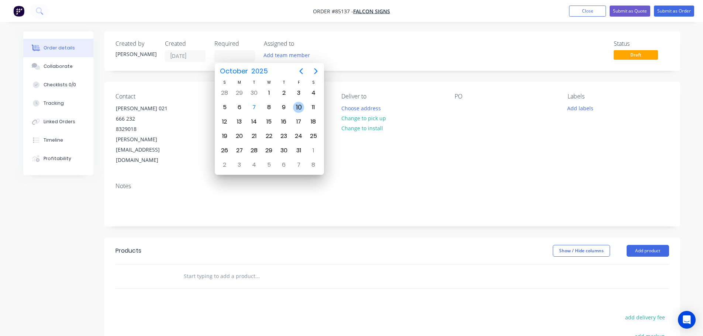
click at [300, 109] on div "10" at bounding box center [298, 107] width 11 height 11
type input "[DATE]"
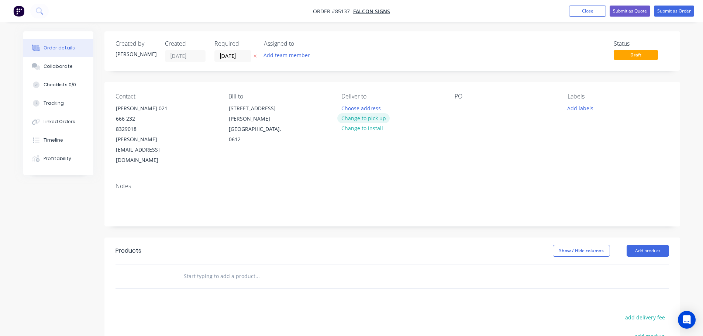
click at [370, 115] on button "Change to pick up" at bounding box center [363, 118] width 52 height 10
click at [458, 110] on div at bounding box center [461, 108] width 12 height 11
click at [213, 269] on input "text" at bounding box center [257, 276] width 148 height 15
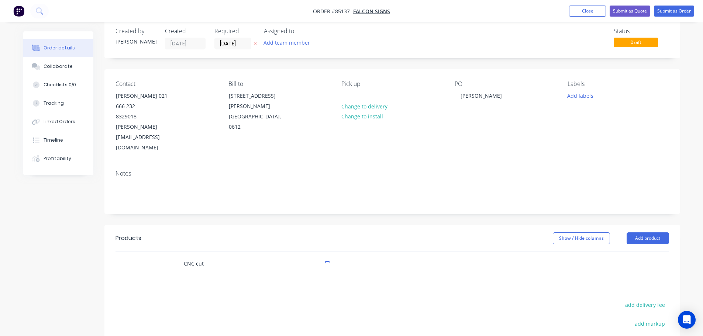
scroll to position [110, 0]
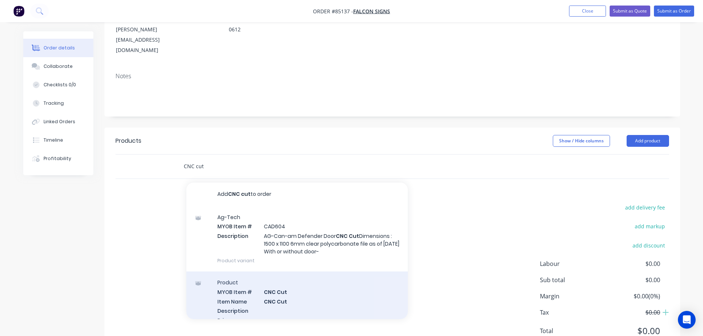
type input "CNC cut"
click at [308, 272] on div "Product MYOB Item # CNC Cut Item Name CNC Cut Description Primary Supplier Supp…" at bounding box center [296, 324] width 221 height 104
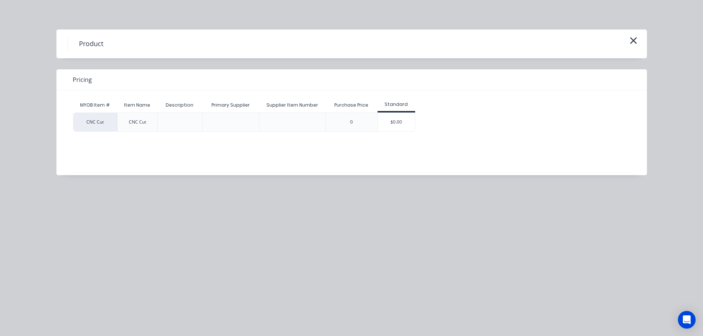
click at [393, 121] on div "$0.00" at bounding box center [396, 122] width 37 height 18
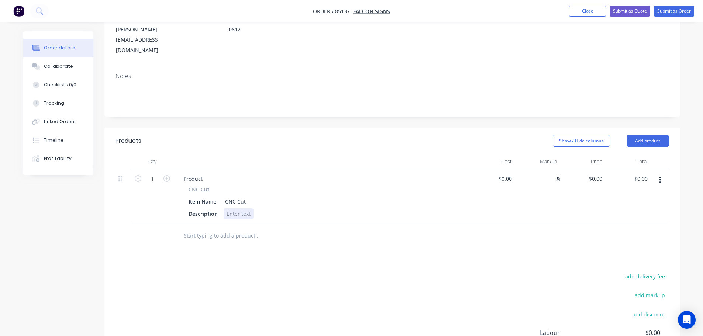
click at [246, 208] on div at bounding box center [239, 213] width 30 height 11
click at [312, 208] on div "3mm silver mirror ACM cut as per file" at bounding box center [273, 213] width 99 height 11
click at [314, 208] on div "3mm silver mirror ACM cut as per file" at bounding box center [273, 213] width 99 height 11
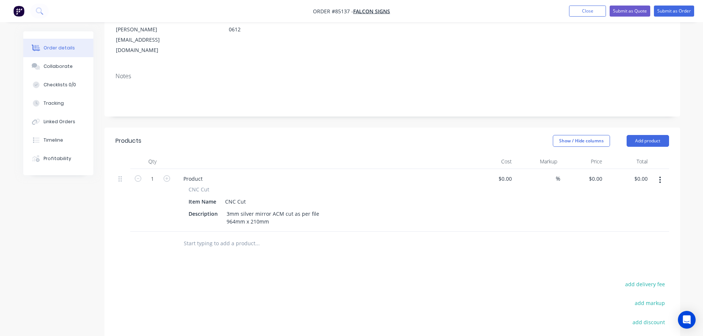
drag, startPoint x: 338, startPoint y: 221, endPoint x: 313, endPoint y: 210, distance: 27.2
click at [337, 232] on div at bounding box center [308, 244] width 266 height 24
click at [166, 175] on icon "button" at bounding box center [166, 178] width 7 height 7
type input "2"
click at [294, 208] on div "3mm silver mirror ACM cut as per file 964mm x 210mm" at bounding box center [273, 217] width 99 height 18
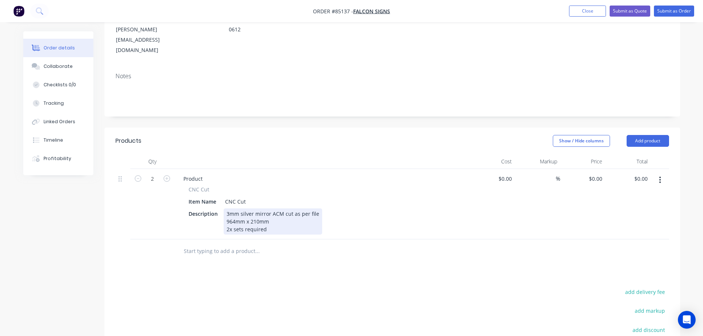
scroll to position [0, 0]
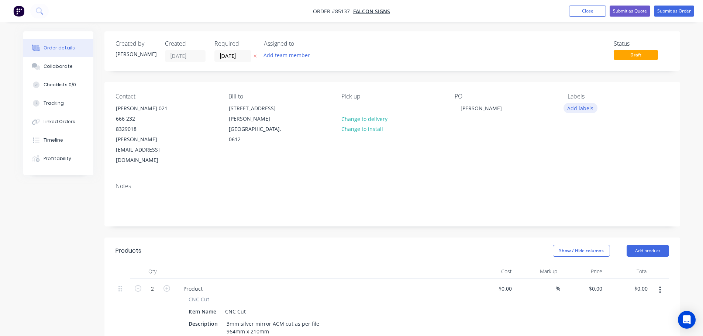
click at [590, 108] on button "Add labels" at bounding box center [580, 108] width 34 height 10
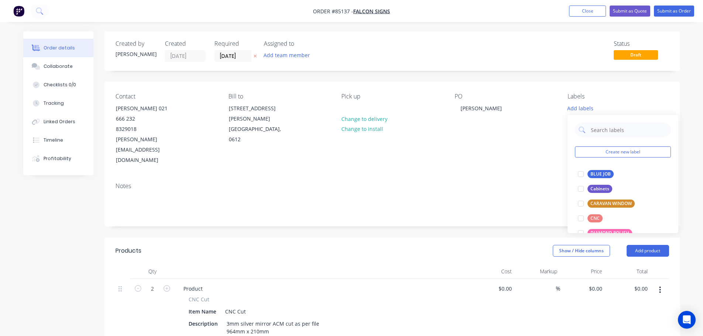
drag, startPoint x: 590, startPoint y: 171, endPoint x: 657, endPoint y: 73, distance: 118.2
click at [590, 172] on div "BLUE JOB" at bounding box center [600, 174] width 26 height 8
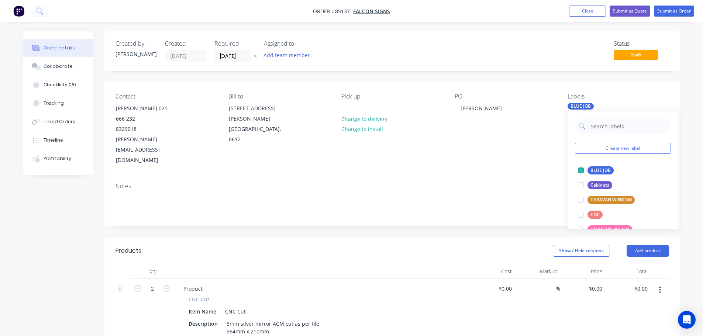
click at [679, 5] on nav "Order #85137 - Falcon Signs Add product Close Submit as Quote Submit as Order" at bounding box center [351, 11] width 703 height 22
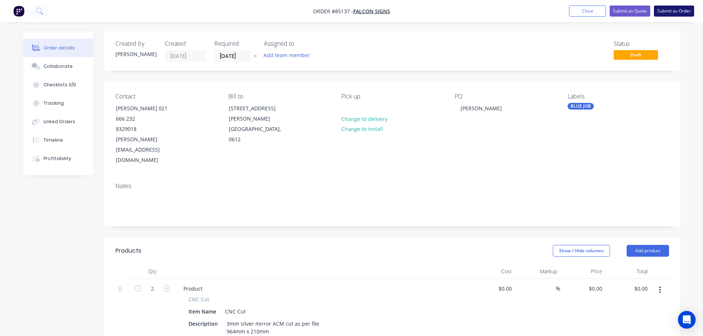
drag, startPoint x: 680, startPoint y: 10, endPoint x: 669, endPoint y: 15, distance: 11.6
click at [680, 10] on button "Submit as Order" at bounding box center [674, 11] width 40 height 11
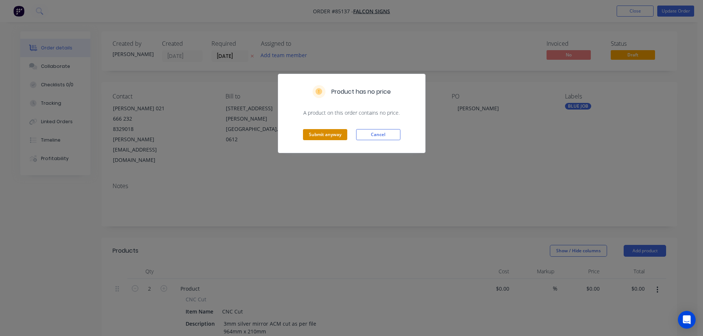
click at [327, 137] on button "Submit anyway" at bounding box center [325, 134] width 44 height 11
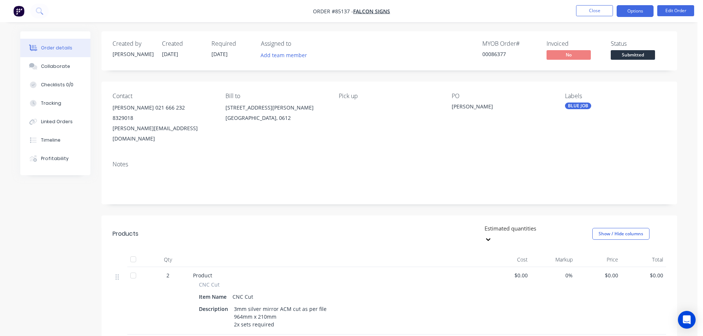
drag, startPoint x: 645, startPoint y: 10, endPoint x: 642, endPoint y: 15, distance: 5.8
click at [645, 10] on button "Options" at bounding box center [635, 11] width 37 height 12
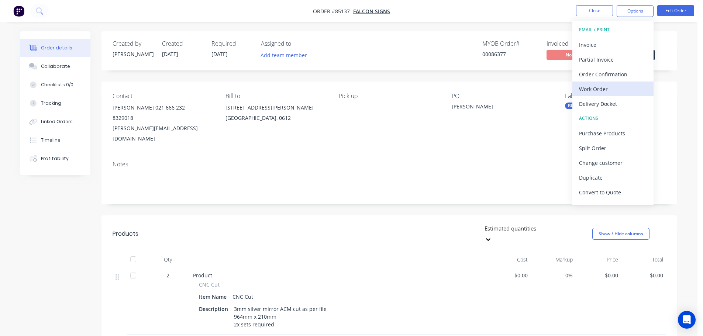
click at [592, 86] on div "Work Order" at bounding box center [613, 89] width 68 height 11
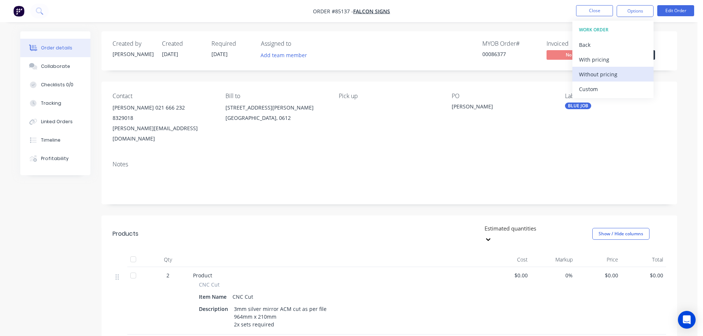
click at [594, 77] on div "Without pricing" at bounding box center [613, 74] width 68 height 11
